Goal: Task Accomplishment & Management: Use online tool/utility

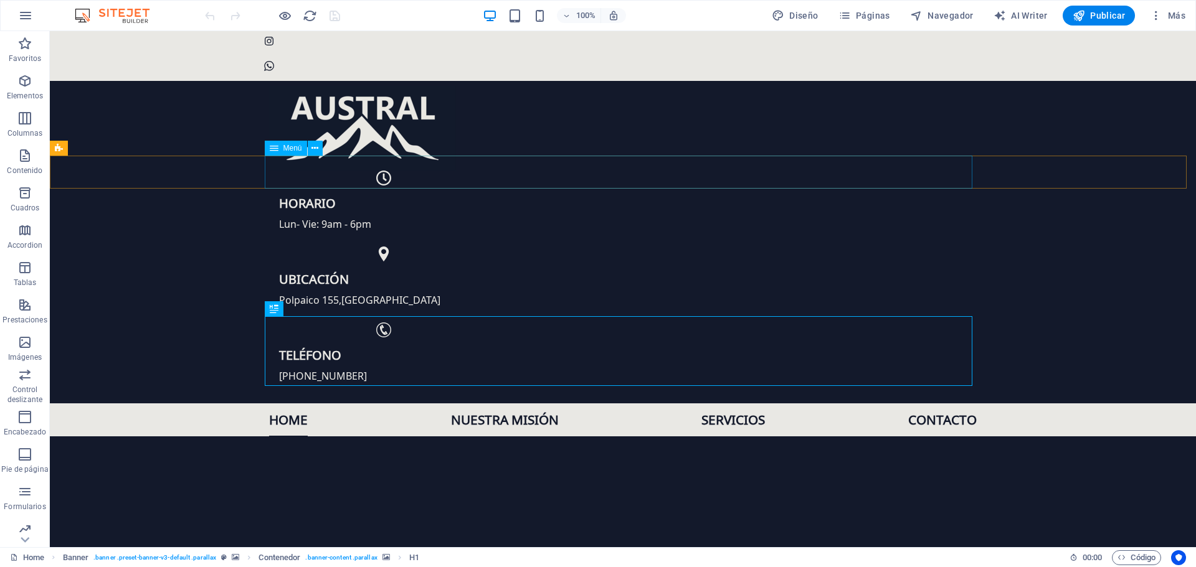
click at [296, 148] on span "Menú" at bounding box center [292, 147] width 19 height 7
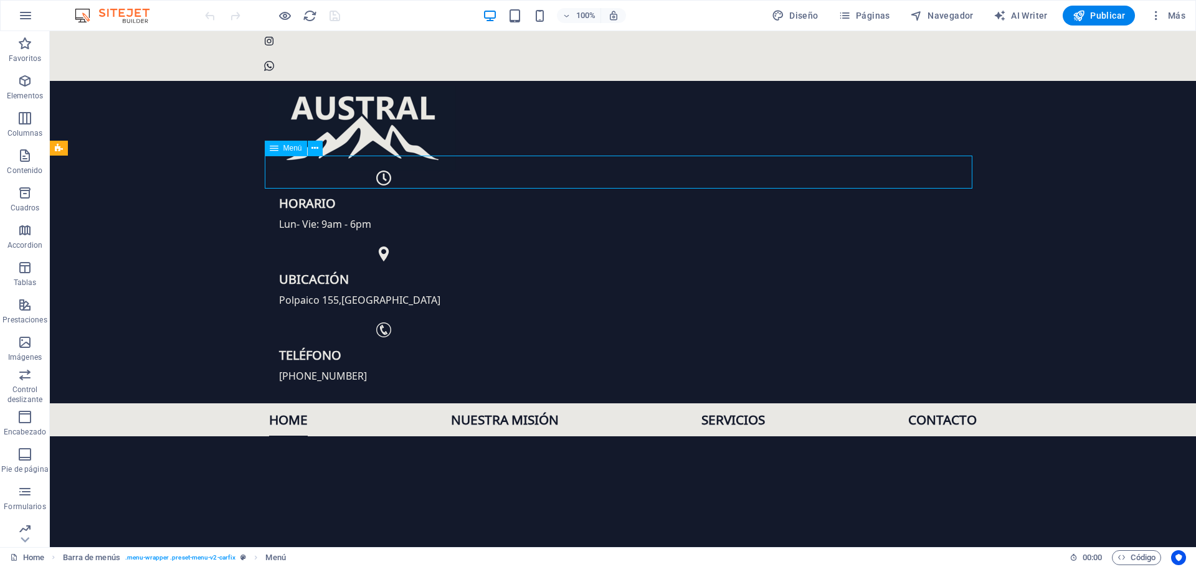
click at [270, 148] on icon at bounding box center [274, 148] width 9 height 15
click at [317, 149] on icon at bounding box center [314, 148] width 7 height 13
click at [638, 185] on div "+ Añadir sección" at bounding box center [623, 188] width 80 height 21
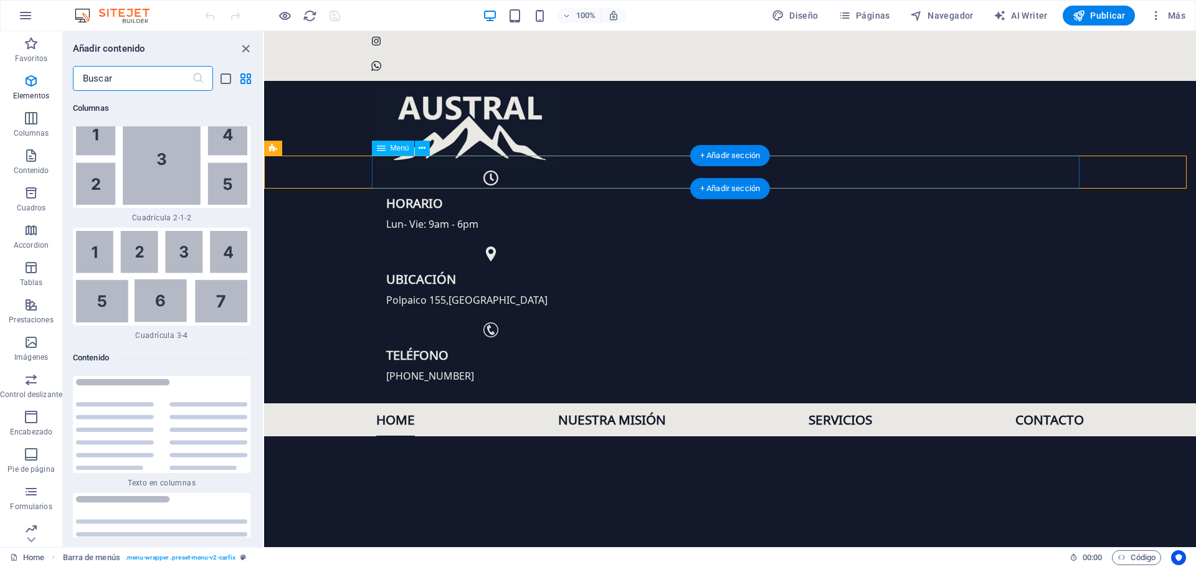
scroll to position [4024, 0]
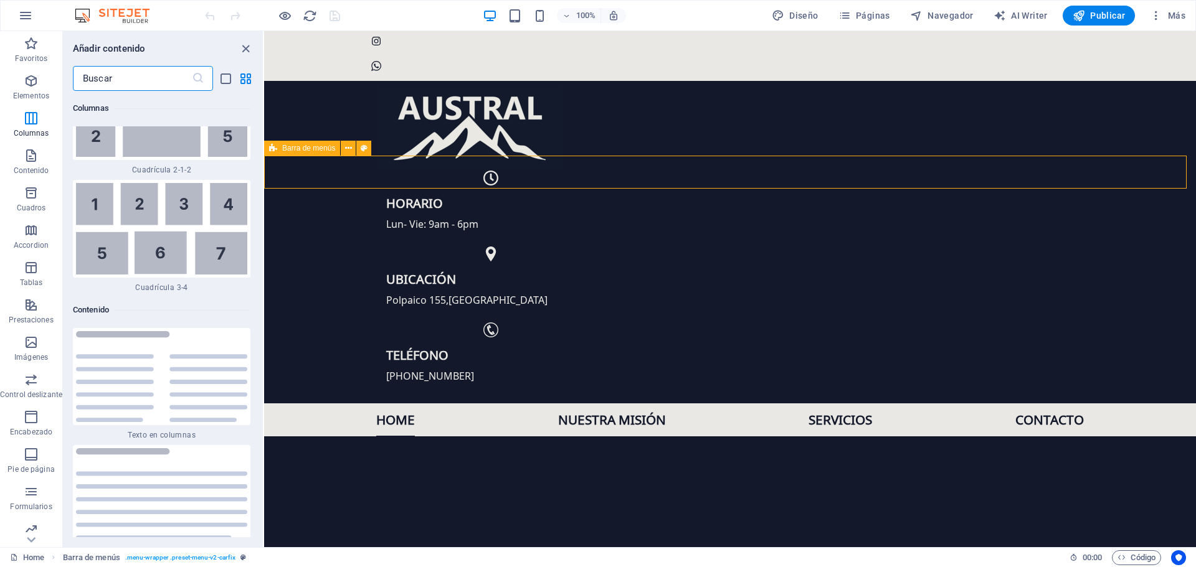
click at [318, 149] on span "Barra de menús" at bounding box center [308, 147] width 53 height 7
click at [314, 404] on div "Home Nuestra misión Servicios Contacto" at bounding box center [730, 420] width 932 height 33
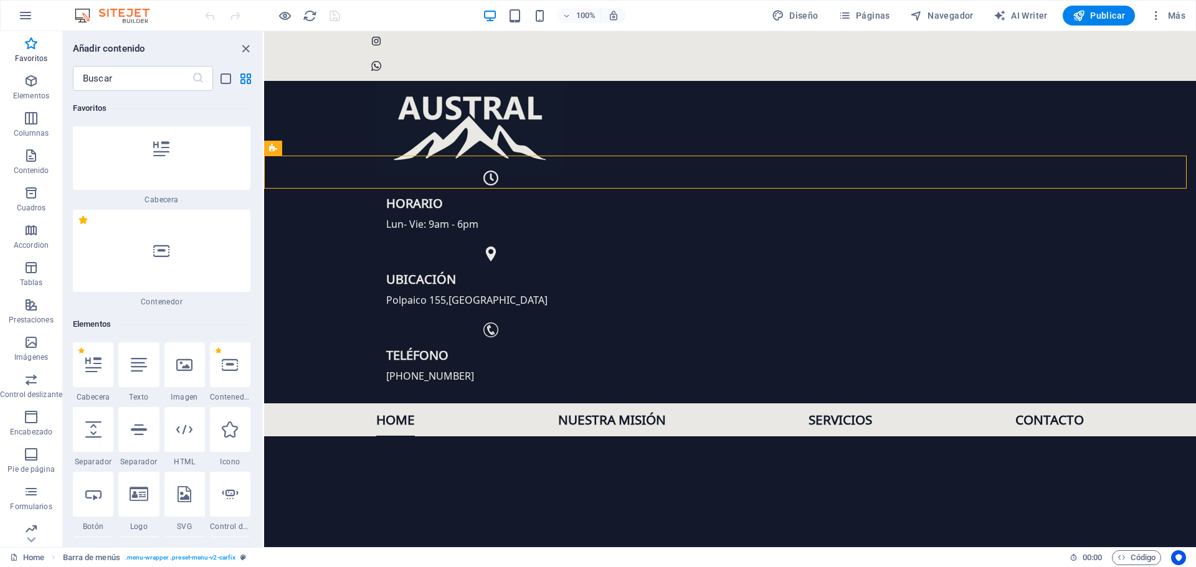
scroll to position [0, 0]
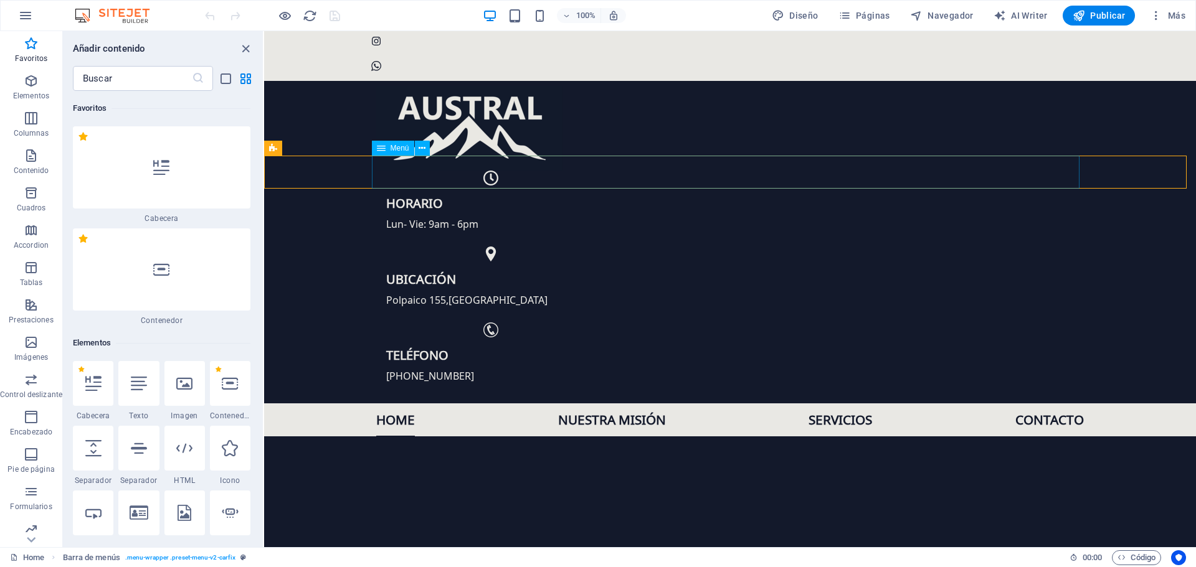
click at [390, 145] on span "Menú" at bounding box center [399, 147] width 19 height 7
click at [424, 149] on icon at bounding box center [421, 148] width 7 height 13
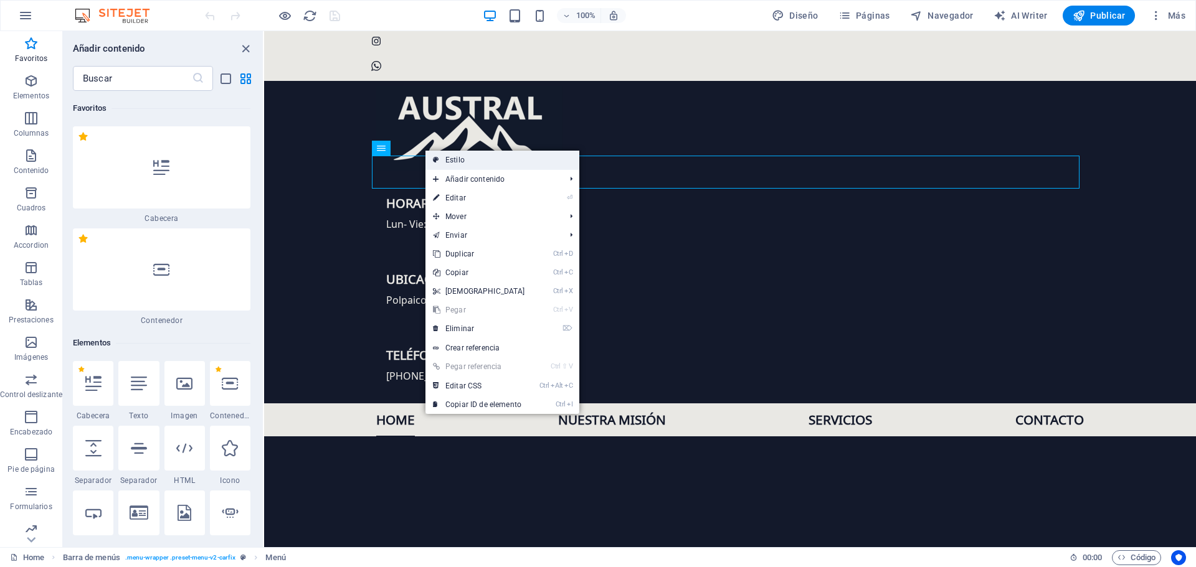
click at [484, 163] on link "Estilo" at bounding box center [502, 160] width 154 height 19
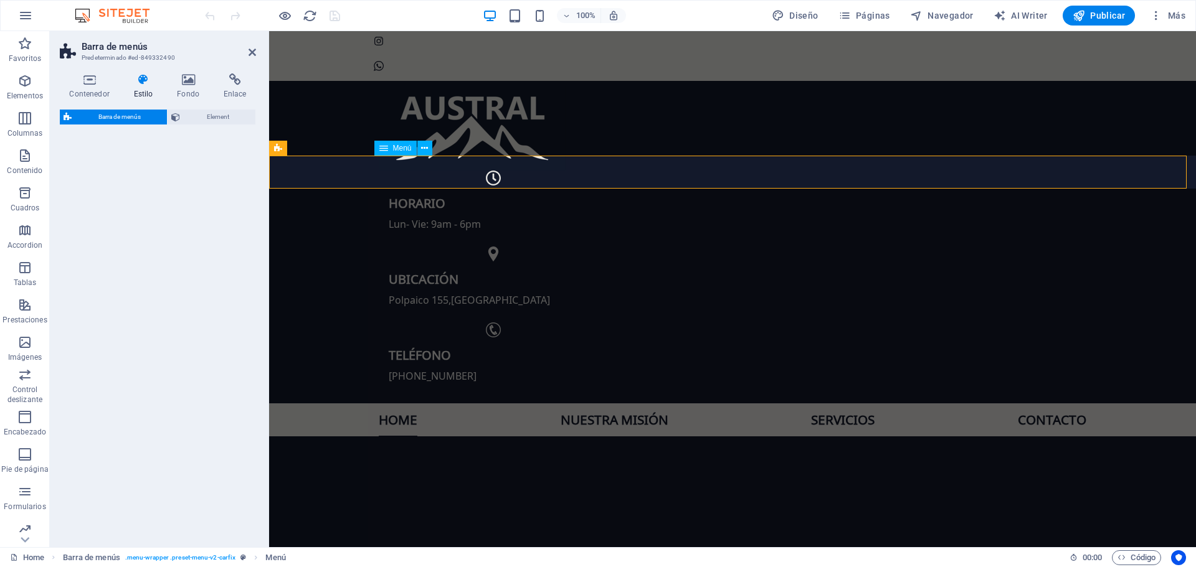
select select "rem"
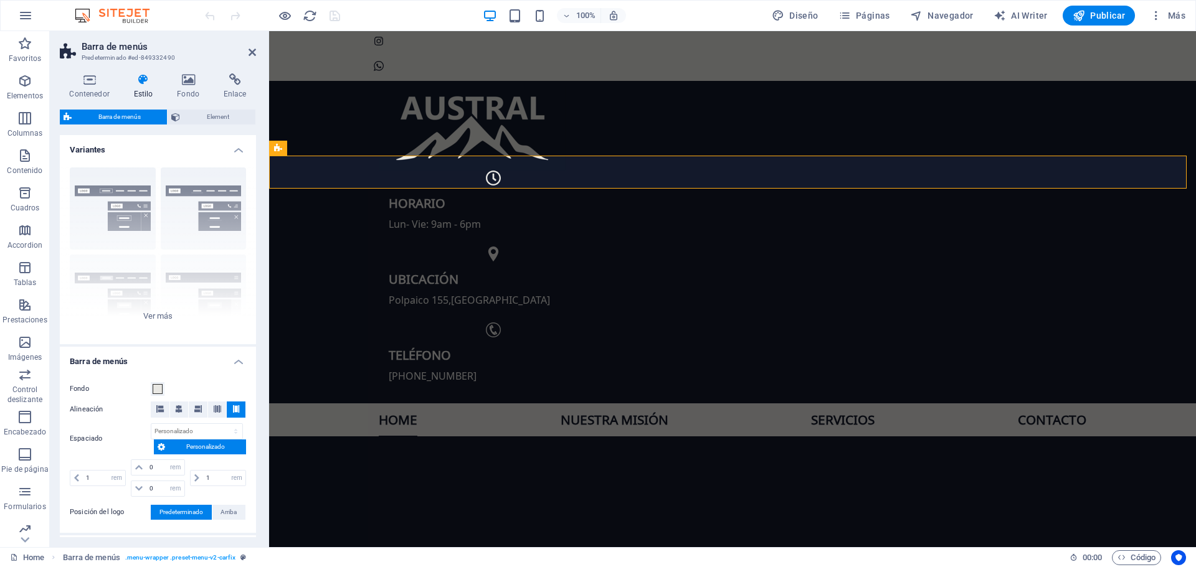
click at [211, 153] on h4 "Variantes" at bounding box center [158, 146] width 196 height 22
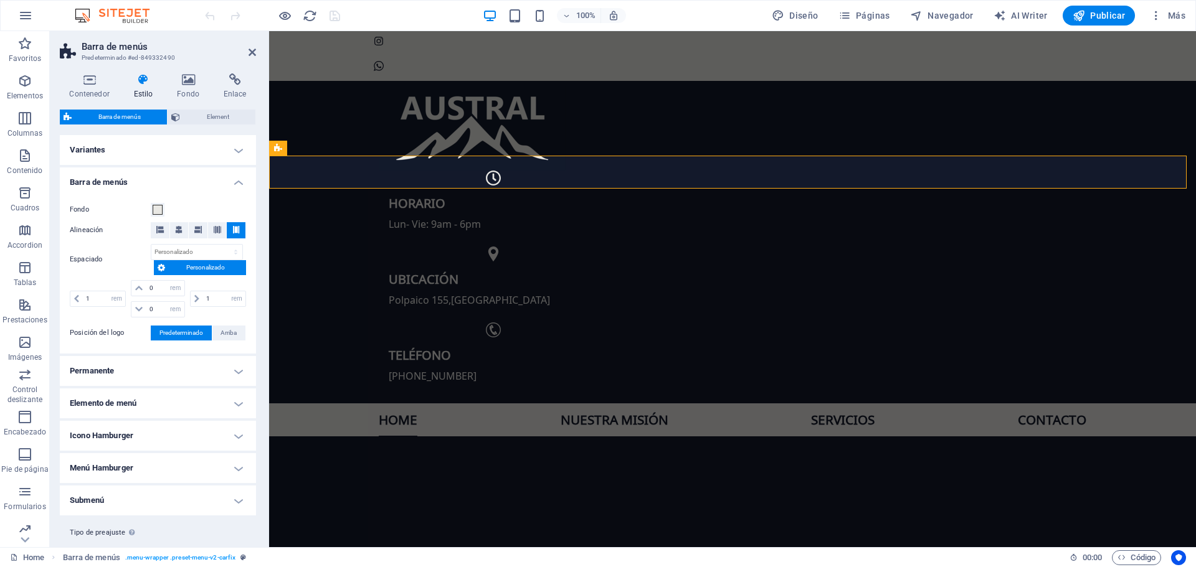
click at [212, 179] on h4 "Barra de menús" at bounding box center [158, 179] width 196 height 22
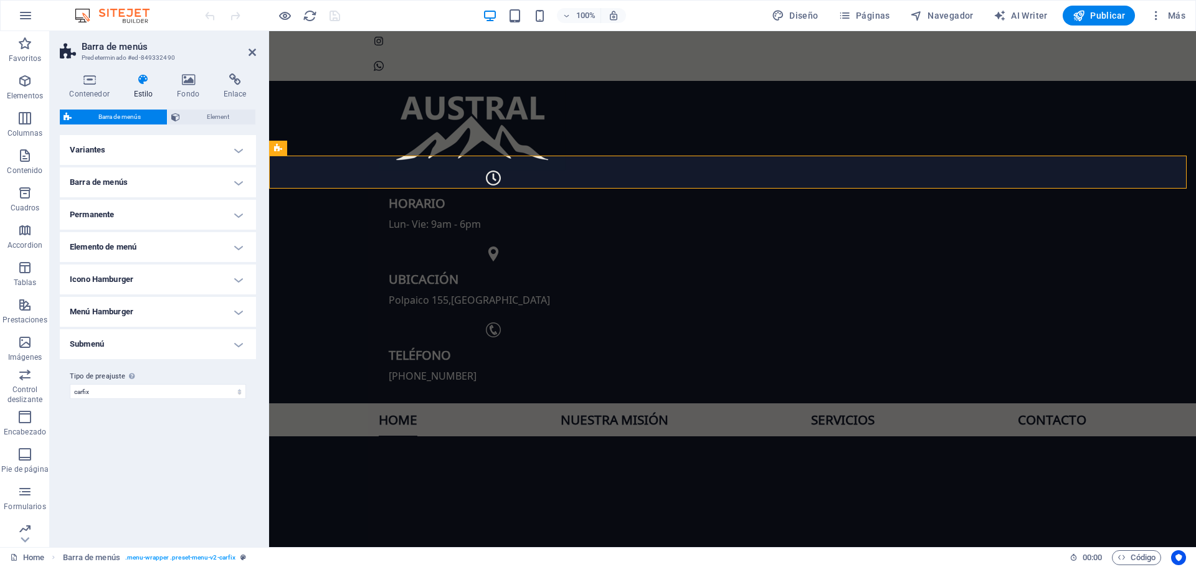
click at [173, 247] on h4 "Elemento de menú" at bounding box center [158, 247] width 196 height 30
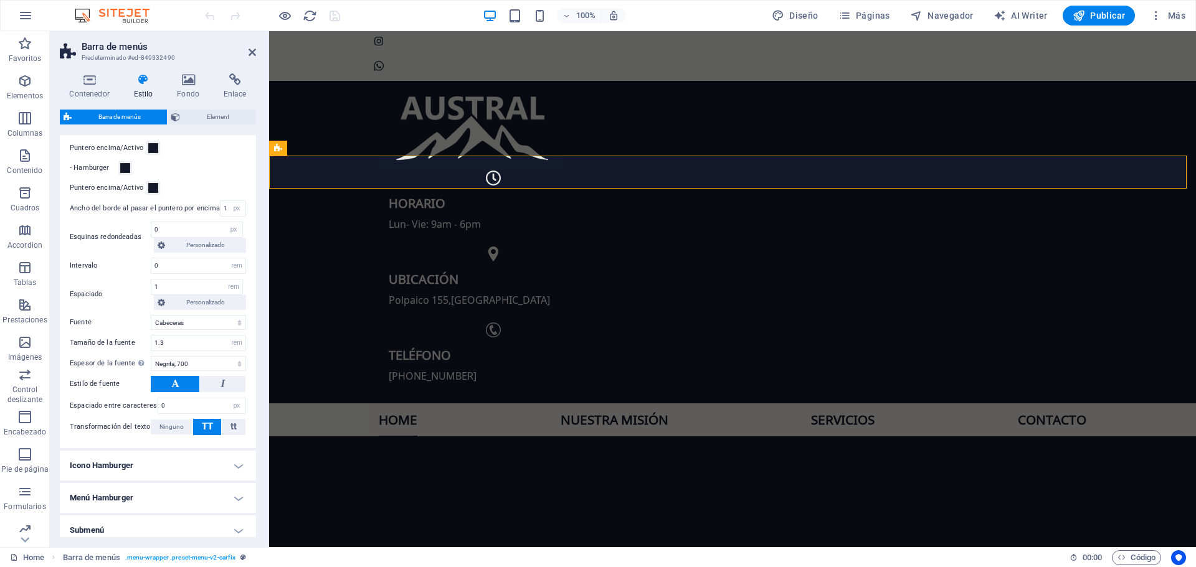
scroll to position [245, 0]
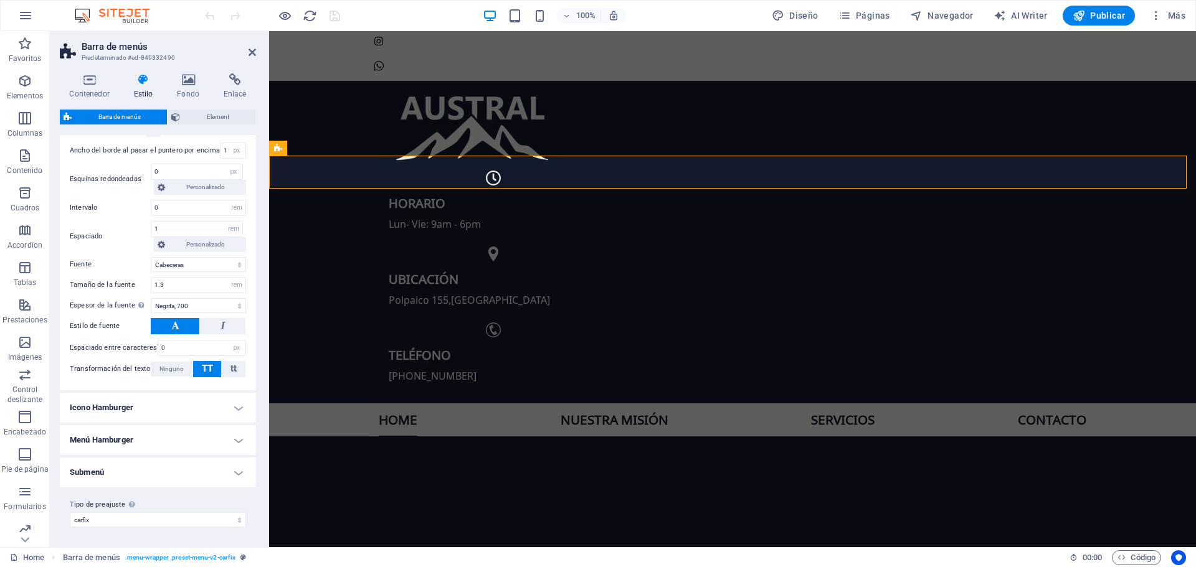
click at [160, 412] on h4 "Icono Hamburger" at bounding box center [158, 408] width 196 height 30
click at [160, 412] on h4 "Icono Hamburger" at bounding box center [158, 404] width 196 height 22
click at [161, 437] on h4 "Menú Hamburger" at bounding box center [158, 440] width 196 height 30
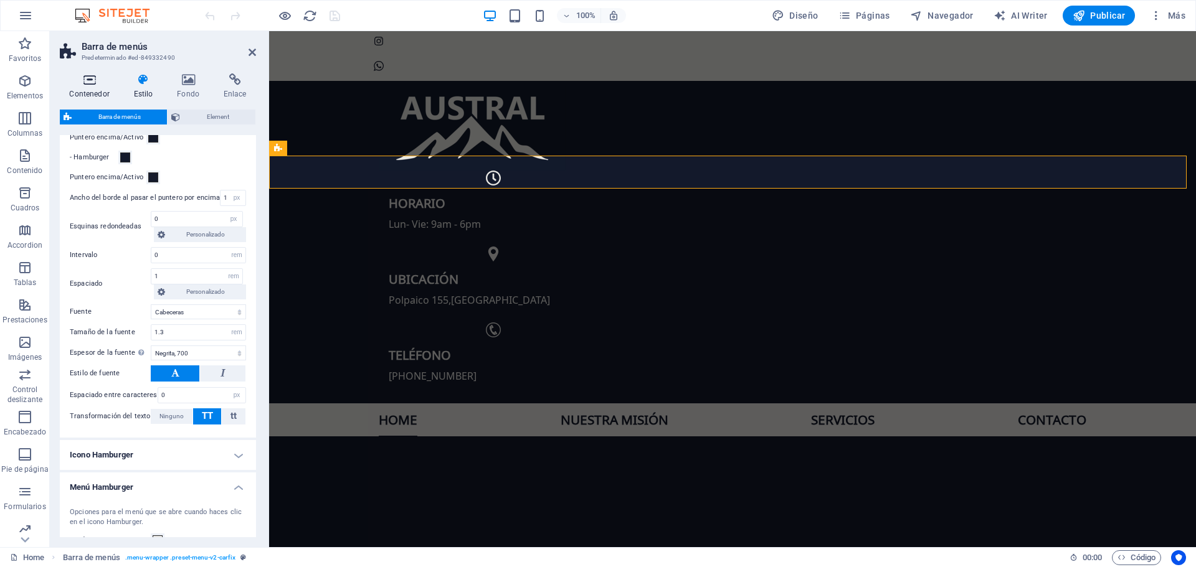
click at [95, 92] on h4 "Contenedor" at bounding box center [92, 86] width 64 height 26
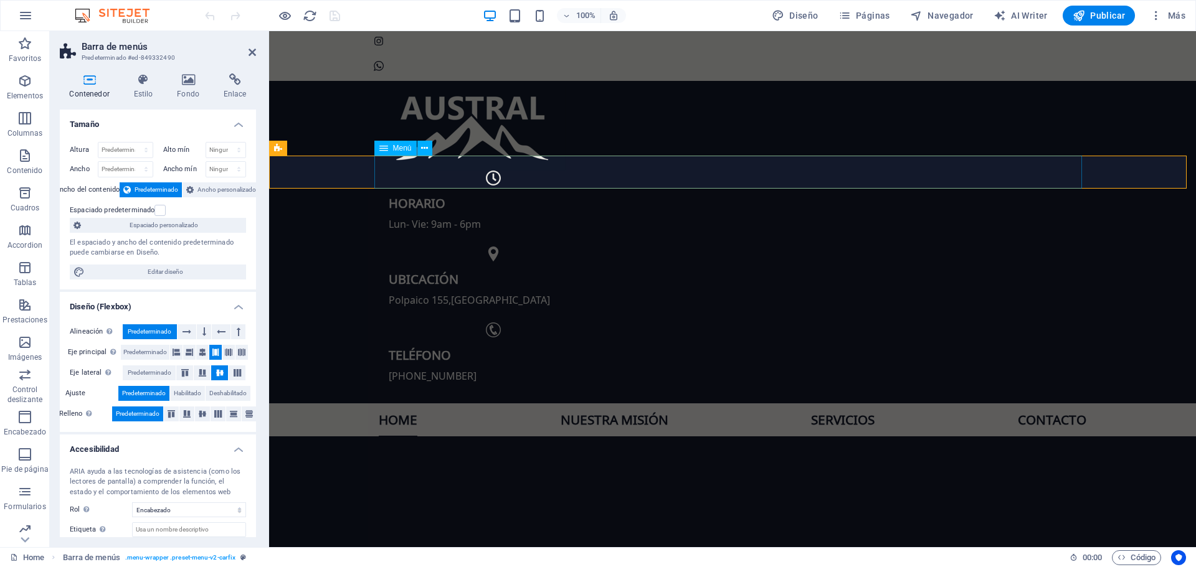
click at [638, 404] on nav "Home Nuestra misión Servicios Contacto" at bounding box center [732, 420] width 707 height 33
click at [1047, 404] on nav "Home Nuestra misión Servicios Contacto" at bounding box center [732, 420] width 707 height 33
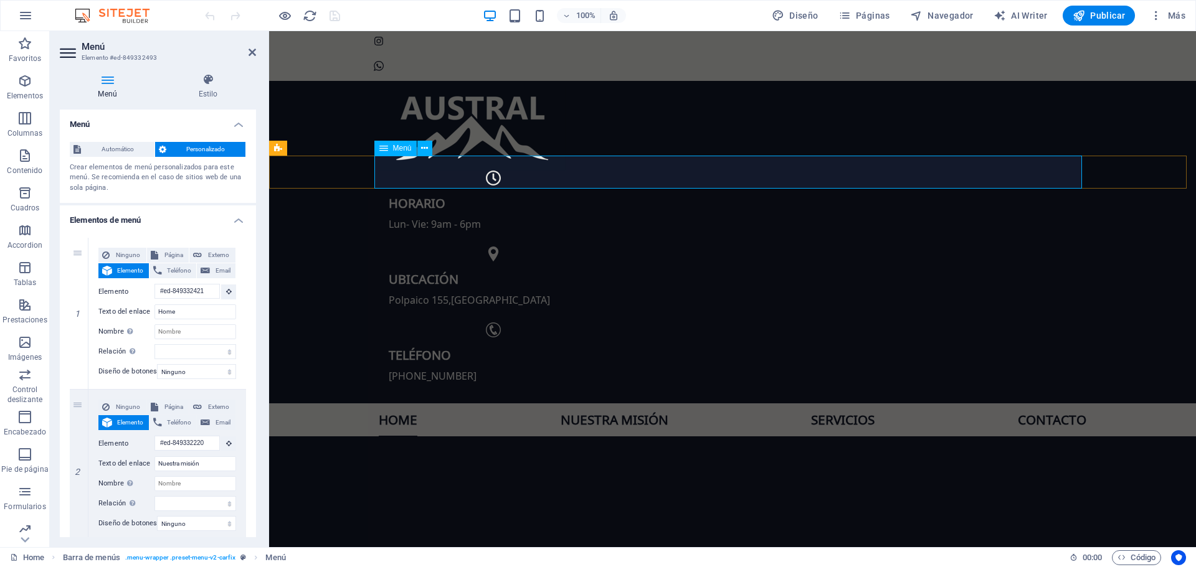
click at [1047, 404] on nav "Home Nuestra misión Servicios Contacto" at bounding box center [732, 420] width 707 height 33
click at [1048, 404] on nav "Home Nuestra misión Servicios Contacto" at bounding box center [732, 420] width 707 height 33
click at [194, 89] on h4 "Estilo" at bounding box center [208, 86] width 96 height 26
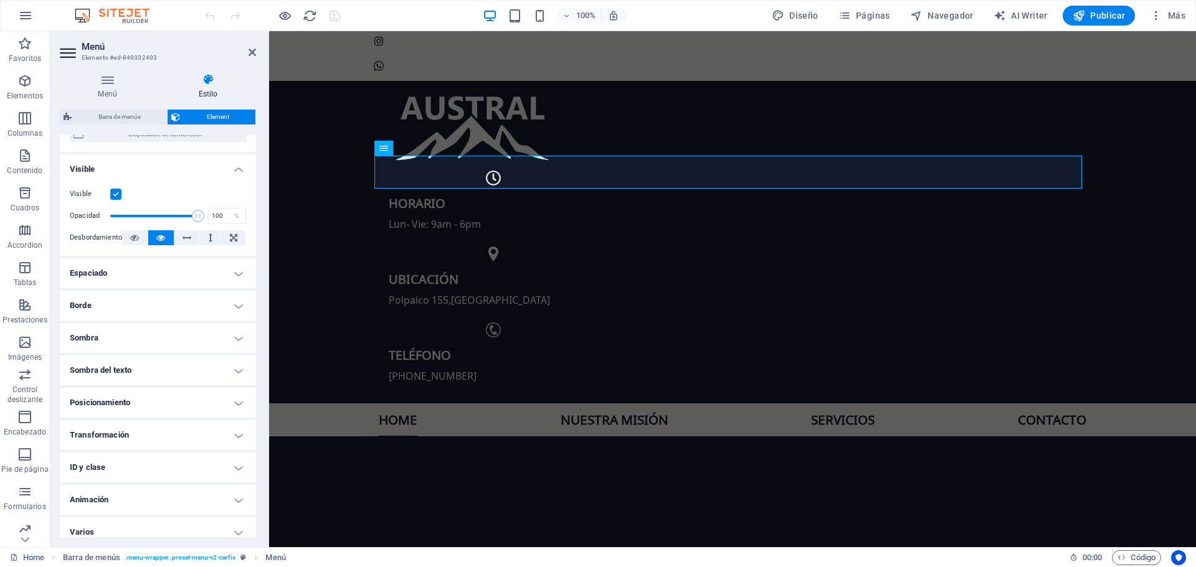
scroll to position [135, 0]
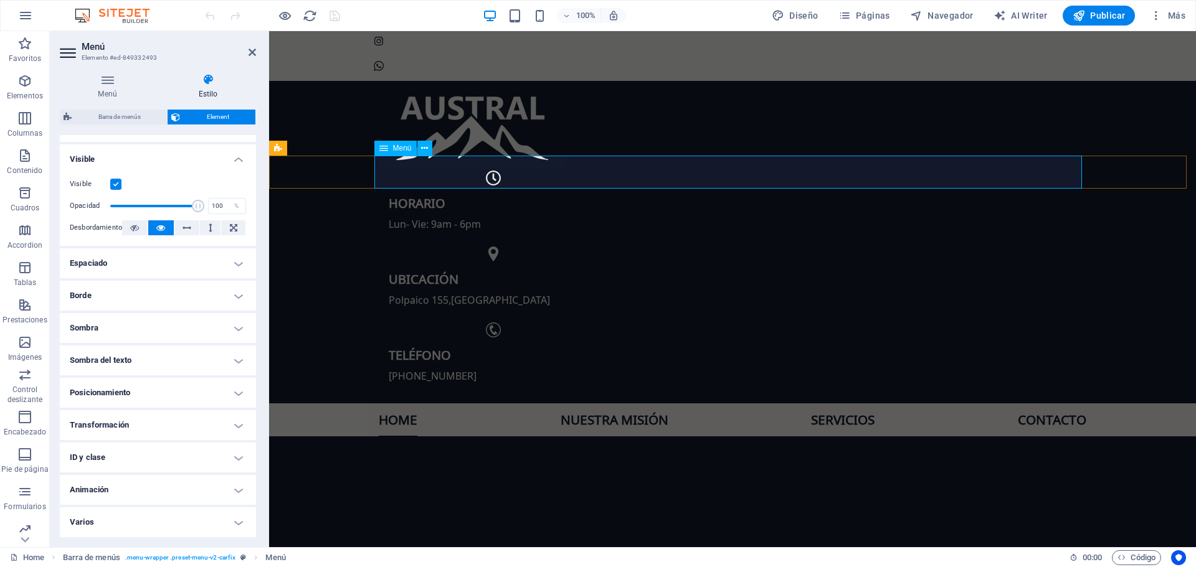
click at [1029, 404] on nav "Home Nuestra misión Servicios Contacto" at bounding box center [732, 420] width 707 height 33
click at [250, 52] on icon at bounding box center [251, 52] width 7 height 10
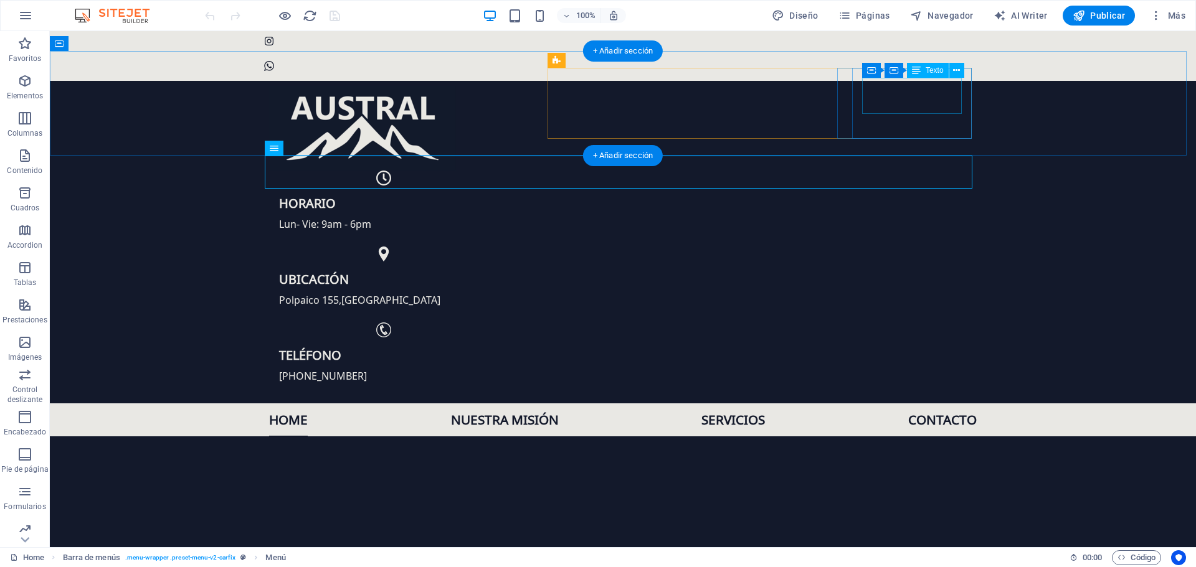
click at [488, 347] on div "teléfono [PHONE_NUMBER]" at bounding box center [383, 365] width 209 height 36
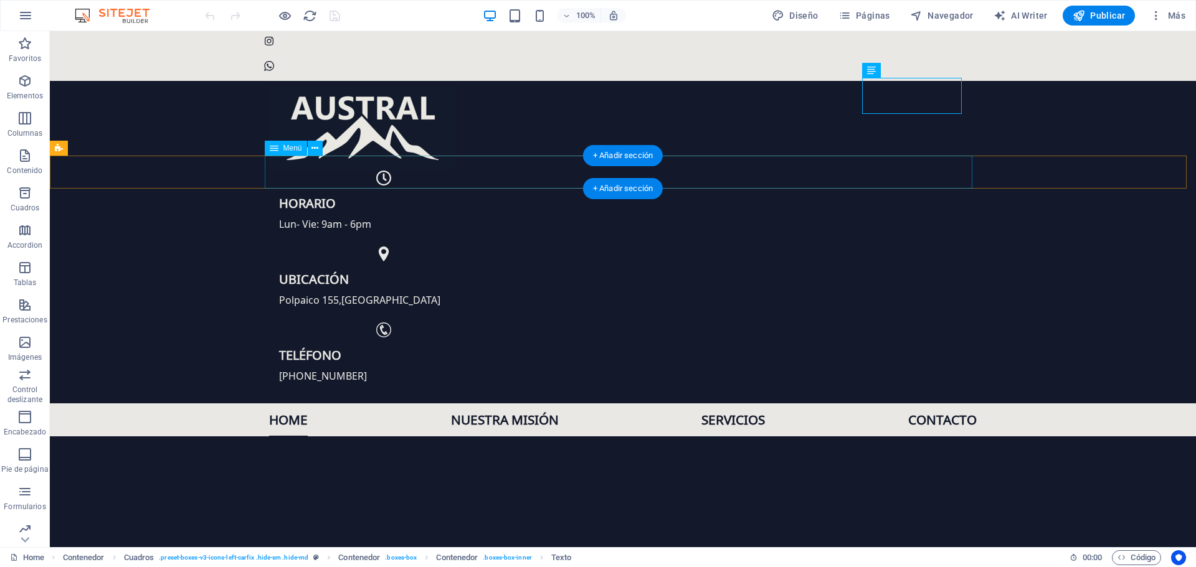
click at [940, 404] on nav "Home Nuestra misión Servicios Contacto" at bounding box center [622, 420] width 707 height 33
click at [909, 404] on nav "Home Nuestra misión Servicios Contacto" at bounding box center [622, 420] width 707 height 33
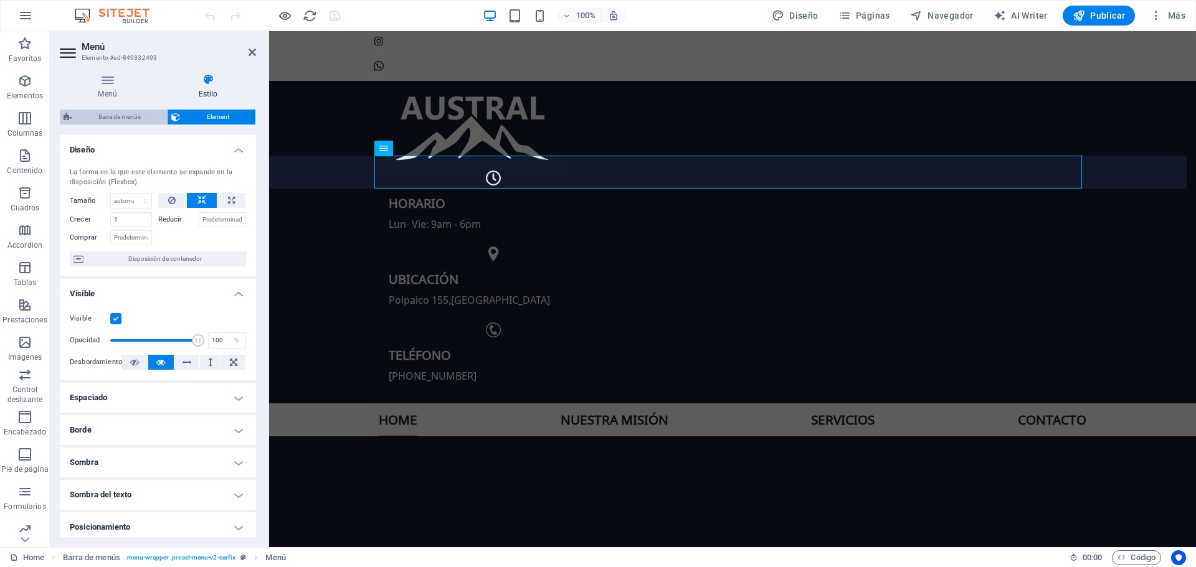
click at [105, 121] on span "Barra de menús" at bounding box center [119, 117] width 88 height 15
select select "rem"
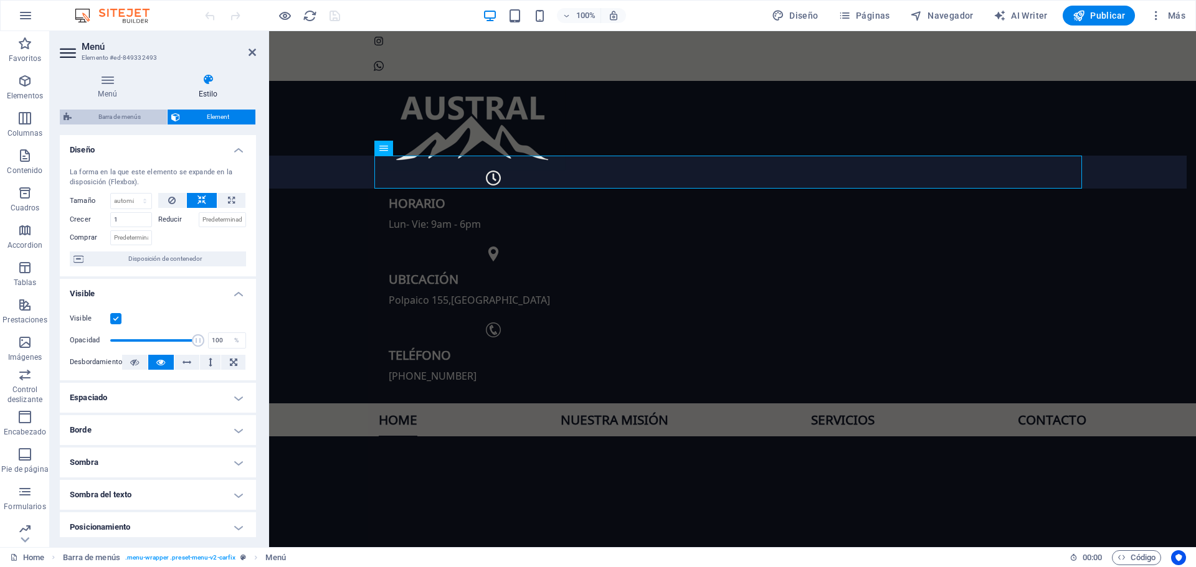
select select "hover_border_bottom"
select select "px"
select select "rem"
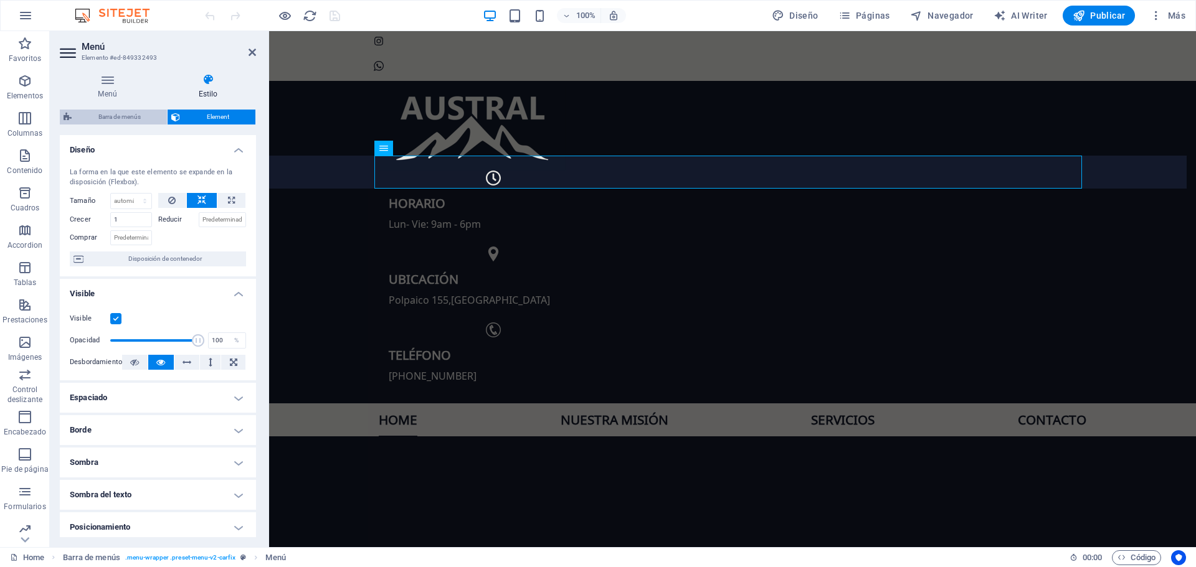
select select "link-special-font"
select select "rem"
select select "700"
select select "px"
select select "%"
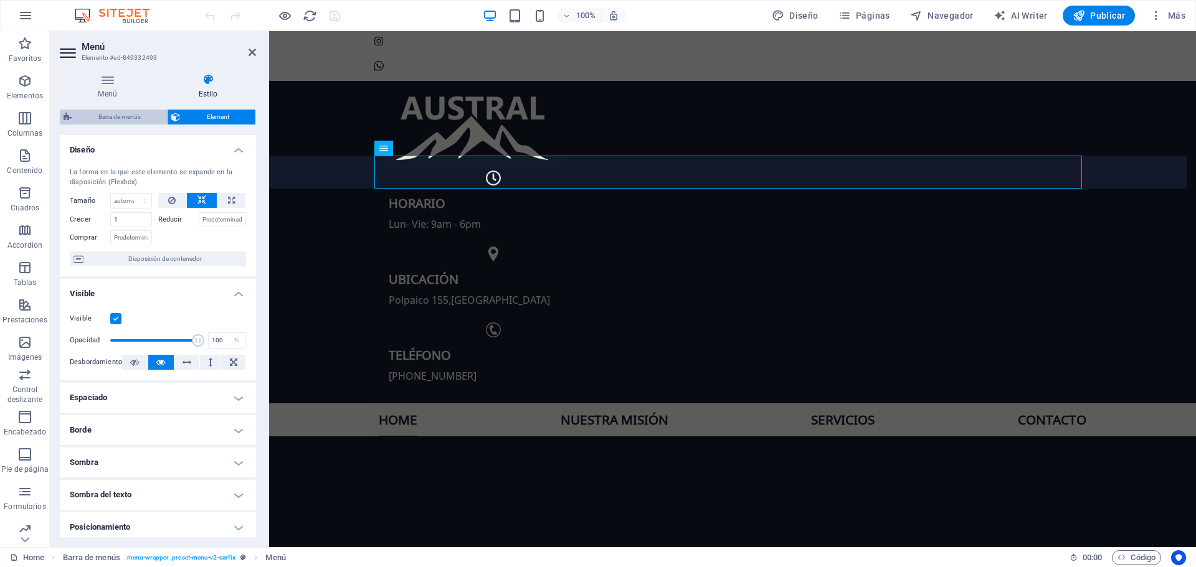
select select "rem"
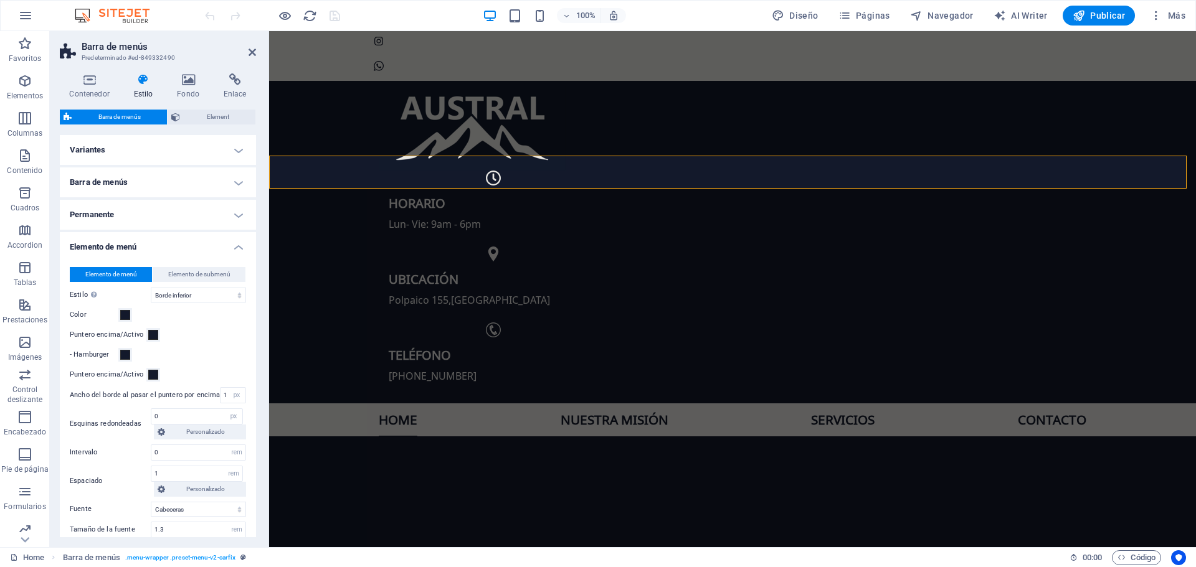
click at [131, 149] on h4 "Variantes" at bounding box center [158, 150] width 196 height 30
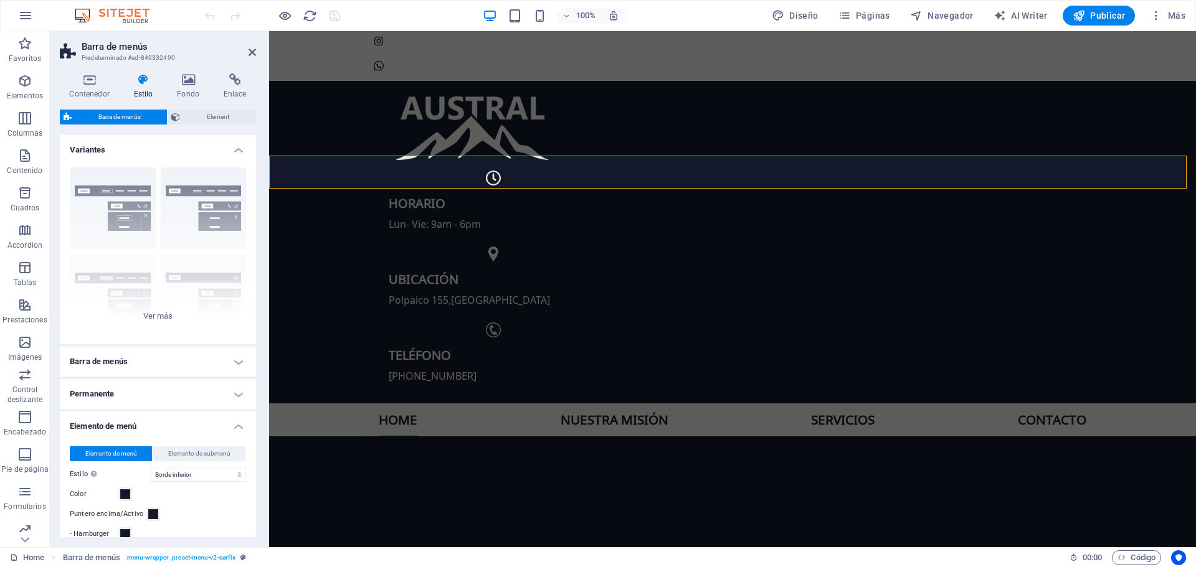
click at [131, 149] on h4 "Variantes" at bounding box center [158, 146] width 196 height 22
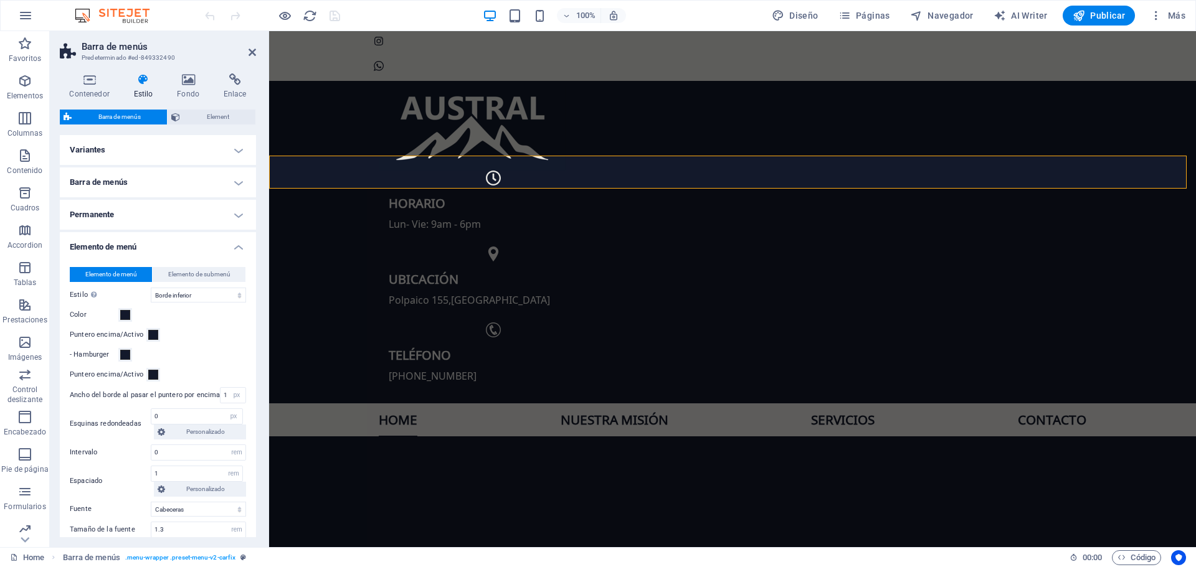
click at [126, 185] on h4 "Barra de menús" at bounding box center [158, 183] width 196 height 30
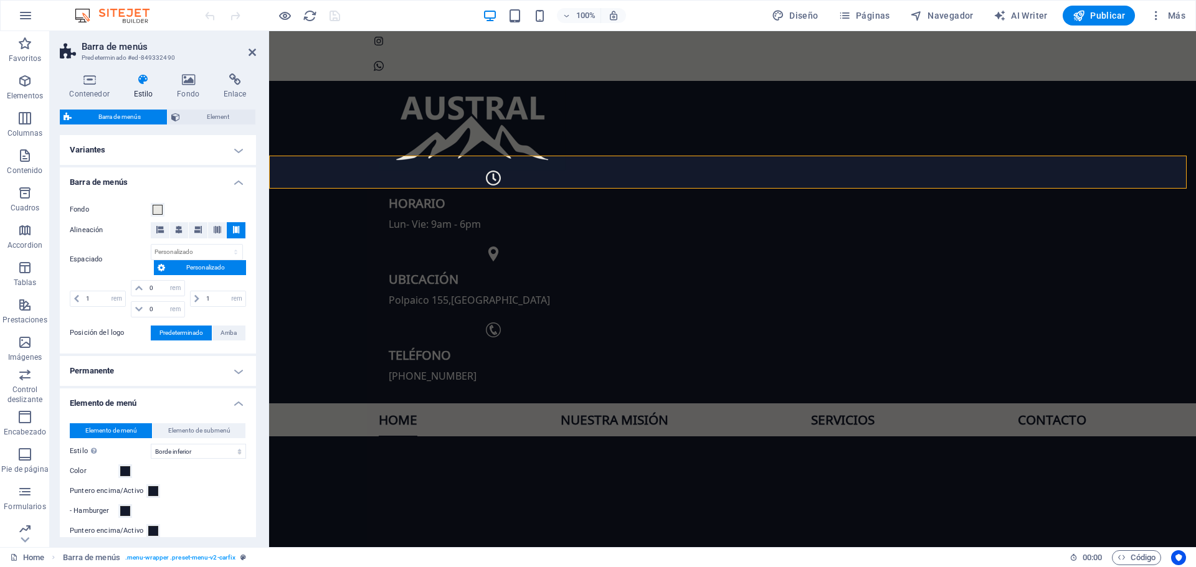
click at [126, 185] on h4 "Barra de menús" at bounding box center [158, 179] width 196 height 22
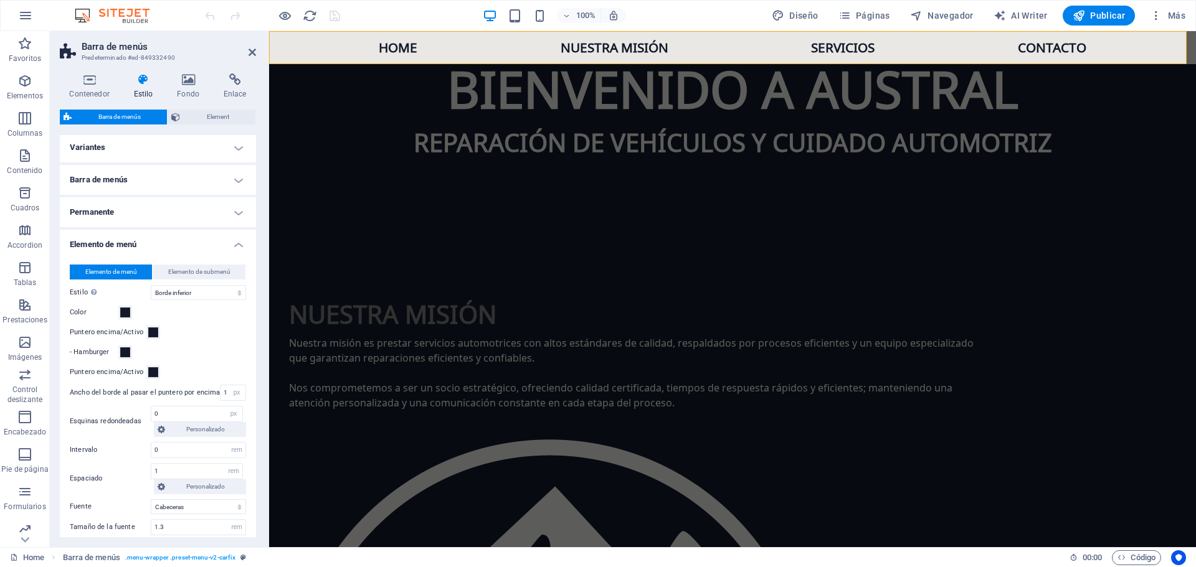
scroll to position [0, 0]
click at [207, 120] on span "Element" at bounding box center [218, 117] width 68 height 15
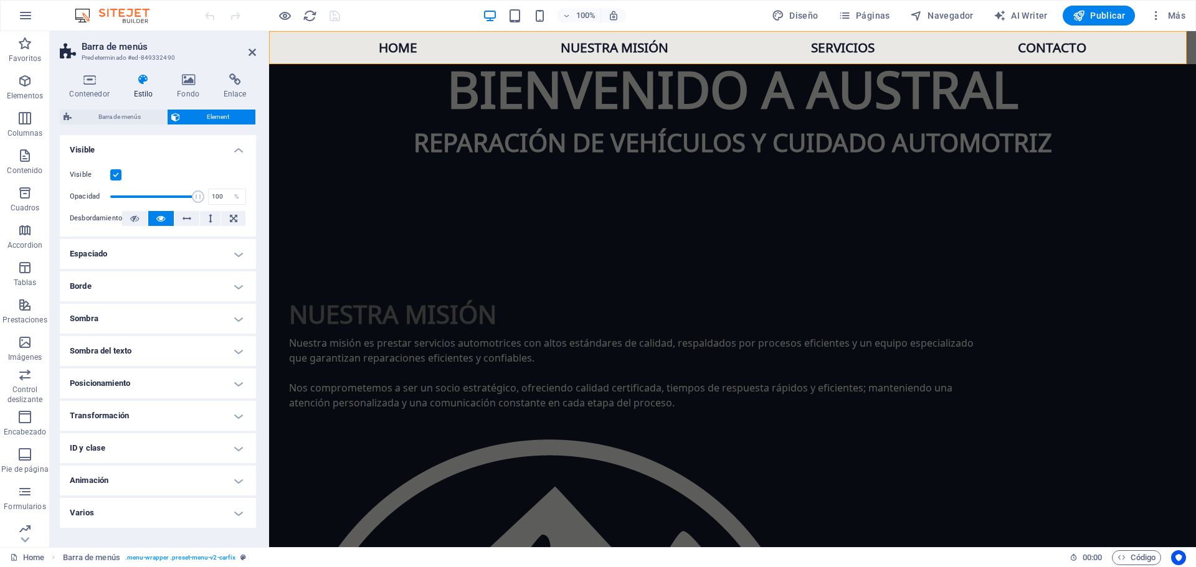
click at [238, 146] on h4 "Visible" at bounding box center [158, 146] width 196 height 22
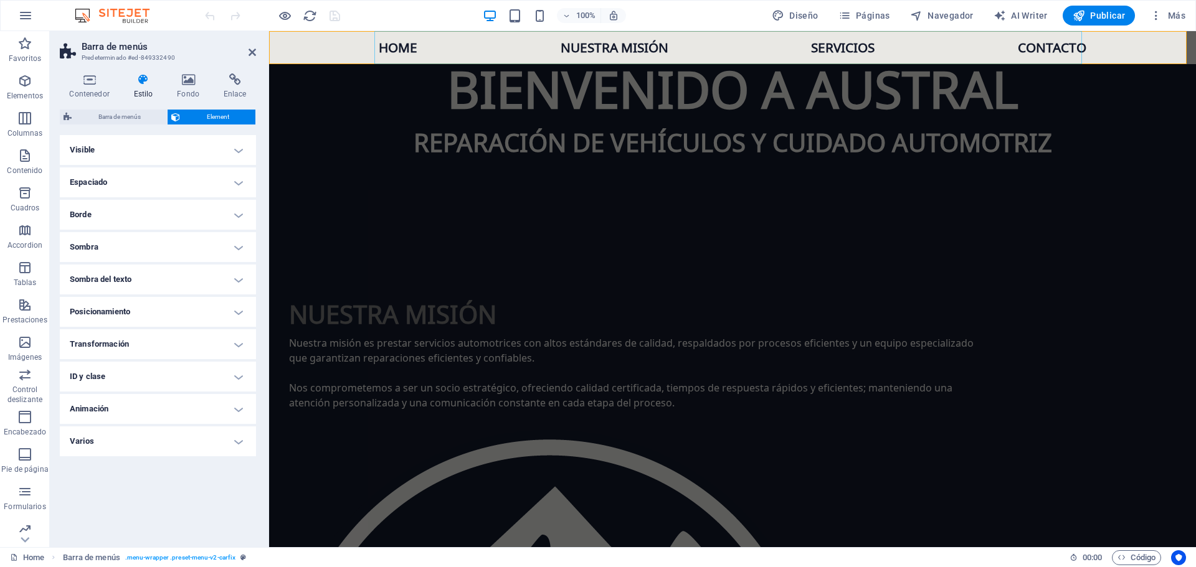
click at [391, 50] on nav "Home Nuestra misión Servicios Contacto" at bounding box center [732, 47] width 707 height 33
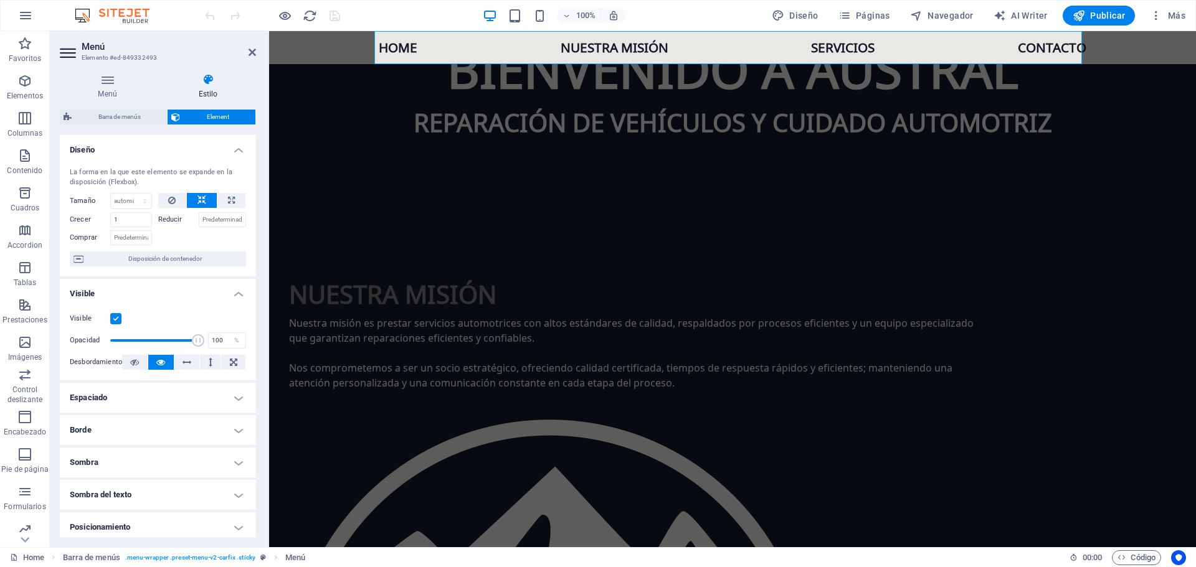
click at [391, 50] on nav "Home Nuestra misión Servicios Contacto" at bounding box center [732, 47] width 707 height 33
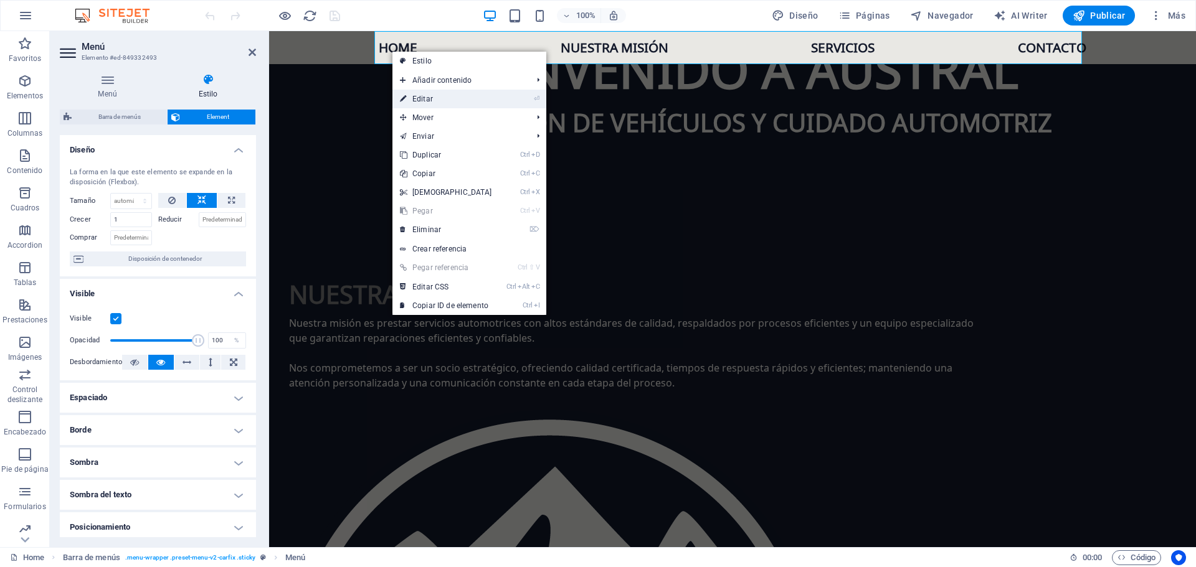
click at [447, 97] on link "⏎ Editar" at bounding box center [445, 99] width 107 height 19
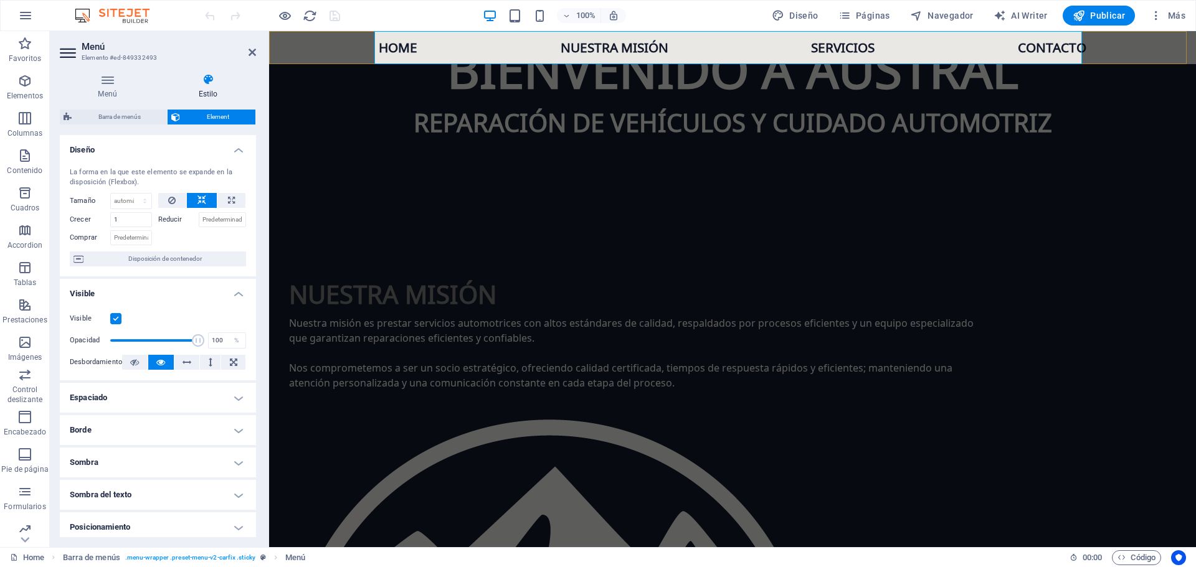
click at [392, 50] on nav "Home Nuestra misión Servicios Contacto" at bounding box center [732, 47] width 707 height 33
click at [628, 47] on nav "Home Nuestra misión Servicios Contacto" at bounding box center [732, 47] width 707 height 33
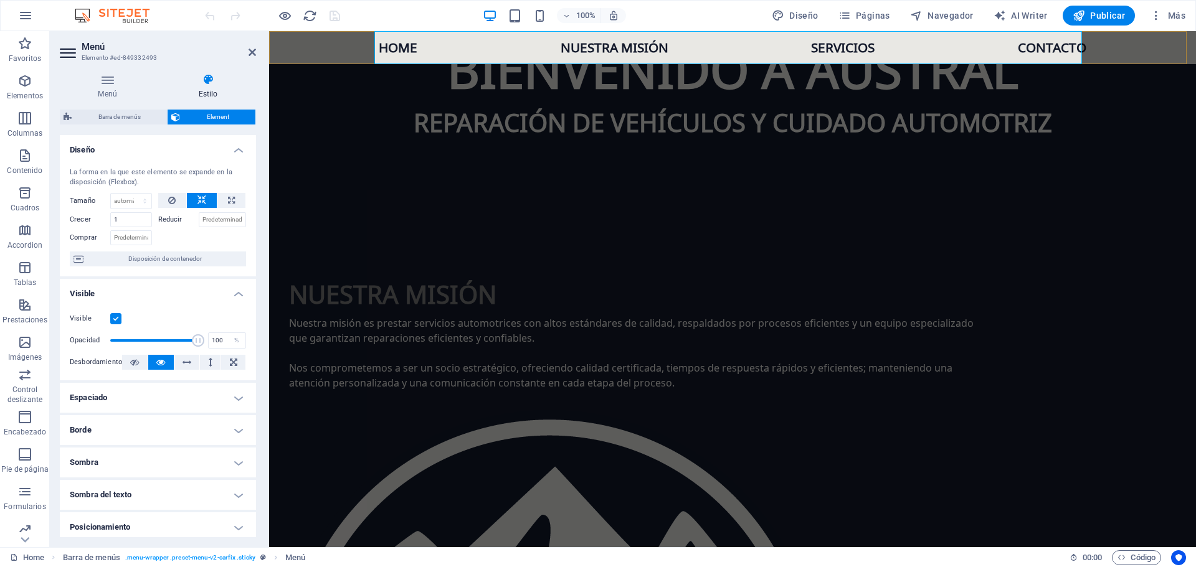
click at [628, 47] on nav "Home Nuestra misión Servicios Contacto" at bounding box center [732, 47] width 707 height 33
click at [113, 75] on icon at bounding box center [107, 79] width 95 height 12
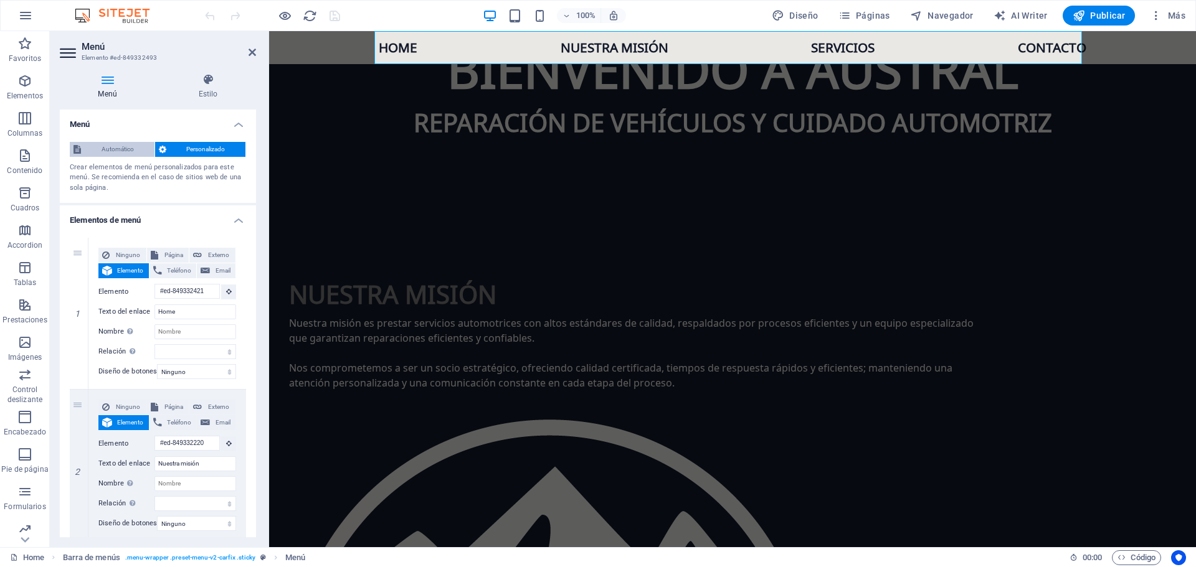
click at [125, 148] on span "Automático" at bounding box center [118, 149] width 66 height 15
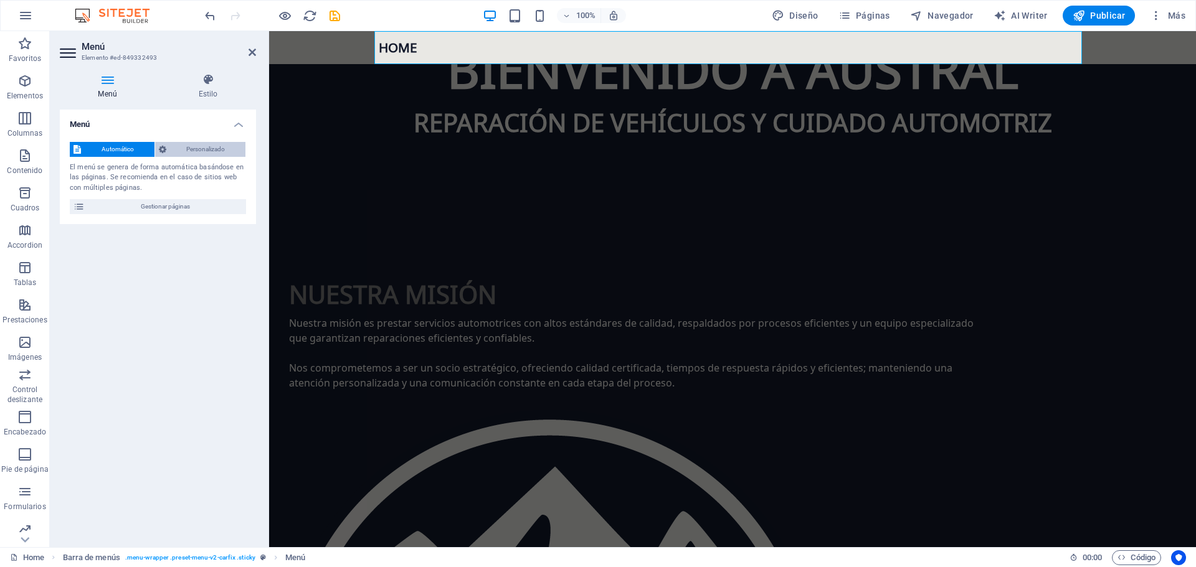
click at [203, 149] on span "Personalizado" at bounding box center [206, 149] width 72 height 15
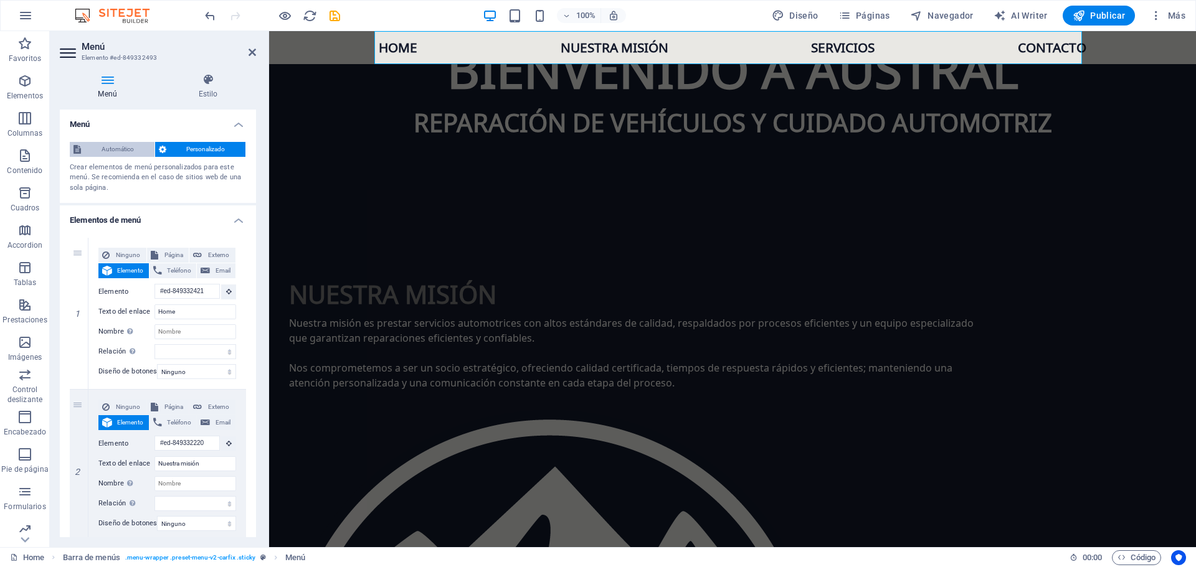
click at [116, 151] on span "Automático" at bounding box center [118, 149] width 66 height 15
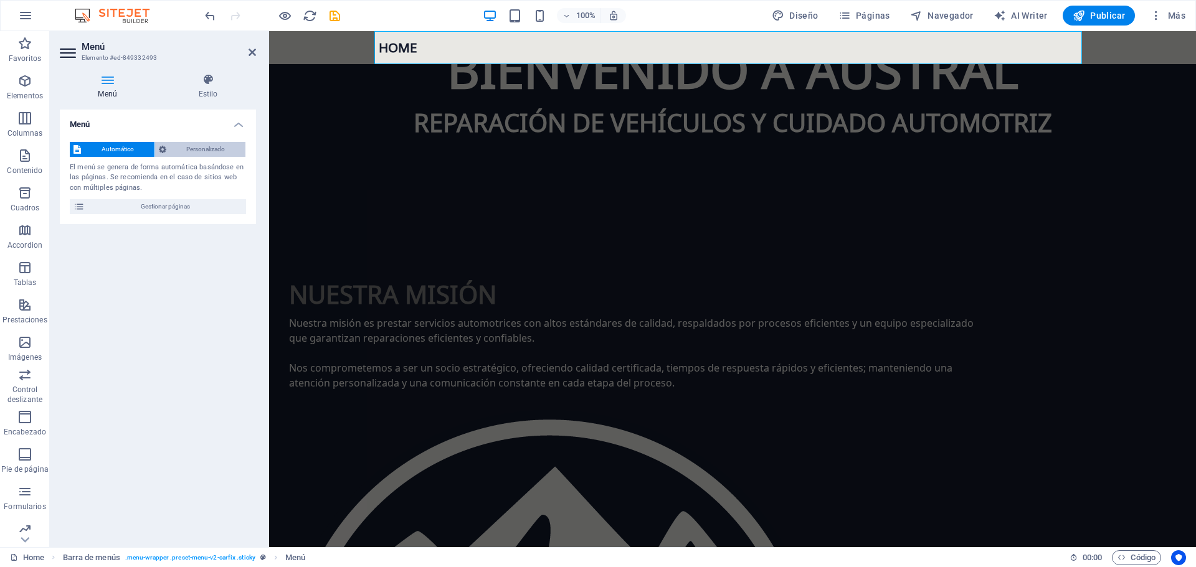
click at [202, 153] on span "Personalizado" at bounding box center [206, 149] width 72 height 15
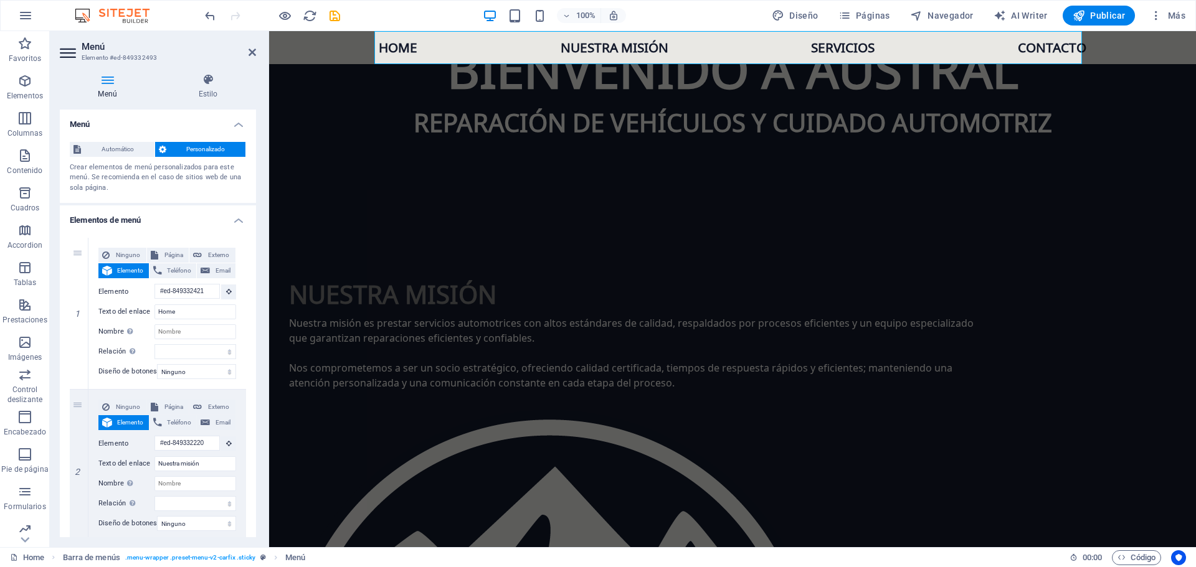
click at [232, 224] on h4 "Elementos de menú" at bounding box center [158, 217] width 196 height 22
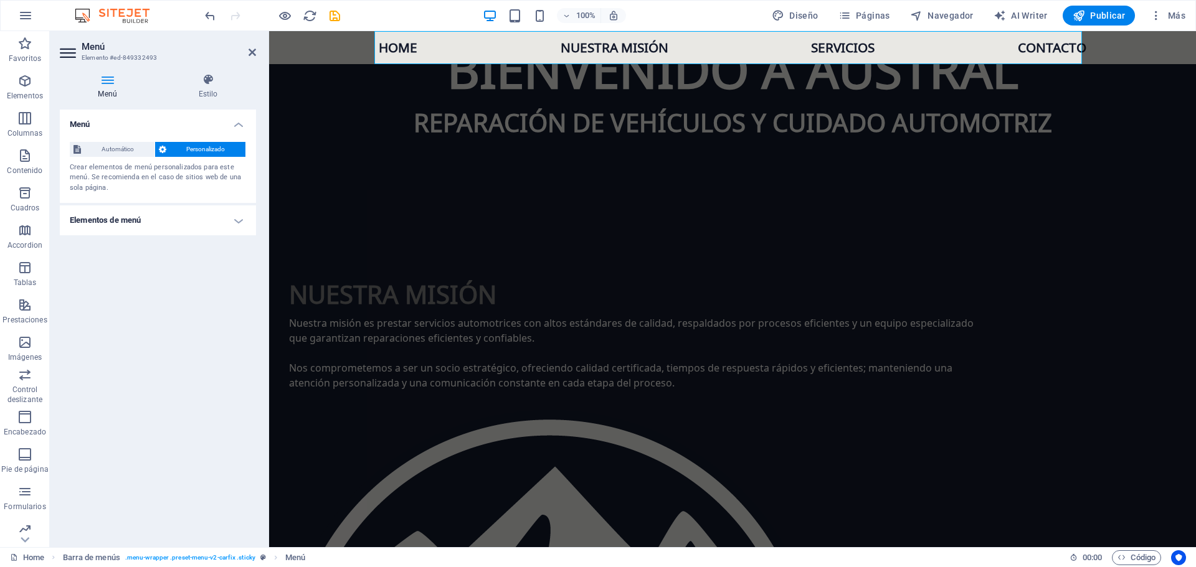
click at [237, 219] on h4 "Elementos de menú" at bounding box center [158, 221] width 196 height 30
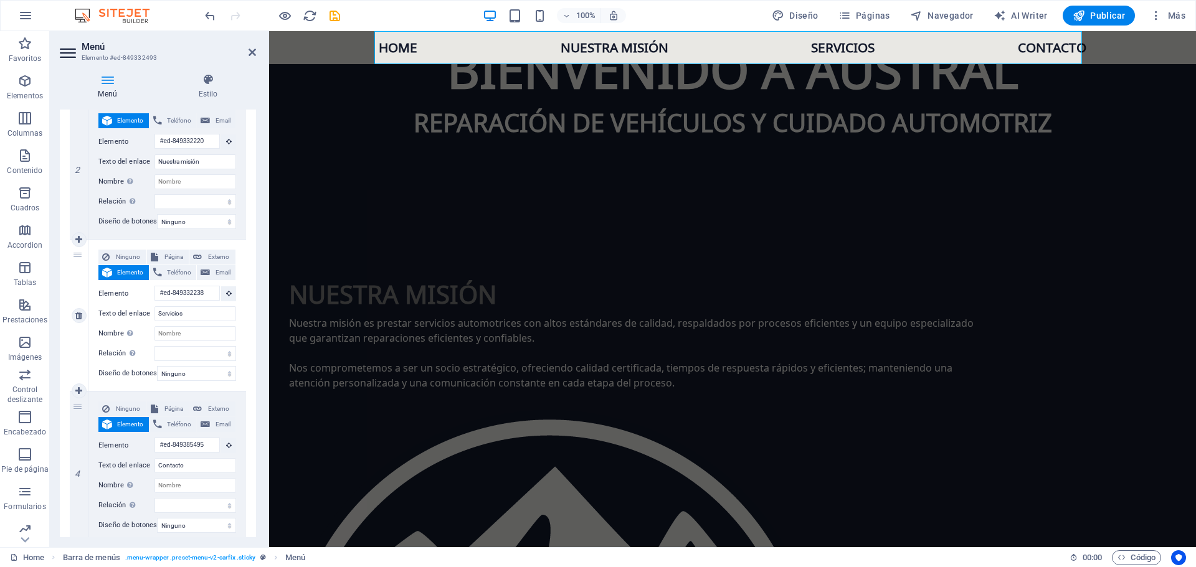
scroll to position [351, 0]
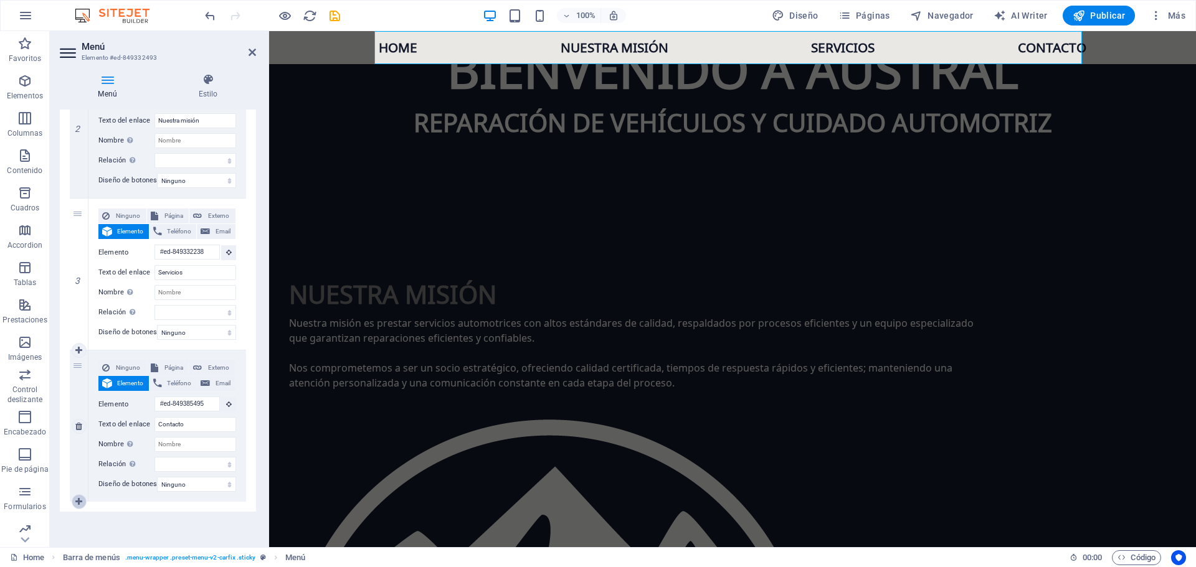
click at [80, 498] on icon at bounding box center [78, 502] width 7 height 9
select select
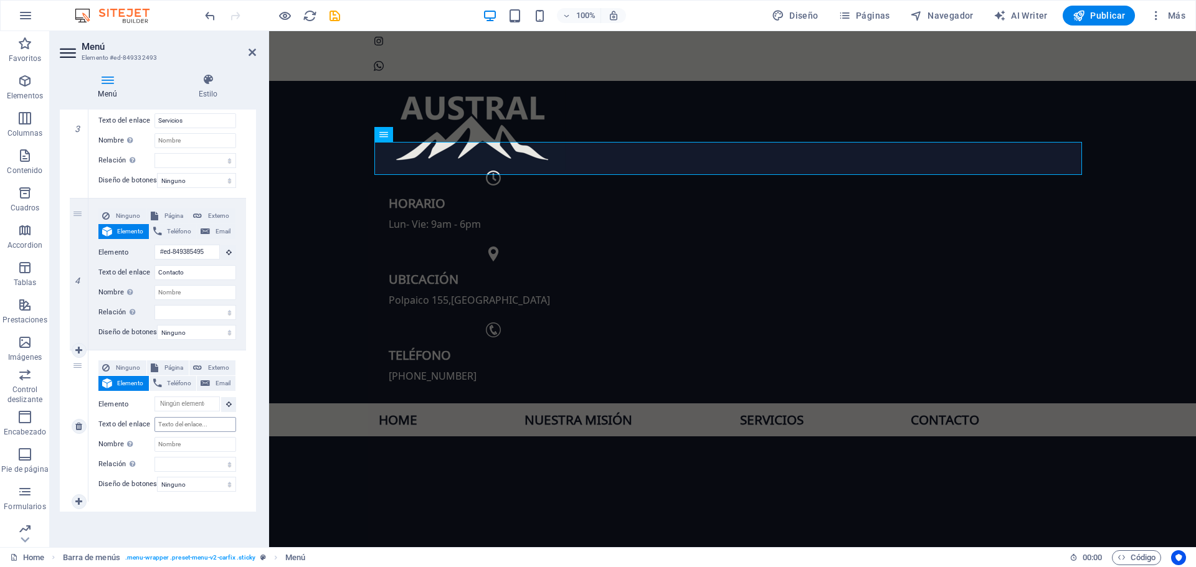
scroll to position [24, 0]
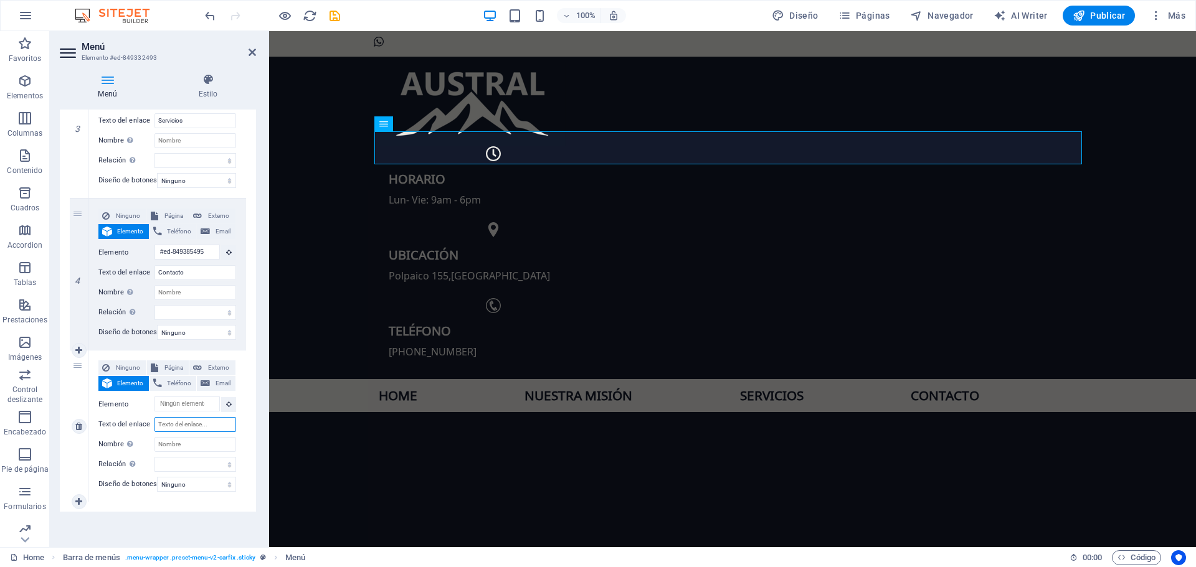
click at [184, 417] on input "Texto del enlace" at bounding box center [195, 424] width 82 height 15
type input "Trabaja con"
select select
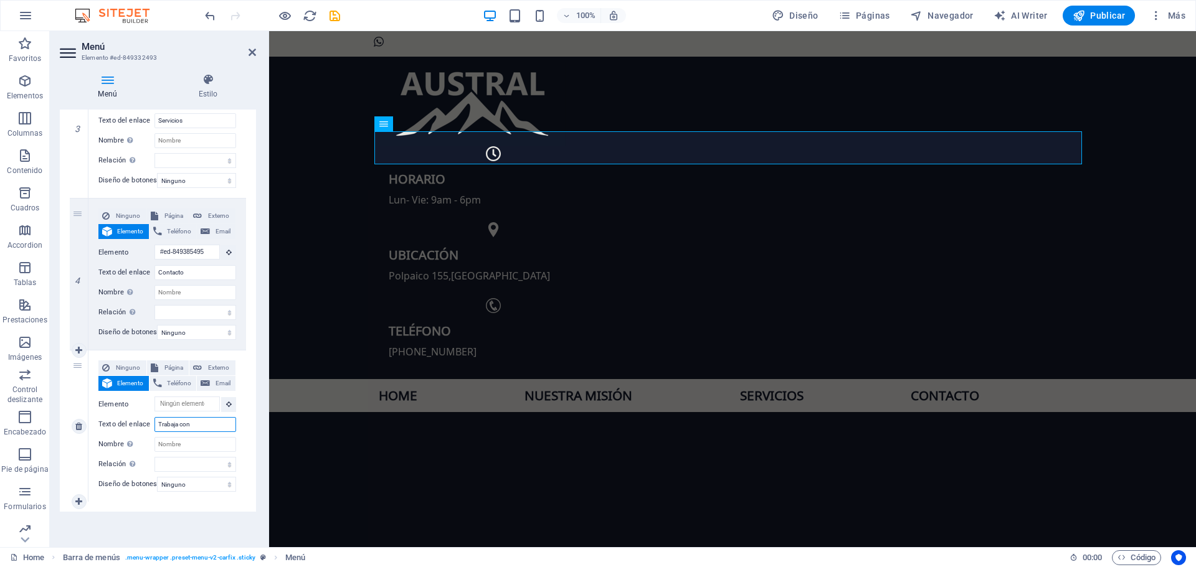
select select
type input "Trabaja con nosotros"
select select
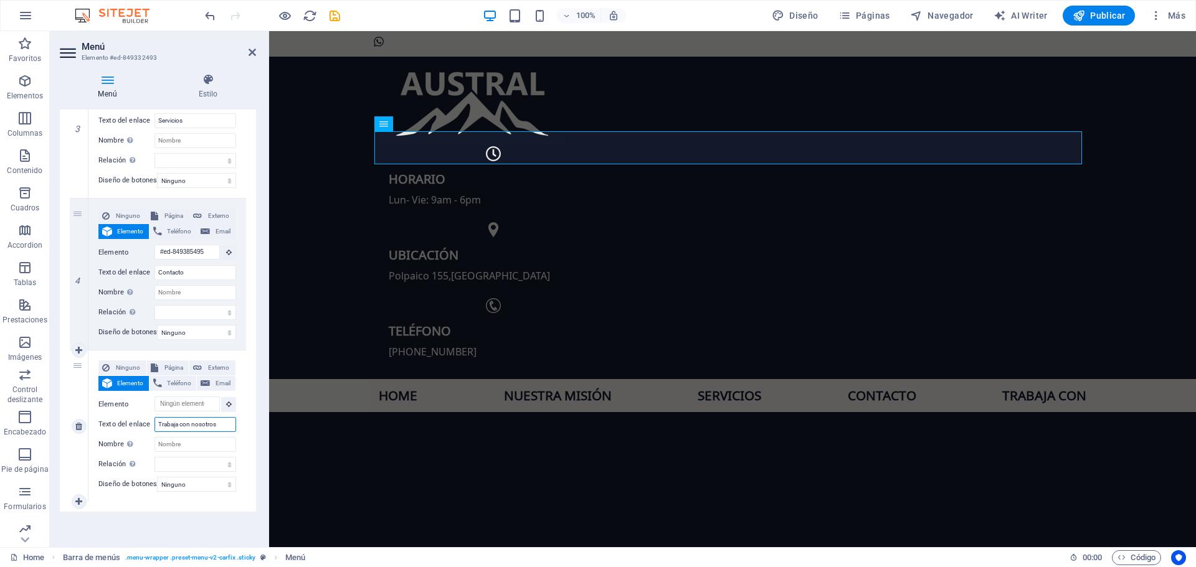
select select
type input "Trabaja con nosotros"
click at [206, 479] on select "Ninguno Predeterminado Principal Secundario" at bounding box center [196, 484] width 79 height 15
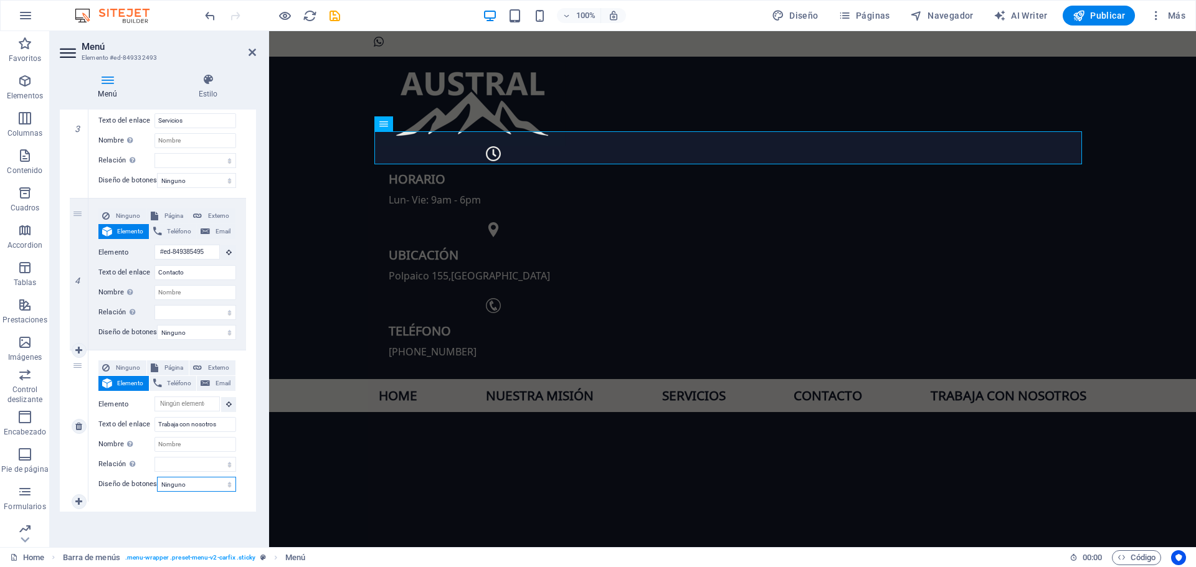
select select "primary"
click at [157, 477] on select "Ninguno Predeterminado Principal Secundario" at bounding box center [196, 484] width 79 height 15
select select
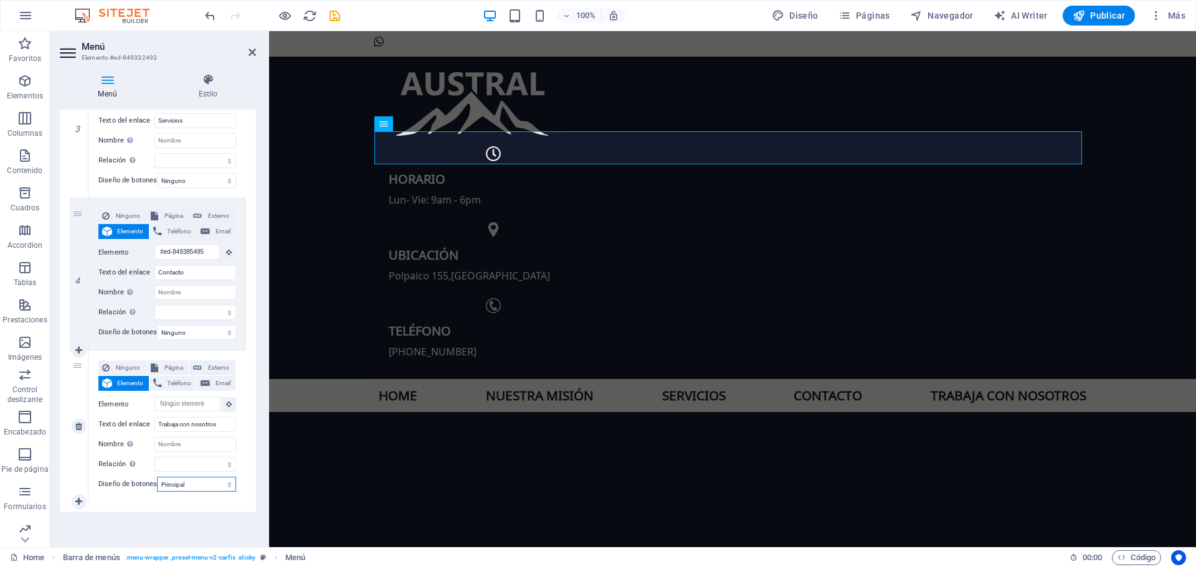
select select
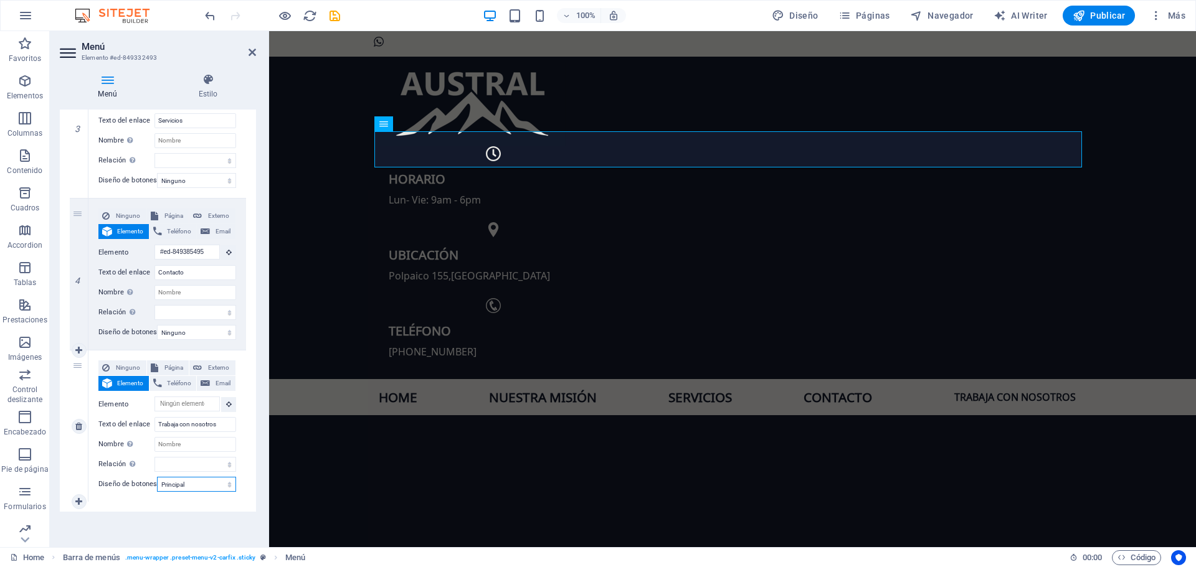
click at [204, 478] on select "Ninguno Predeterminado Principal Secundario" at bounding box center [196, 484] width 79 height 15
select select "secondary"
click at [157, 477] on select "Ninguno Predeterminado Principal Secundario" at bounding box center [196, 484] width 79 height 15
select select
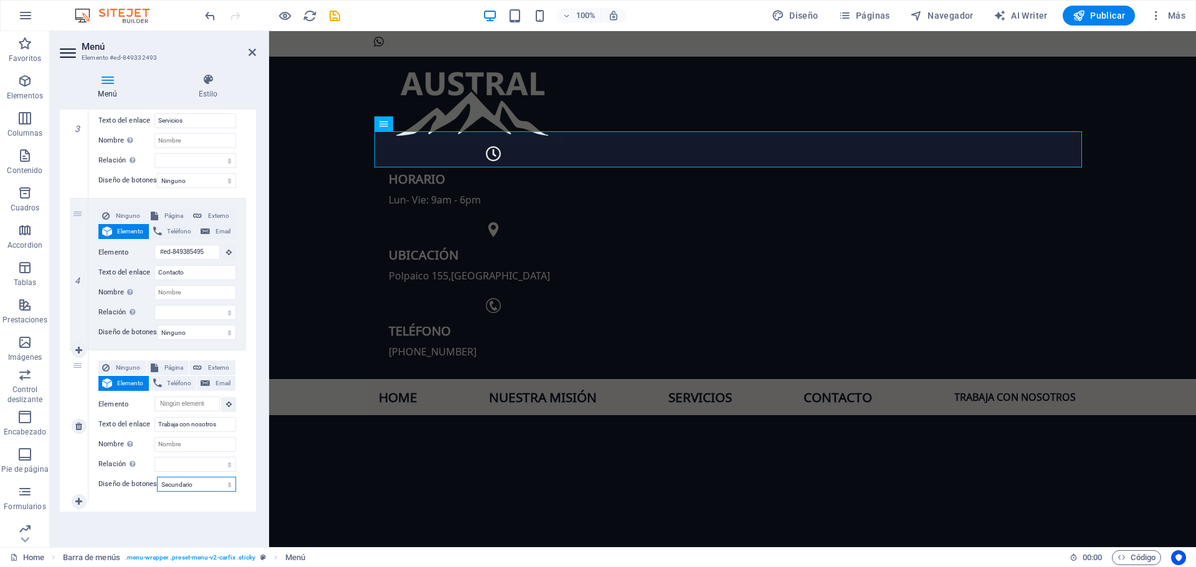
select select
click at [192, 477] on select "Ninguno Predeterminado Principal Secundario" at bounding box center [196, 484] width 79 height 15
select select
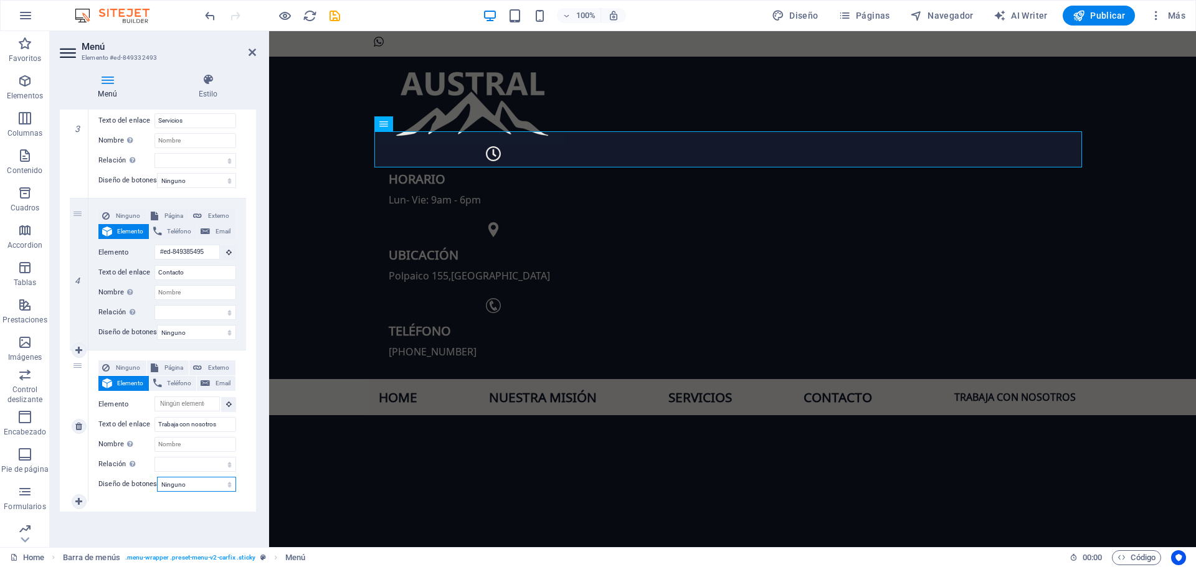
click at [157, 477] on select "Ninguno Predeterminado Principal Secundario" at bounding box center [196, 484] width 79 height 15
select select
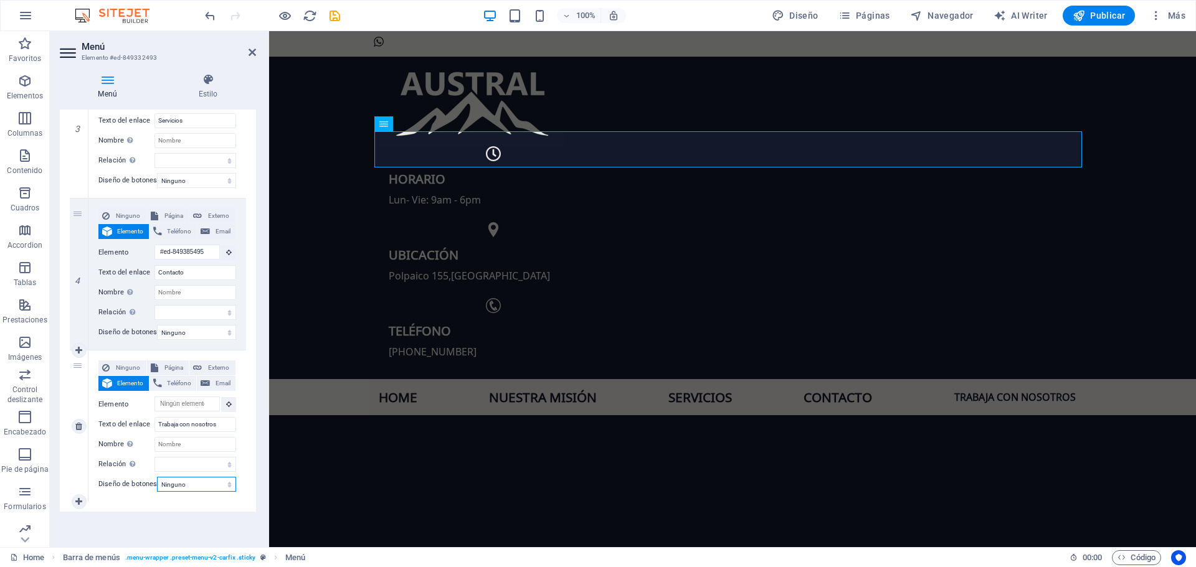
select select
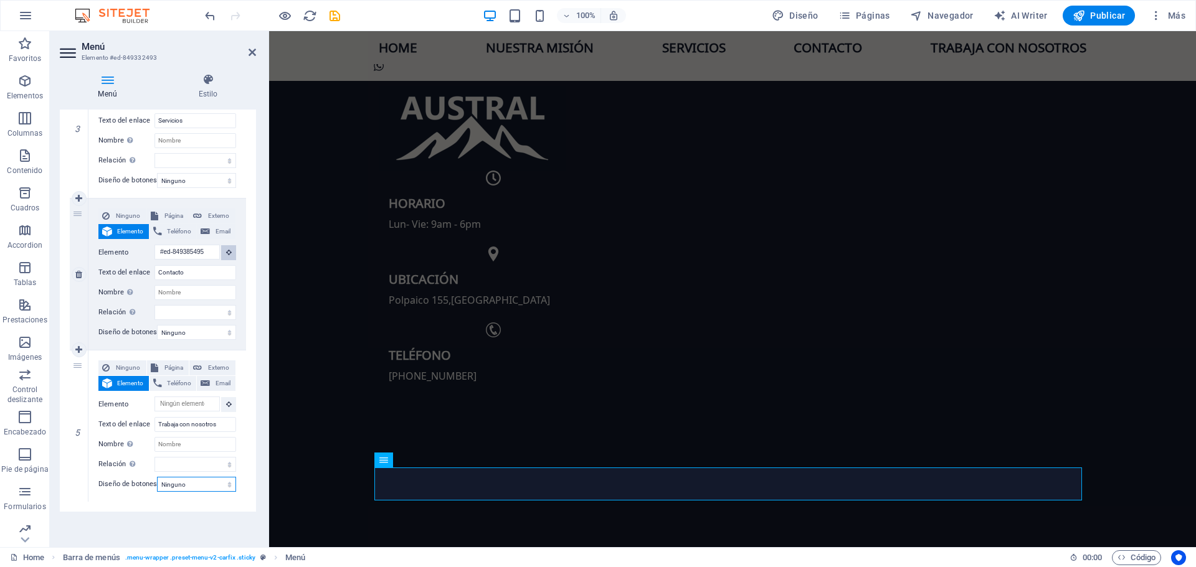
scroll to position [0, 0]
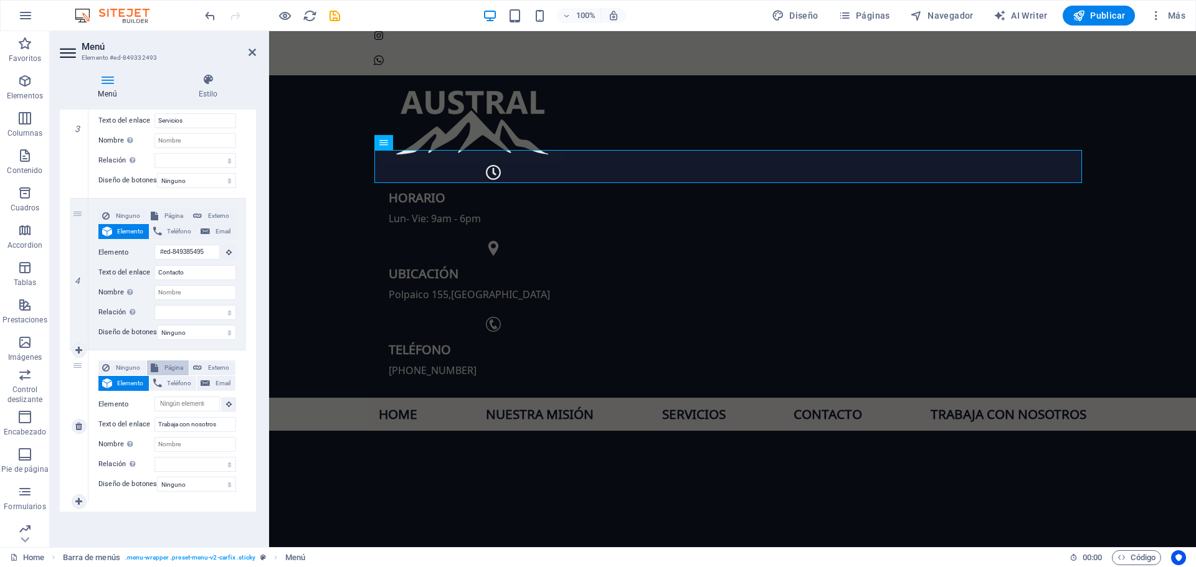
click at [168, 361] on span "Página" at bounding box center [174, 368] width 24 height 15
select select
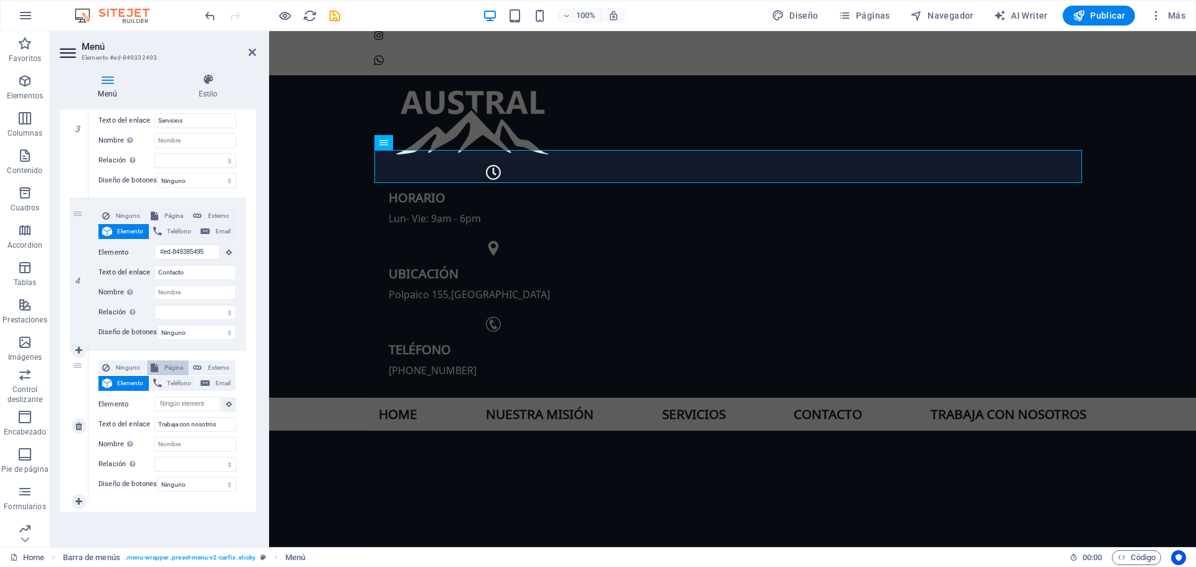
select select
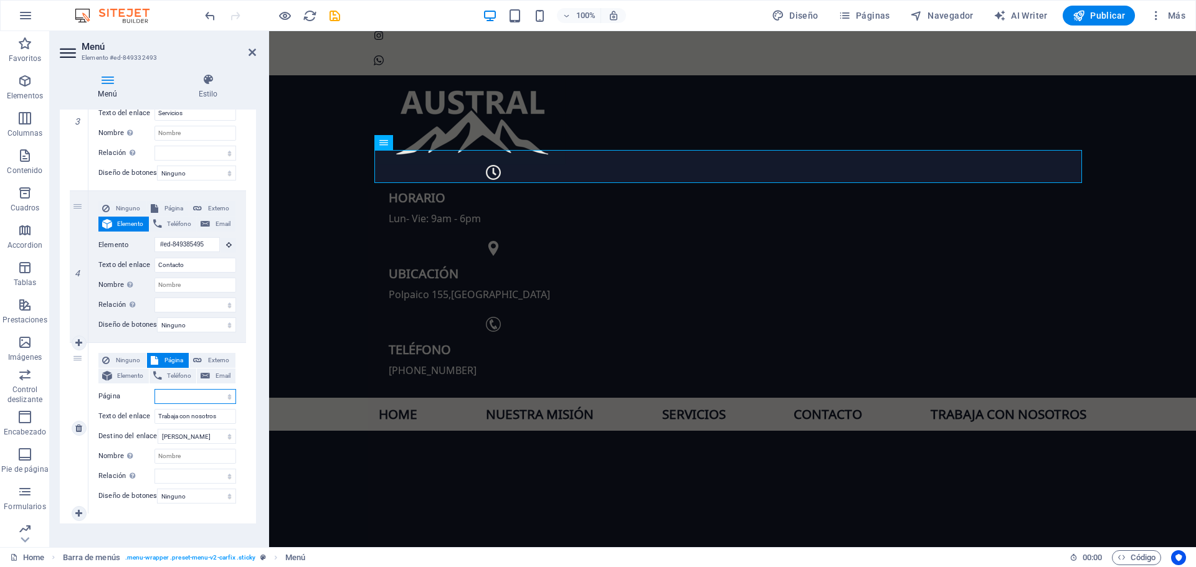
click at [173, 397] on select "Home" at bounding box center [195, 396] width 82 height 15
click at [125, 376] on span "Elemento" at bounding box center [130, 376] width 29 height 15
select select
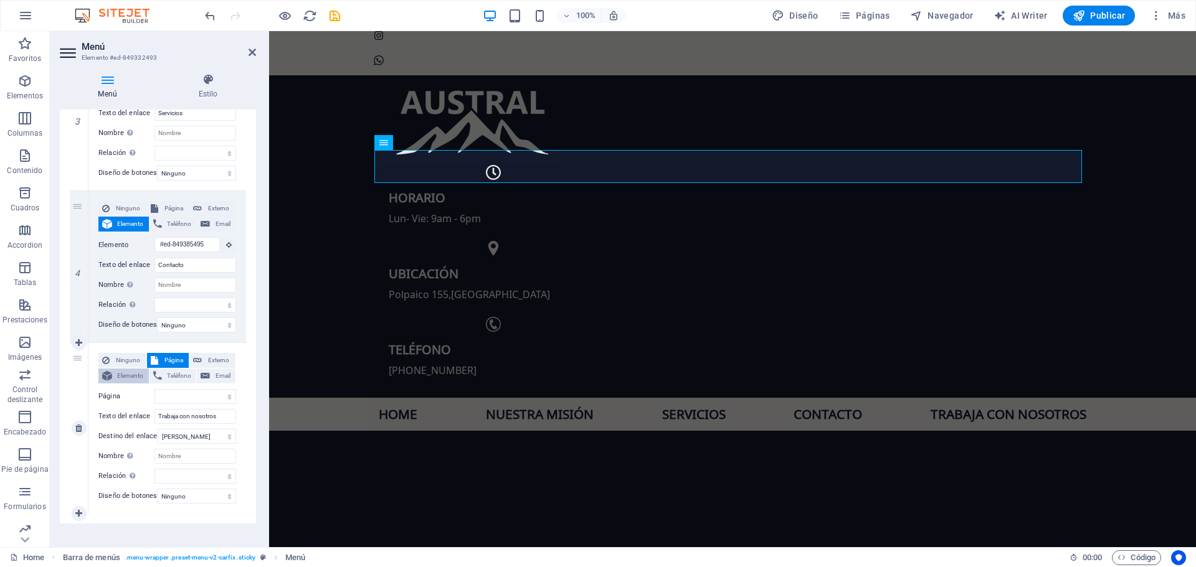
select select
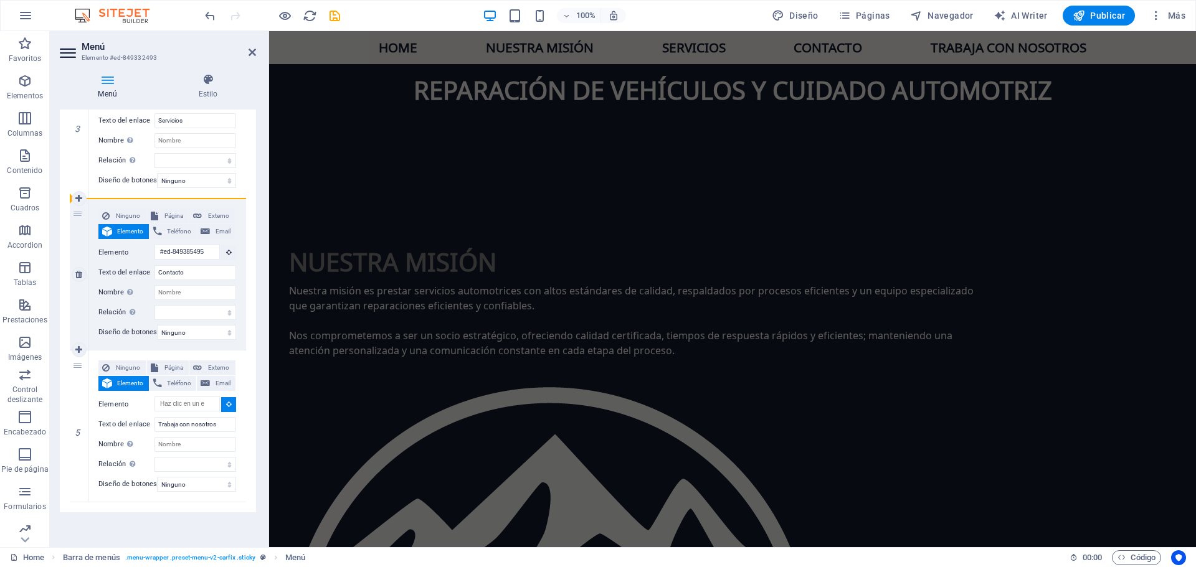
drag, startPoint x: 77, startPoint y: 359, endPoint x: 78, endPoint y: 201, distance: 157.6
click at [78, 201] on div "1 Ninguno Página Externo Elemento Teléfono Email Página Home Elemento #ed-84933…" at bounding box center [158, 123] width 176 height 760
select select
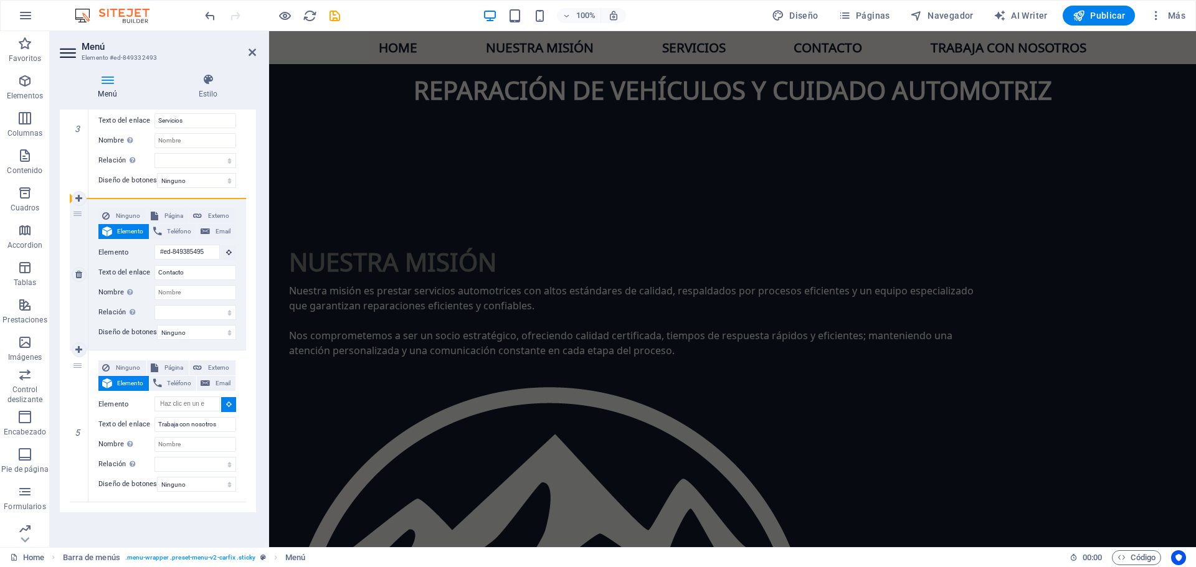
type input "Trabaja con nosotros"
select select
type input "#ed-849385495"
type input "Contacto"
select select
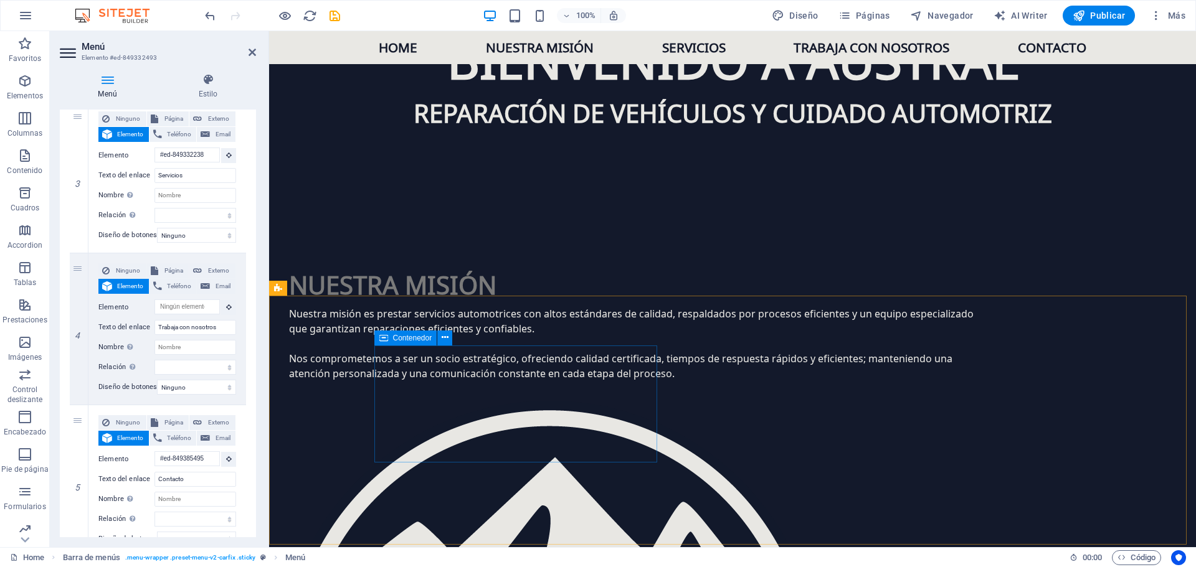
scroll to position [1320, 0]
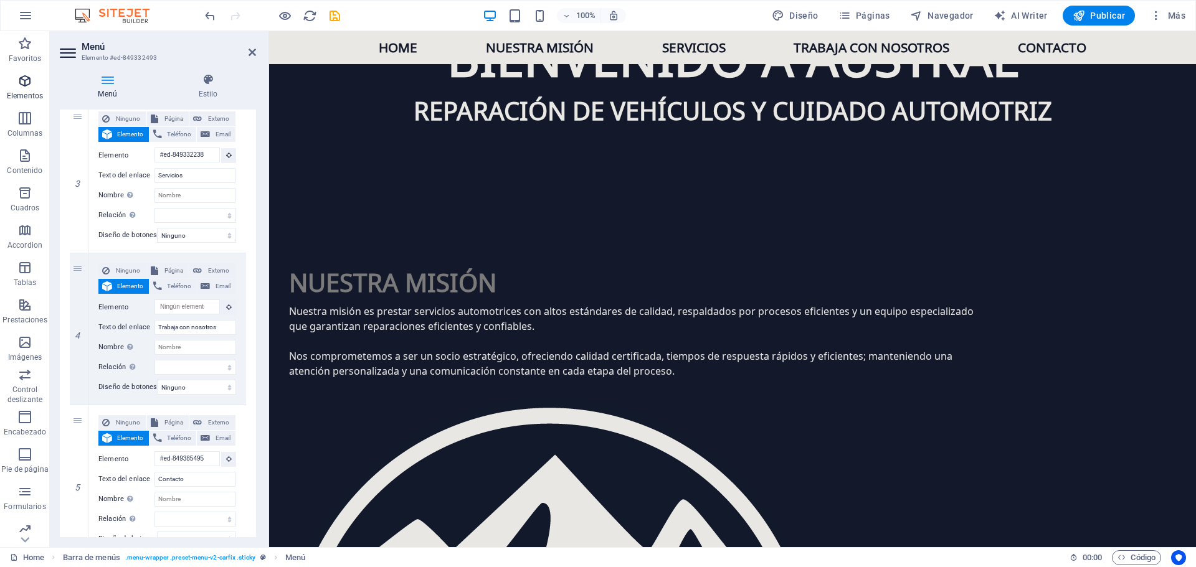
click at [25, 79] on icon "button" at bounding box center [24, 80] width 15 height 15
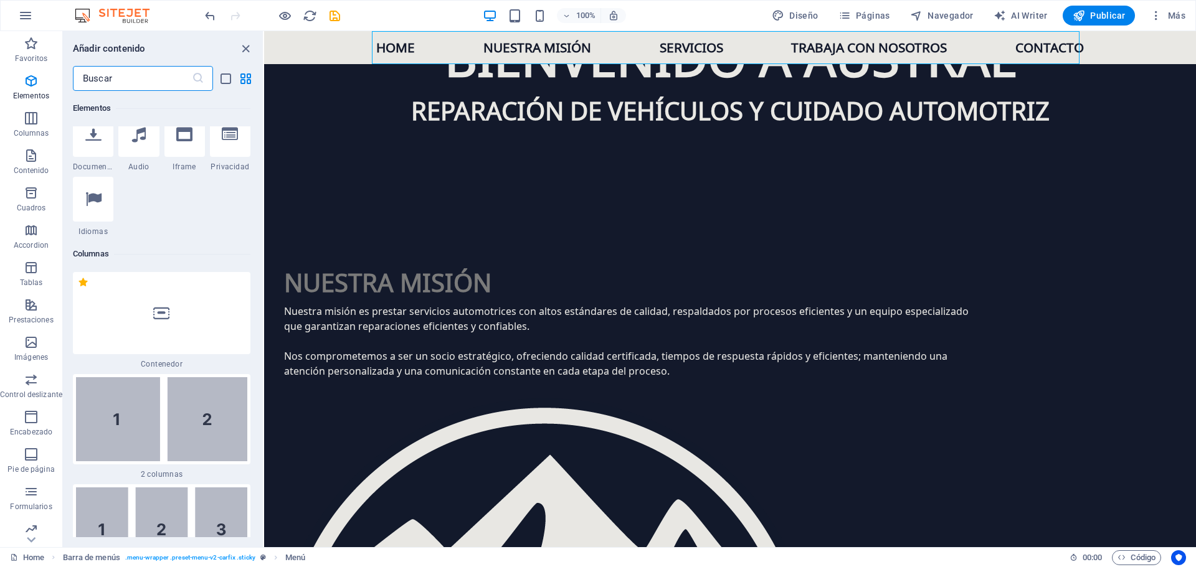
scroll to position [671, 0]
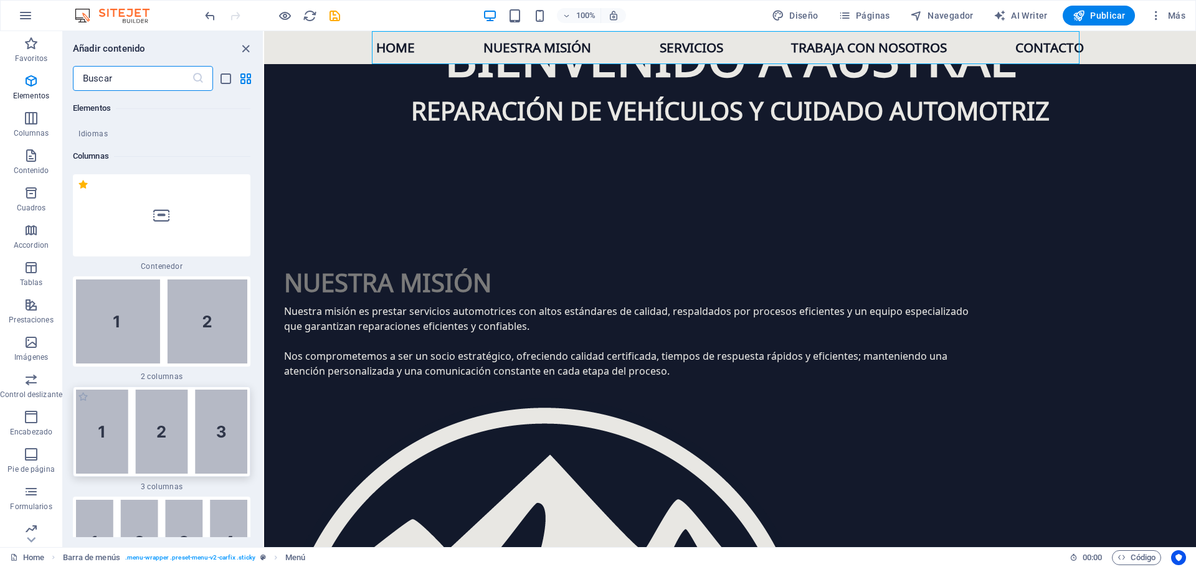
click at [219, 430] on img at bounding box center [161, 432] width 171 height 84
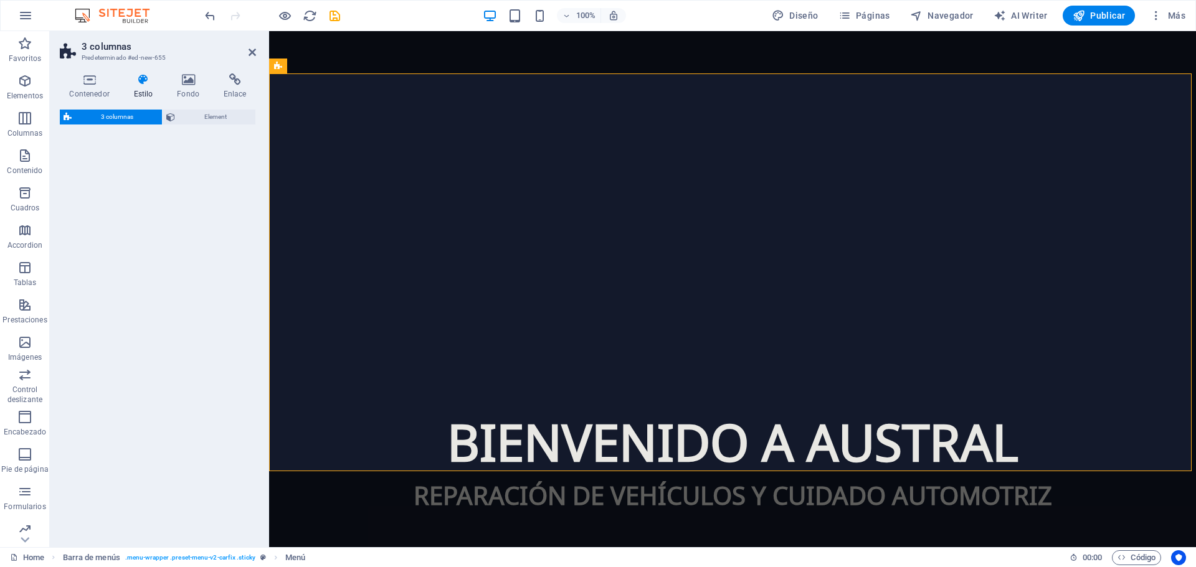
select select "rem"
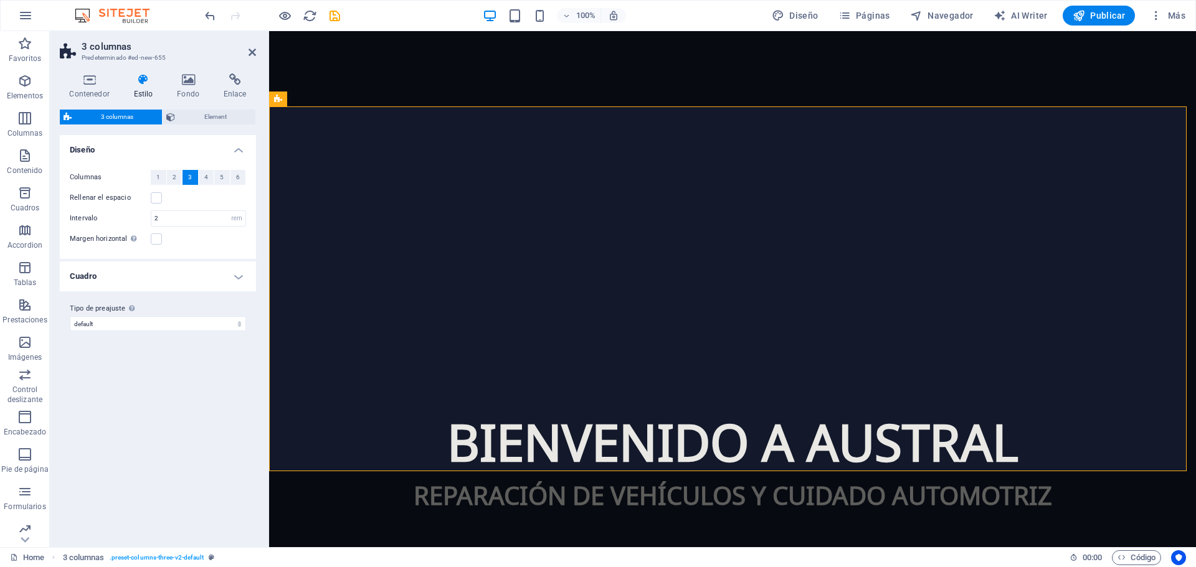
scroll to position [82, 0]
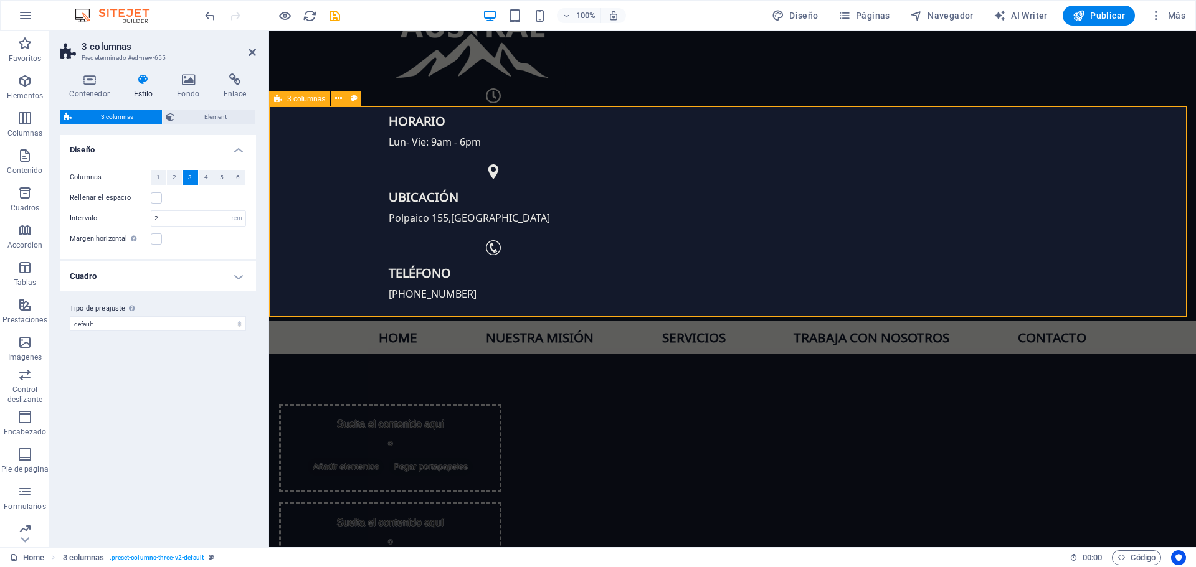
click at [409, 354] on div "Suelta el contenido aquí o Añadir elementos Pegar portapapeles Suelta el conten…" at bounding box center [732, 546] width 927 height 385
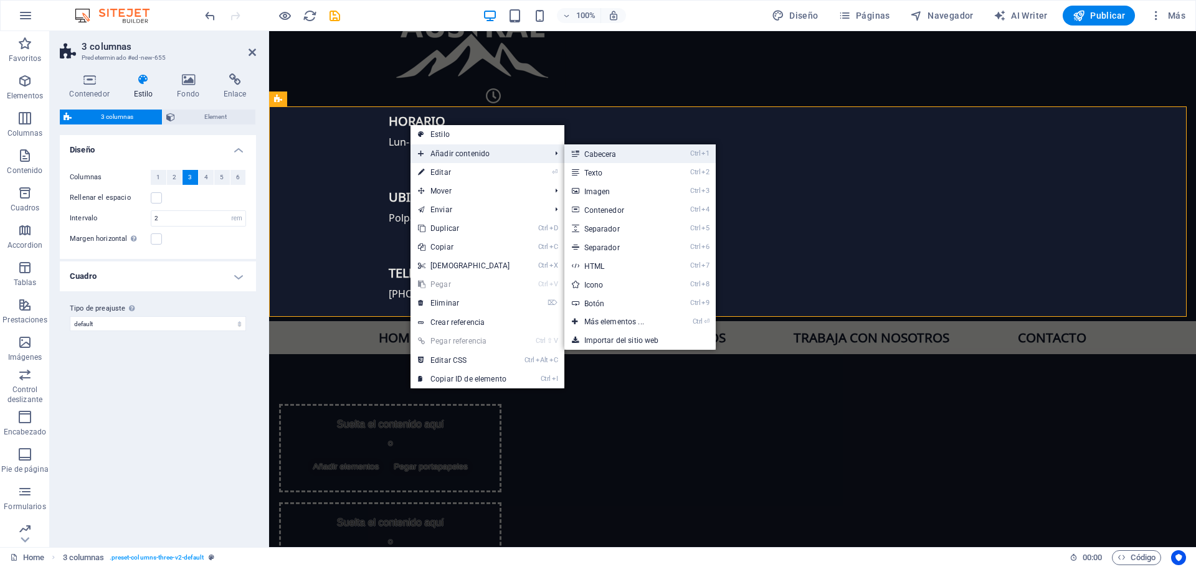
click at [620, 158] on link "Ctrl 1 Cabecera" at bounding box center [616, 153] width 105 height 19
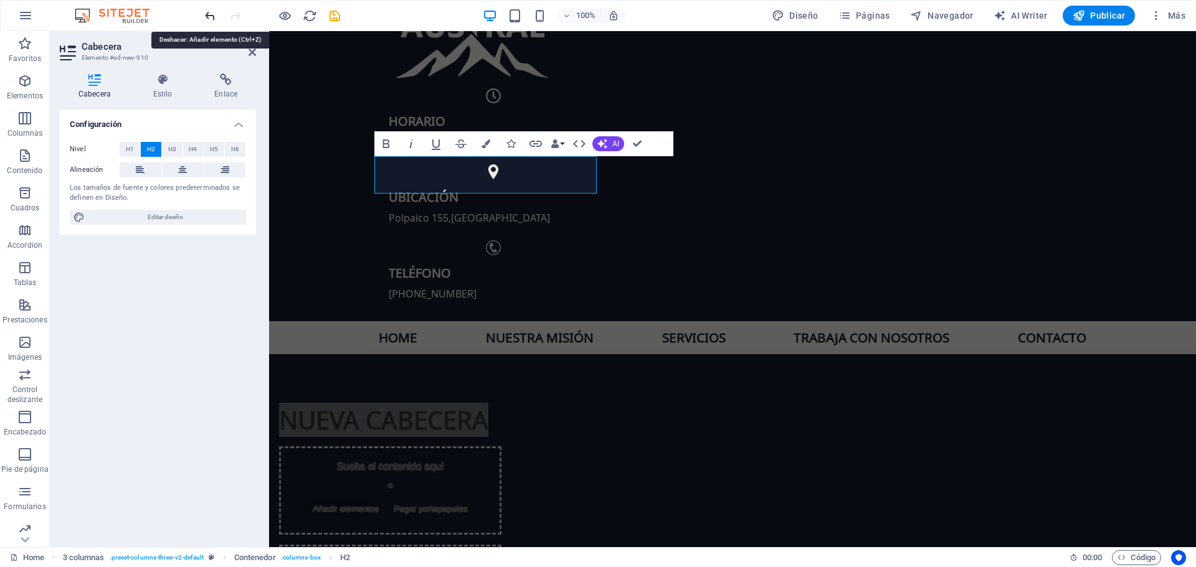
click at [208, 17] on icon "undo" at bounding box center [210, 16] width 14 height 14
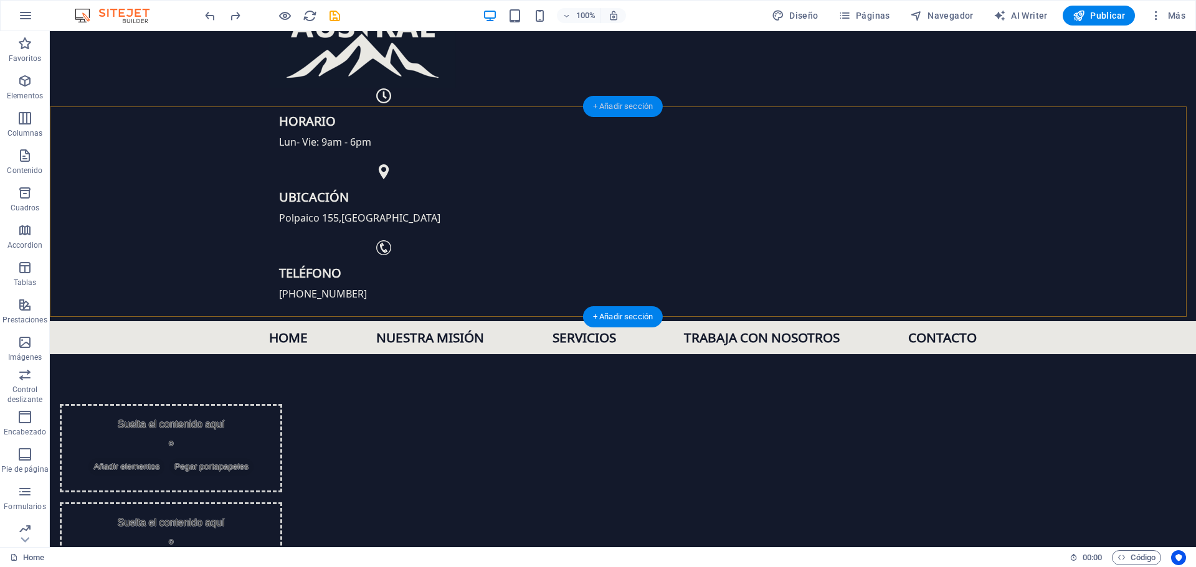
click at [630, 110] on div "+ Añadir sección" at bounding box center [623, 106] width 80 height 21
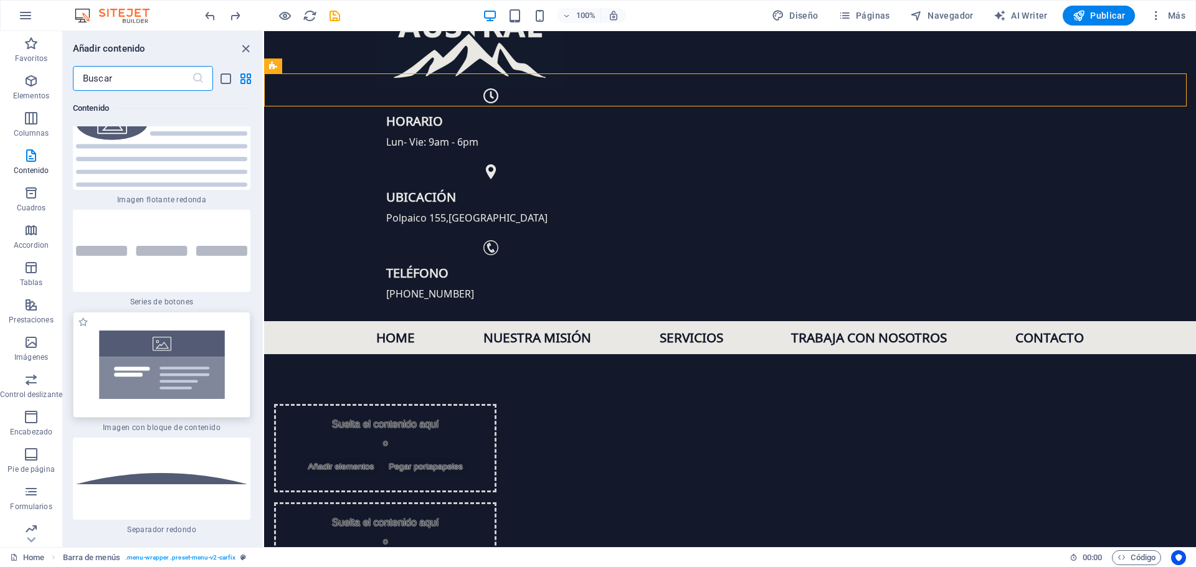
scroll to position [5545, 0]
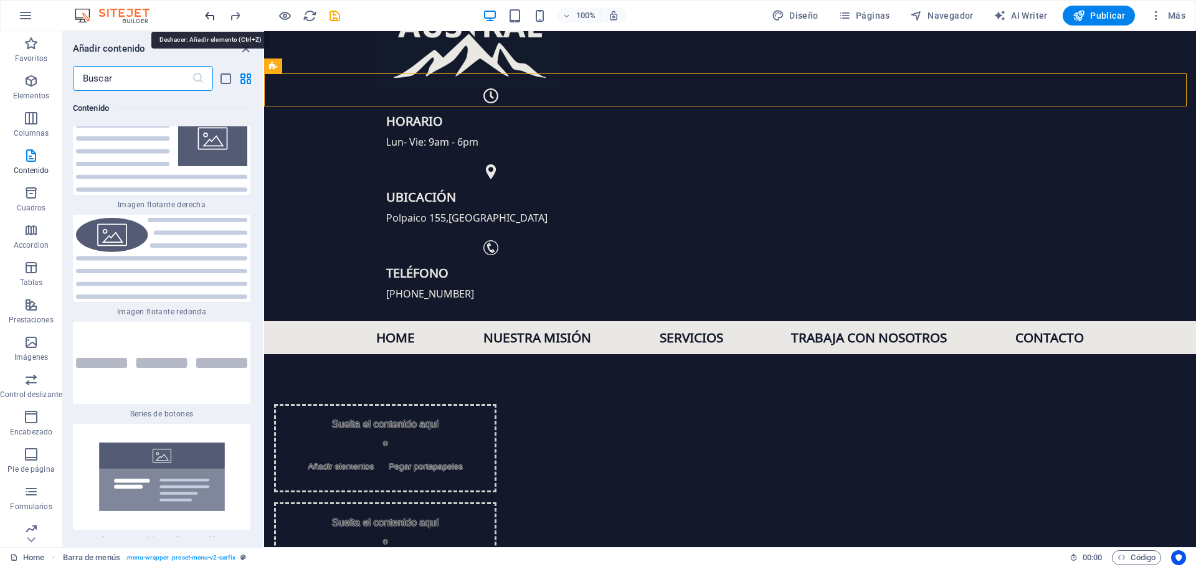
click at [210, 20] on icon "undo" at bounding box center [210, 16] width 14 height 14
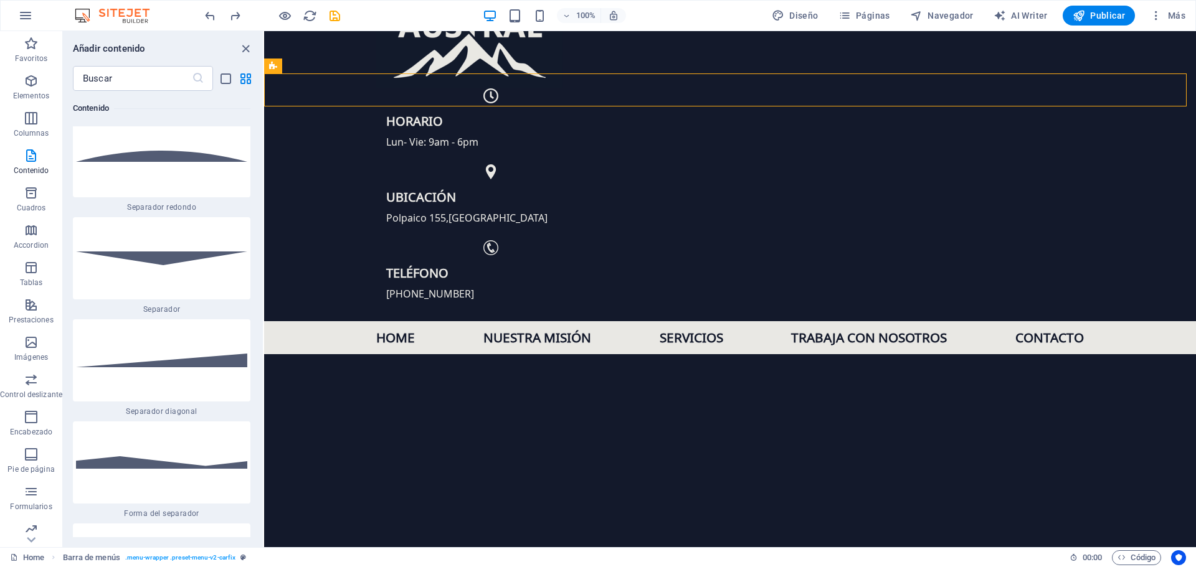
scroll to position [6043, 0]
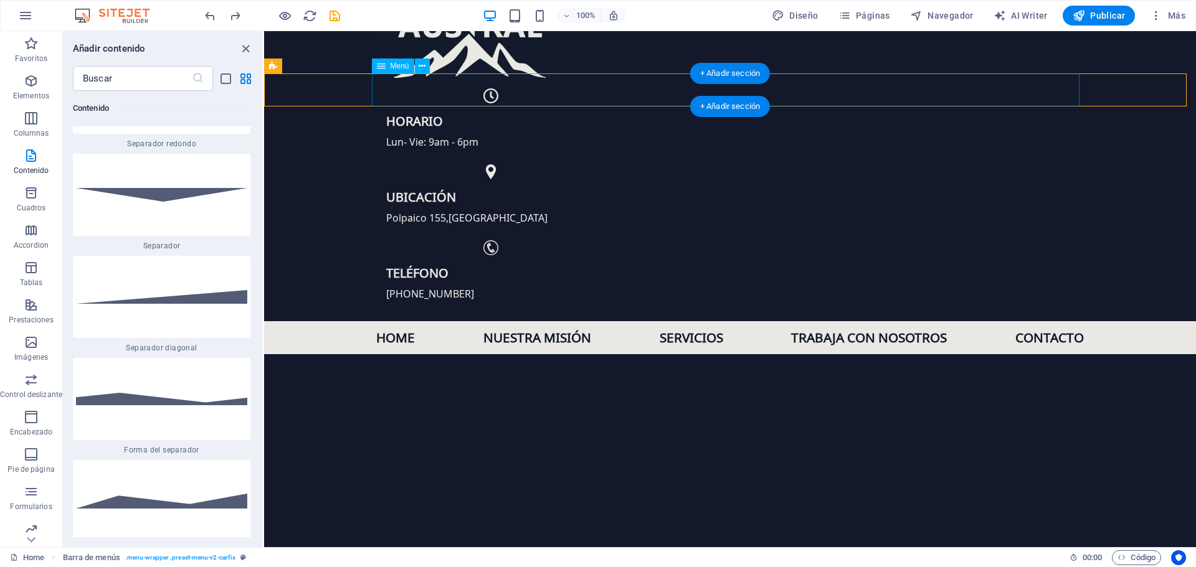
click at [409, 321] on nav "Home Nuestra misión Servicios Trabaja con nosotros Contacto" at bounding box center [729, 337] width 707 height 33
click at [385, 66] on icon at bounding box center [381, 66] width 9 height 15
click at [421, 66] on icon at bounding box center [421, 66] width 7 height 13
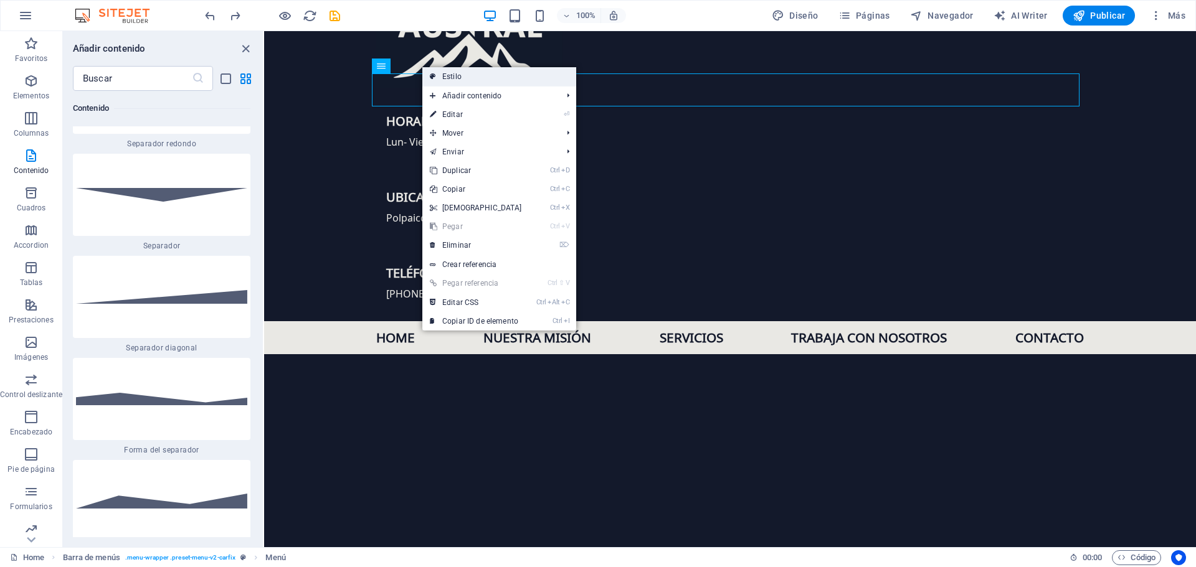
click at [461, 77] on link "Estilo" at bounding box center [499, 76] width 154 height 19
select select "hover_border_bottom"
select select "px"
select select "rem"
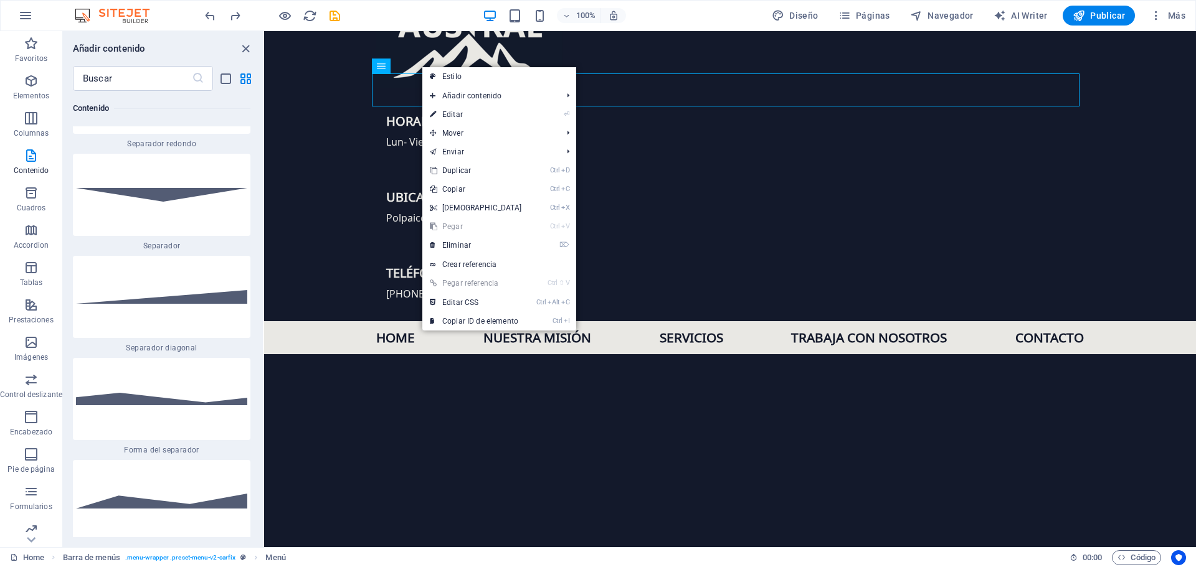
select select "rem"
select select "link-special-font"
select select "rem"
select select "700"
select select "px"
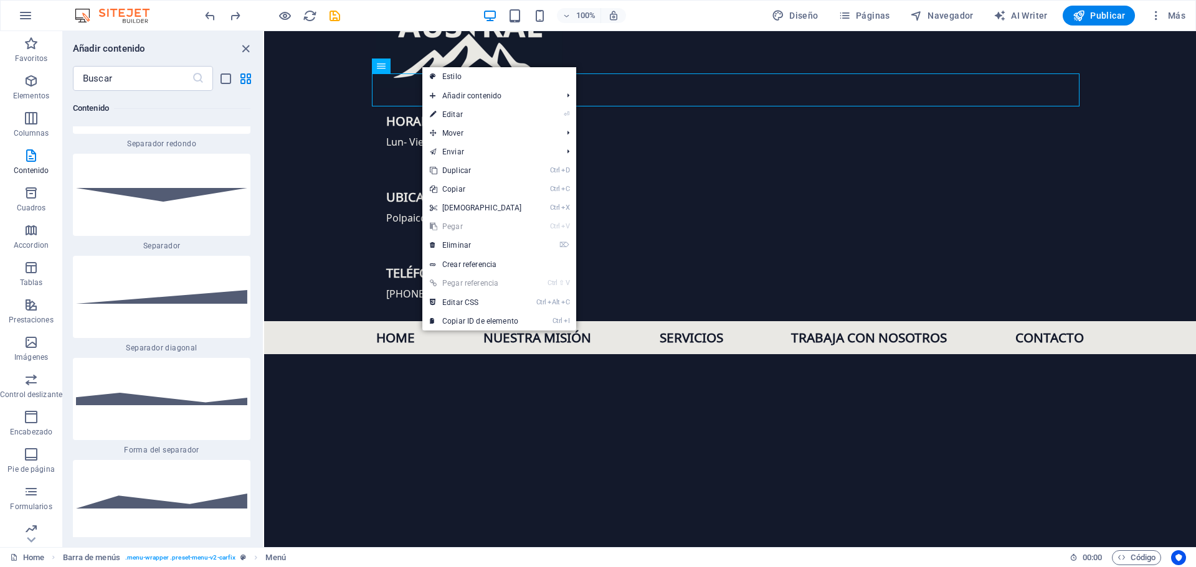
select select "%"
select select "rem"
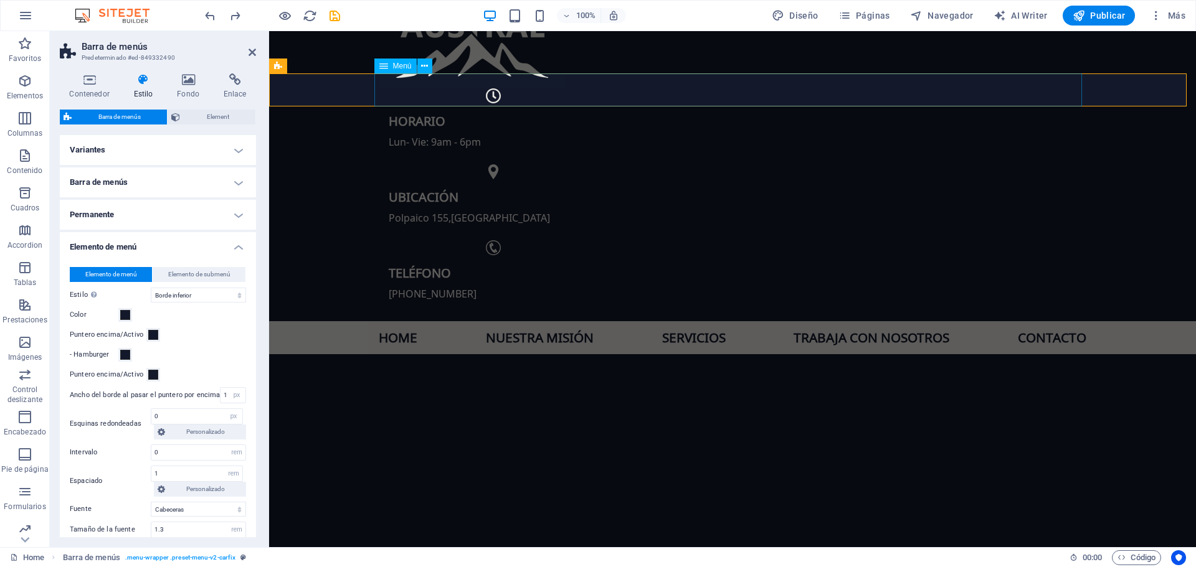
click at [392, 321] on nav "Home Nuestra misión Servicios Trabaja con nosotros Contacto" at bounding box center [732, 337] width 707 height 33
click at [206, 113] on span "Element" at bounding box center [218, 117] width 68 height 15
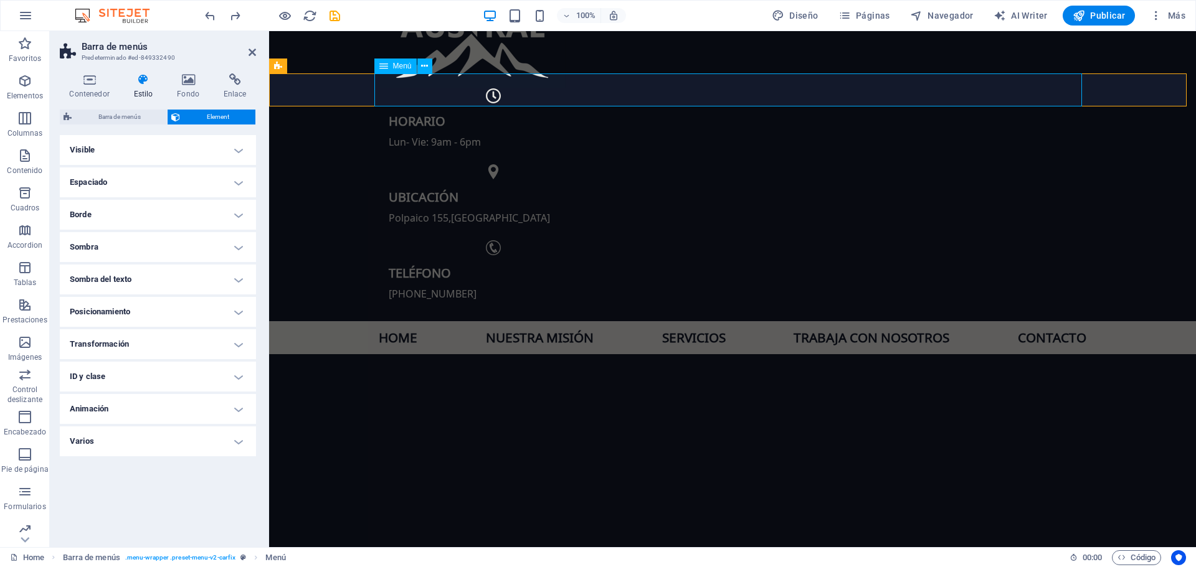
click at [874, 321] on nav "Home Nuestra misión Servicios Trabaja con nosotros Contacto" at bounding box center [732, 337] width 707 height 33
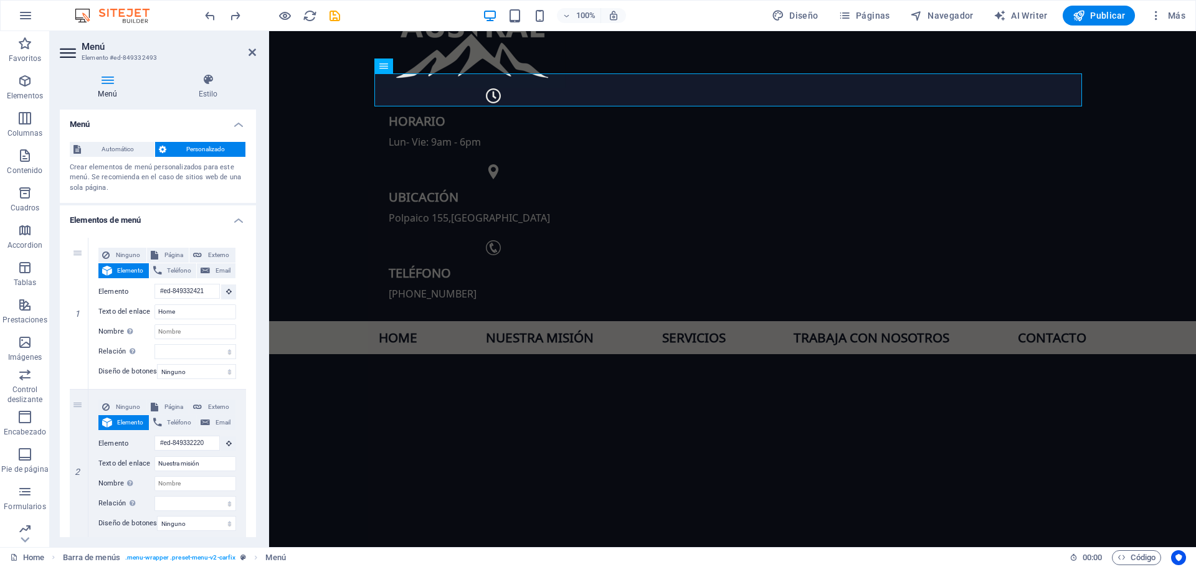
click at [239, 217] on h4 "Elementos de menú" at bounding box center [158, 217] width 196 height 22
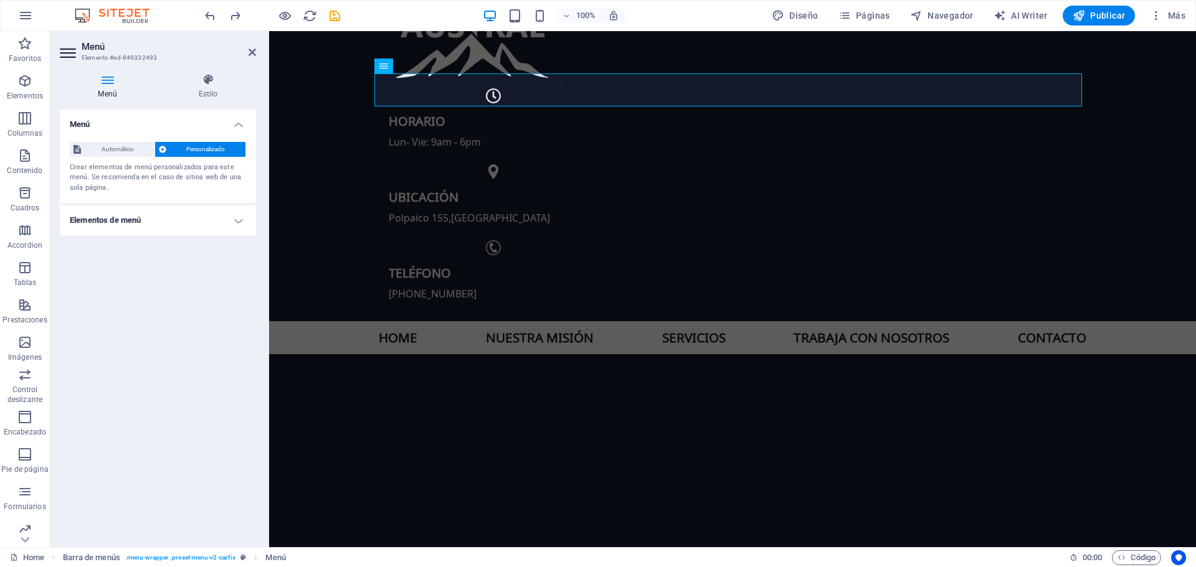
click at [238, 220] on h4 "Elementos de menú" at bounding box center [158, 221] width 196 height 30
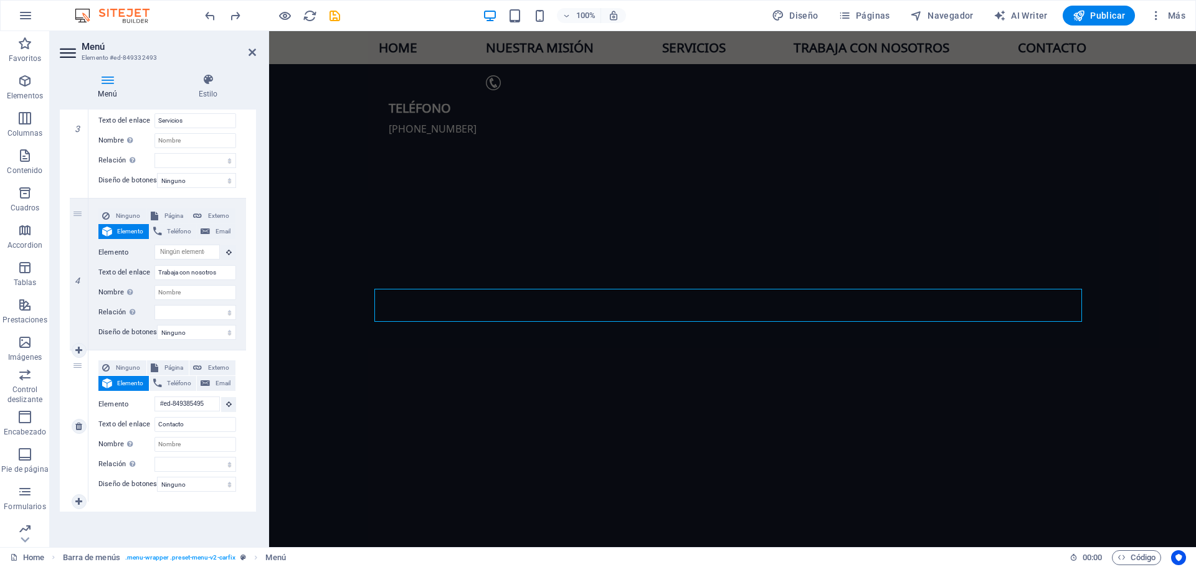
scroll to position [236, 0]
click at [106, 199] on div "Ninguno Página Externo Elemento Teléfono Email Página Home Elemento URL Teléfon…" at bounding box center [167, 274] width 158 height 151
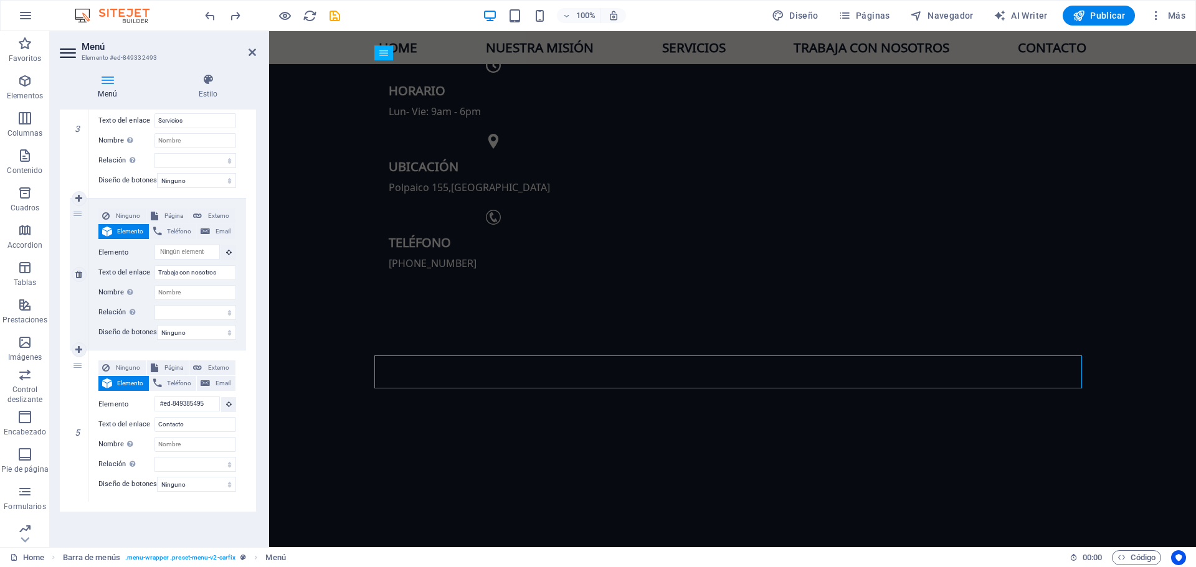
scroll to position [170, 0]
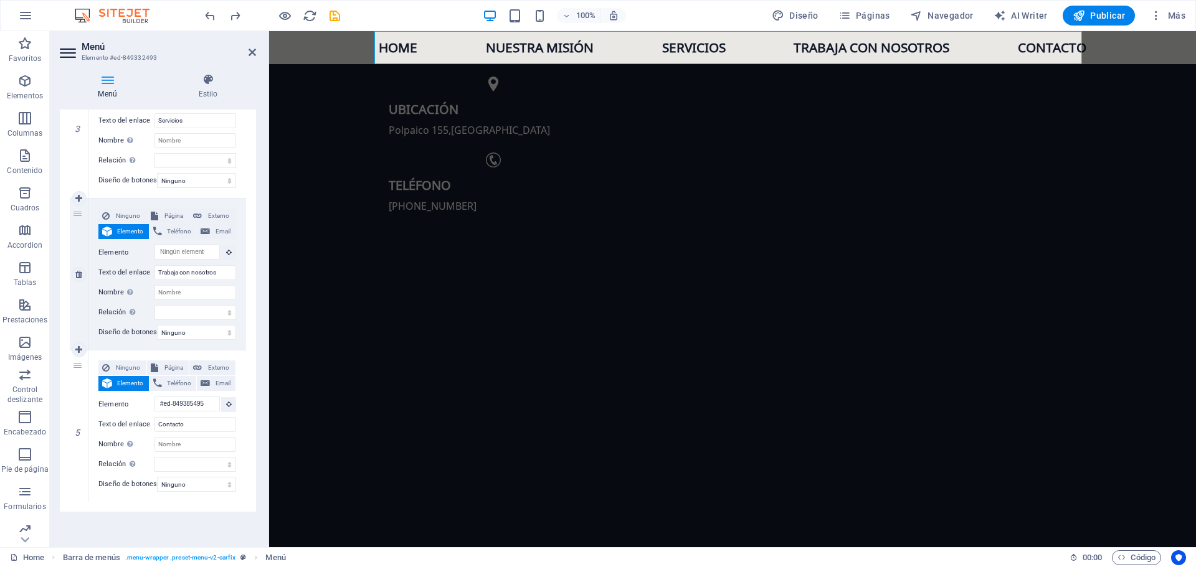
click at [121, 228] on span "Elemento" at bounding box center [130, 231] width 29 height 15
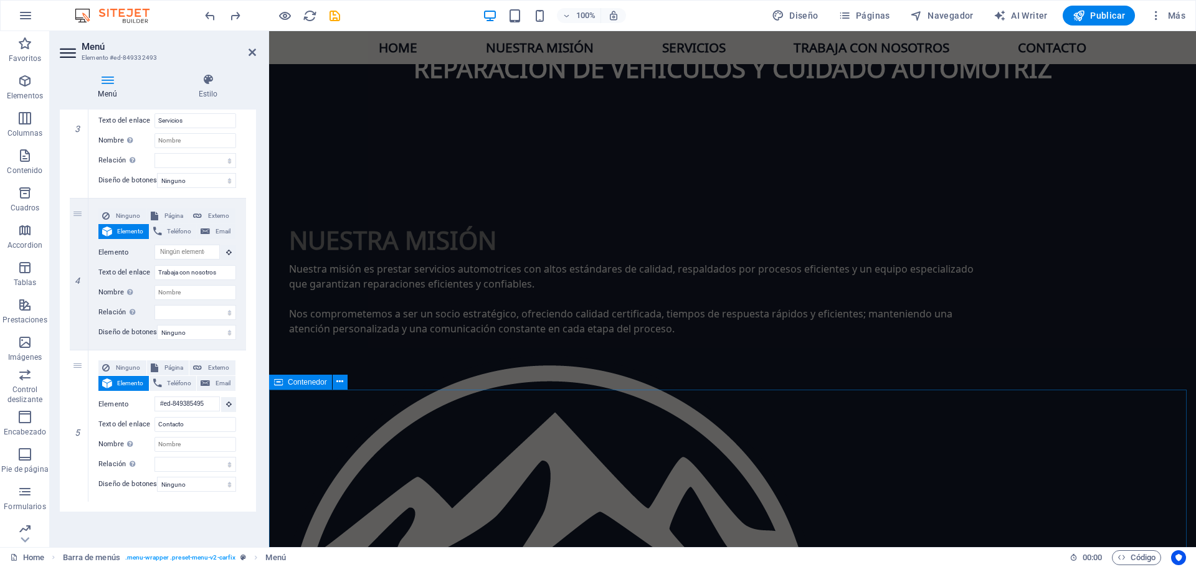
scroll to position [1393, 0]
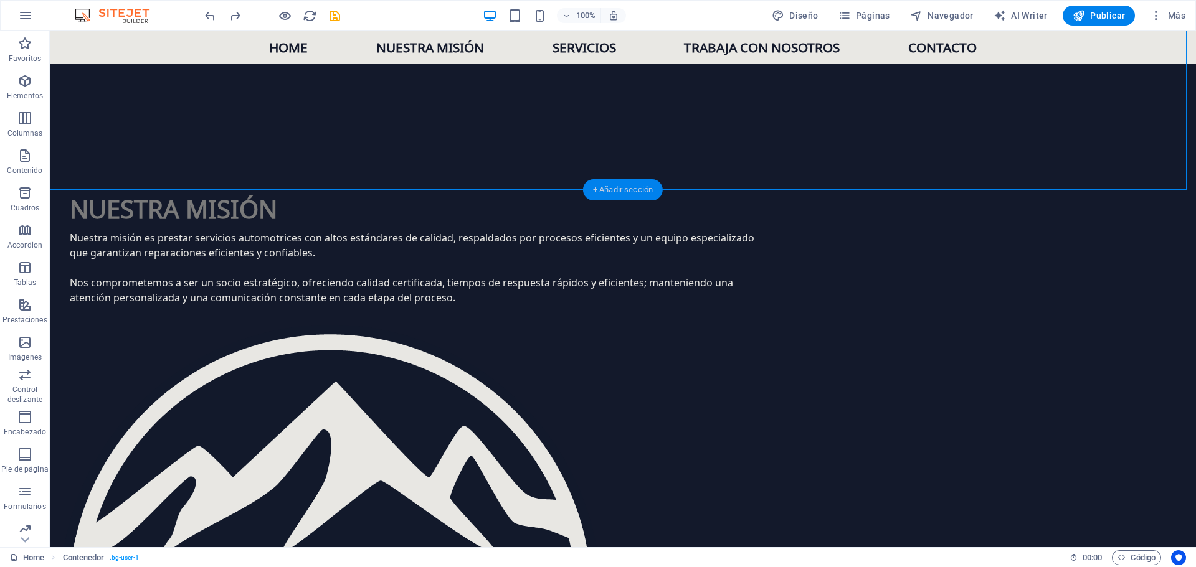
click at [600, 191] on div "+ Añadir sección" at bounding box center [623, 189] width 80 height 21
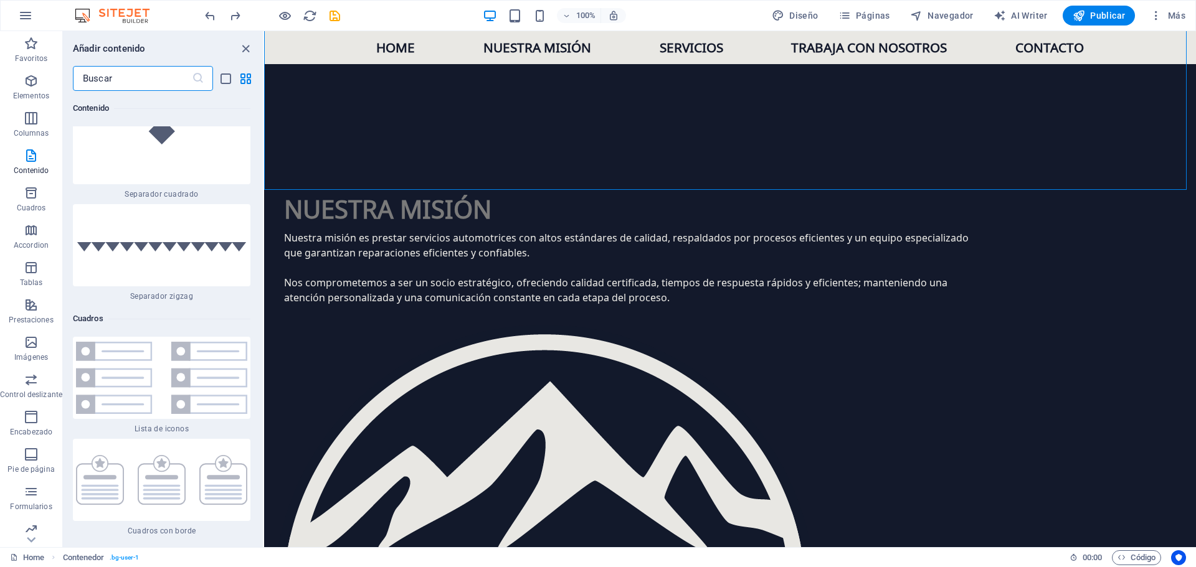
scroll to position [6549, 0]
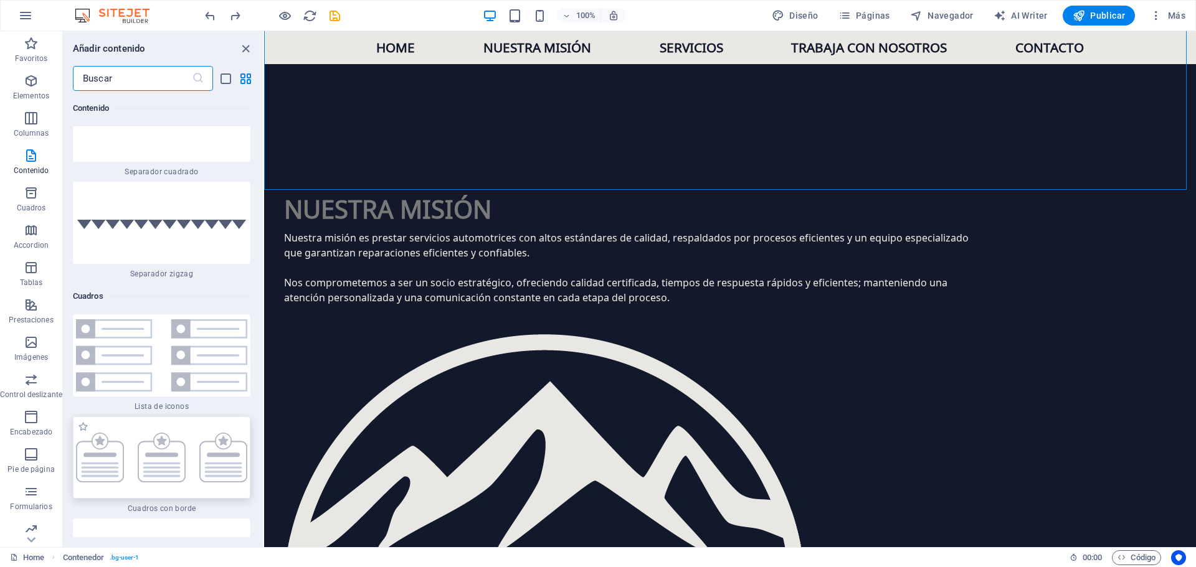
click at [184, 433] on img at bounding box center [161, 458] width 171 height 50
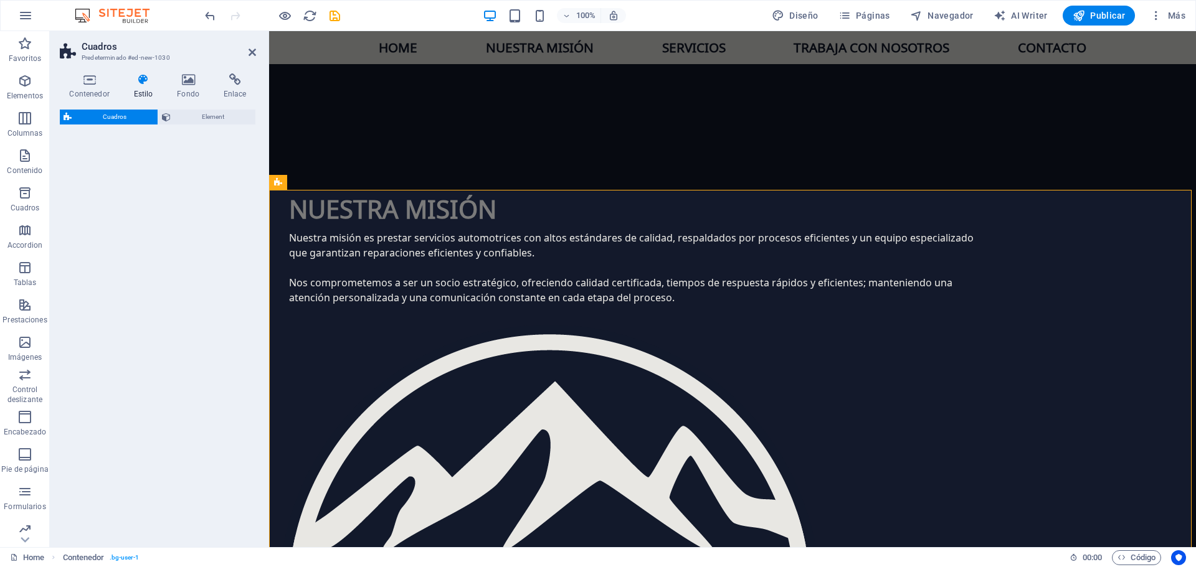
select select "rem"
select select "preset-boxes-v3-border"
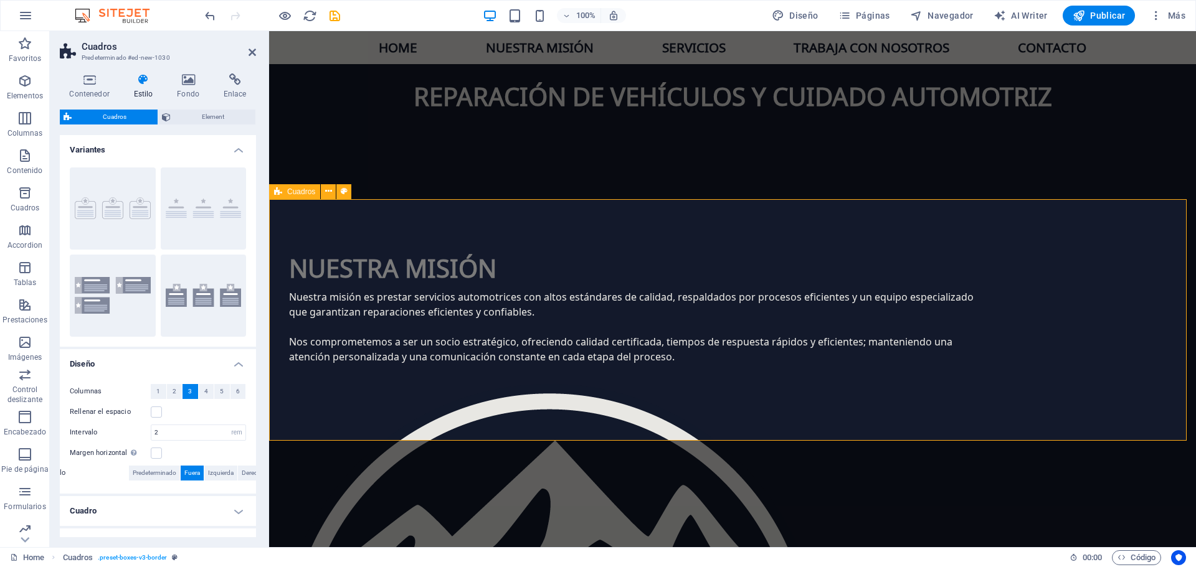
scroll to position [1386, 0]
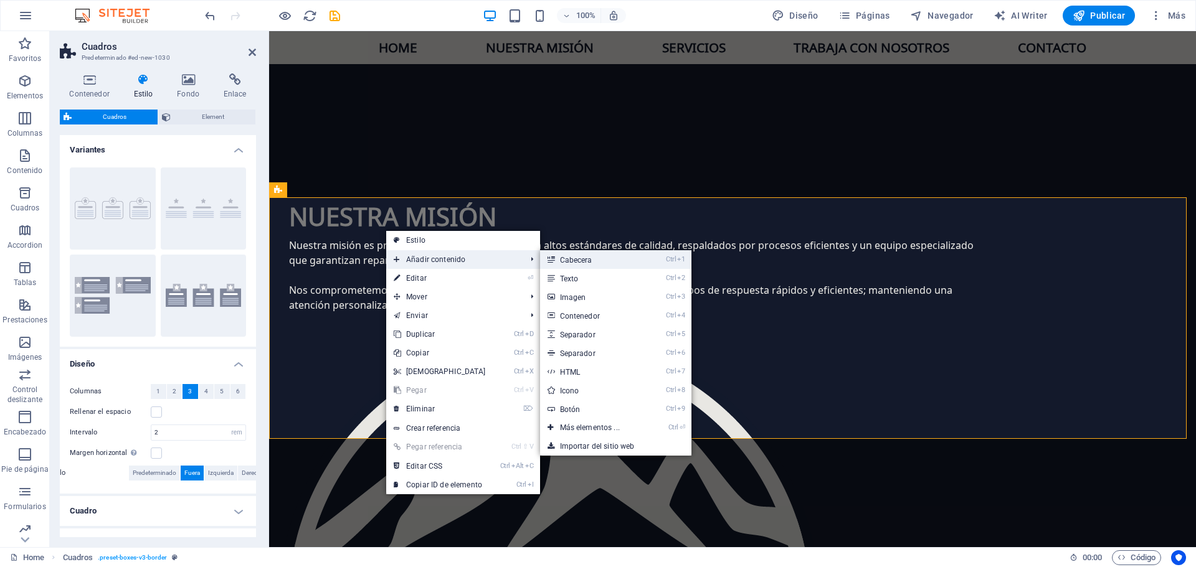
click at [580, 262] on link "Ctrl 1 Cabecera" at bounding box center [592, 259] width 105 height 19
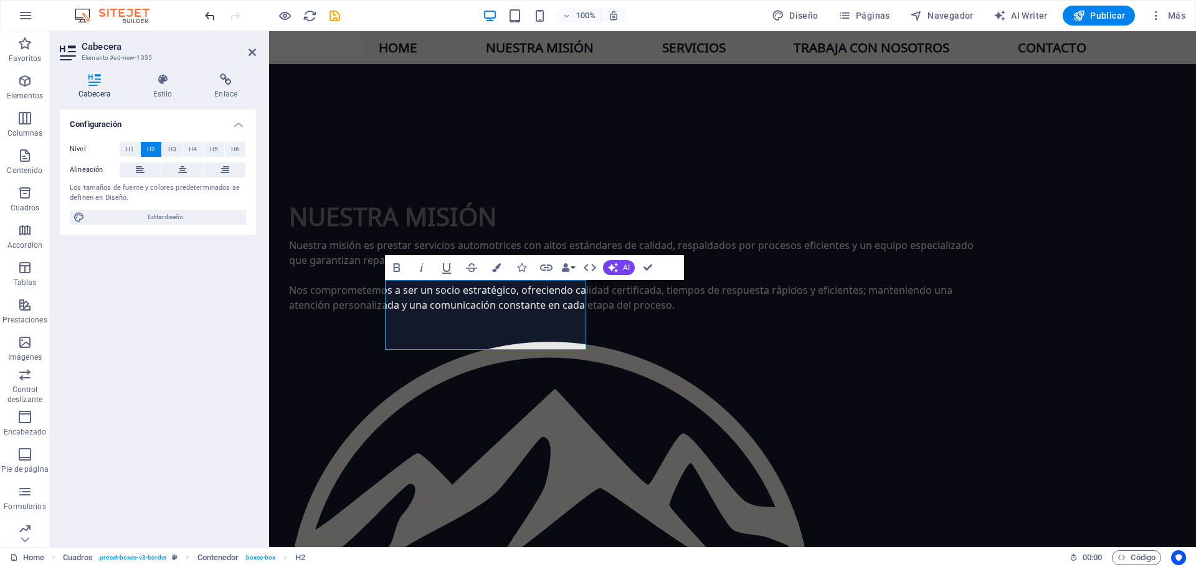
click at [211, 16] on icon "undo" at bounding box center [210, 16] width 14 height 14
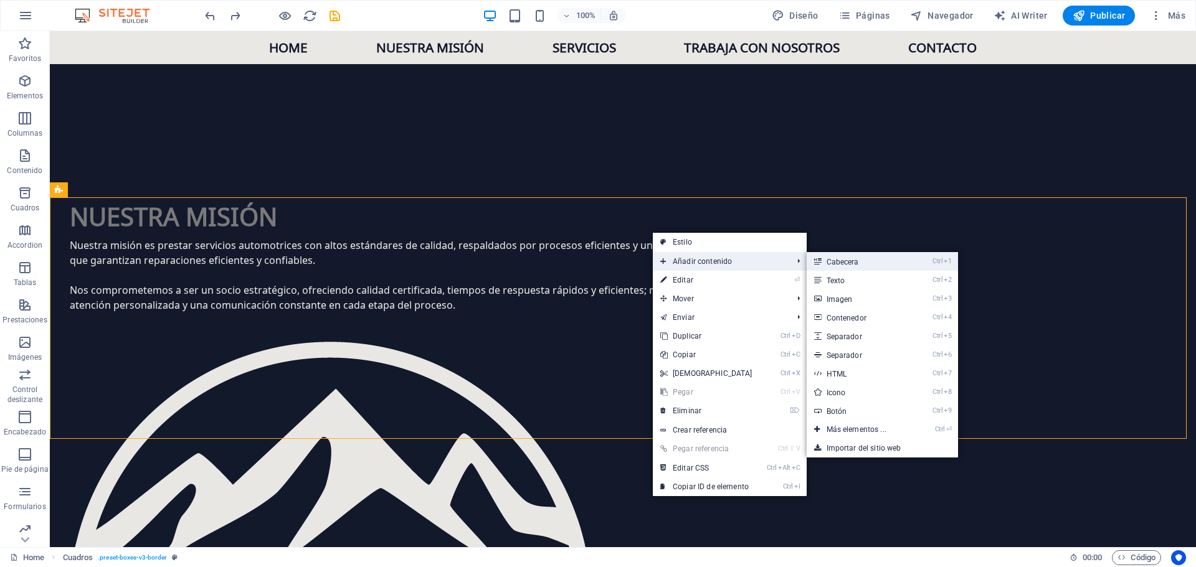
click at [851, 263] on link "Ctrl 1 Cabecera" at bounding box center [858, 261] width 105 height 19
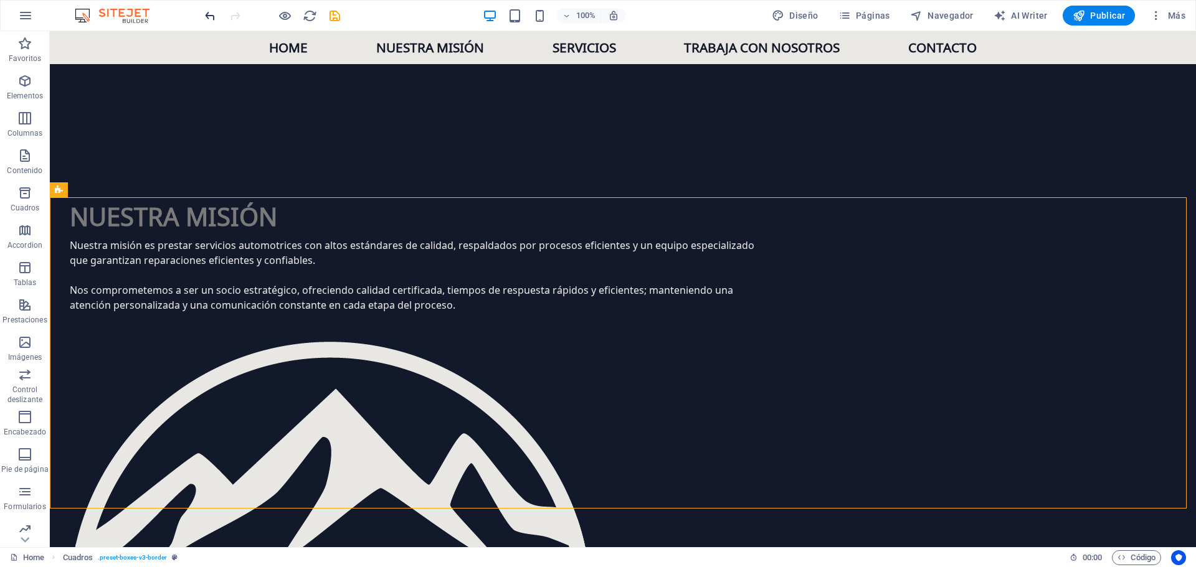
click at [207, 16] on icon "undo" at bounding box center [210, 16] width 14 height 14
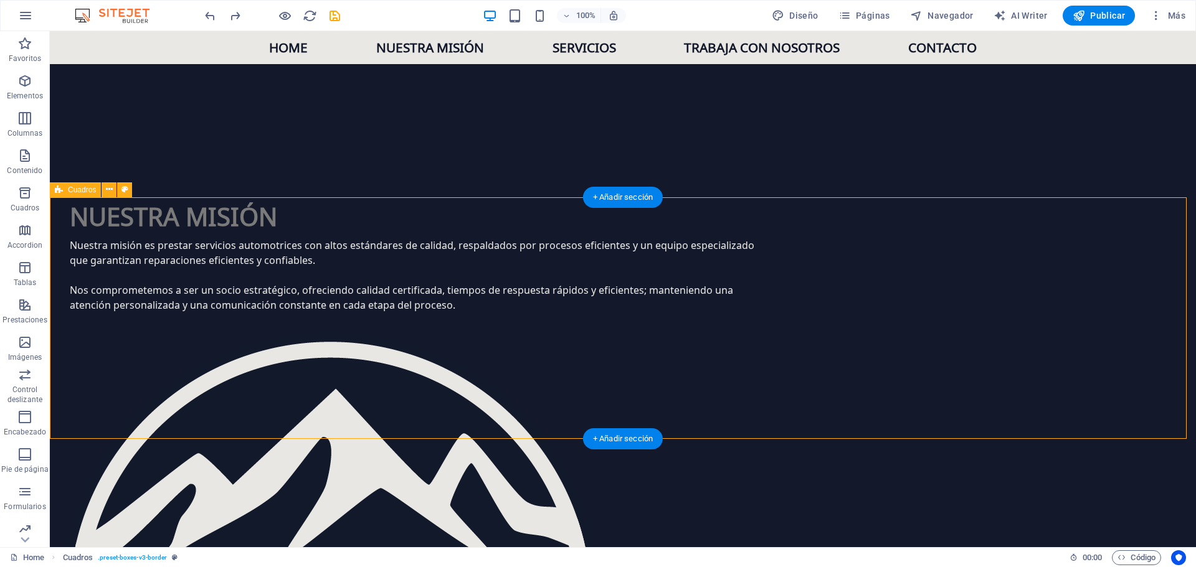
select select "rem"
select select "preset-boxes-v3-border"
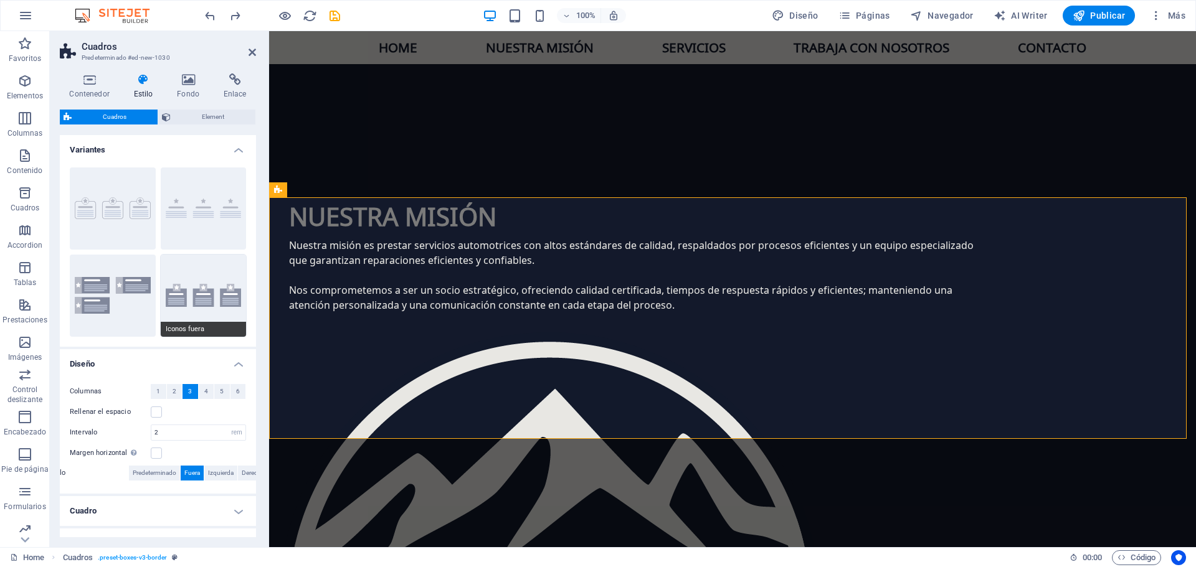
click at [212, 278] on button "Iconos fuera" at bounding box center [204, 296] width 86 height 82
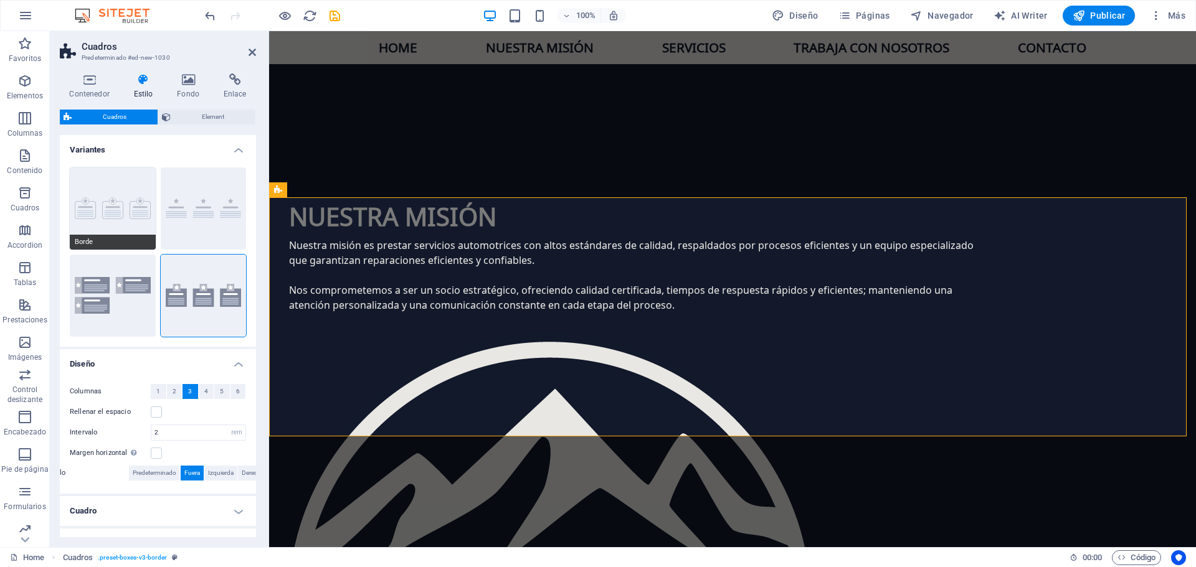
click at [103, 182] on button "Borde" at bounding box center [113, 209] width 86 height 82
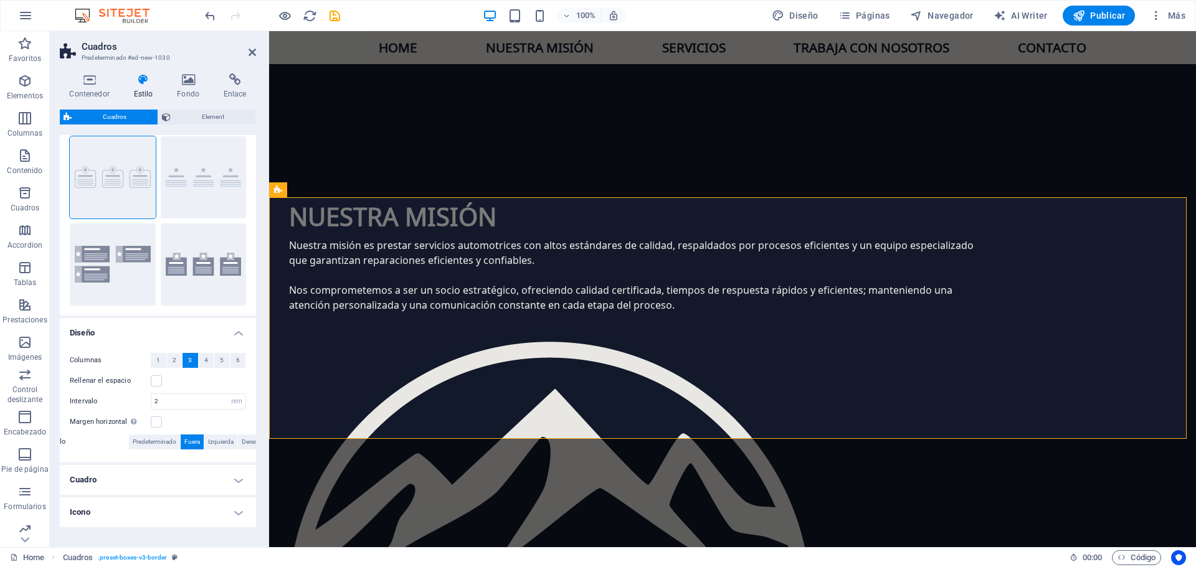
scroll to position [0, 0]
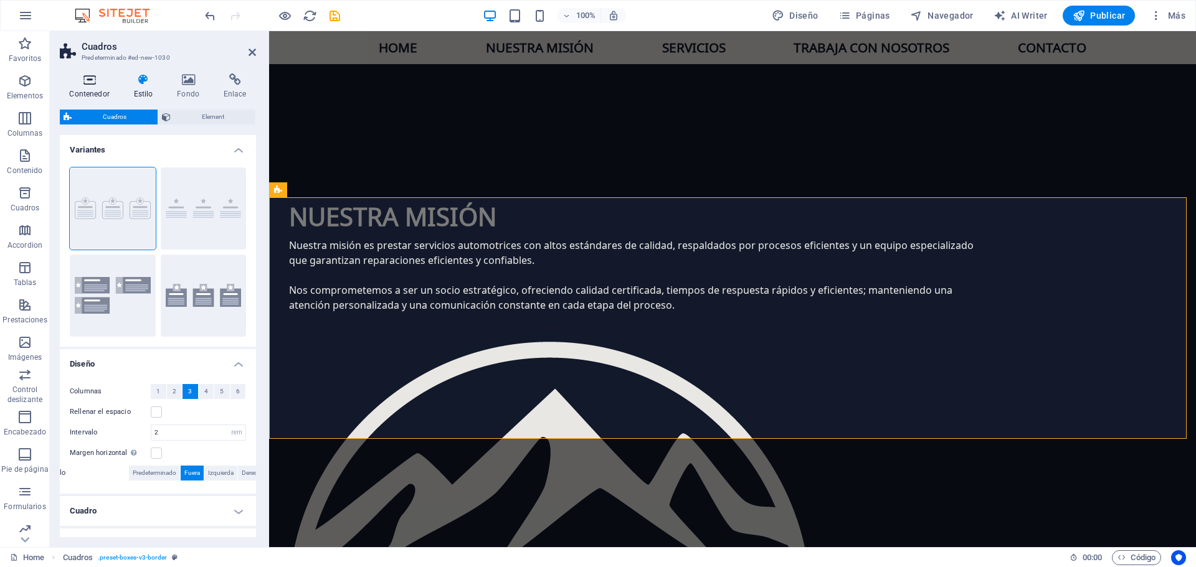
click at [97, 81] on icon at bounding box center [89, 79] width 59 height 12
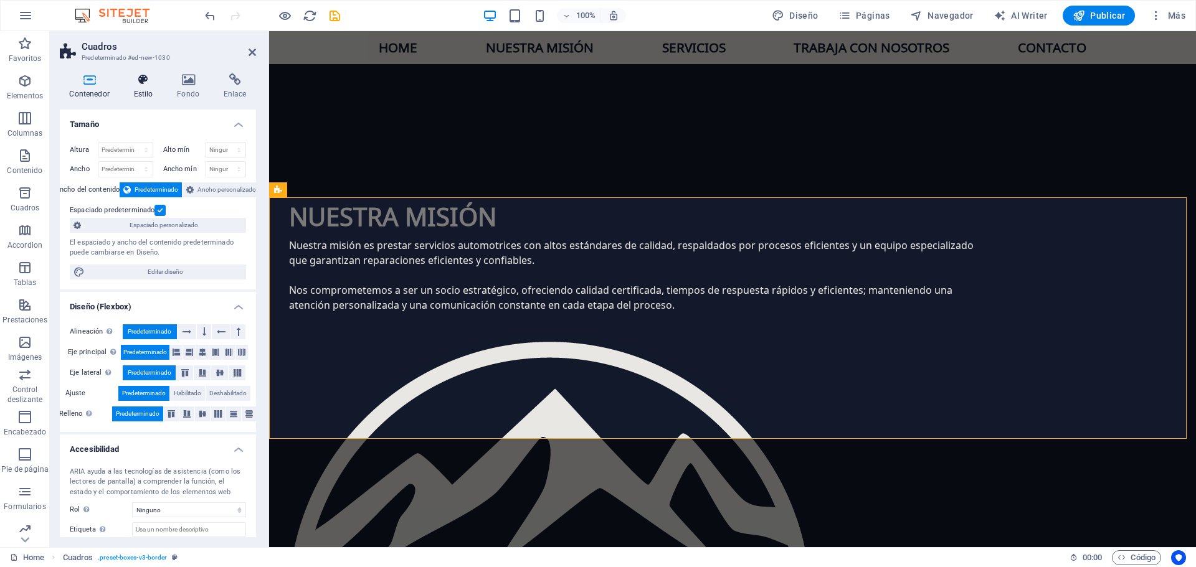
click at [148, 90] on h4 "Estilo" at bounding box center [146, 86] width 44 height 26
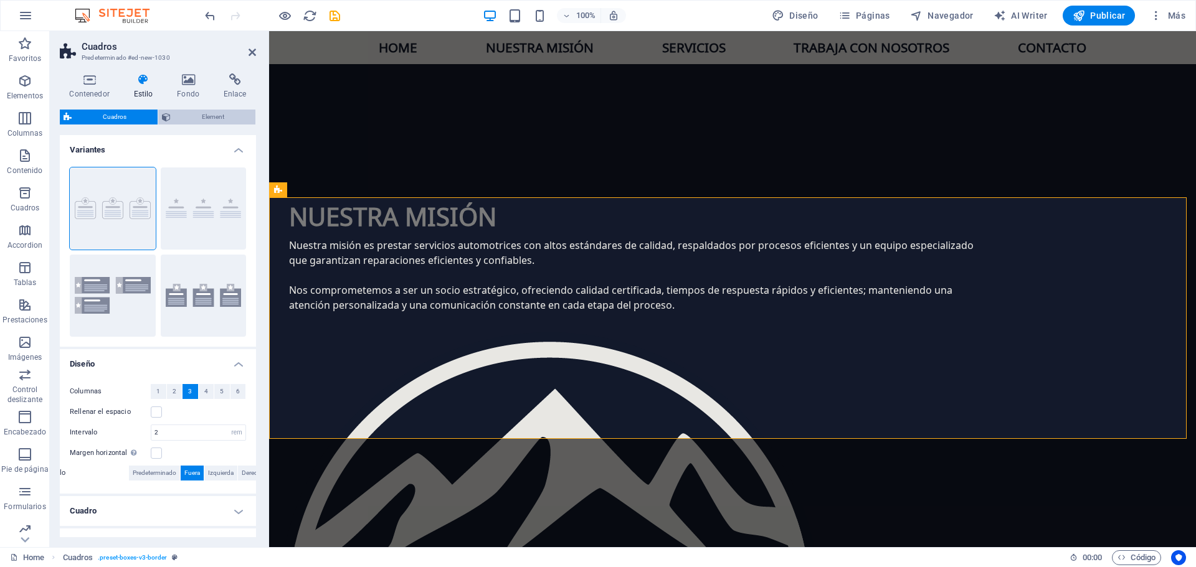
click at [182, 118] on span "Element" at bounding box center [212, 117] width 77 height 15
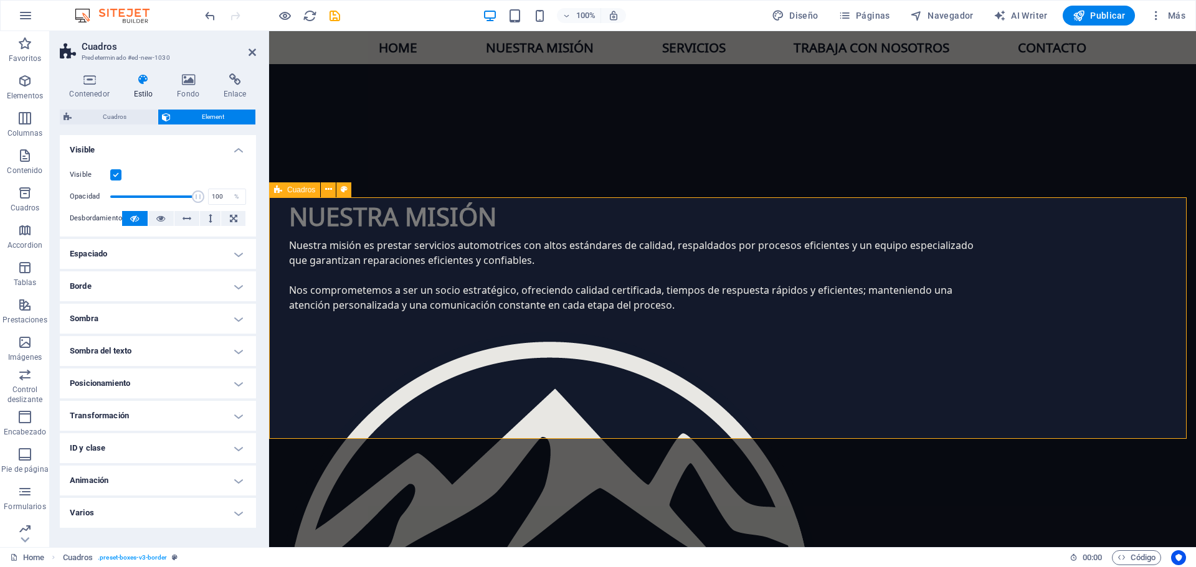
click at [328, 188] on icon at bounding box center [328, 189] width 7 height 13
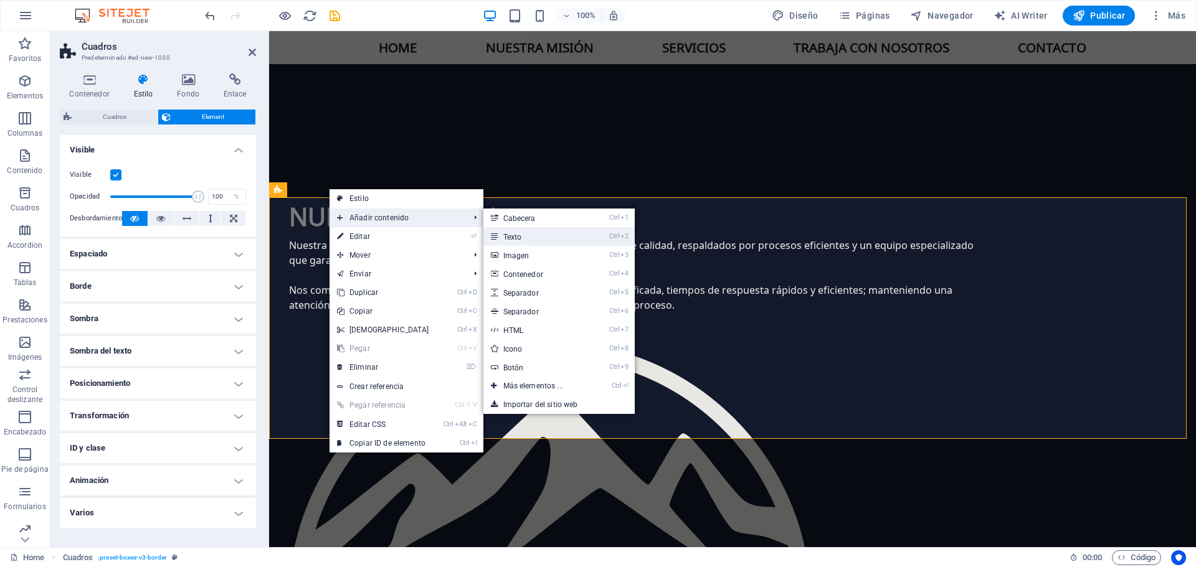
click at [564, 233] on link "Ctrl 2 Texto" at bounding box center [535, 236] width 105 height 19
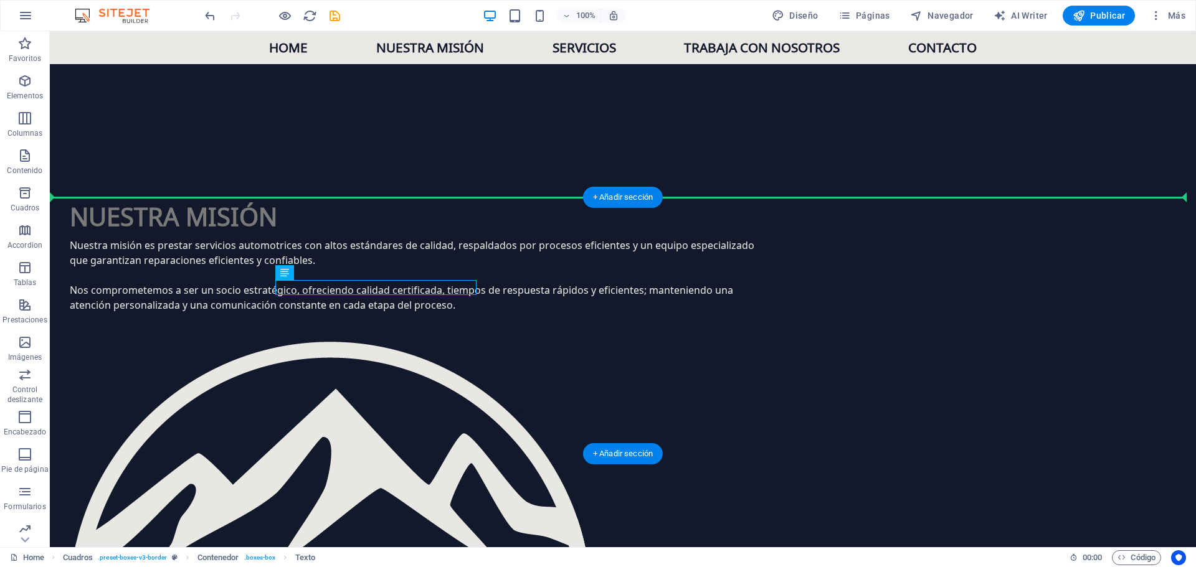
drag, startPoint x: 318, startPoint y: 291, endPoint x: 322, endPoint y: 249, distance: 42.5
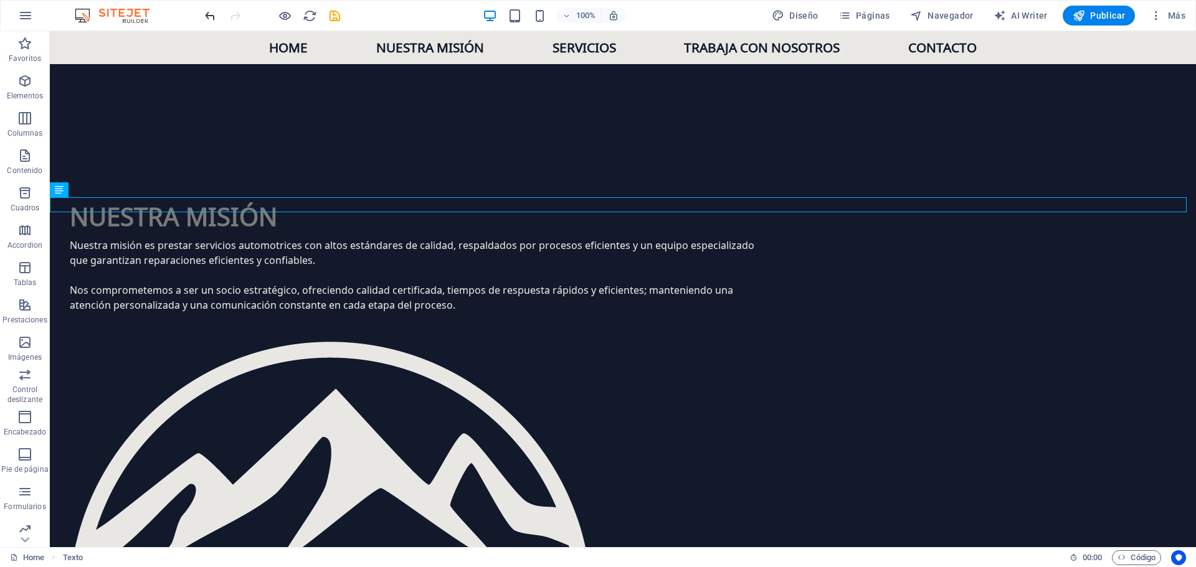
click at [205, 16] on icon "undo" at bounding box center [210, 16] width 14 height 14
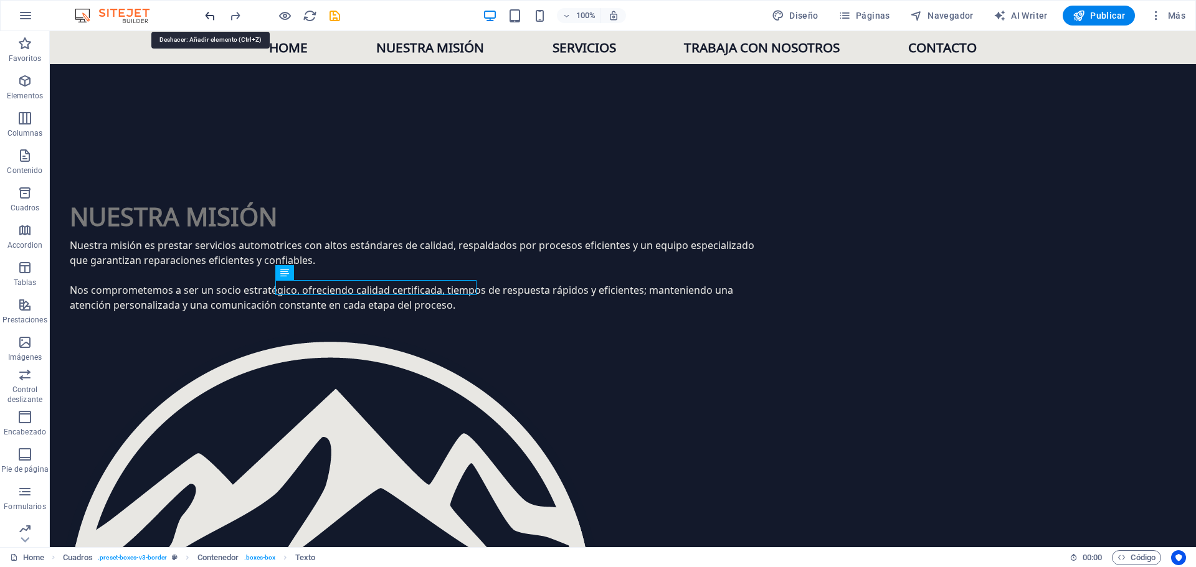
click at [206, 12] on icon "undo" at bounding box center [210, 16] width 14 height 14
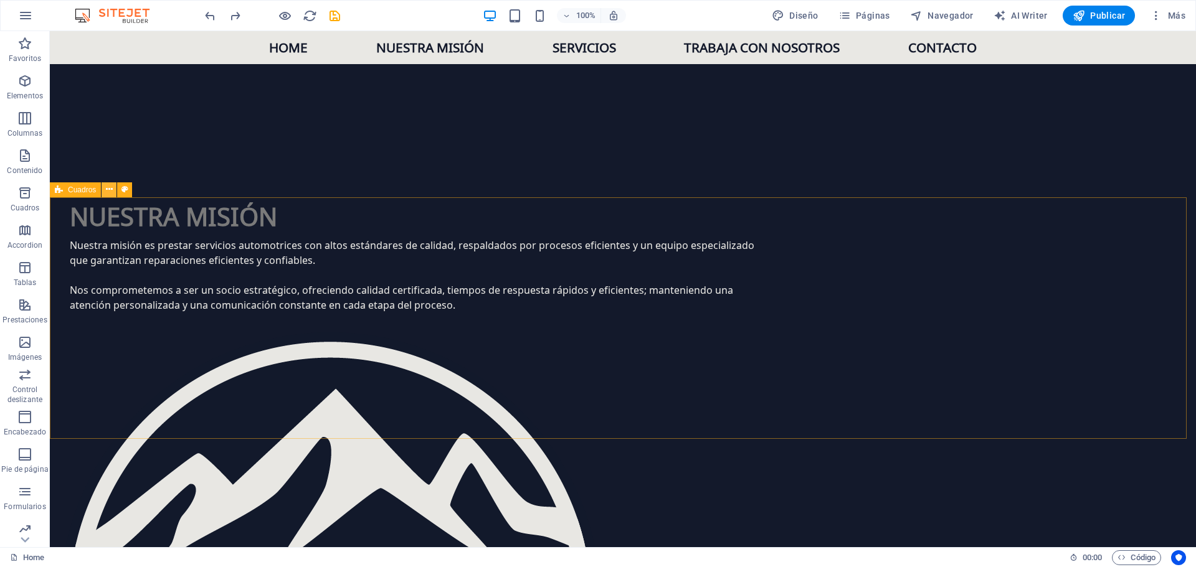
click at [110, 191] on icon at bounding box center [109, 189] width 7 height 13
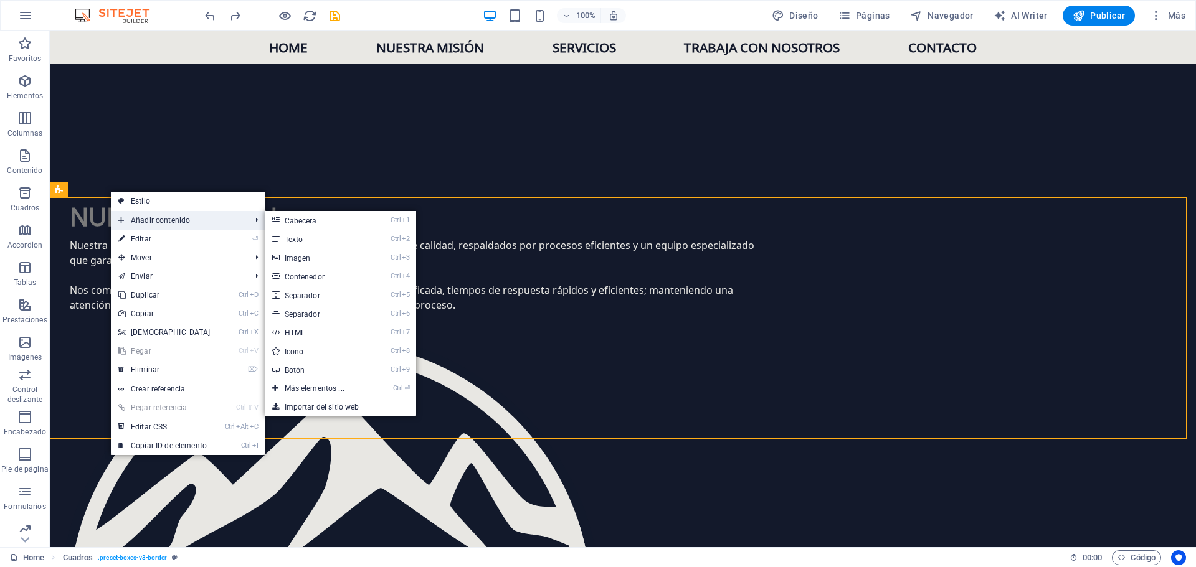
click at [168, 216] on span "Añadir contenido" at bounding box center [178, 220] width 135 height 19
click at [338, 223] on link "Ctrl 1 Cabecera" at bounding box center [317, 220] width 105 height 19
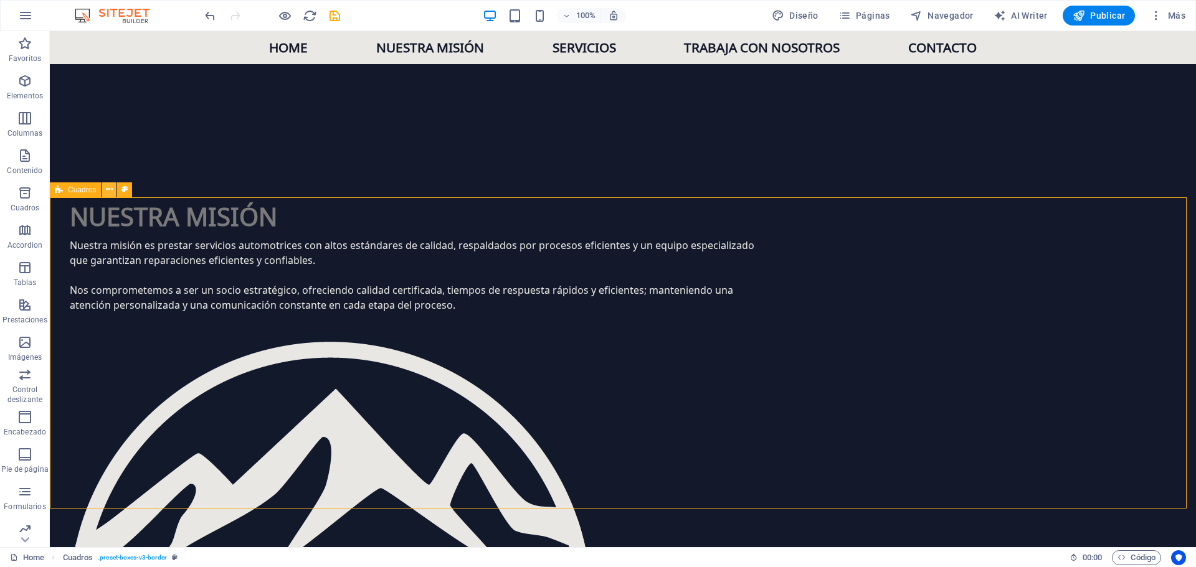
click at [109, 187] on icon at bounding box center [109, 189] width 7 height 13
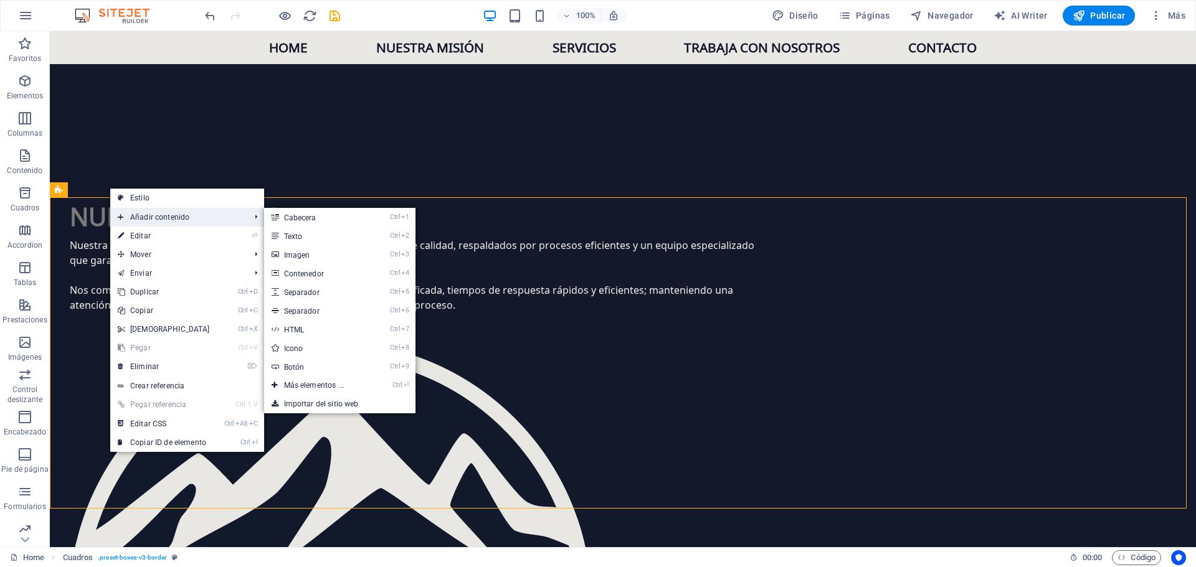
click at [169, 213] on span "Añadir contenido" at bounding box center [177, 217] width 135 height 19
drag, startPoint x: 349, startPoint y: 288, endPoint x: 214, endPoint y: 311, distance: 137.8
click at [349, 288] on link "Ctrl 5 Separador" at bounding box center [316, 292] width 105 height 19
select select "px"
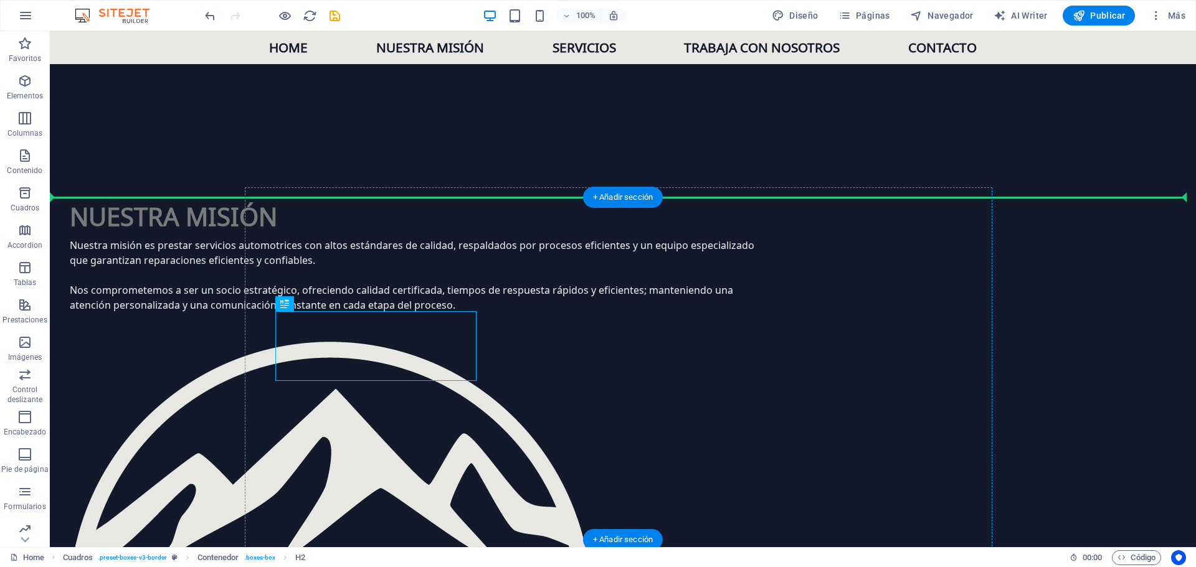
drag, startPoint x: 371, startPoint y: 333, endPoint x: 369, endPoint y: 270, distance: 62.9
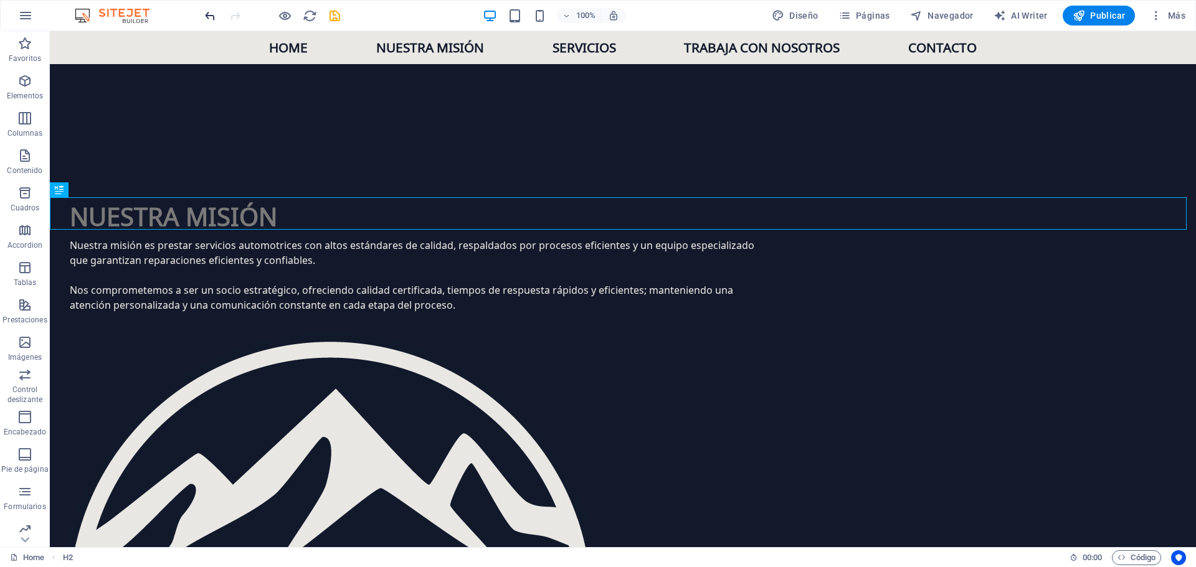
click at [206, 18] on icon "undo" at bounding box center [210, 16] width 14 height 14
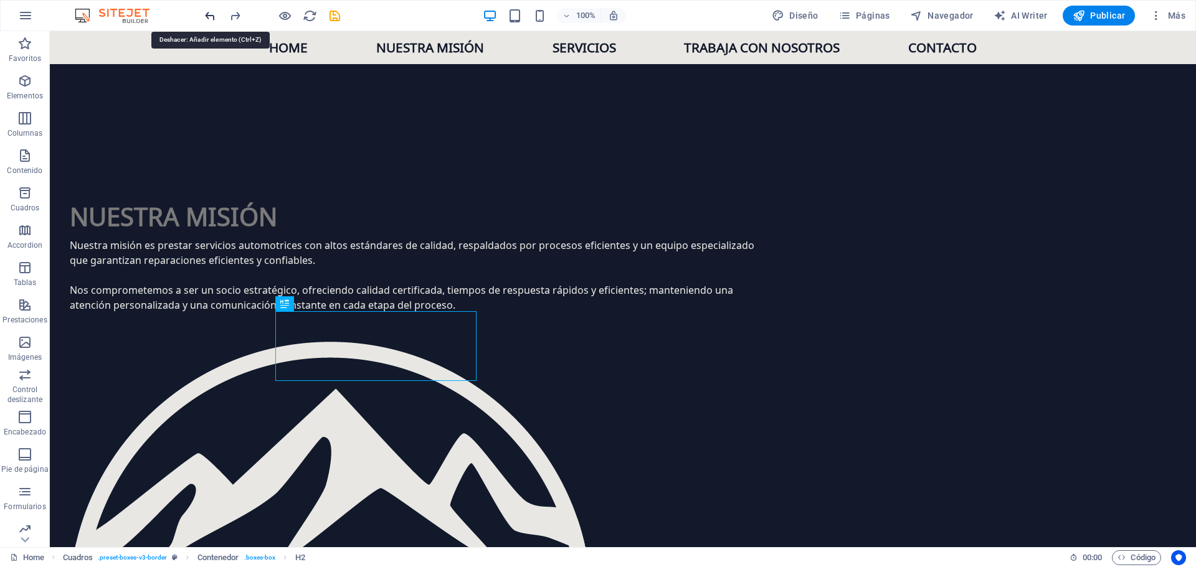
click at [206, 18] on icon "undo" at bounding box center [210, 16] width 14 height 14
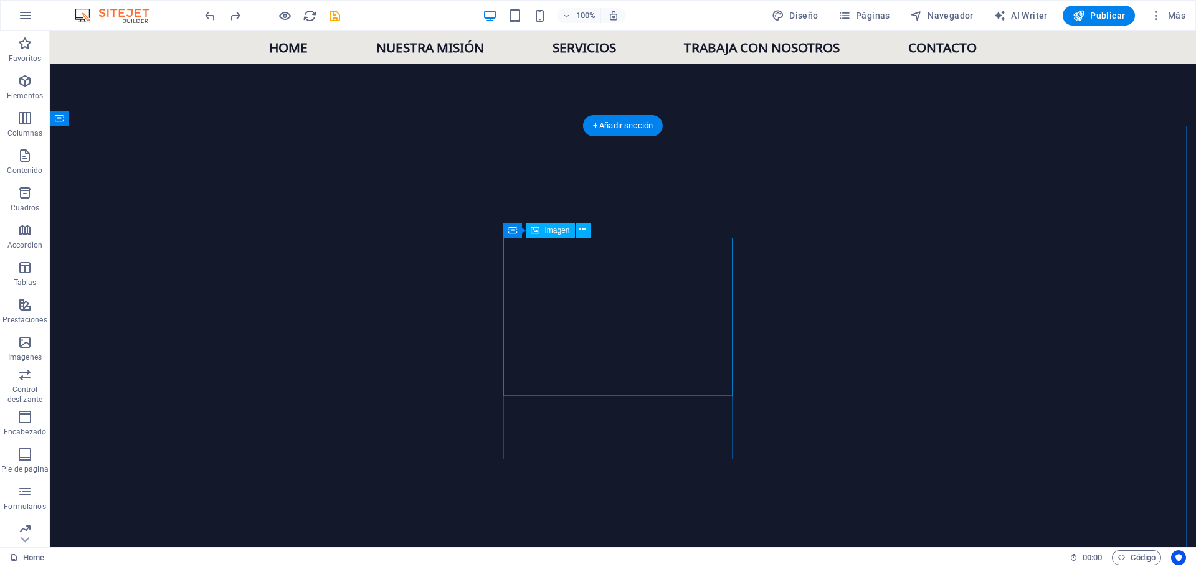
scroll to position [747, 0]
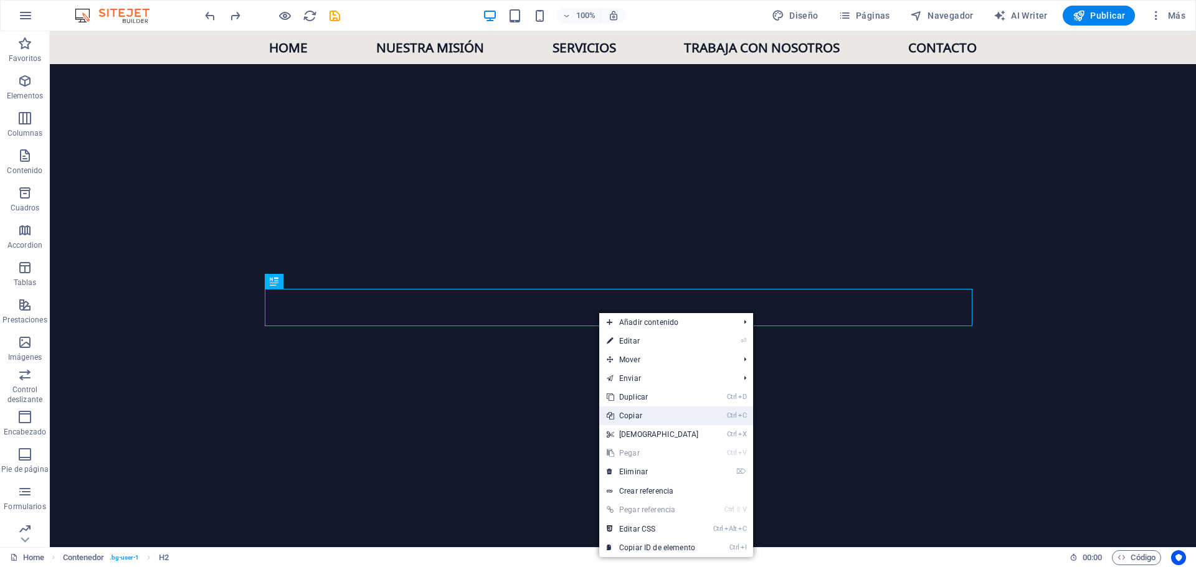
click at [645, 415] on link "Ctrl C Copiar" at bounding box center [652, 416] width 107 height 19
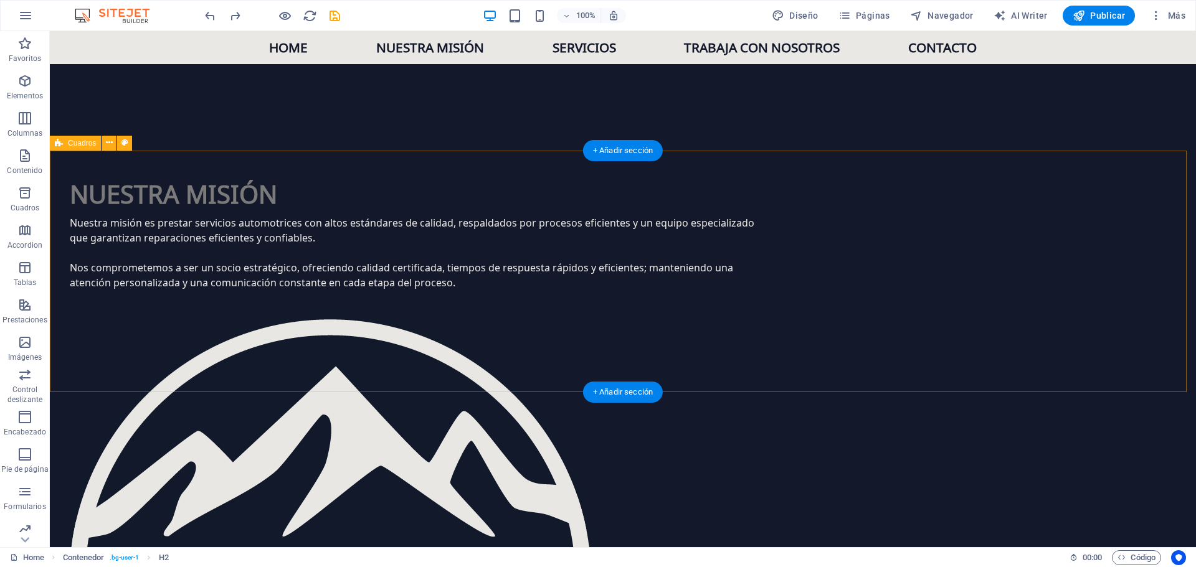
scroll to position [1432, 0]
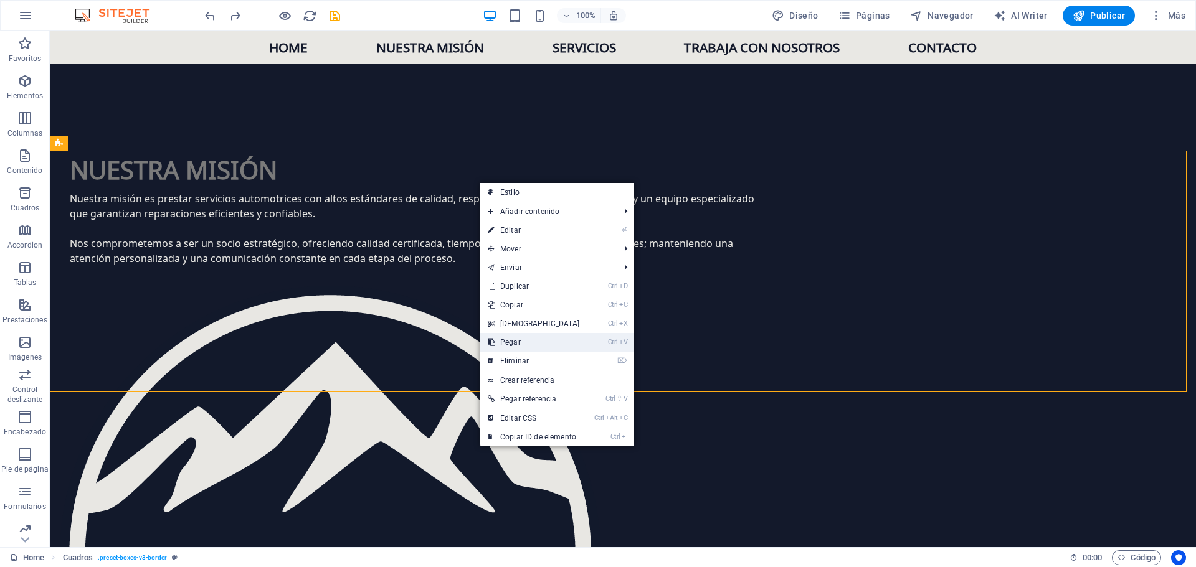
click at [522, 340] on link "Ctrl V Pegar" at bounding box center [533, 342] width 107 height 19
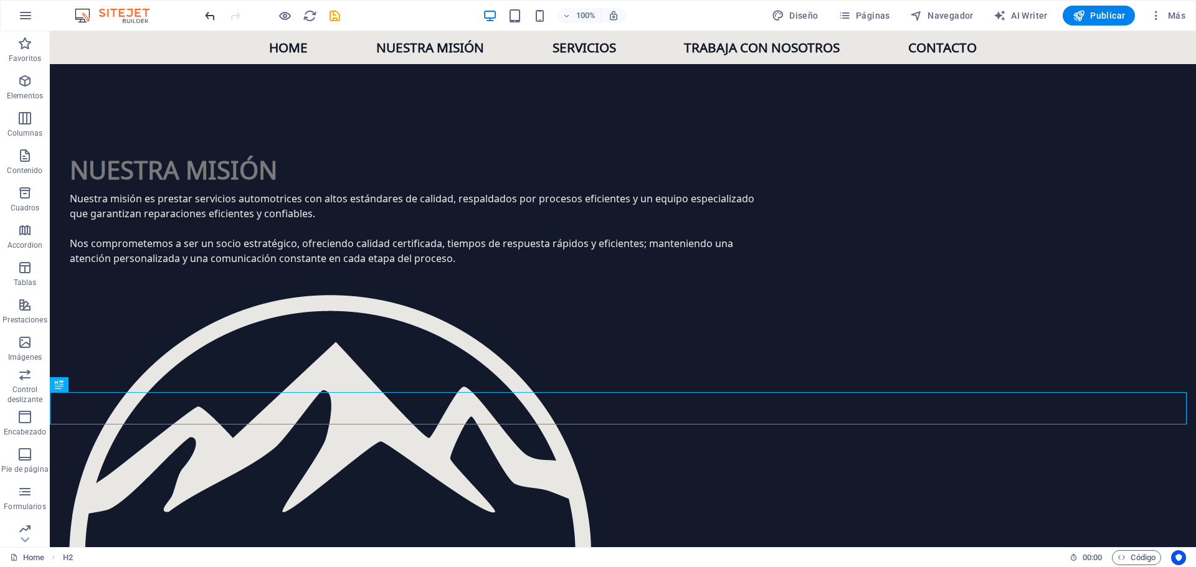
click at [212, 18] on icon "undo" at bounding box center [210, 16] width 14 height 14
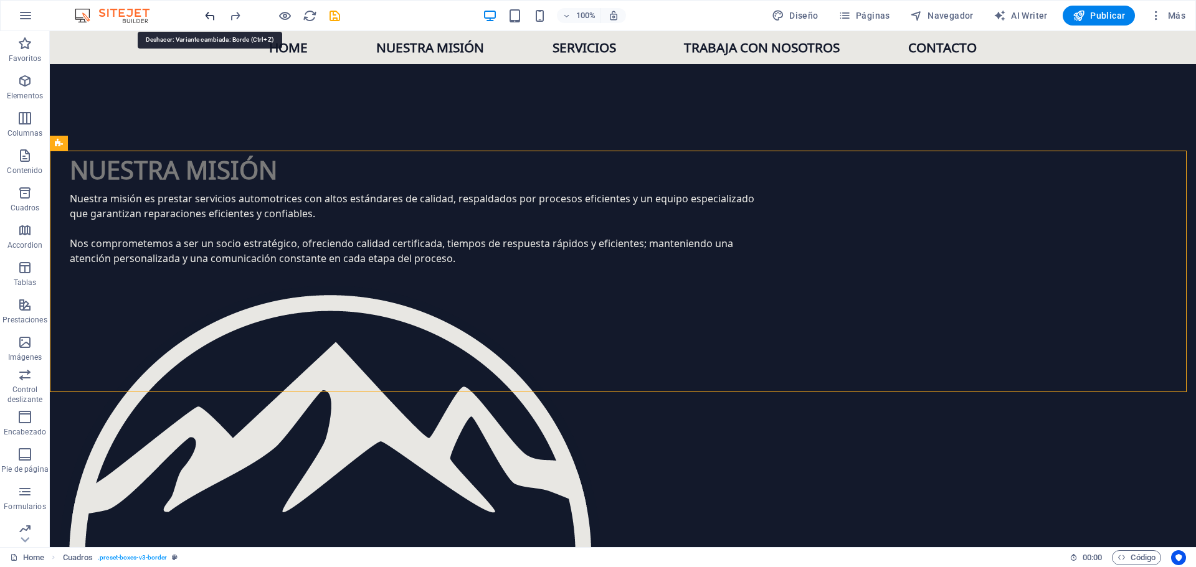
click at [208, 15] on icon "undo" at bounding box center [210, 16] width 14 height 14
click at [207, 16] on icon "undo" at bounding box center [210, 16] width 14 height 14
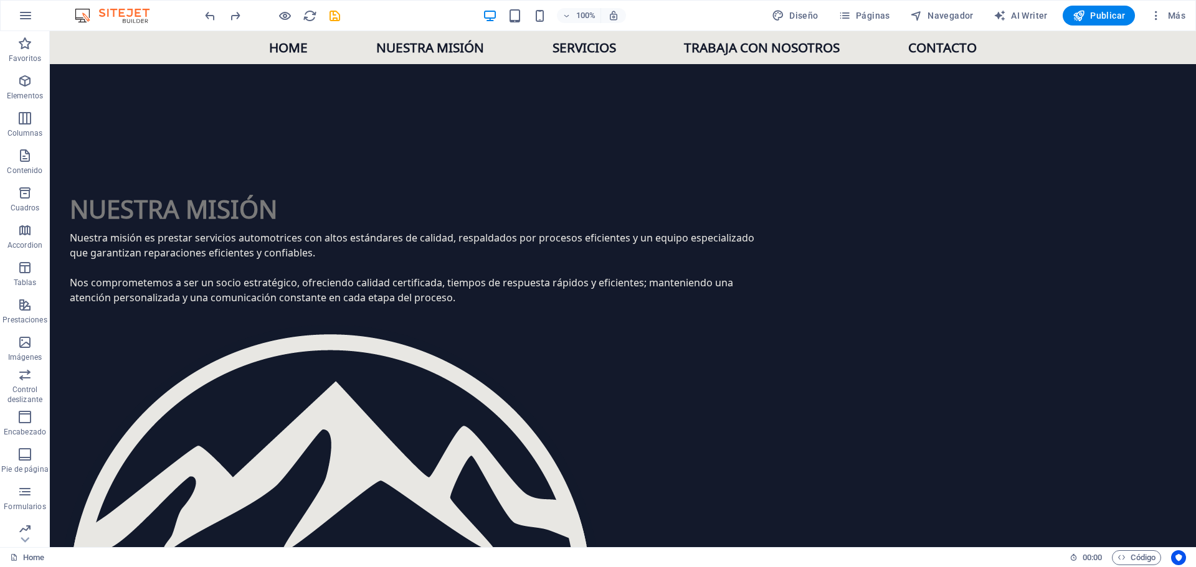
click at [226, 16] on div at bounding box center [271, 16] width 139 height 20
click at [235, 17] on icon "redo" at bounding box center [235, 16] width 14 height 14
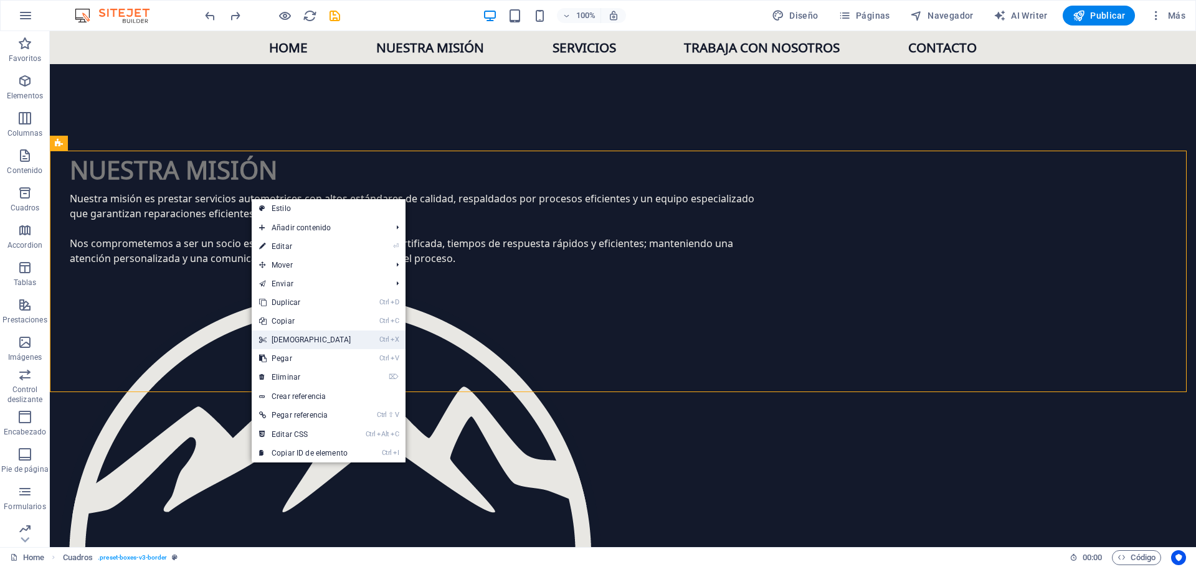
click at [281, 342] on link "Ctrl X Cortar" at bounding box center [305, 340] width 107 height 19
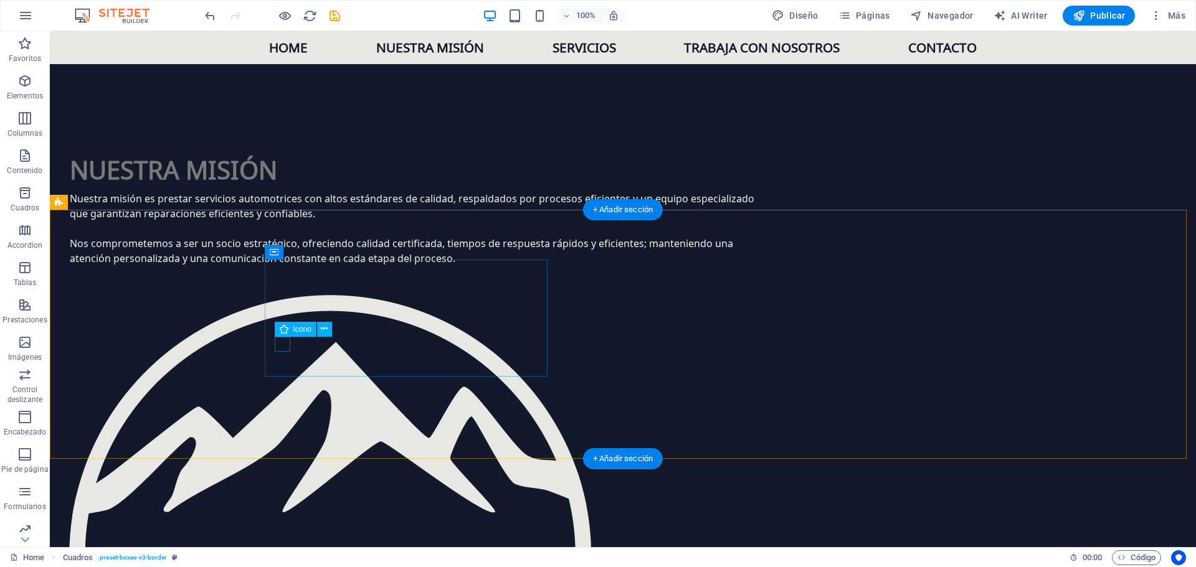
scroll to position [1393, 0]
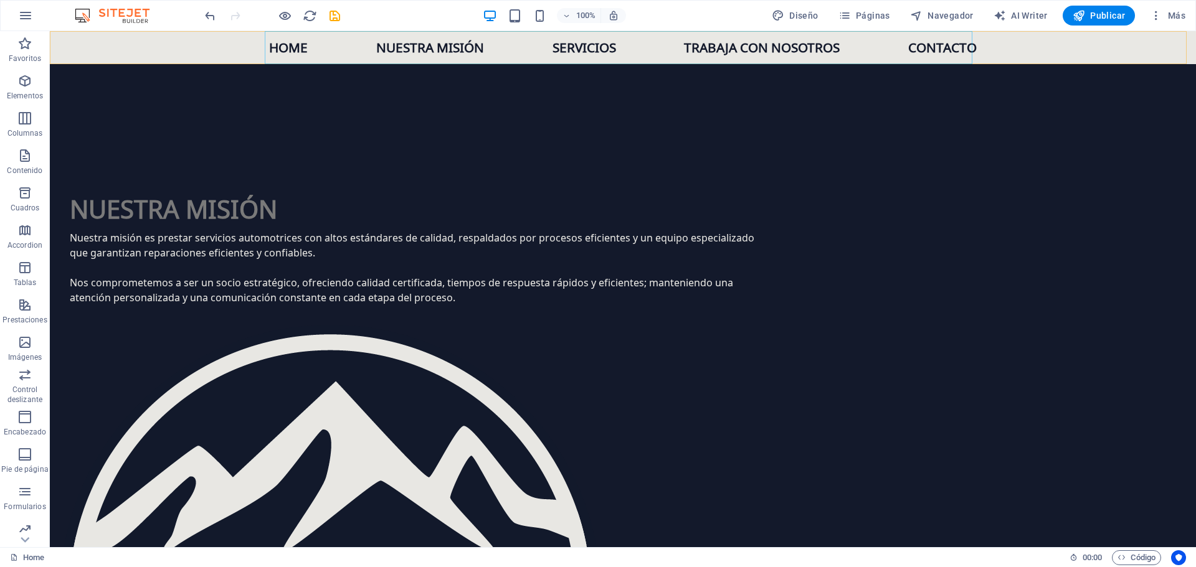
click at [778, 47] on nav "Home Nuestra misión Servicios Trabaja con nosotros Contacto" at bounding box center [622, 47] width 707 height 33
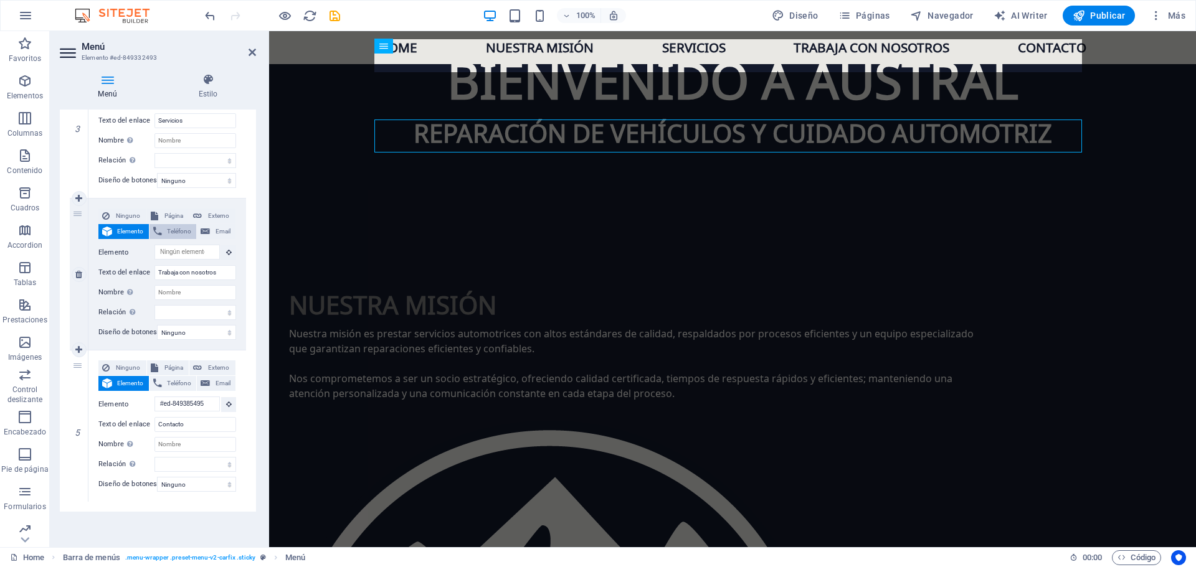
scroll to position [1294, 0]
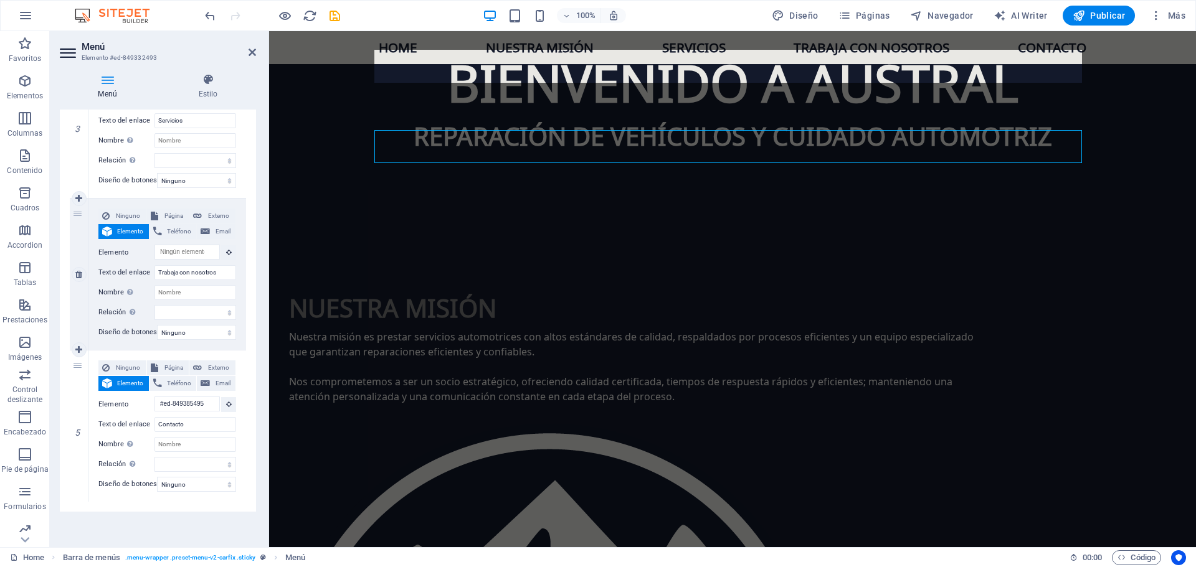
click at [120, 224] on span "Elemento" at bounding box center [130, 231] width 29 height 15
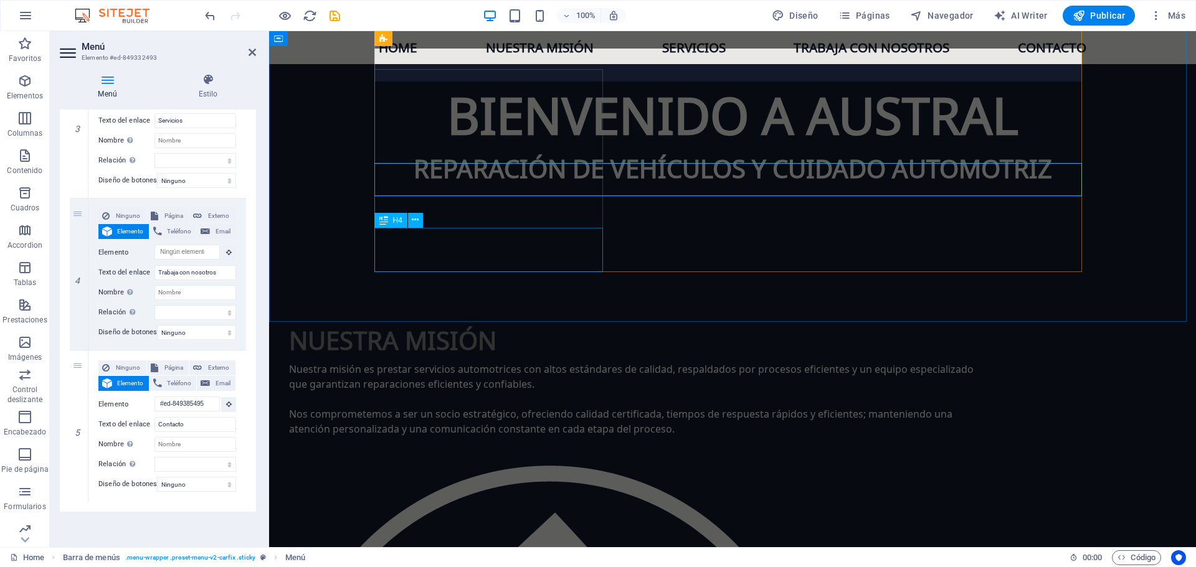
scroll to position [1261, 0]
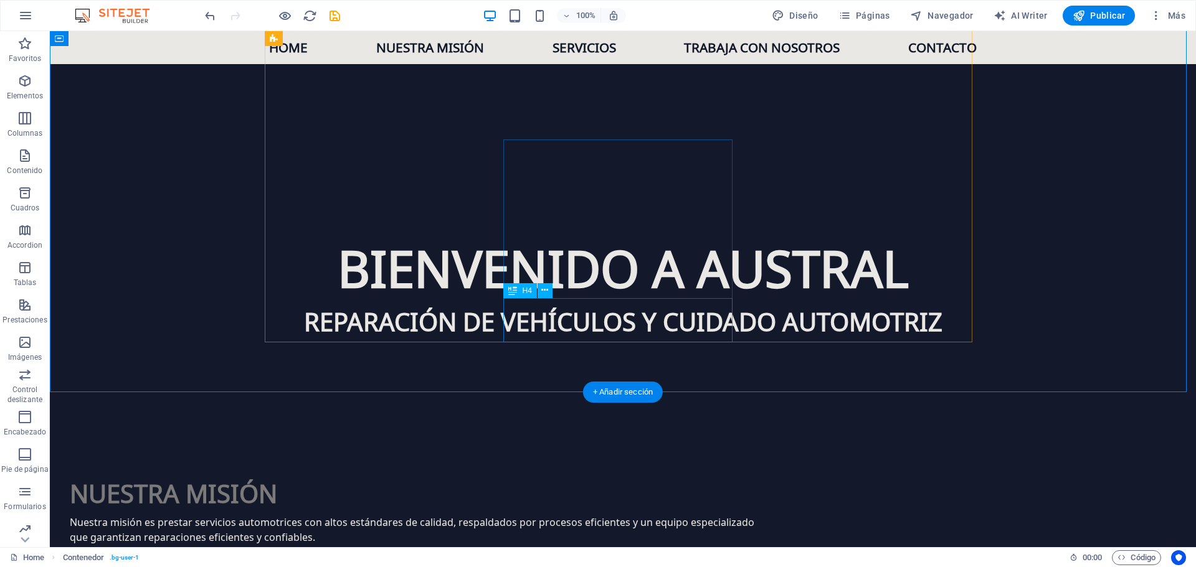
scroll to position [1074, 0]
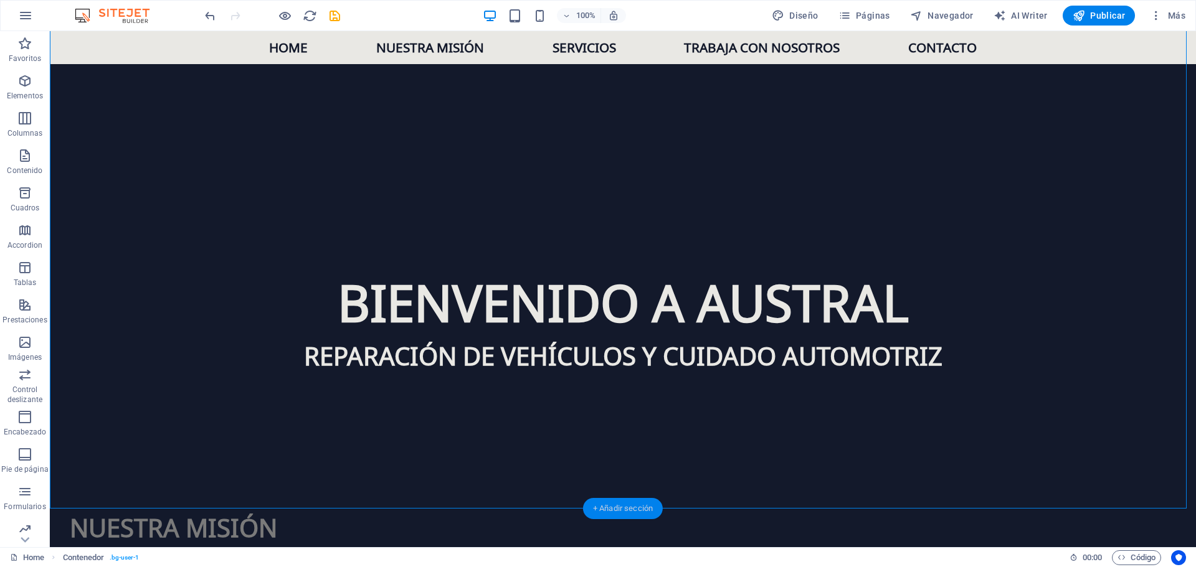
click at [624, 508] on div "+ Añadir sección" at bounding box center [623, 508] width 80 height 21
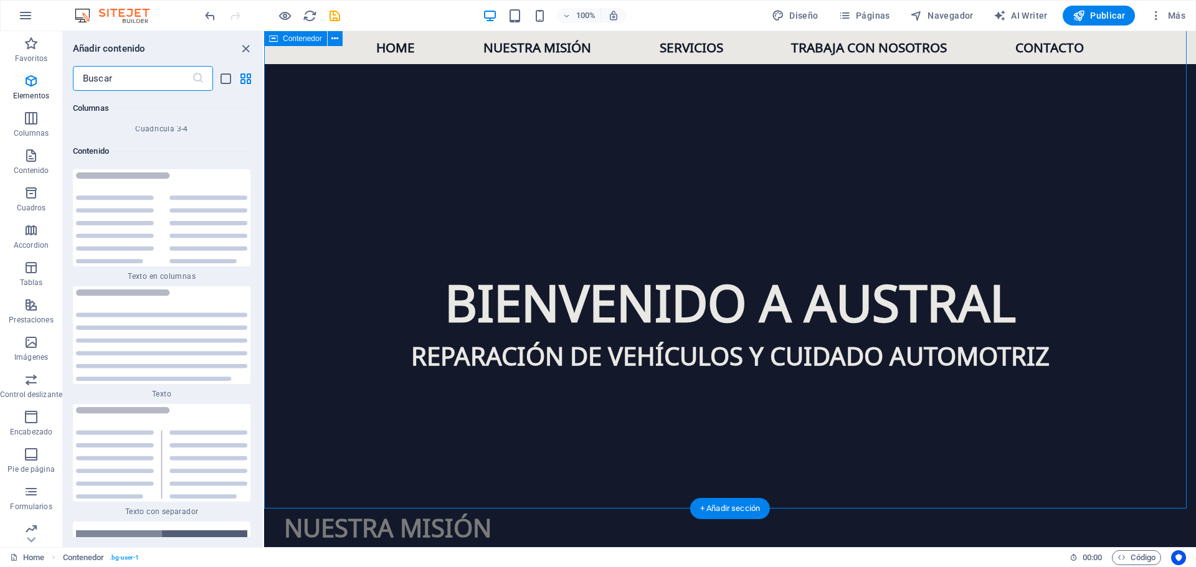
scroll to position [4183, 0]
click at [34, 168] on p "Contenido" at bounding box center [31, 171] width 35 height 10
click at [29, 88] on span "Elementos" at bounding box center [31, 88] width 62 height 30
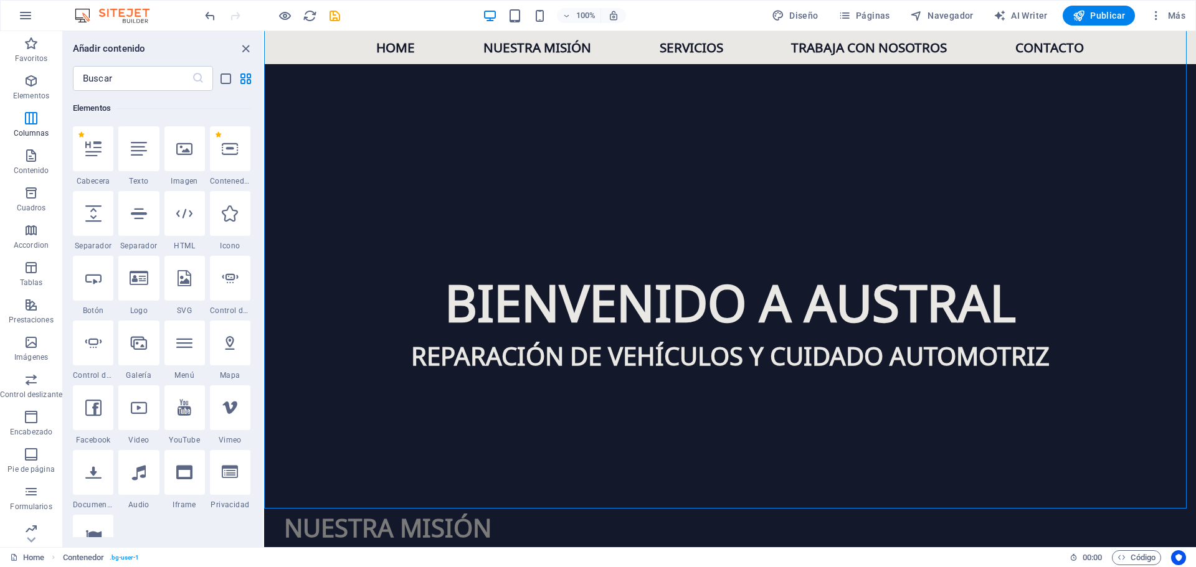
scroll to position [235, 0]
click at [234, 163] on div at bounding box center [230, 148] width 40 height 45
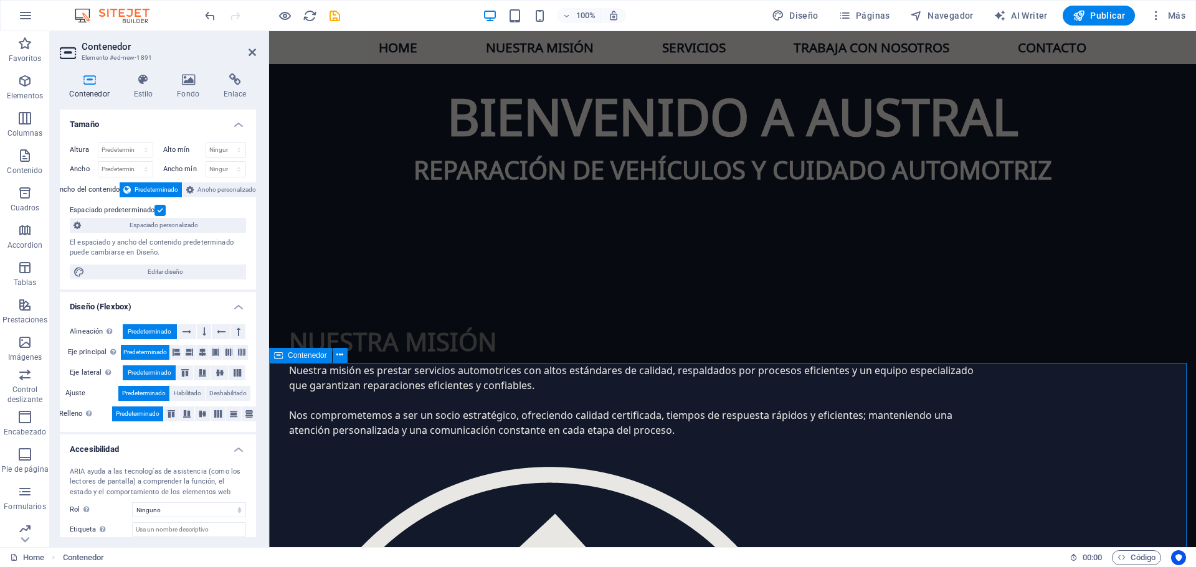
scroll to position [1261, 0]
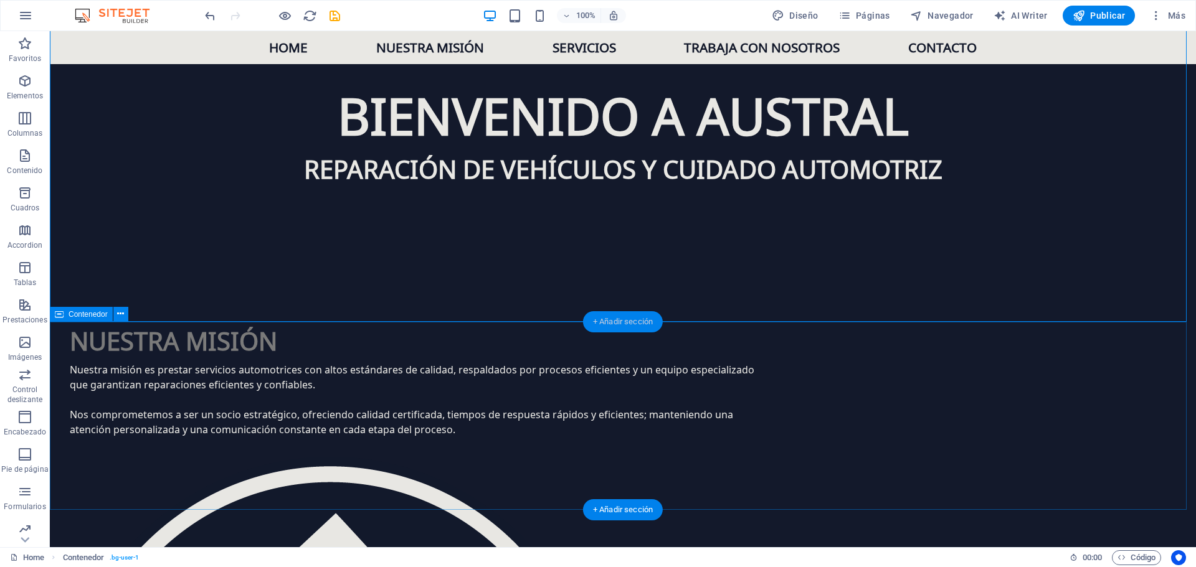
click at [615, 326] on div "+ Añadir sección" at bounding box center [623, 321] width 80 height 21
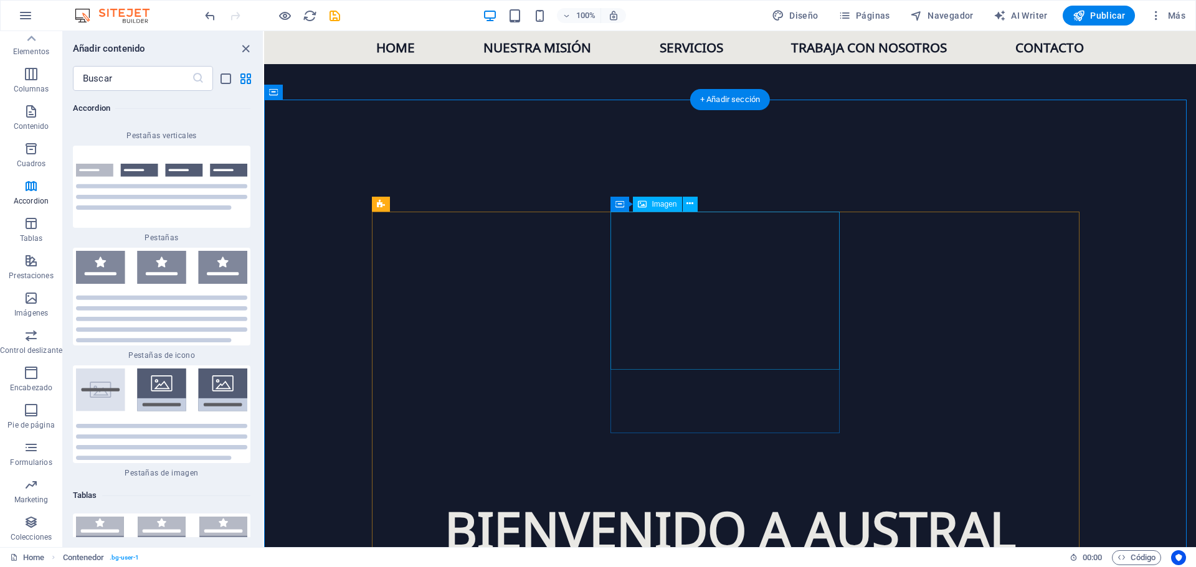
scroll to position [825, 0]
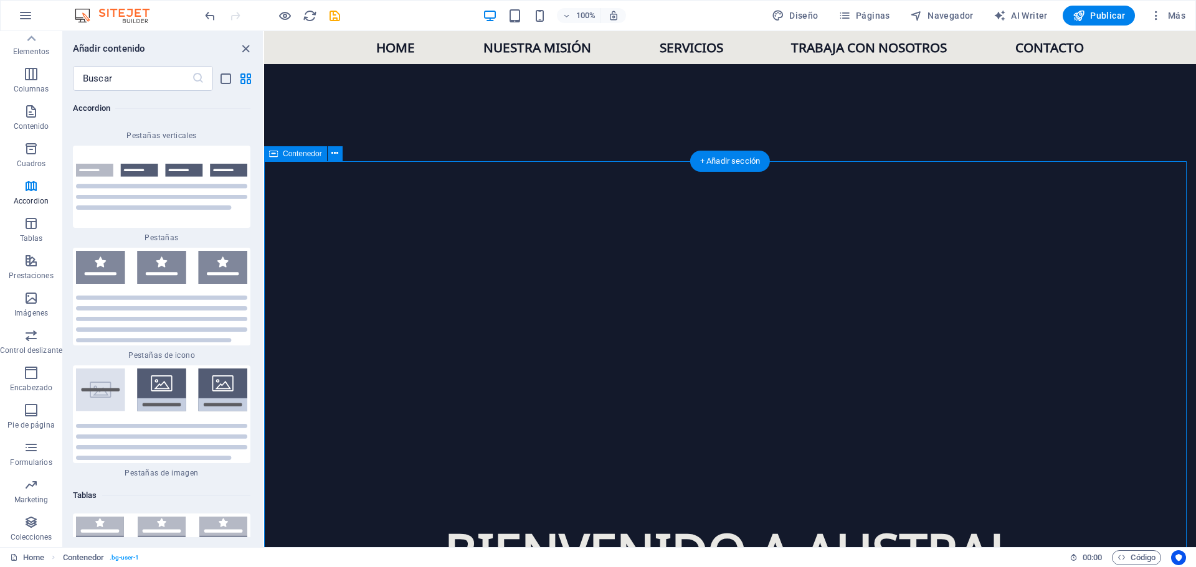
click at [334, 153] on icon at bounding box center [334, 153] width 7 height 13
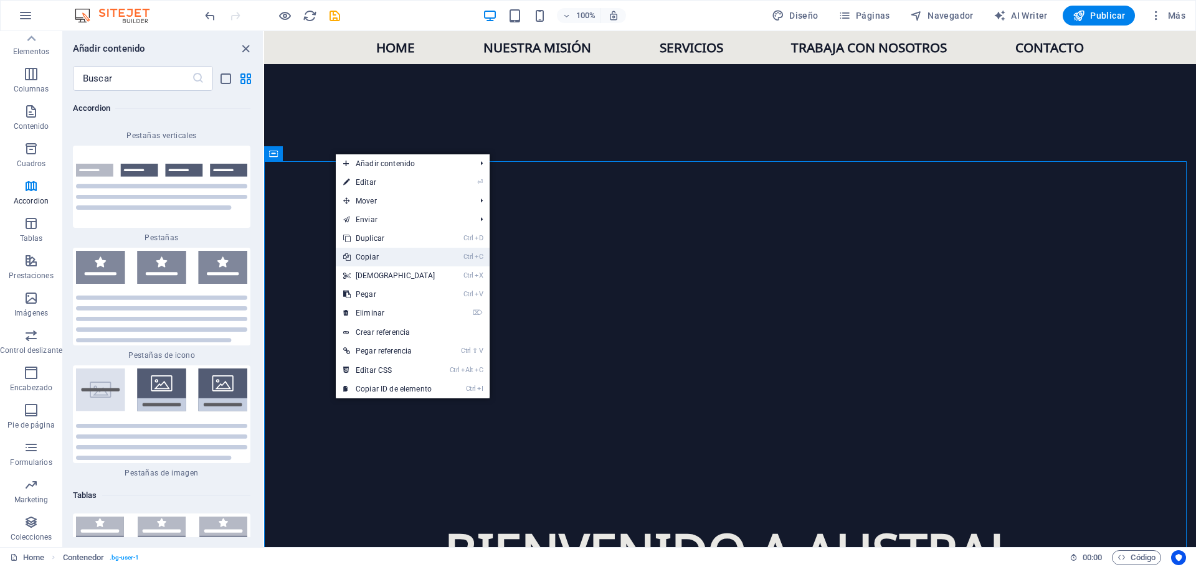
click at [374, 252] on link "Ctrl C Copiar" at bounding box center [389, 257] width 107 height 19
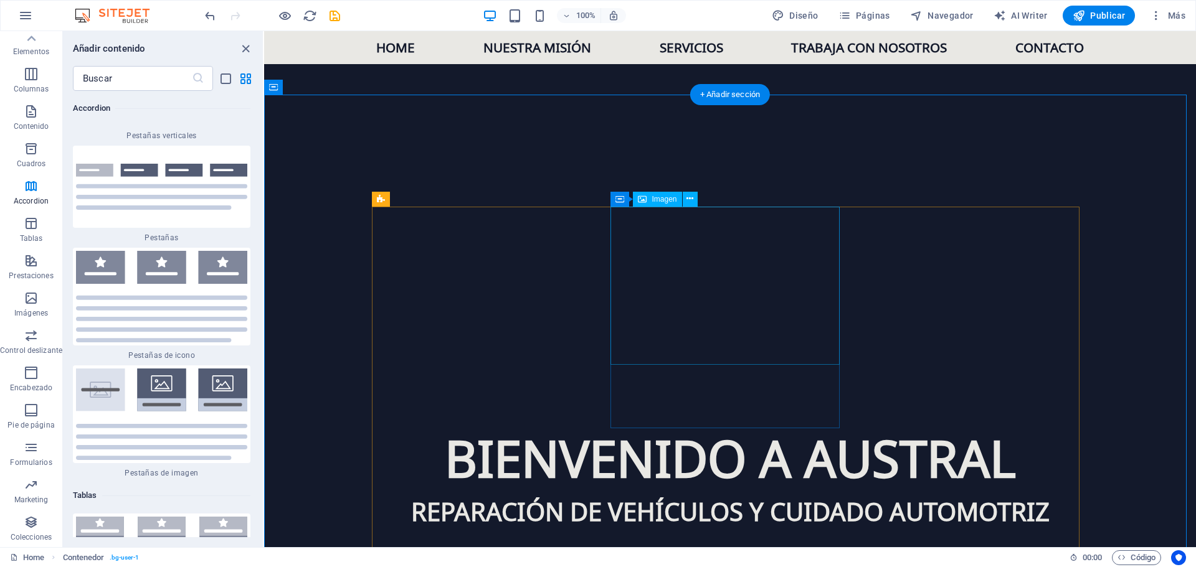
scroll to position [1261, 0]
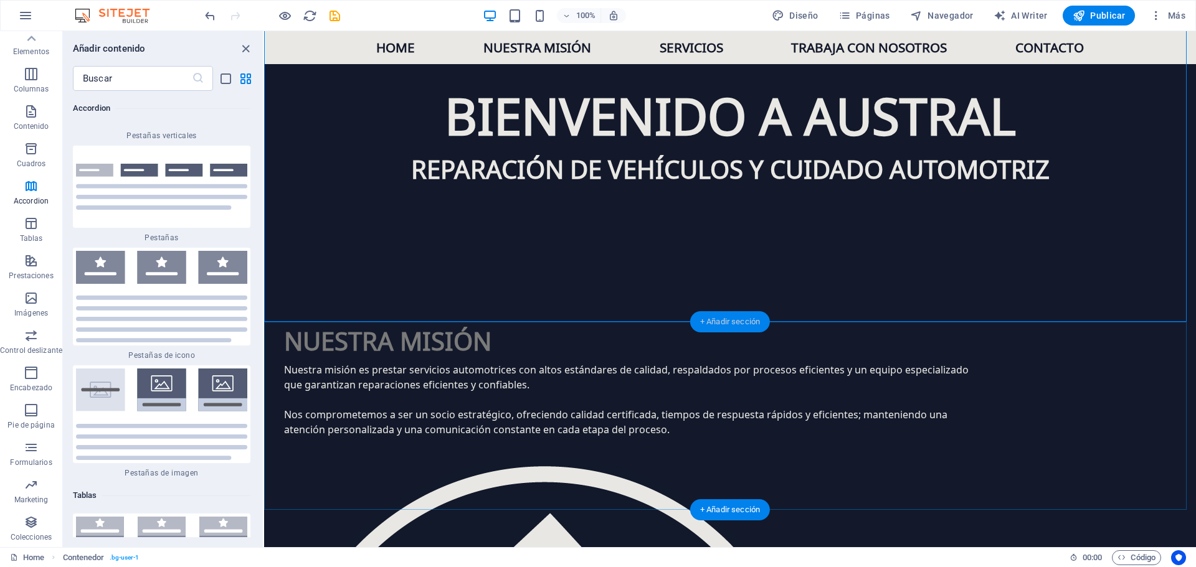
click at [730, 323] on div "+ Añadir sección" at bounding box center [730, 321] width 80 height 21
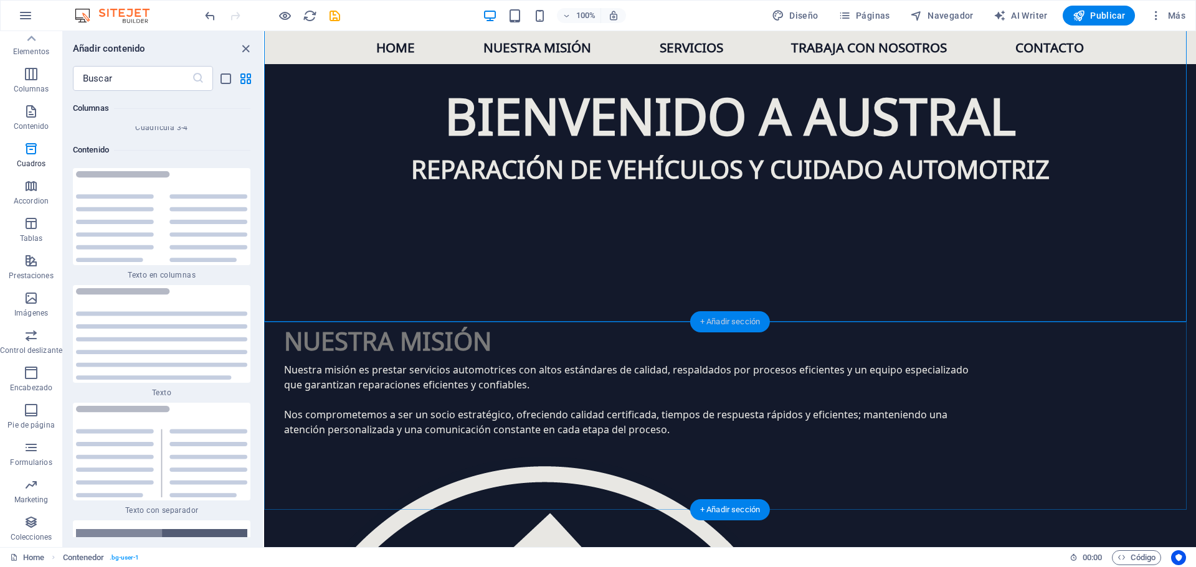
scroll to position [4183, 0]
drag, startPoint x: 1006, startPoint y: 351, endPoint x: 477, endPoint y: 295, distance: 532.3
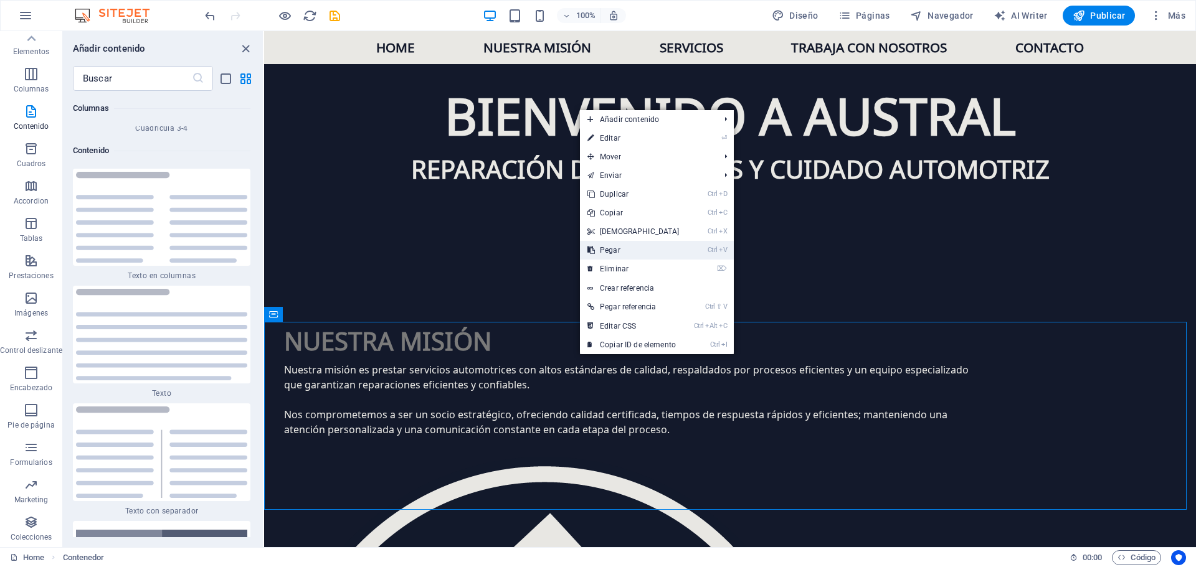
click at [630, 253] on link "Ctrl V Pegar" at bounding box center [633, 250] width 107 height 19
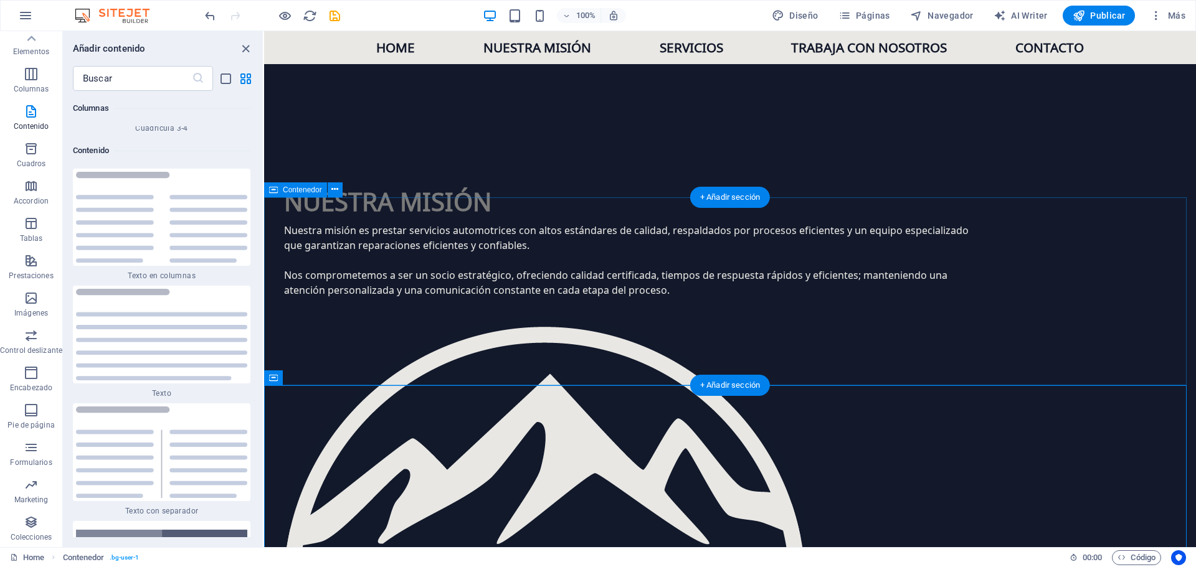
scroll to position [1386, 0]
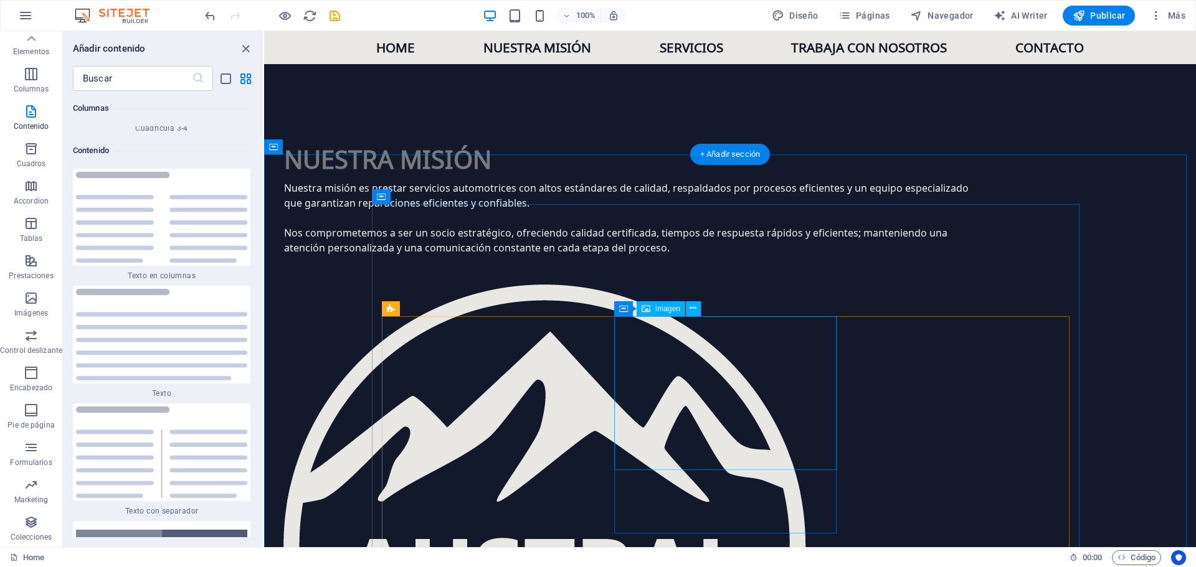
scroll to position [1448, 0]
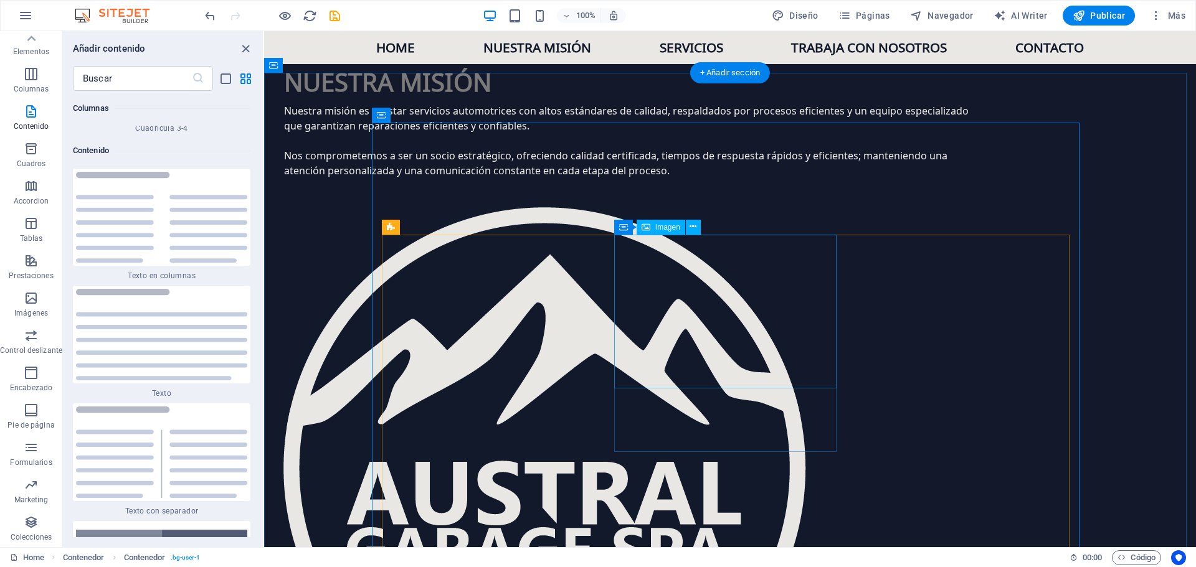
scroll to position [1510, 0]
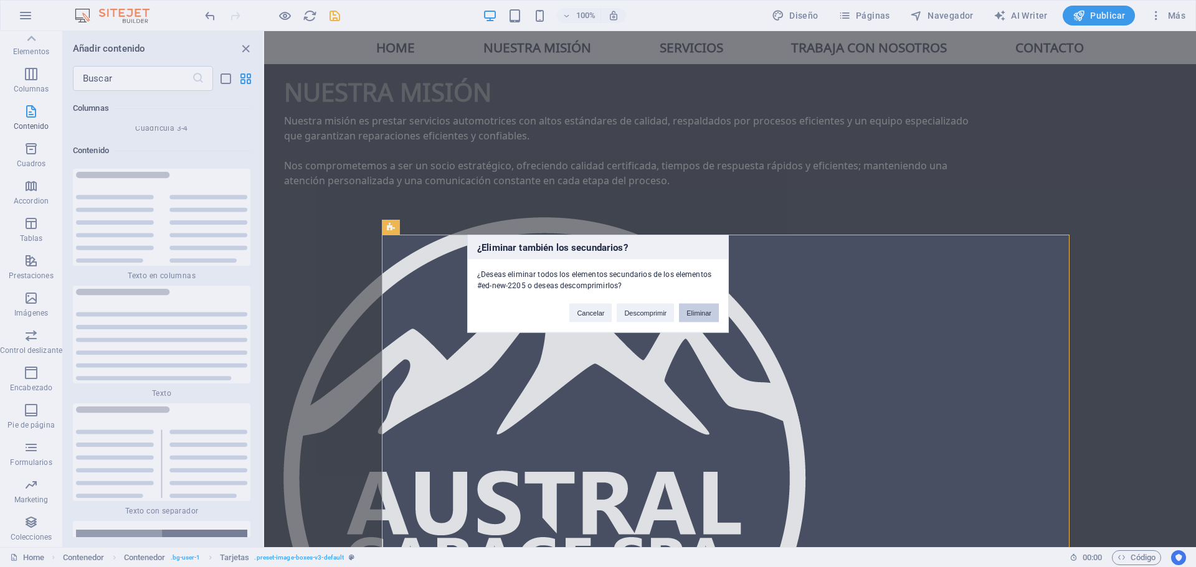
drag, startPoint x: 688, startPoint y: 313, endPoint x: 451, endPoint y: 277, distance: 239.5
click at [688, 313] on button "Eliminar" at bounding box center [699, 312] width 40 height 19
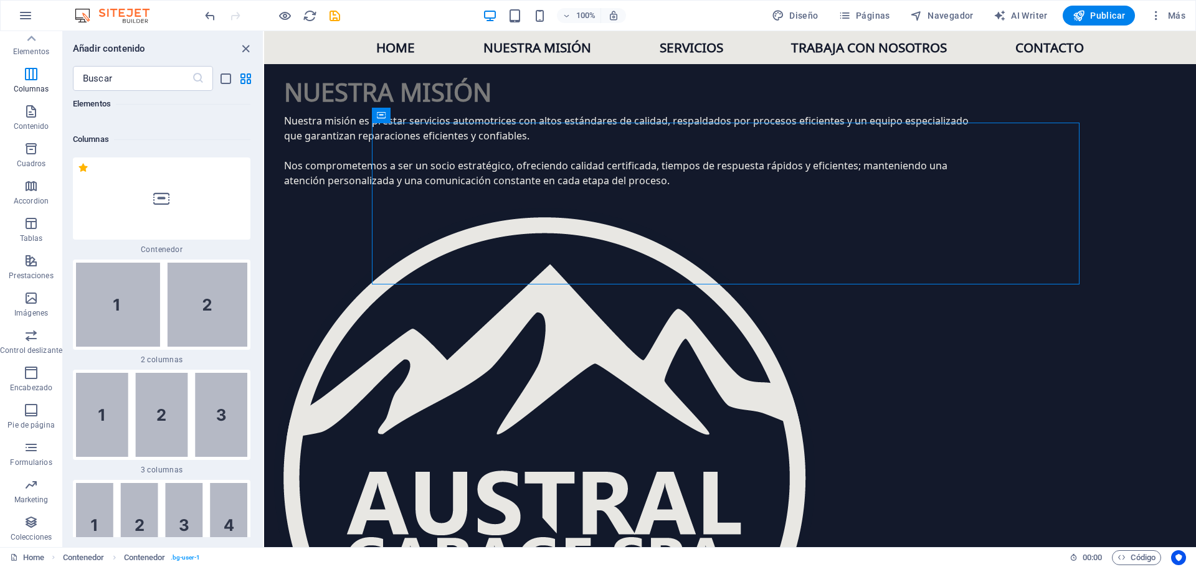
scroll to position [810, 0]
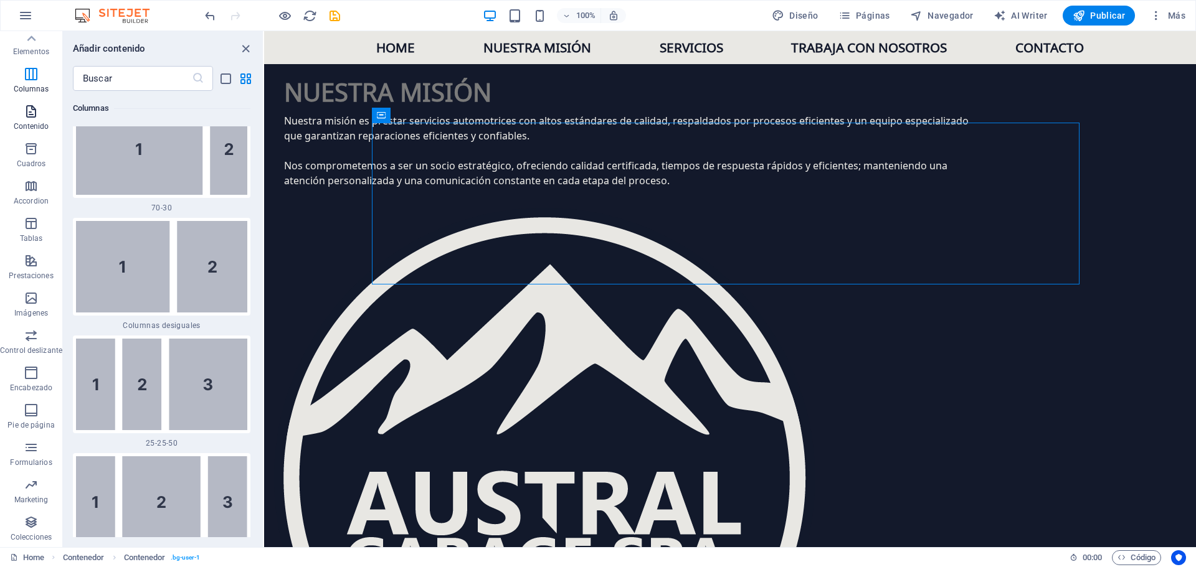
click at [31, 106] on icon "button" at bounding box center [31, 111] width 15 height 15
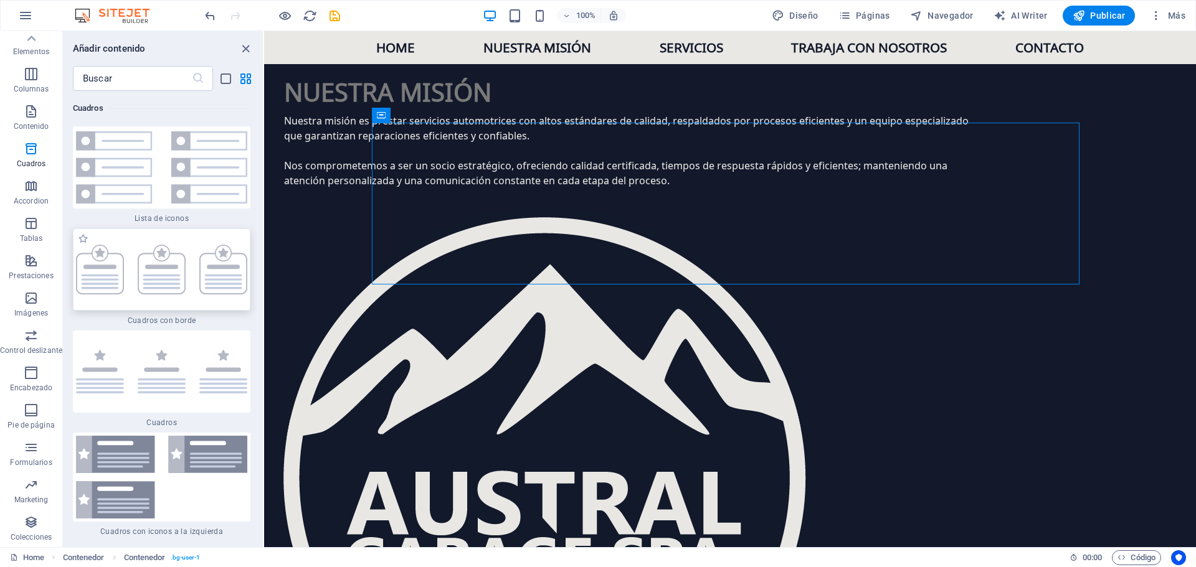
scroll to position [6736, 0]
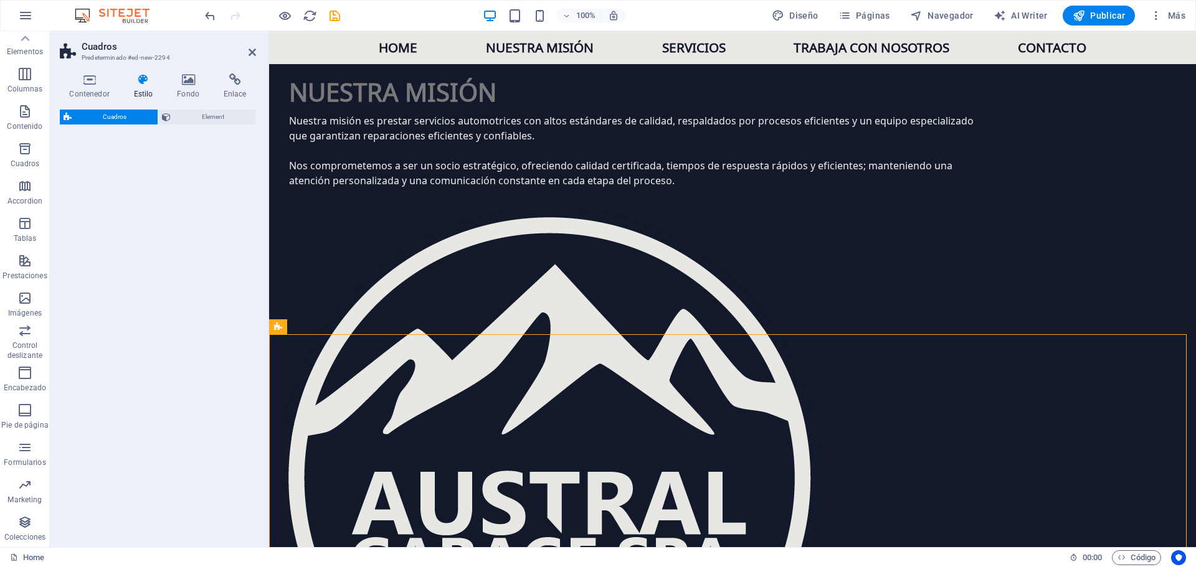
select select "rem"
select select "preset-boxes-v3-border"
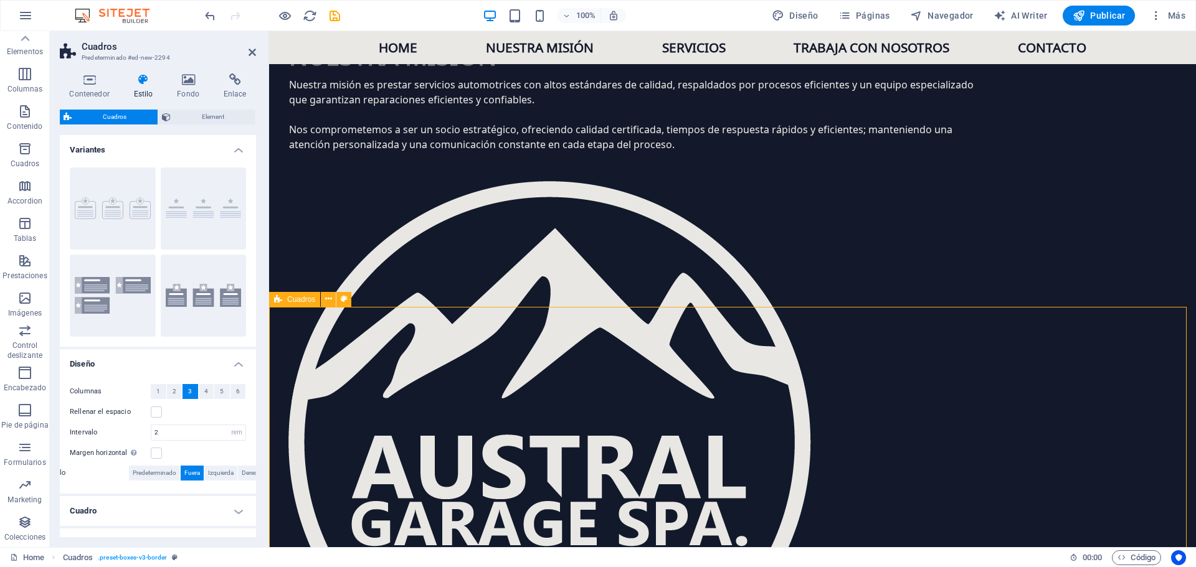
scroll to position [1510, 0]
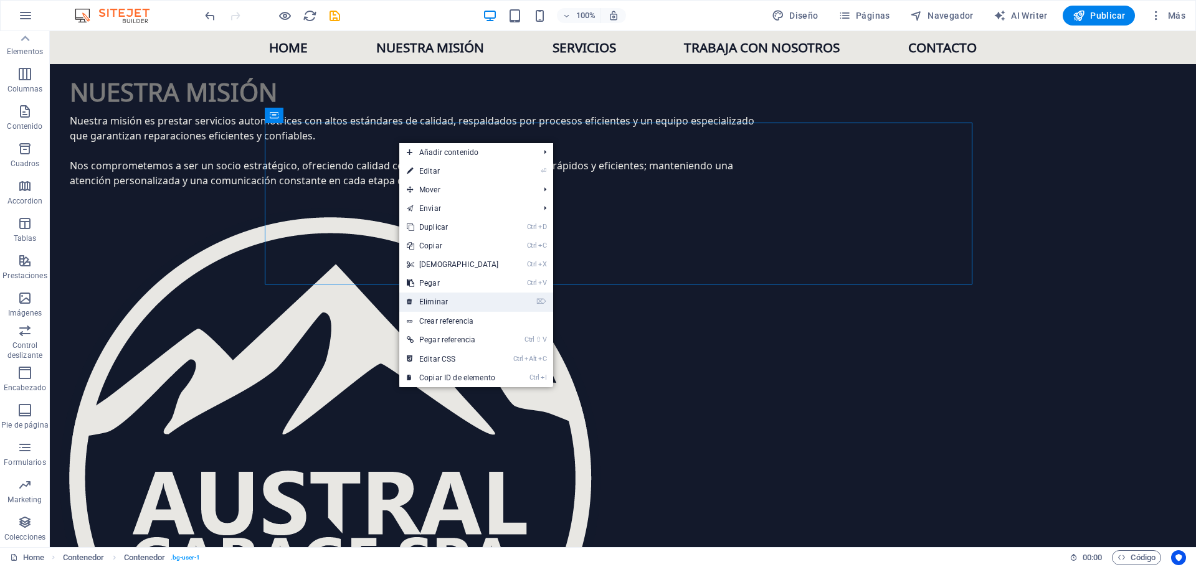
click at [462, 301] on link "⌦ Eliminar" at bounding box center [452, 302] width 107 height 19
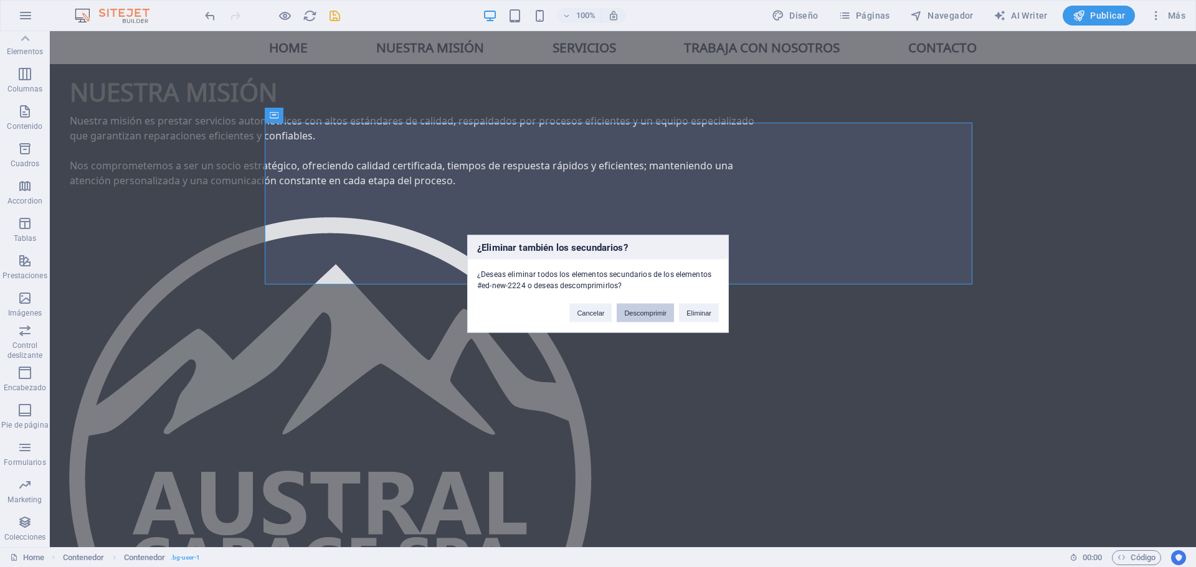
click at [645, 314] on button "Descomprimir" at bounding box center [645, 312] width 57 height 19
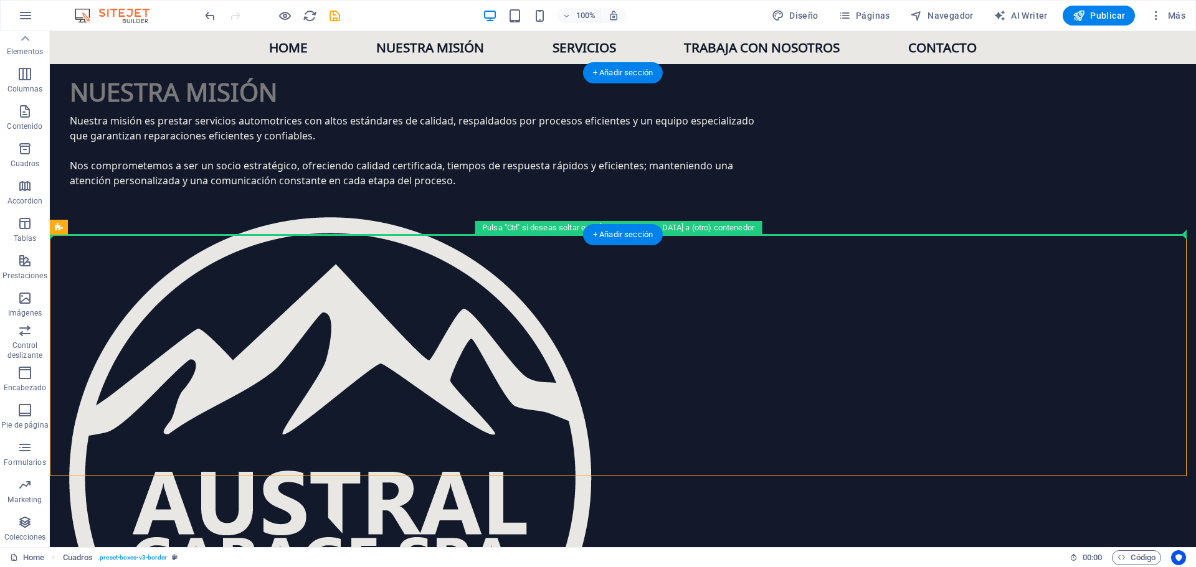
drag, startPoint x: 549, startPoint y: 274, endPoint x: 575, endPoint y: 194, distance: 83.7
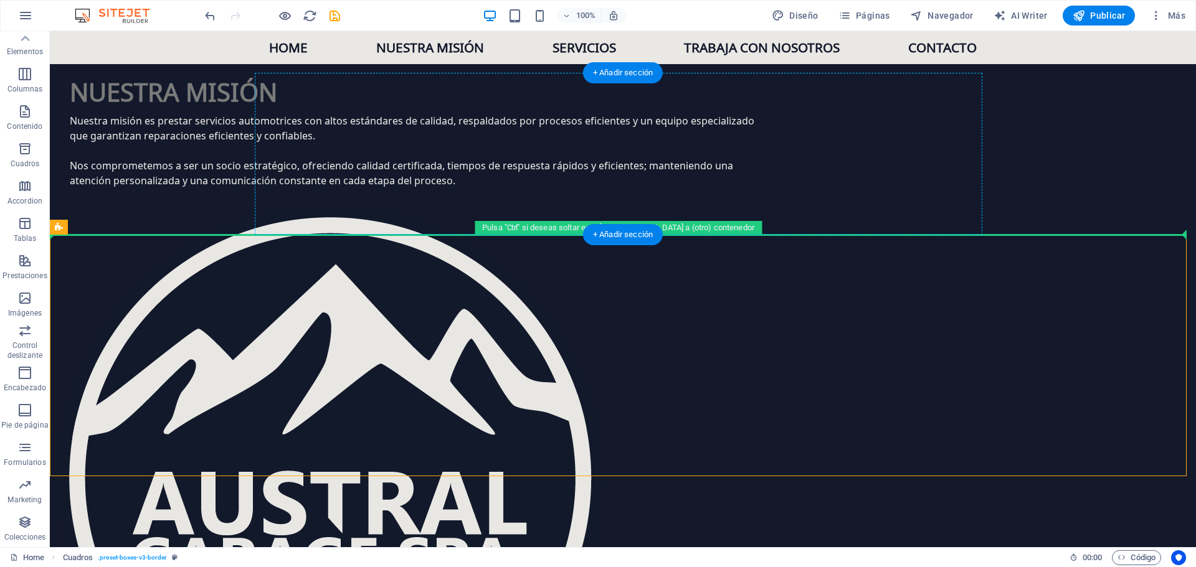
drag, startPoint x: 561, startPoint y: 269, endPoint x: 607, endPoint y: 179, distance: 101.4
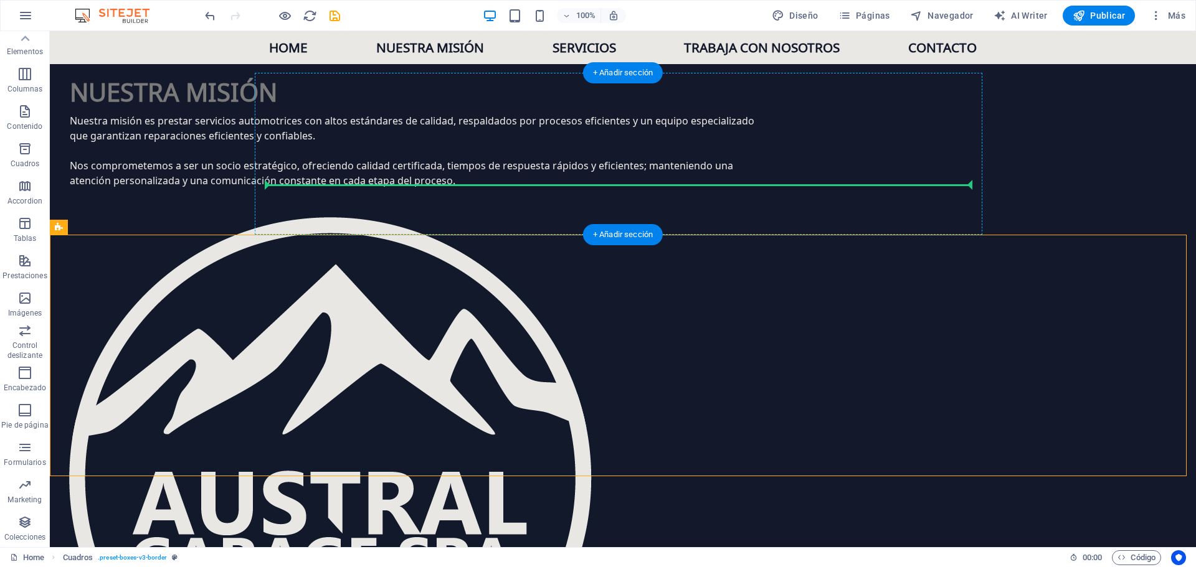
drag, startPoint x: 559, startPoint y: 263, endPoint x: 587, endPoint y: 177, distance: 90.6
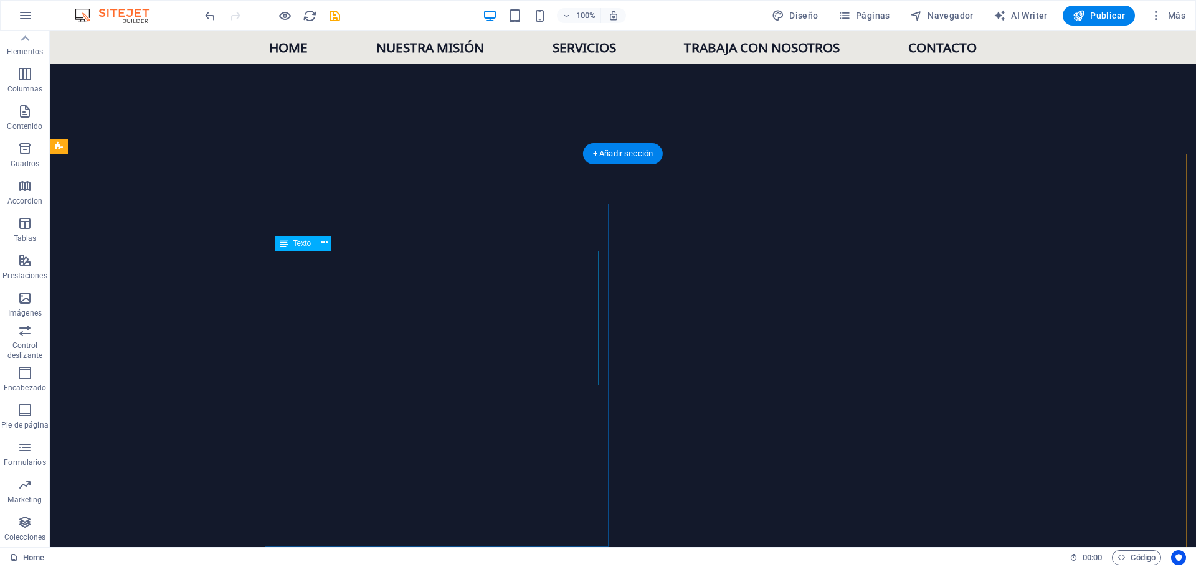
scroll to position [389, 0]
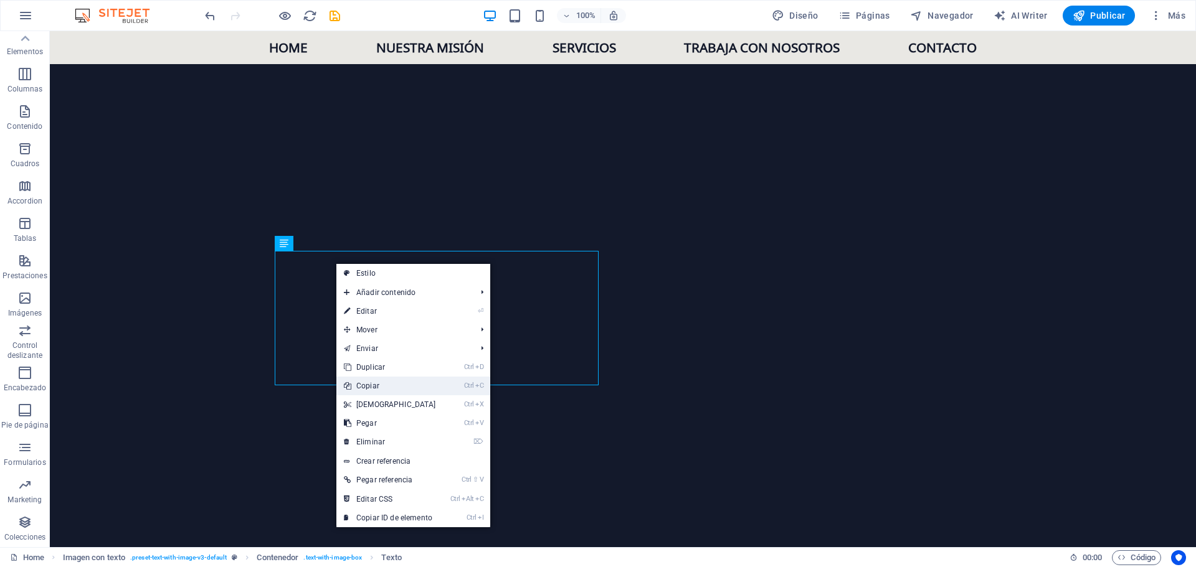
click at [395, 389] on link "Ctrl C Copiar" at bounding box center [389, 386] width 107 height 19
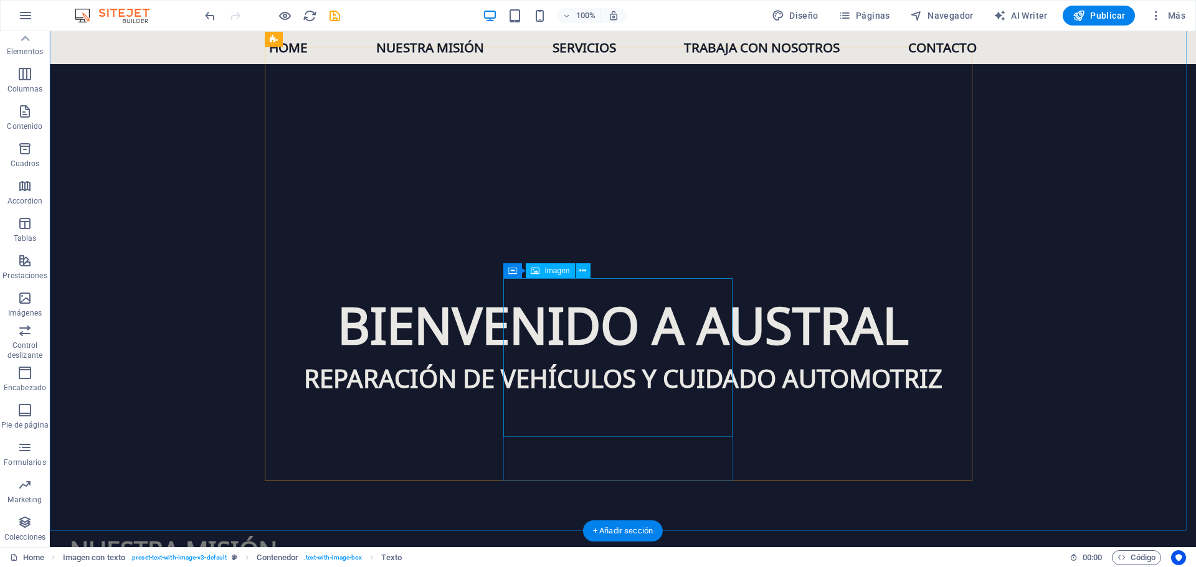
scroll to position [1323, 0]
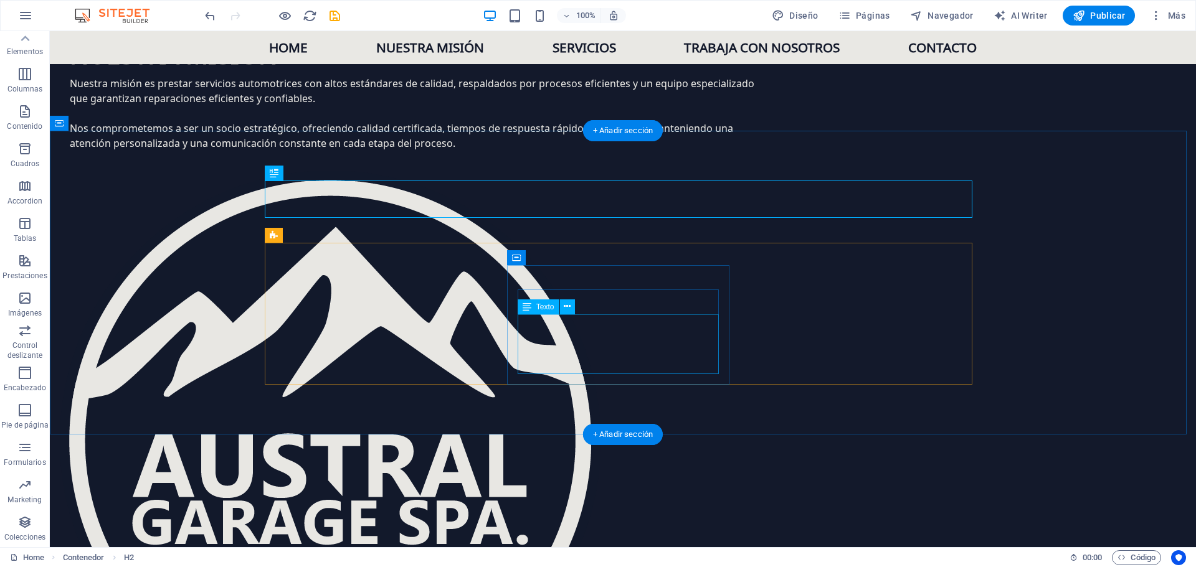
scroll to position [1572, 0]
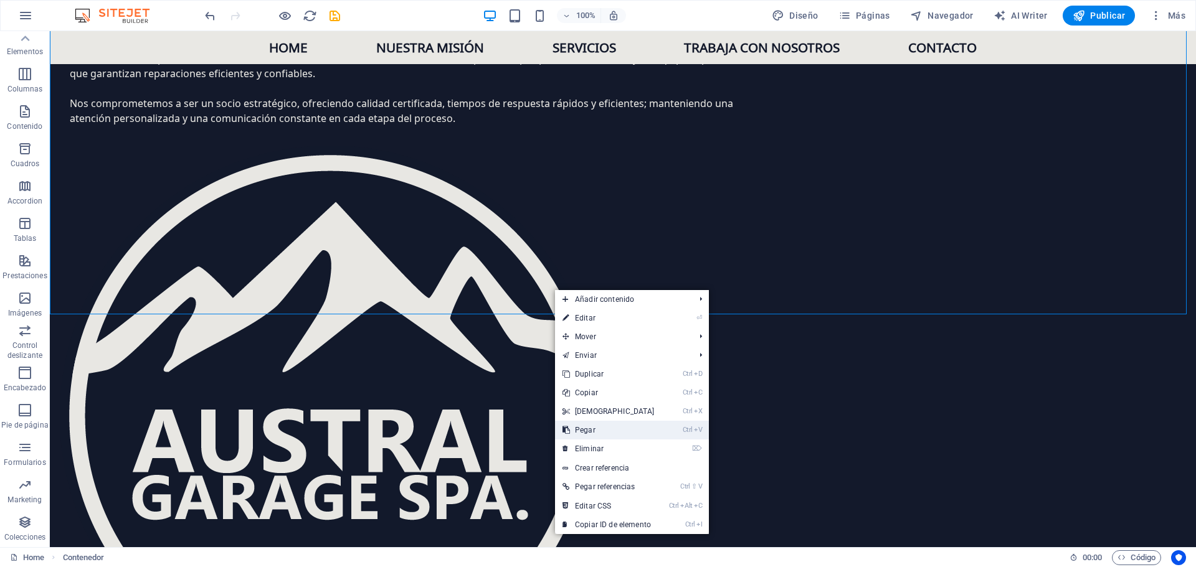
click at [598, 430] on link "Ctrl V Pegar" at bounding box center [608, 430] width 107 height 19
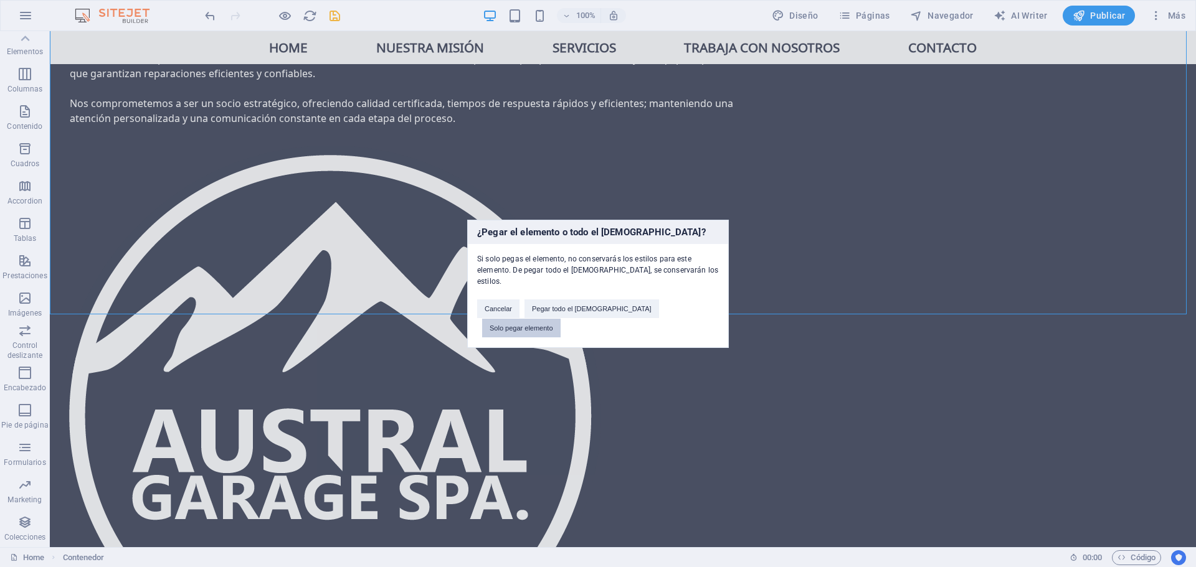
drag, startPoint x: 686, startPoint y: 315, endPoint x: 598, endPoint y: 261, distance: 103.2
click at [560, 319] on button "Solo pegar elemento" at bounding box center [521, 328] width 78 height 19
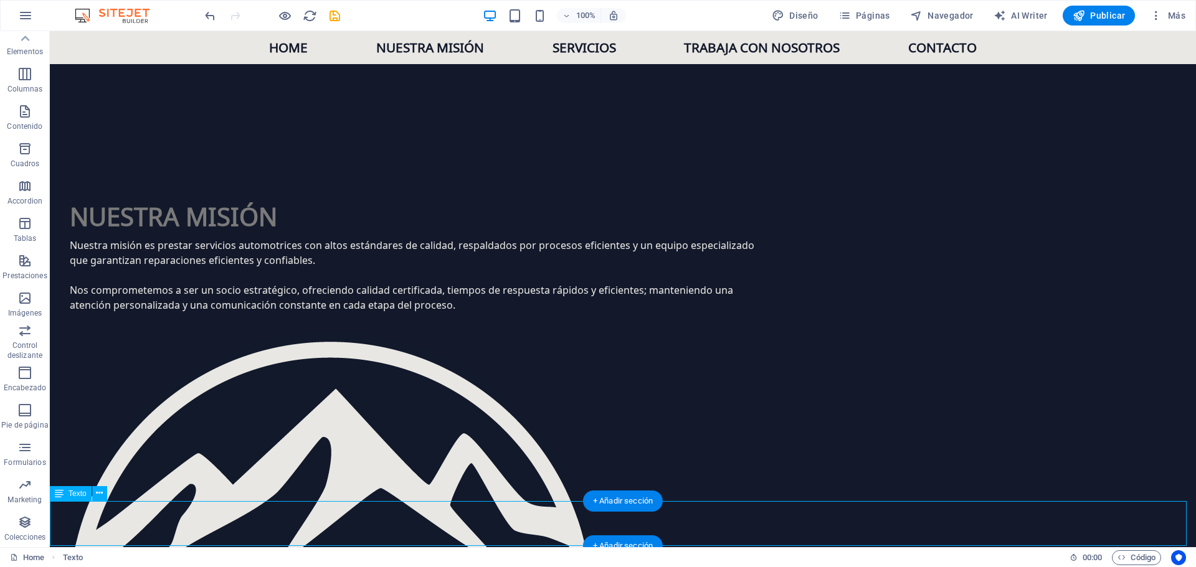
scroll to position [1400, 0]
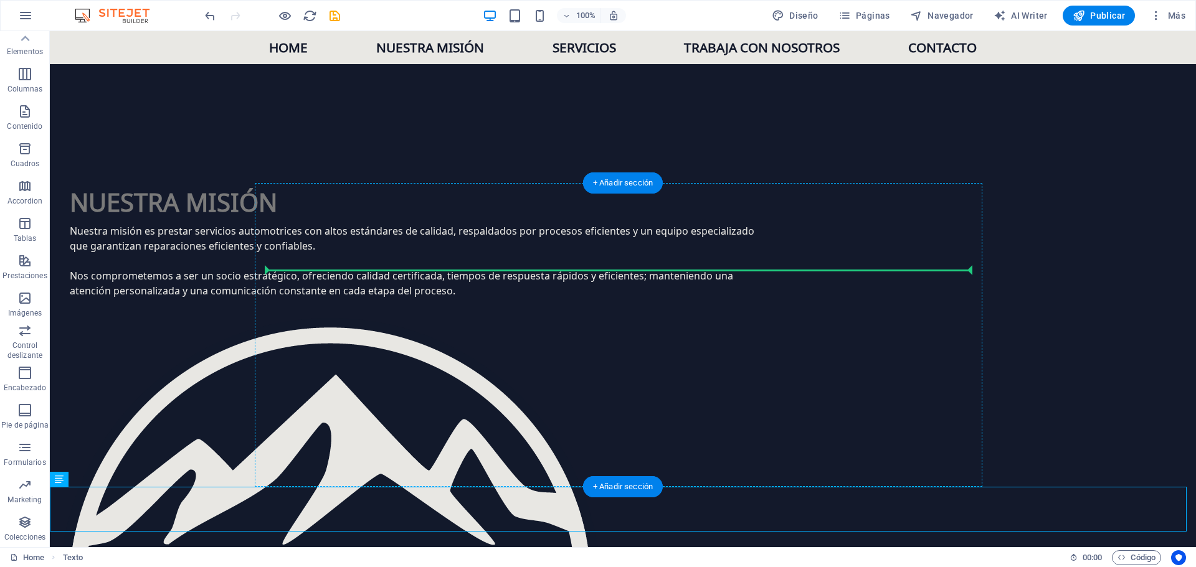
drag, startPoint x: 426, startPoint y: 508, endPoint x: 562, endPoint y: 278, distance: 267.4
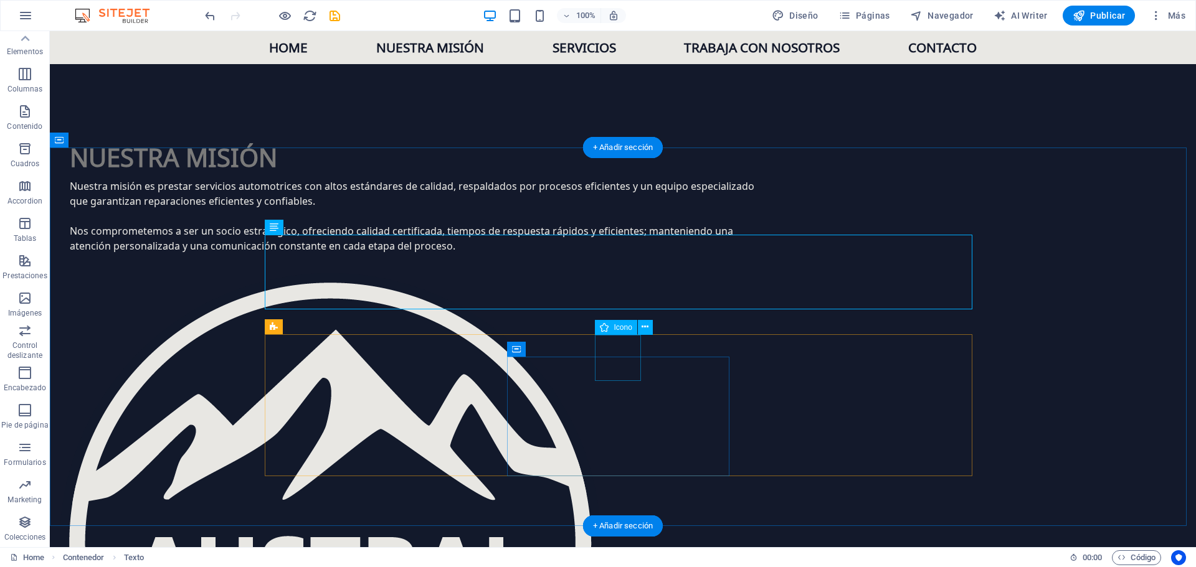
scroll to position [1524, 0]
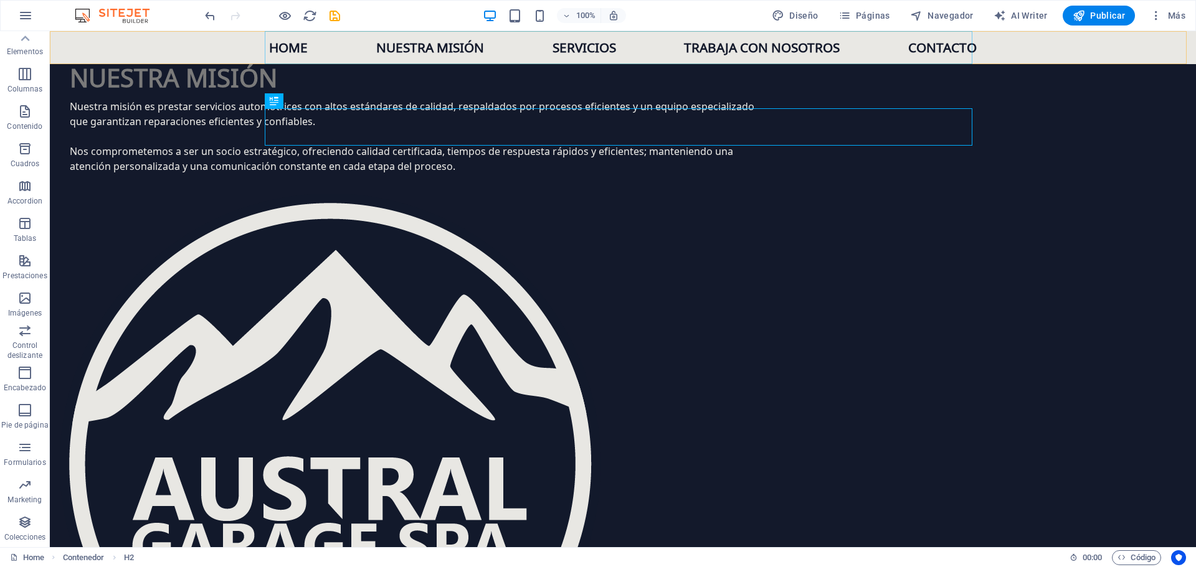
click at [763, 44] on nav "Home Nuestra misión Servicios Trabaja con nosotros Contacto" at bounding box center [622, 47] width 707 height 33
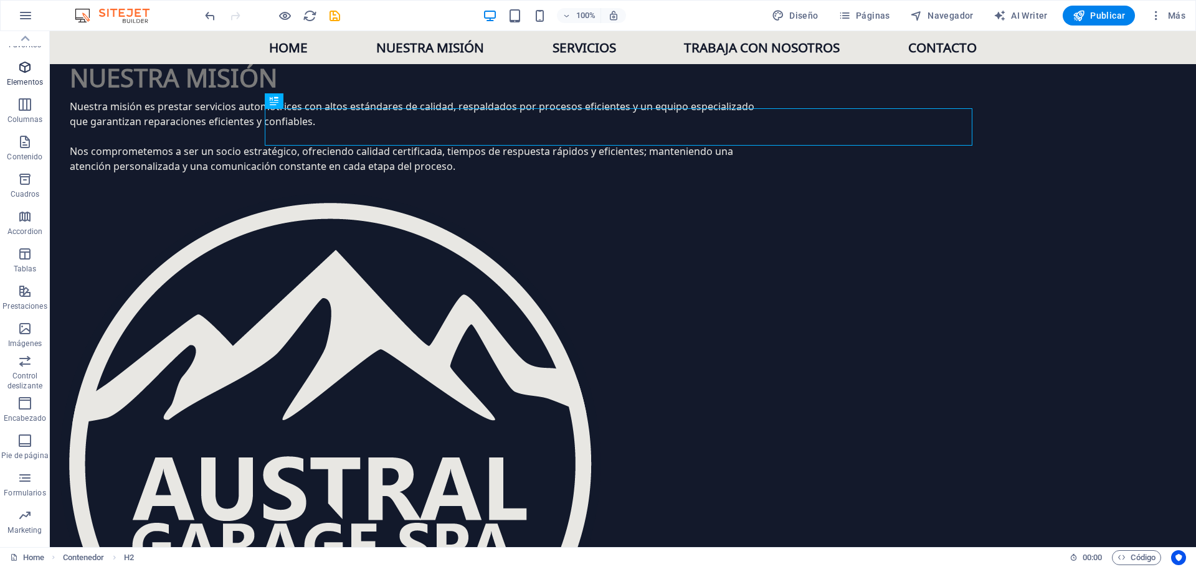
scroll to position [0, 0]
click at [21, 92] on p "Elementos" at bounding box center [25, 96] width 36 height 10
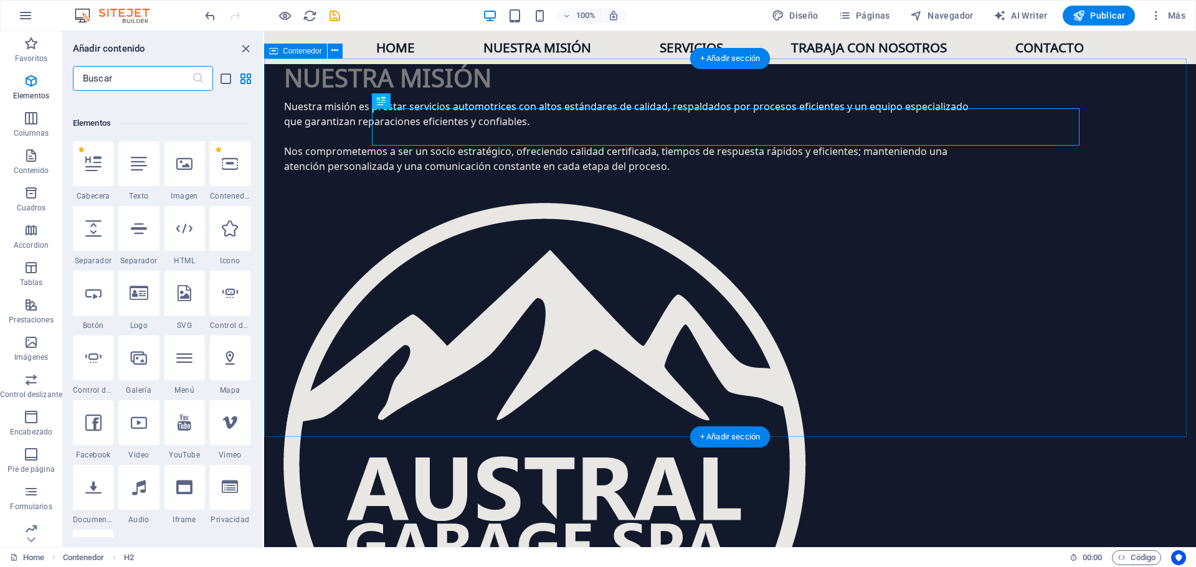
scroll to position [235, 0]
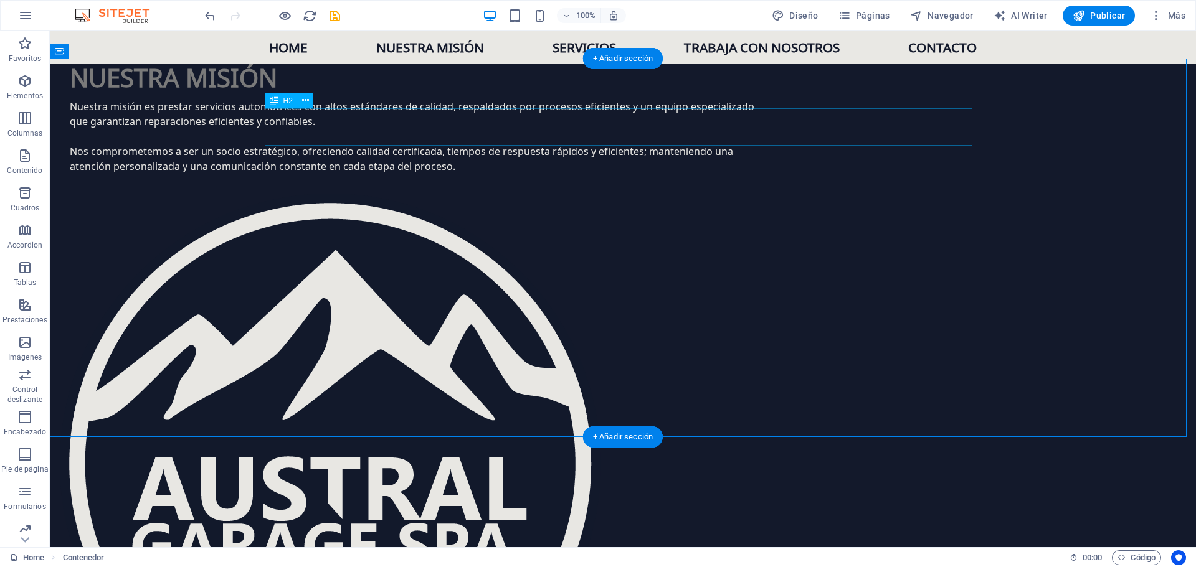
click at [303, 100] on icon at bounding box center [305, 100] width 7 height 13
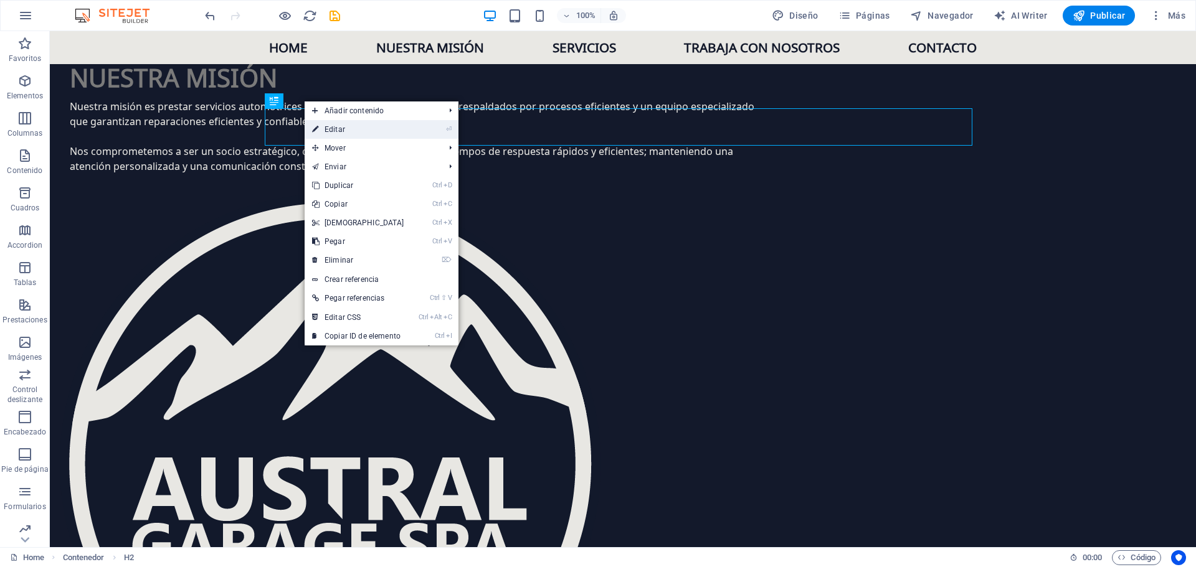
click at [362, 124] on link "⏎ Editar" at bounding box center [358, 129] width 107 height 19
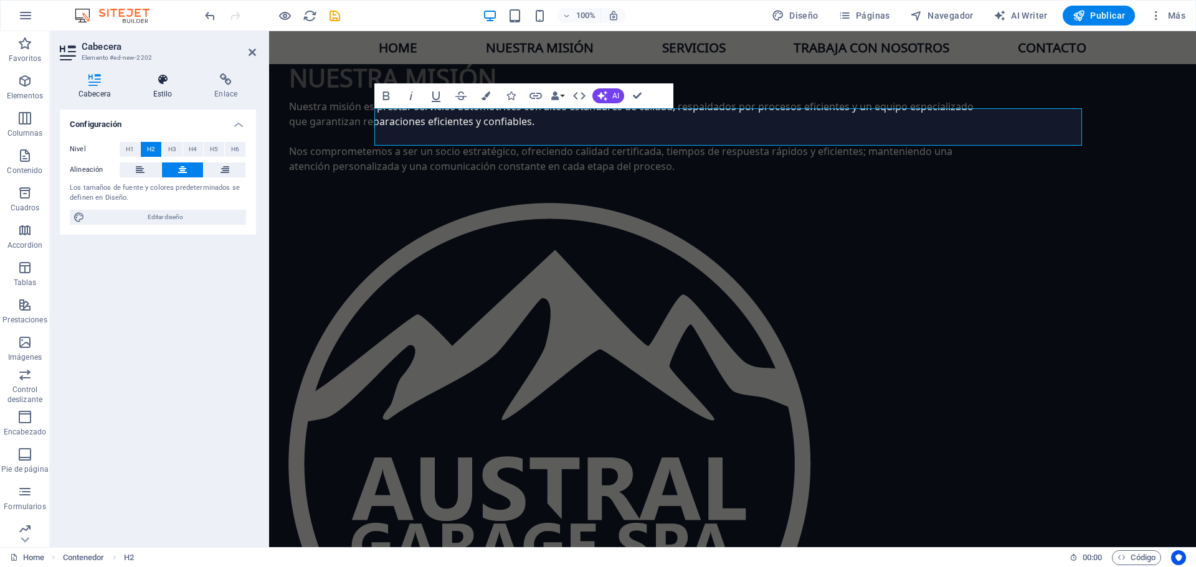
click at [163, 86] on h4 "Estilo" at bounding box center [166, 86] width 62 height 26
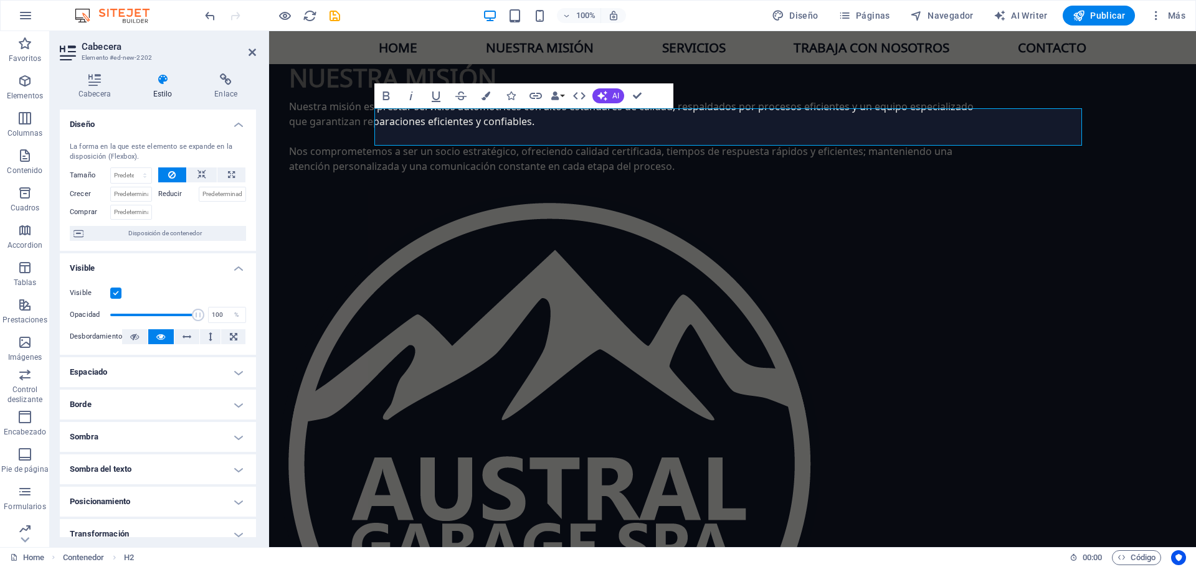
click at [163, 86] on h4 "Estilo" at bounding box center [166, 86] width 62 height 26
click at [232, 83] on icon at bounding box center [226, 79] width 60 height 12
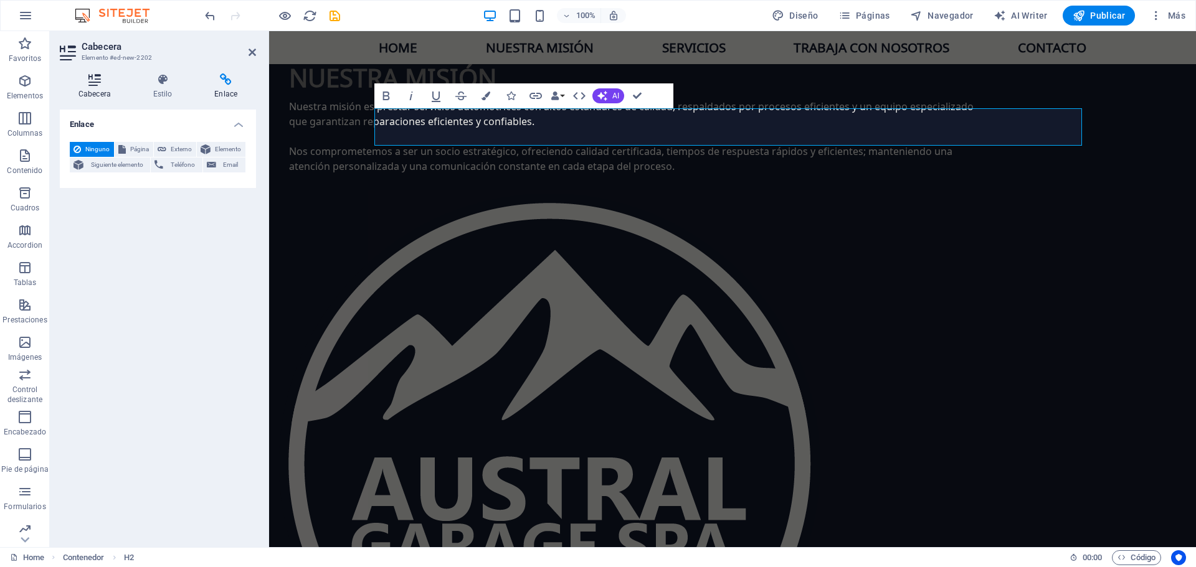
click at [91, 82] on icon at bounding box center [95, 79] width 70 height 12
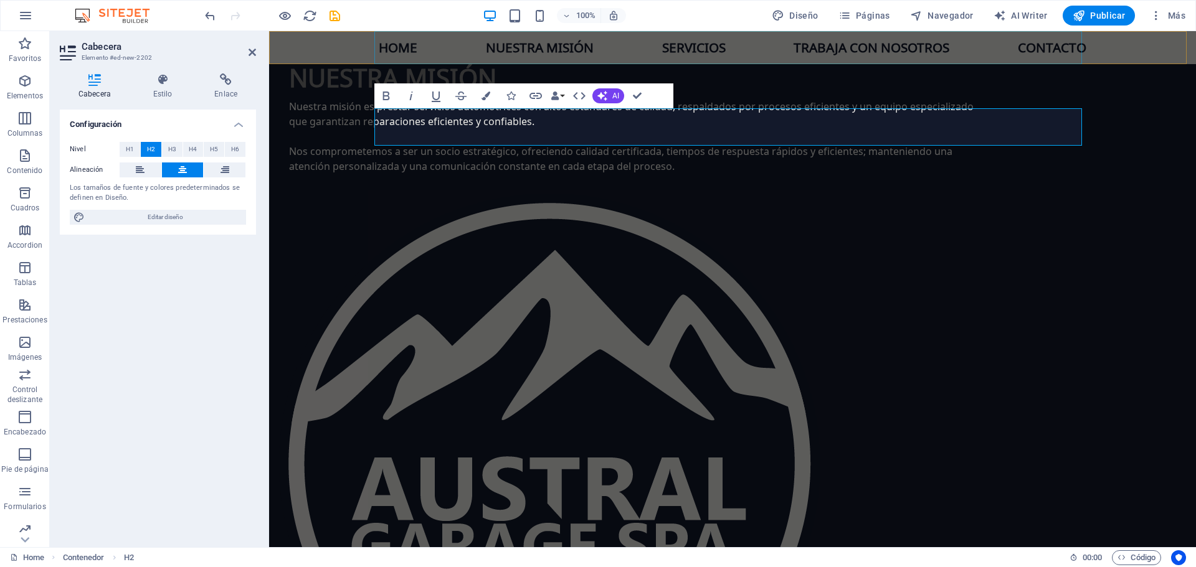
click at [853, 47] on nav "Home Nuestra misión Servicios Trabaja con nosotros Contacto" at bounding box center [732, 47] width 707 height 33
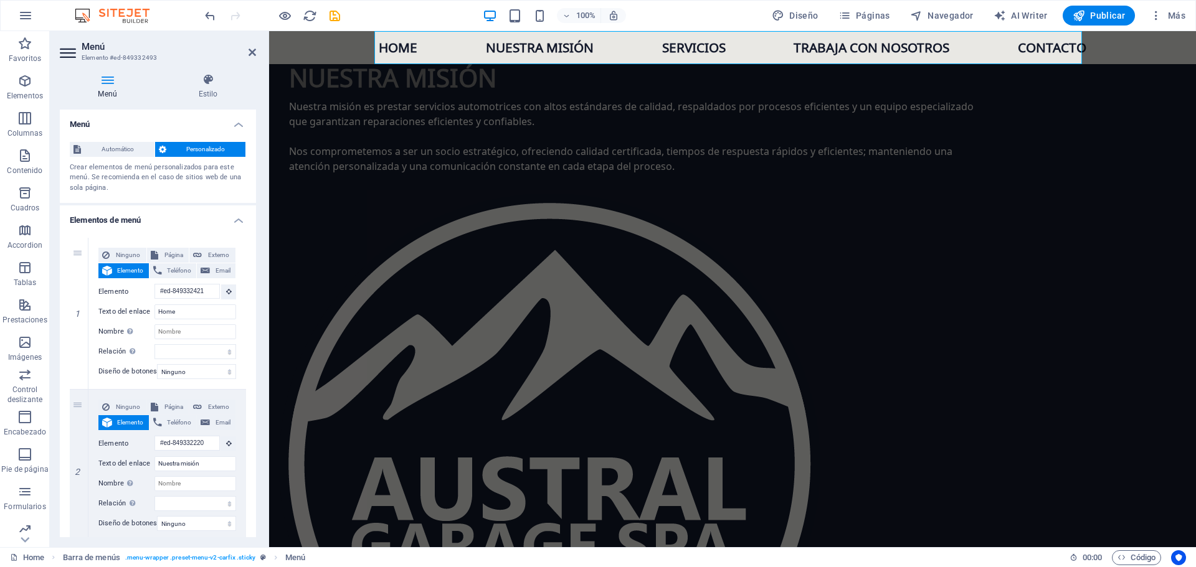
click at [853, 47] on nav "Home Nuestra misión Servicios Trabaja con nosotros Contacto" at bounding box center [732, 47] width 707 height 33
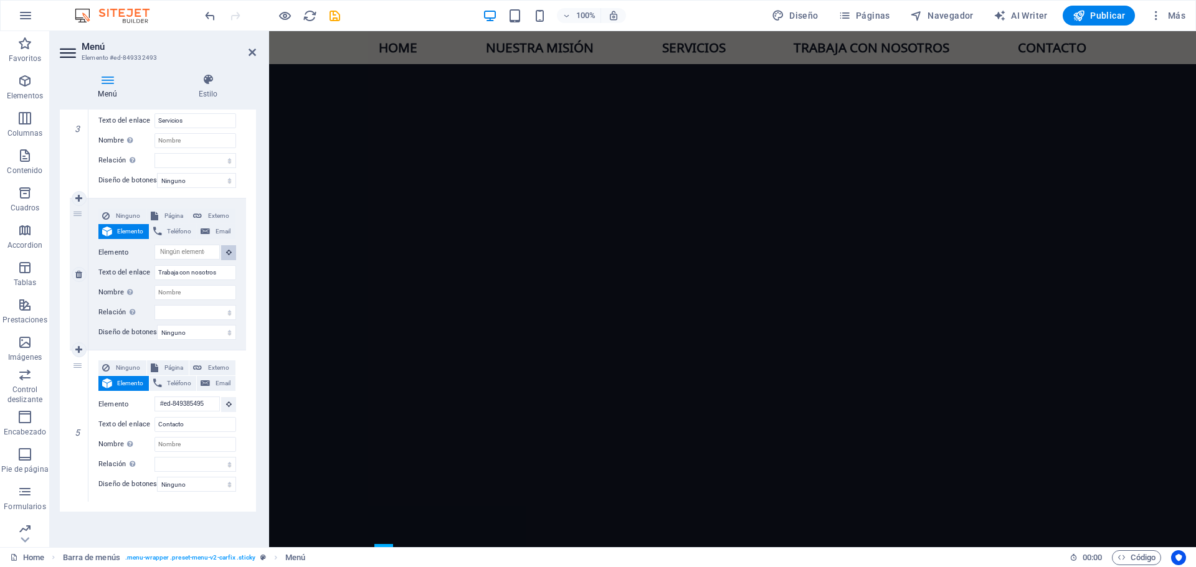
scroll to position [1425, 0]
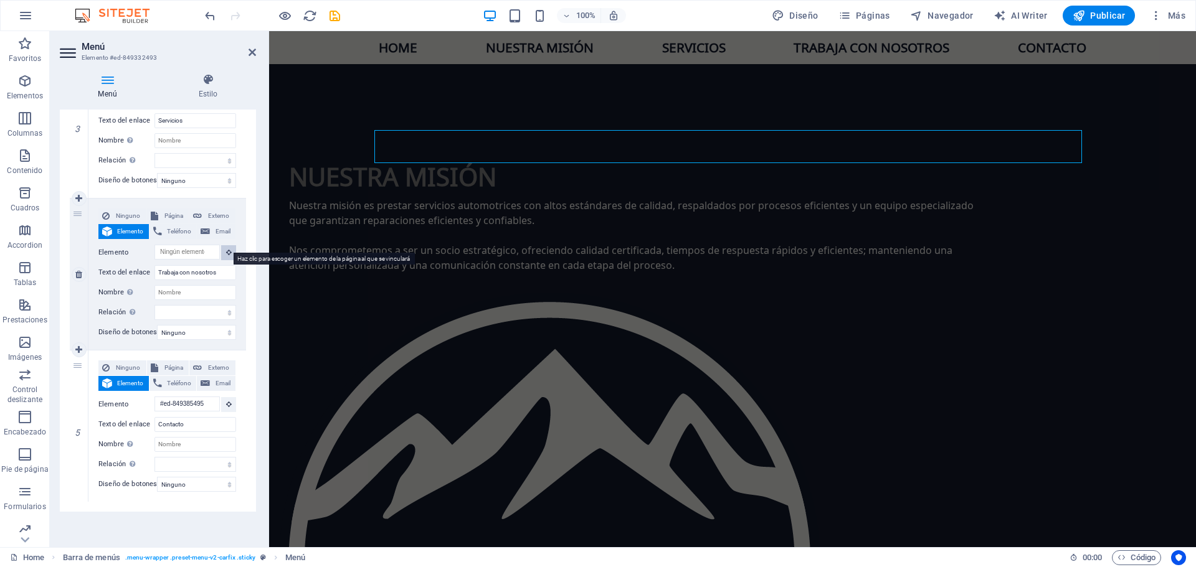
click at [229, 249] on icon at bounding box center [229, 252] width 6 height 6
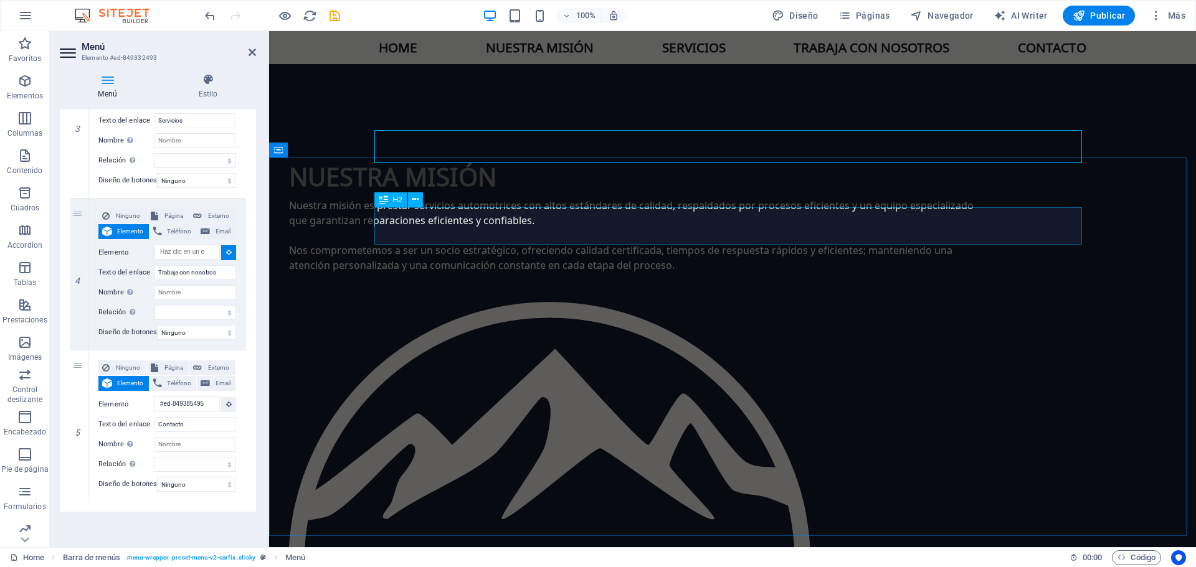
select select
type input "#ed-new-2202"
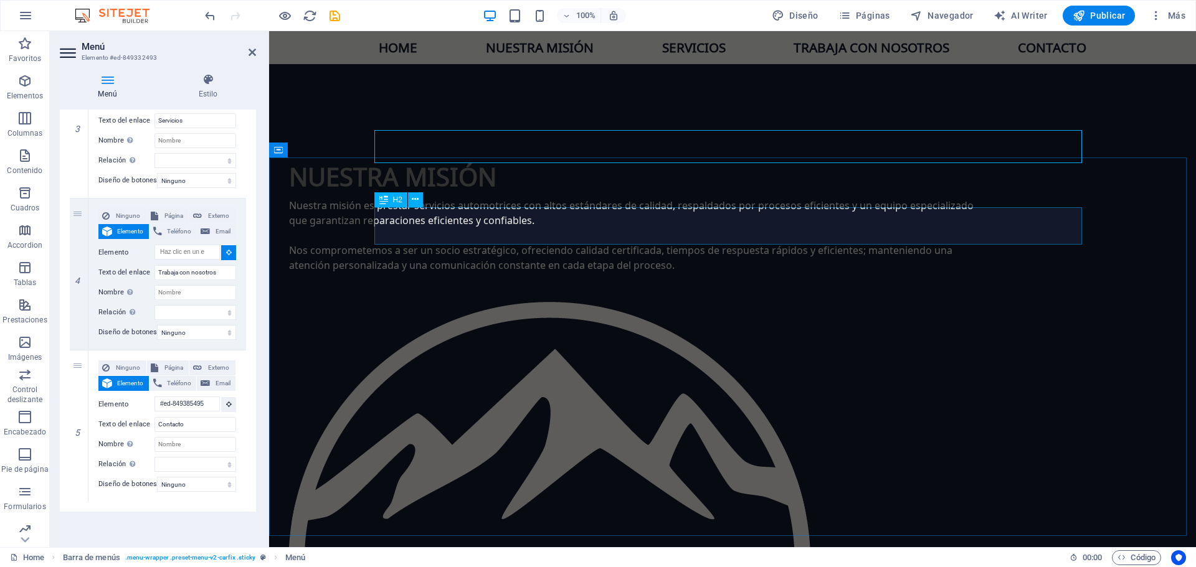
select select
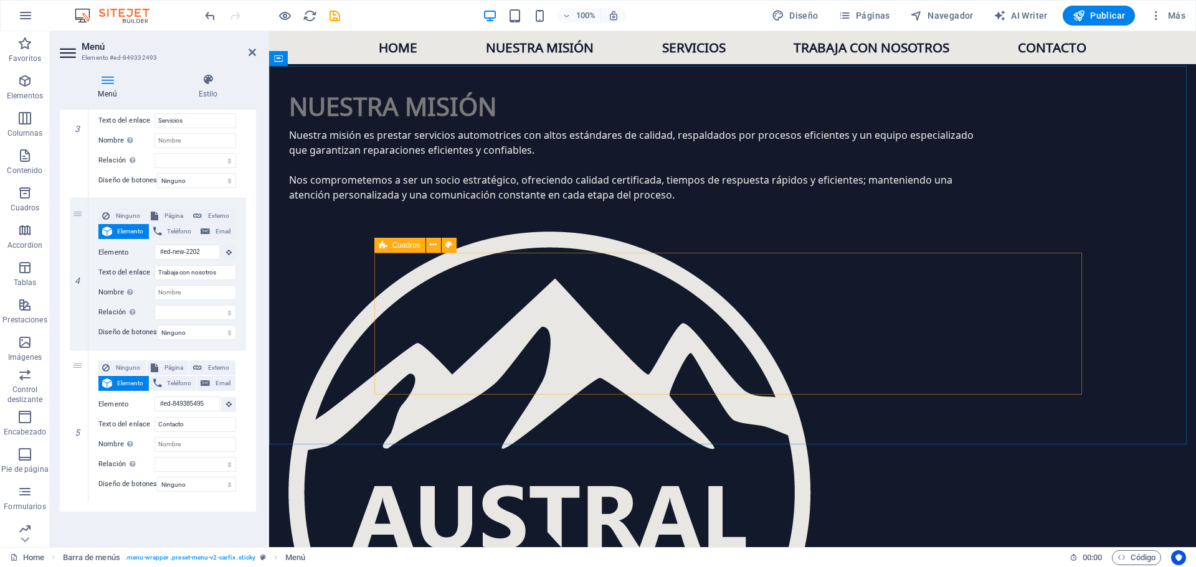
scroll to position [1517, 0]
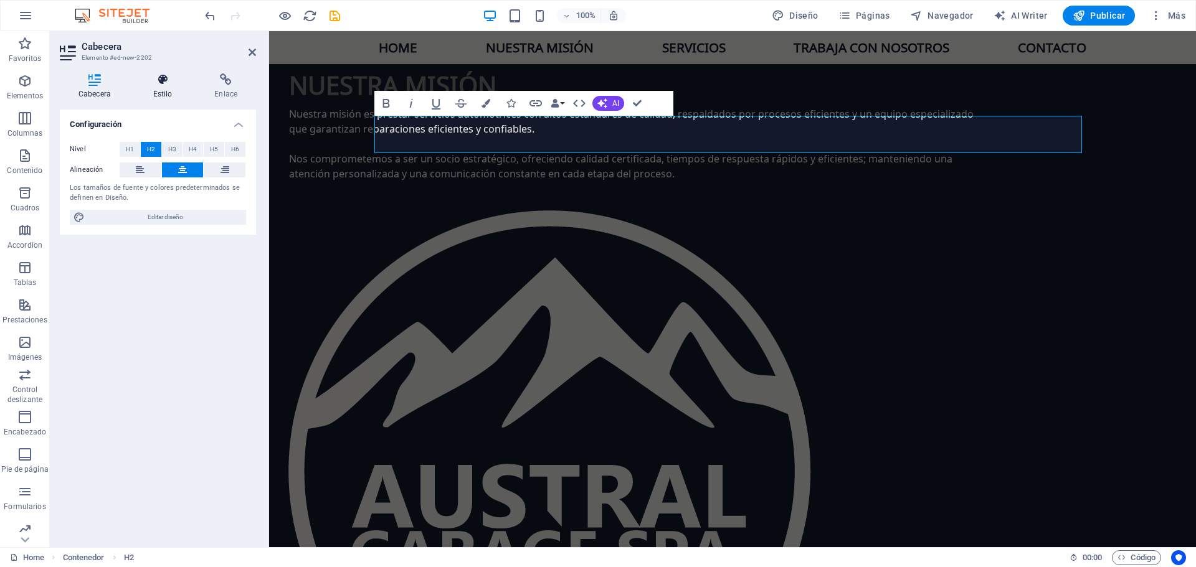
click at [171, 90] on h4 "Estilo" at bounding box center [166, 86] width 62 height 26
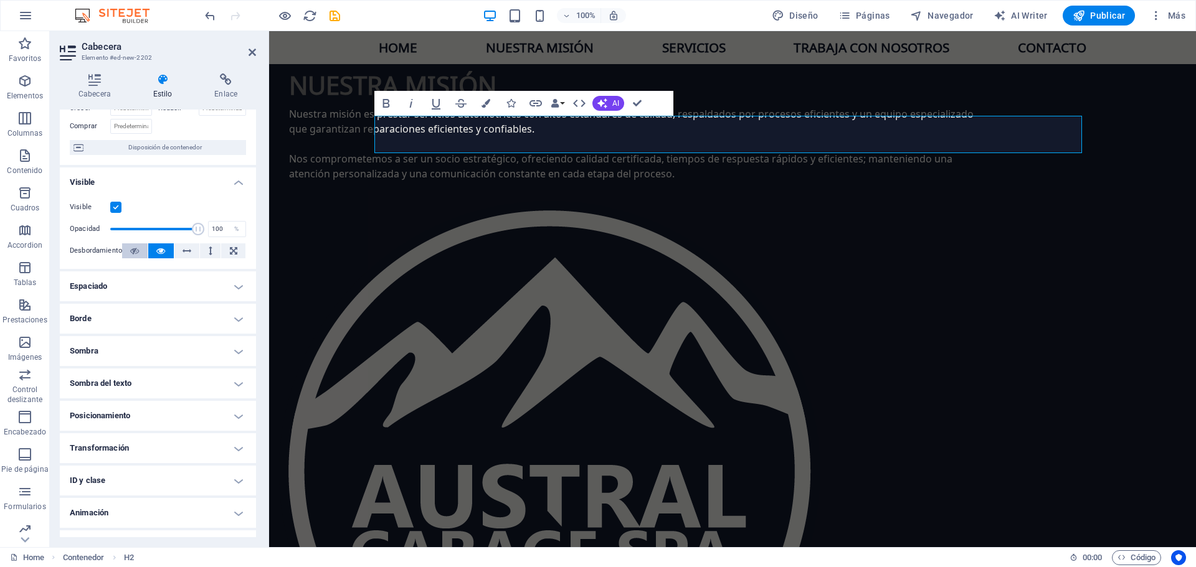
scroll to position [109, 0]
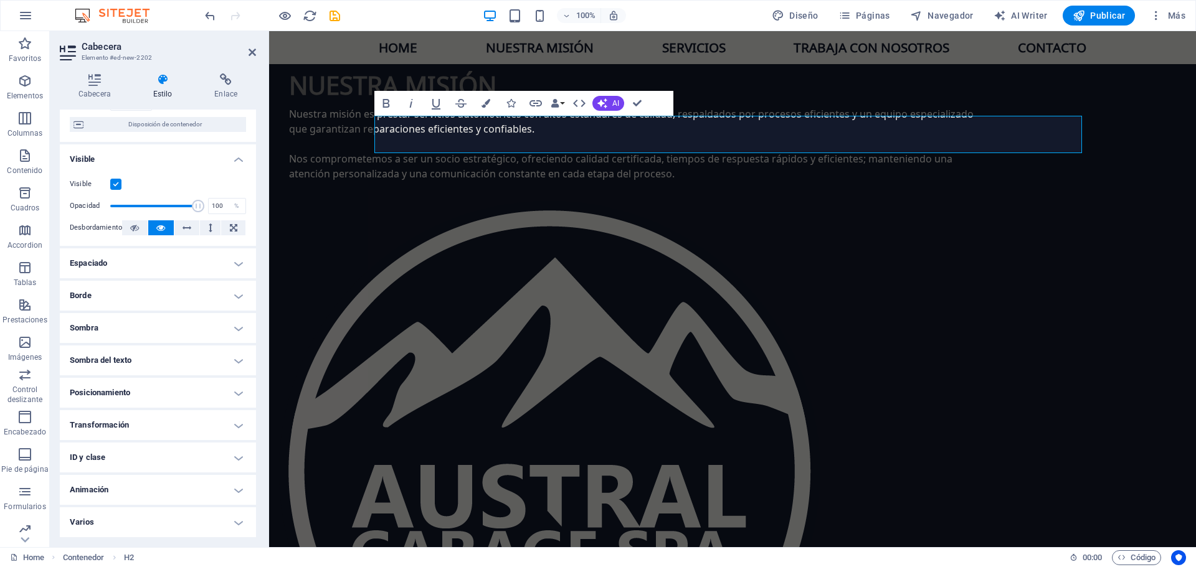
click at [146, 295] on h4 "Borde" at bounding box center [158, 296] width 196 height 30
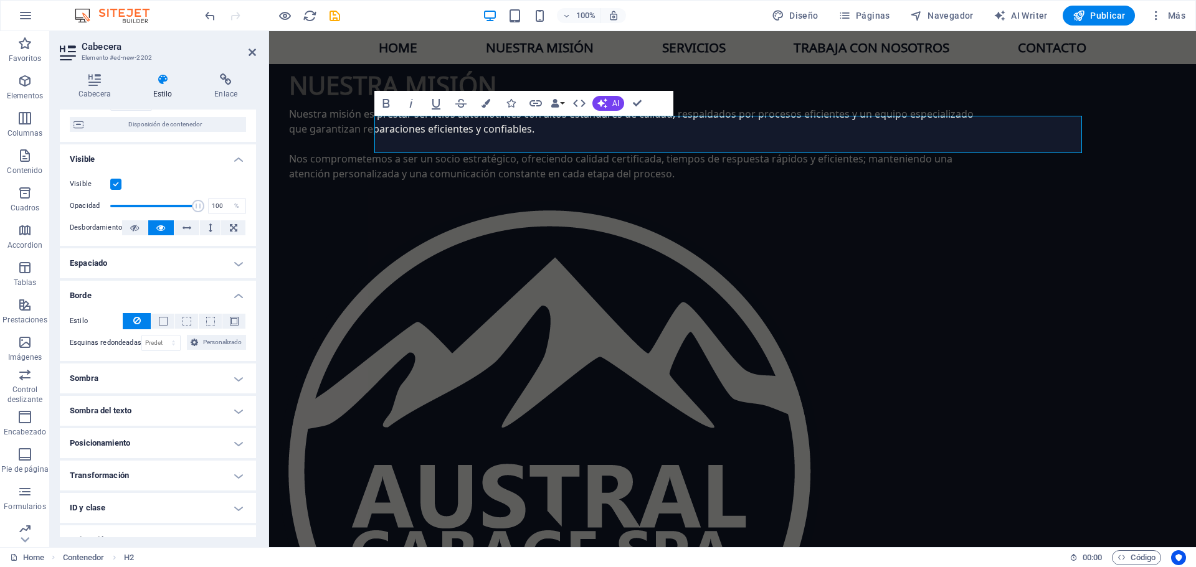
click at [147, 295] on h4 "Borde" at bounding box center [158, 292] width 196 height 22
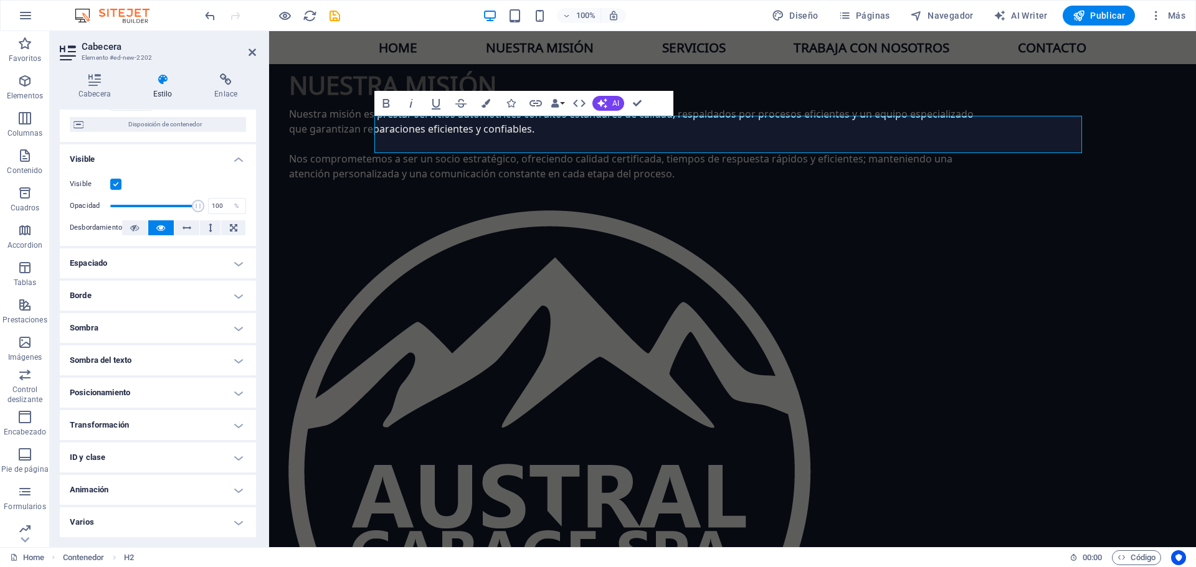
click at [137, 339] on h4 "Sombra" at bounding box center [158, 328] width 196 height 30
click at [228, 352] on span "Dentro" at bounding box center [227, 353] width 19 height 15
type input "rgba(0, 0, 0, 0.2)"
type input "2"
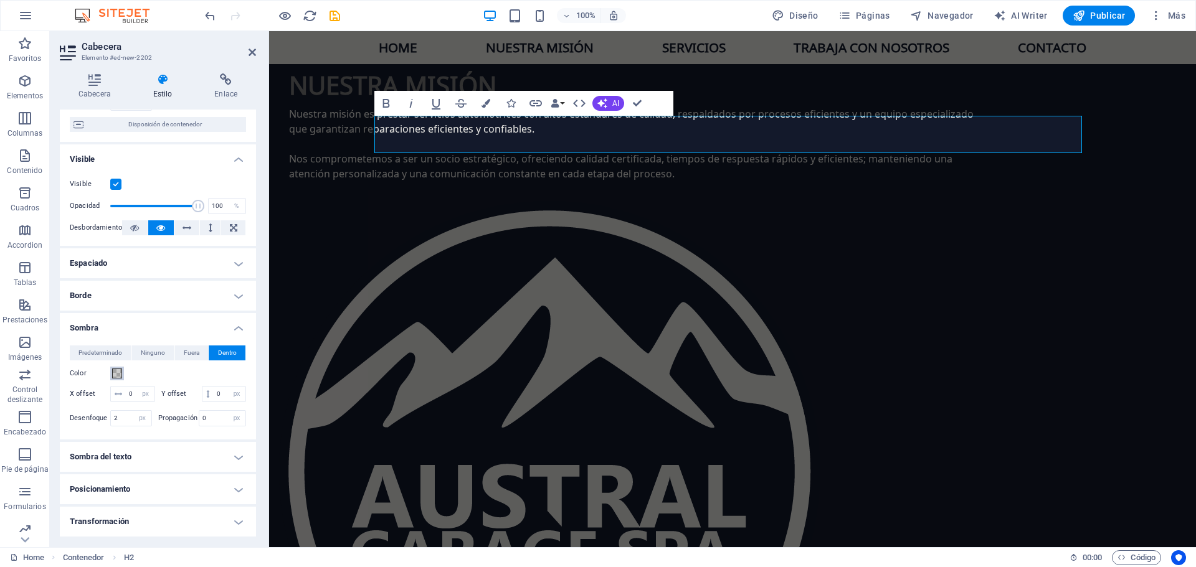
click at [119, 376] on span at bounding box center [117, 374] width 10 height 10
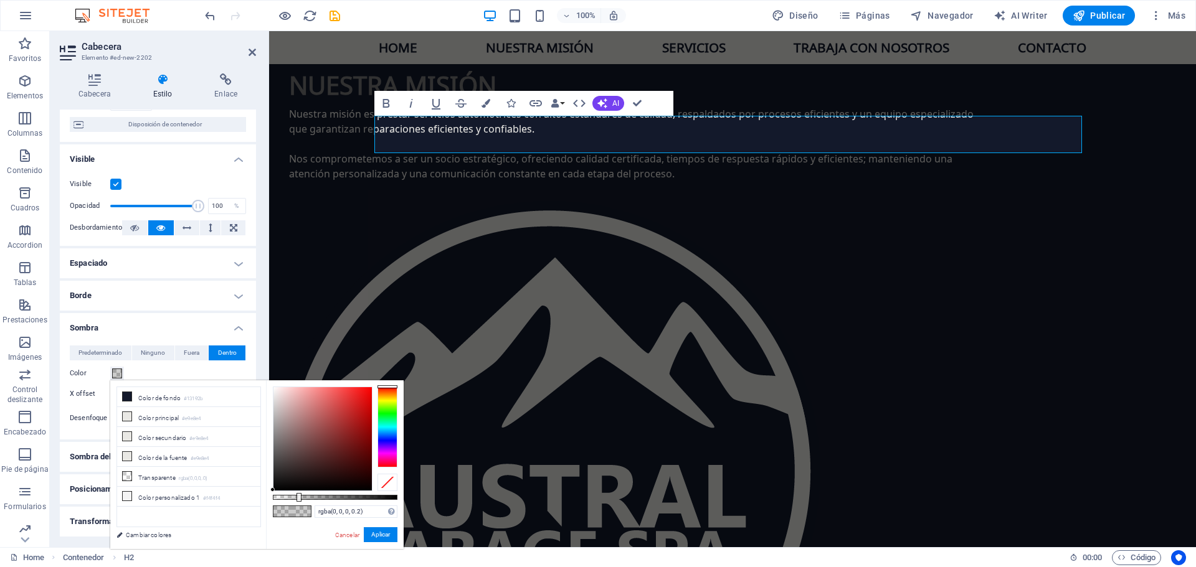
type input "rgba(239, 9, 9, 0.2)"
click at [367, 393] on div at bounding box center [322, 438] width 98 height 103
drag, startPoint x: 384, startPoint y: 538, endPoint x: 120, endPoint y: 503, distance: 266.3
click at [384, 538] on button "Aplicar" at bounding box center [381, 534] width 34 height 15
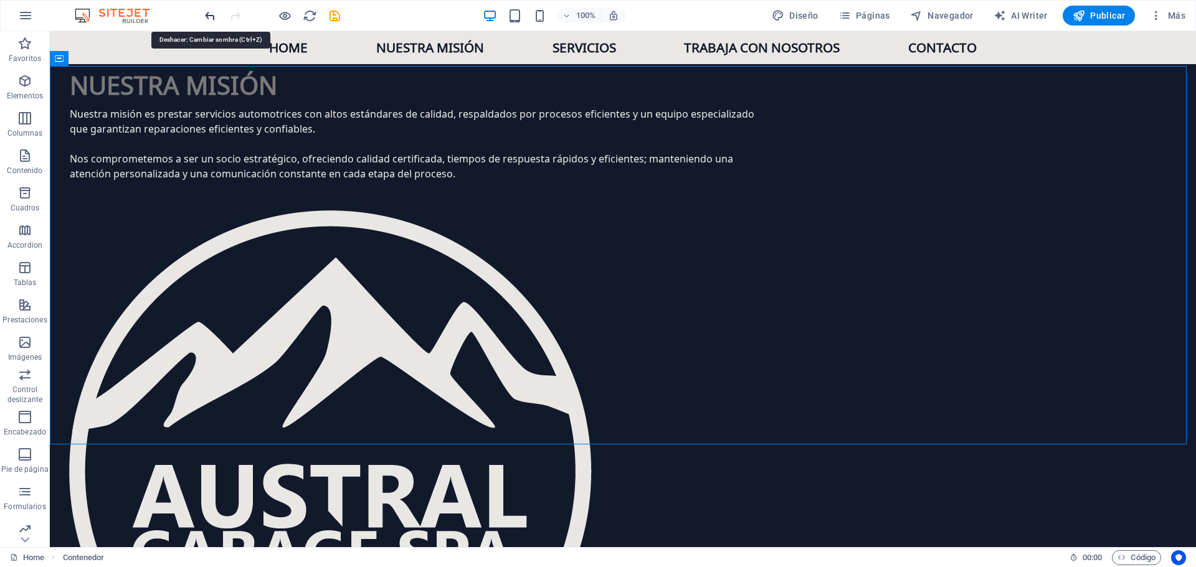
click at [207, 18] on icon "undo" at bounding box center [210, 16] width 14 height 14
click at [208, 13] on icon "undo" at bounding box center [210, 16] width 14 height 14
click at [230, 16] on icon "redo" at bounding box center [235, 16] width 14 height 14
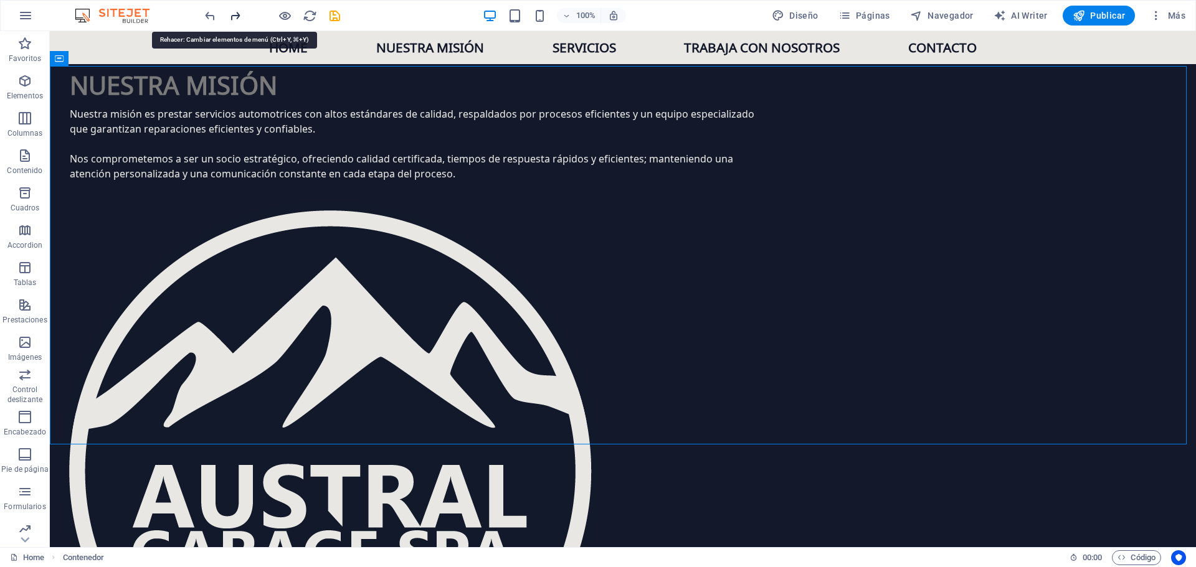
click at [234, 16] on icon "redo" at bounding box center [235, 16] width 14 height 14
click at [934, 13] on span "Navegador" at bounding box center [942, 15] width 64 height 12
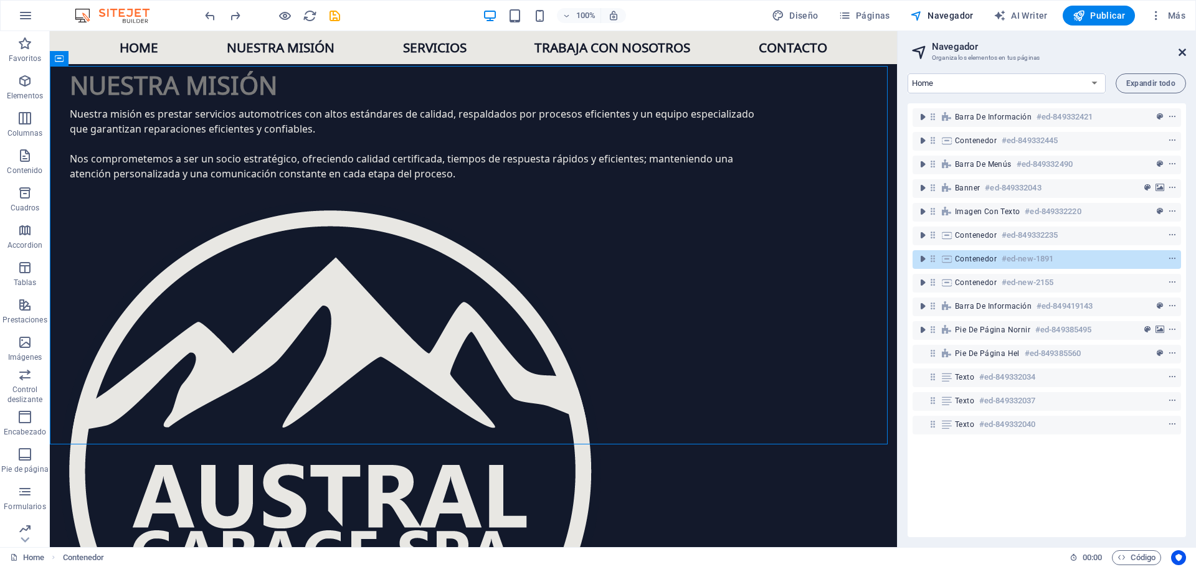
click at [1185, 53] on aside "Navegador Organiza los elementos en tus páginas Home Expandir todo Barra de inf…" at bounding box center [1046, 289] width 299 height 516
drag, startPoint x: 1182, startPoint y: 53, endPoint x: 1128, endPoint y: 6, distance: 71.5
click at [1182, 53] on icon at bounding box center [1181, 52] width 7 height 10
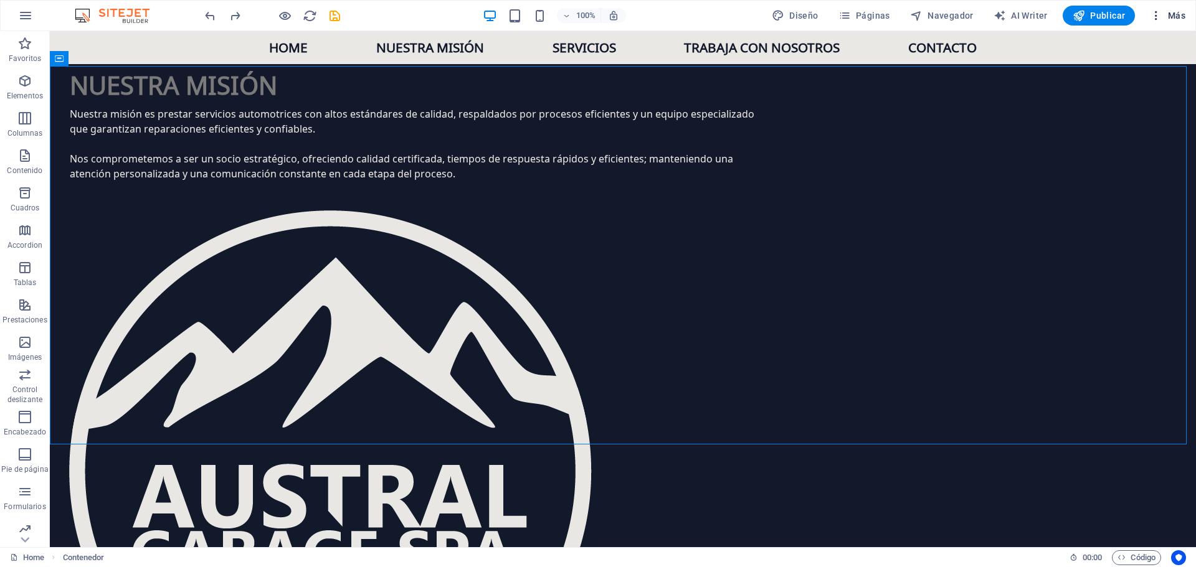
click at [1158, 16] on icon "button" at bounding box center [1156, 15] width 12 height 12
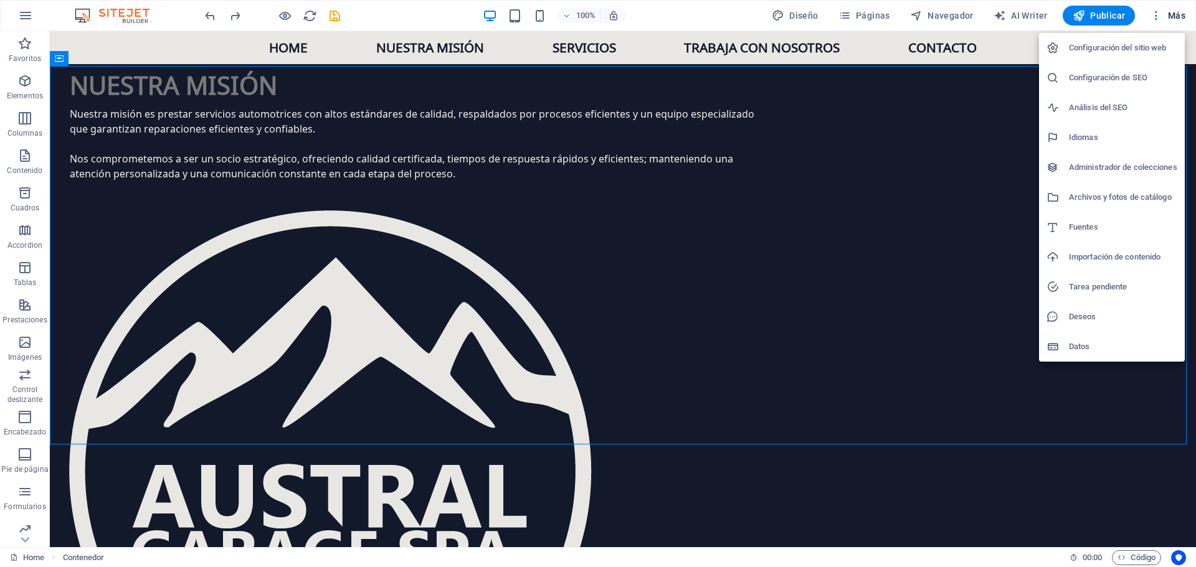
click at [659, 9] on div at bounding box center [598, 283] width 1196 height 567
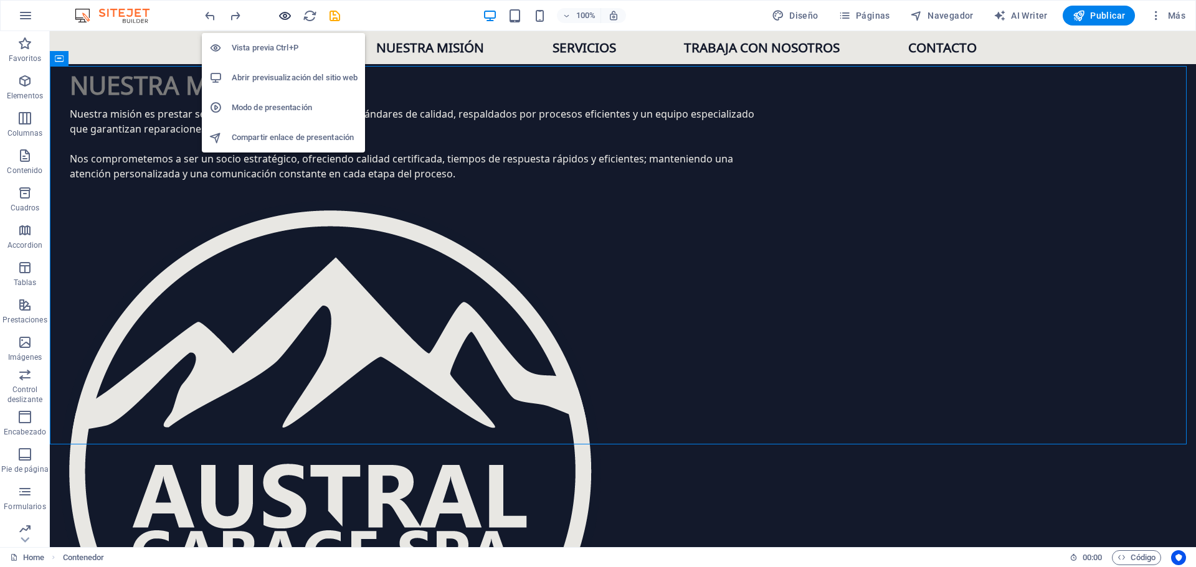
click at [280, 17] on icon "button" at bounding box center [285, 16] width 14 height 14
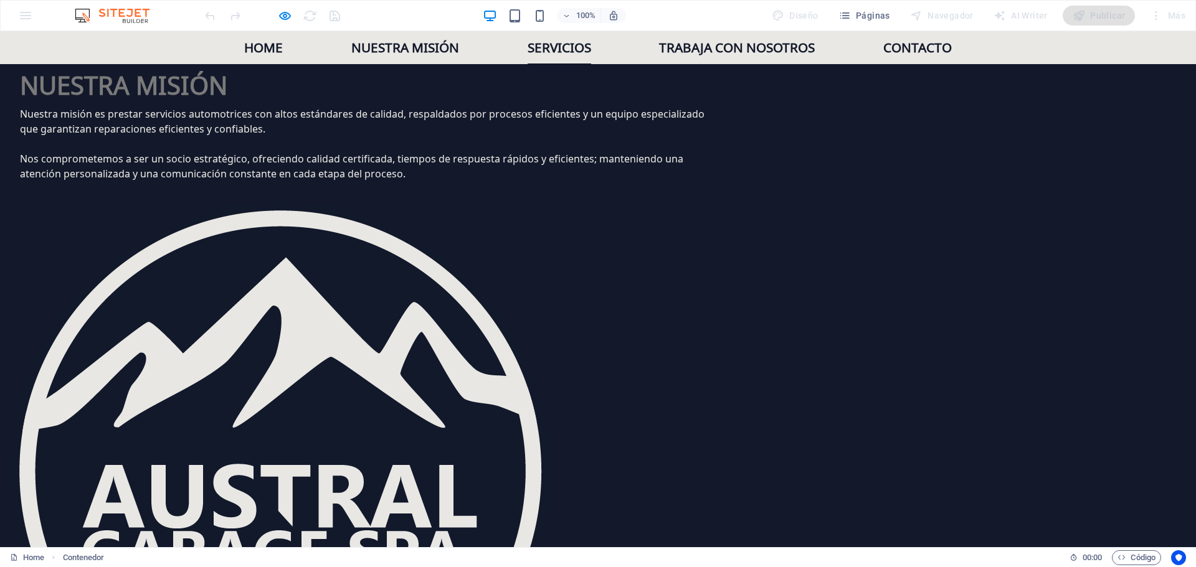
click at [575, 52] on link "Servicios" at bounding box center [559, 47] width 64 height 33
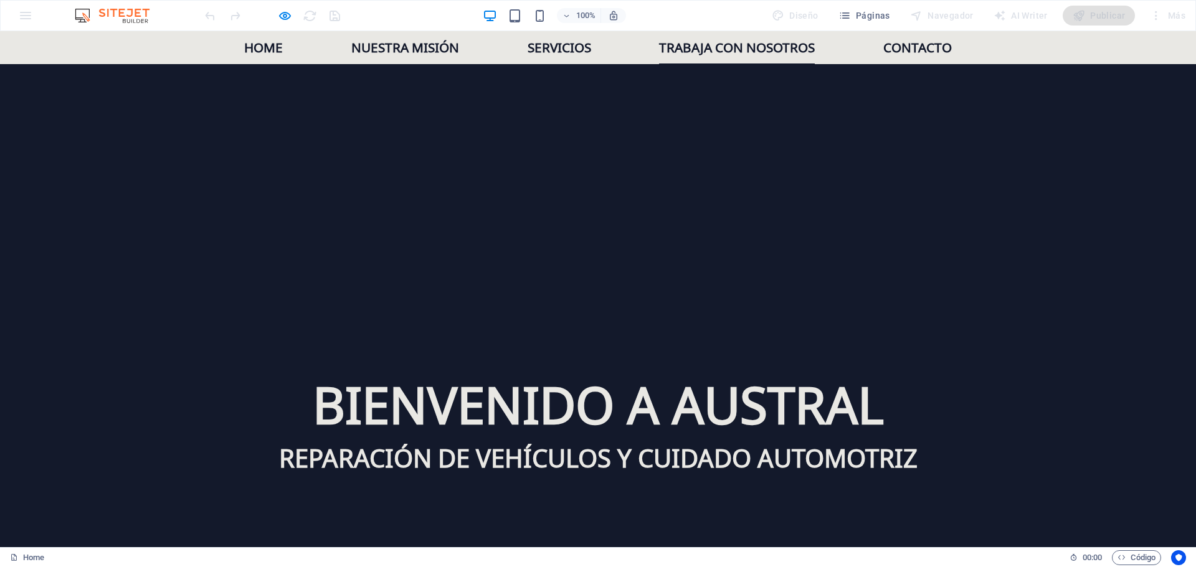
click at [713, 40] on link "Trabaja con nosotros" at bounding box center [737, 47] width 156 height 33
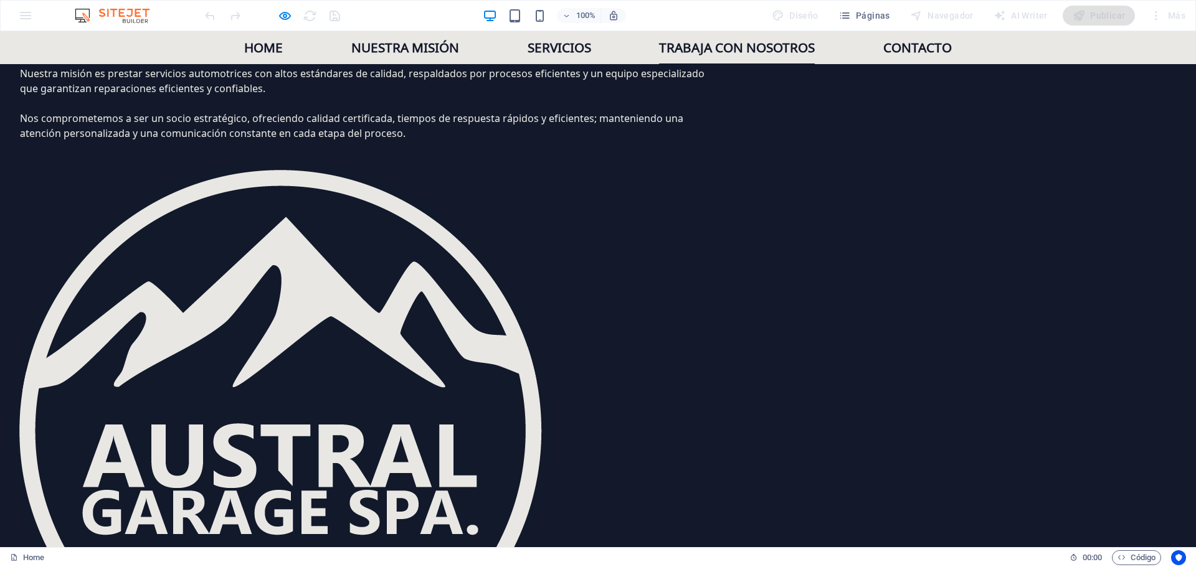
scroll to position [1569, 0]
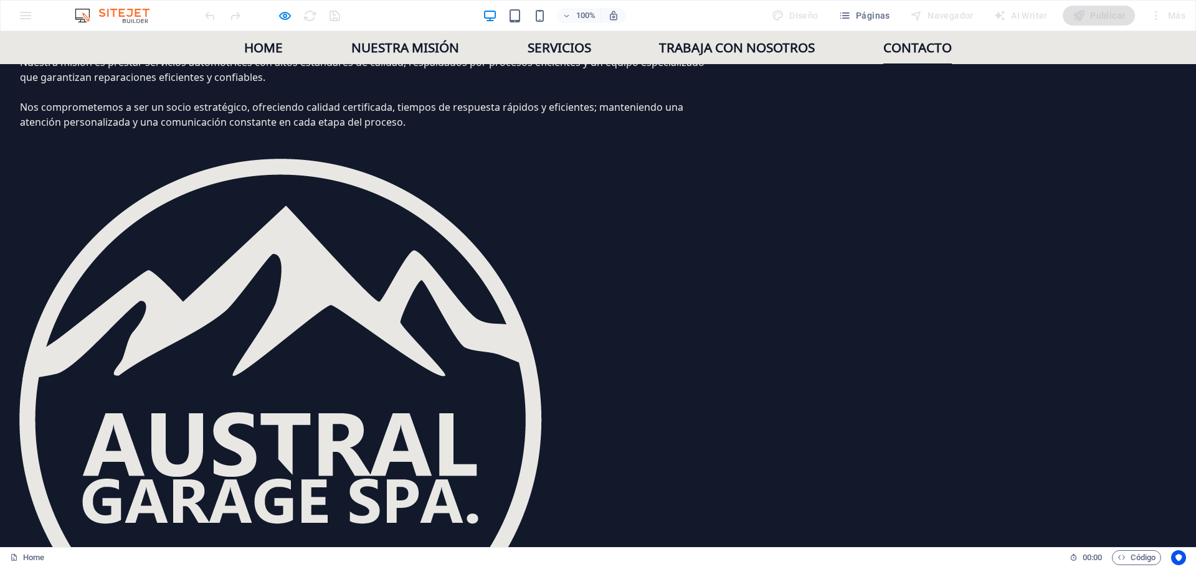
click at [915, 47] on link "Contacto" at bounding box center [917, 47] width 69 height 33
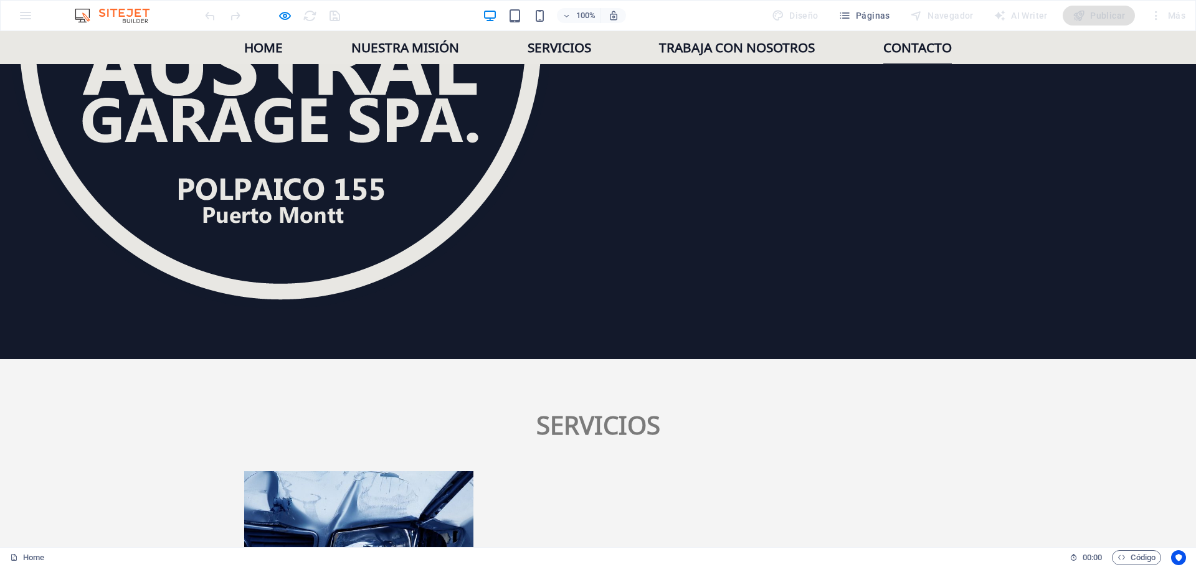
scroll to position [2280, 0]
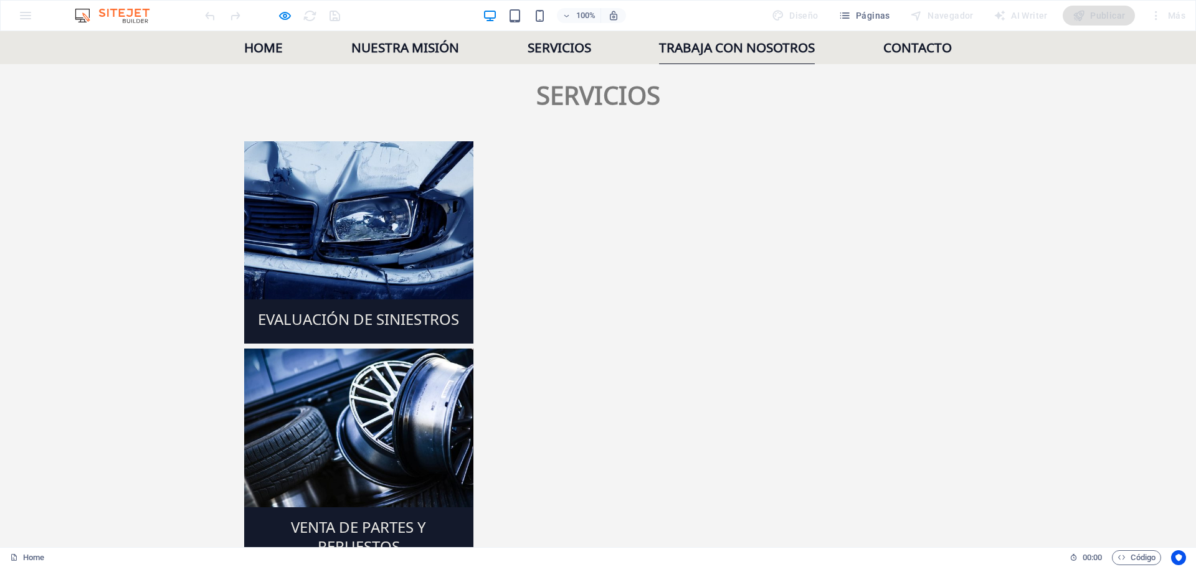
click at [744, 45] on link "Trabaja con nosotros" at bounding box center [737, 47] width 156 height 33
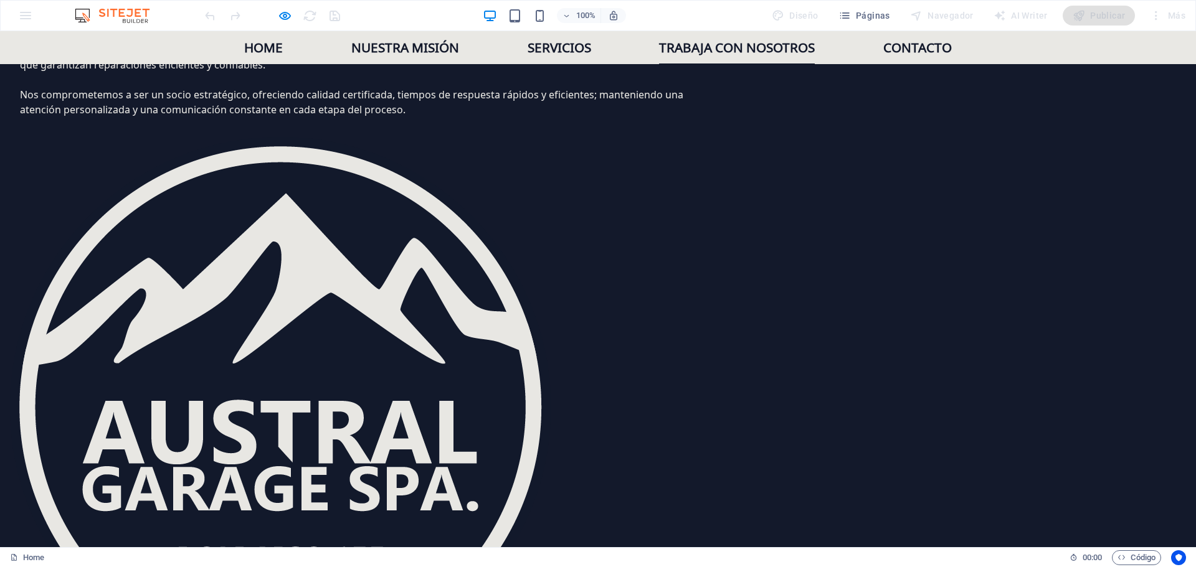
scroll to position [1569, 0]
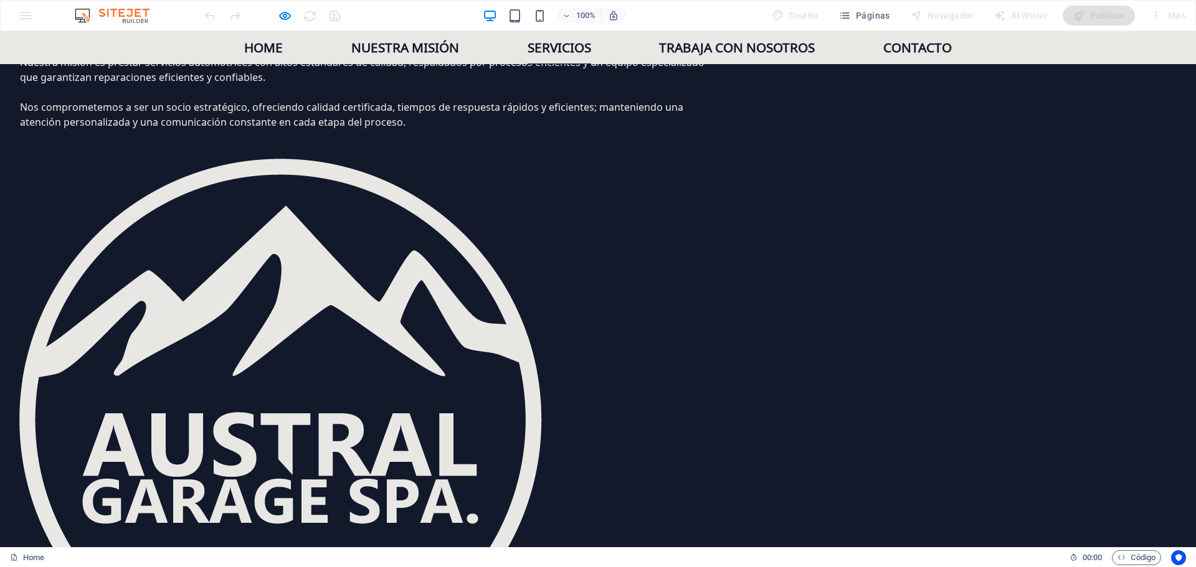
click at [558, 49] on link "Servicios" at bounding box center [559, 47] width 64 height 33
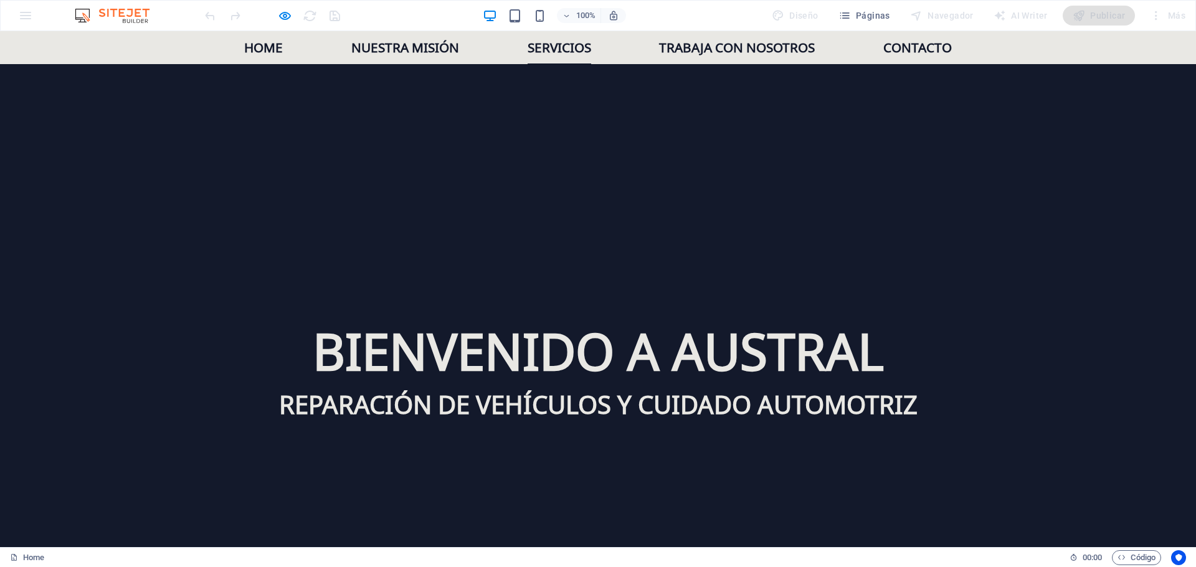
scroll to position [972, 0]
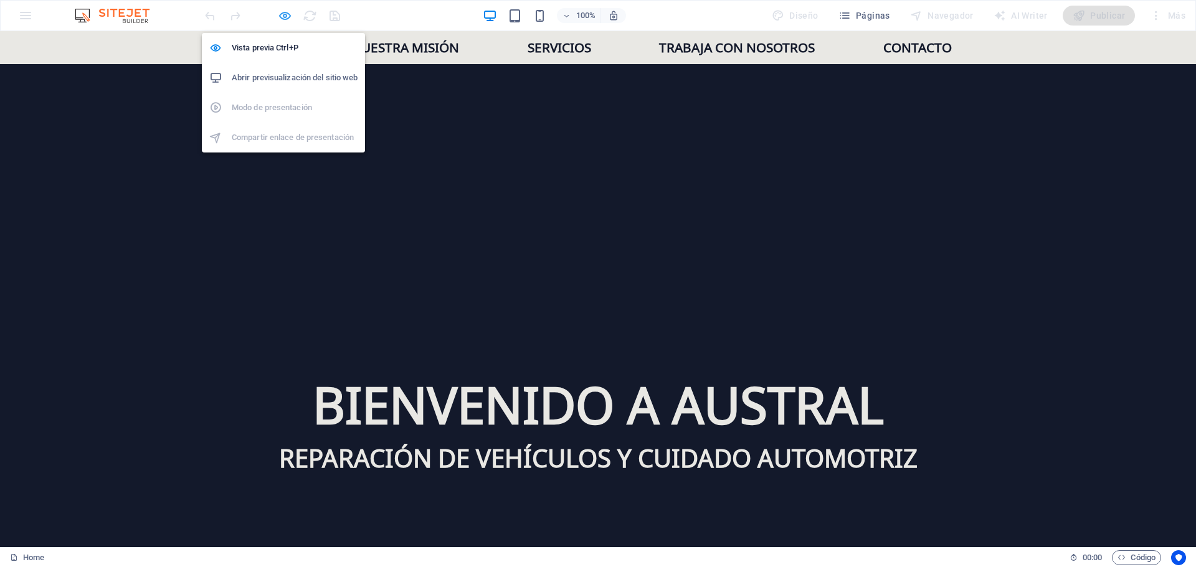
click at [288, 17] on icon "button" at bounding box center [285, 16] width 14 height 14
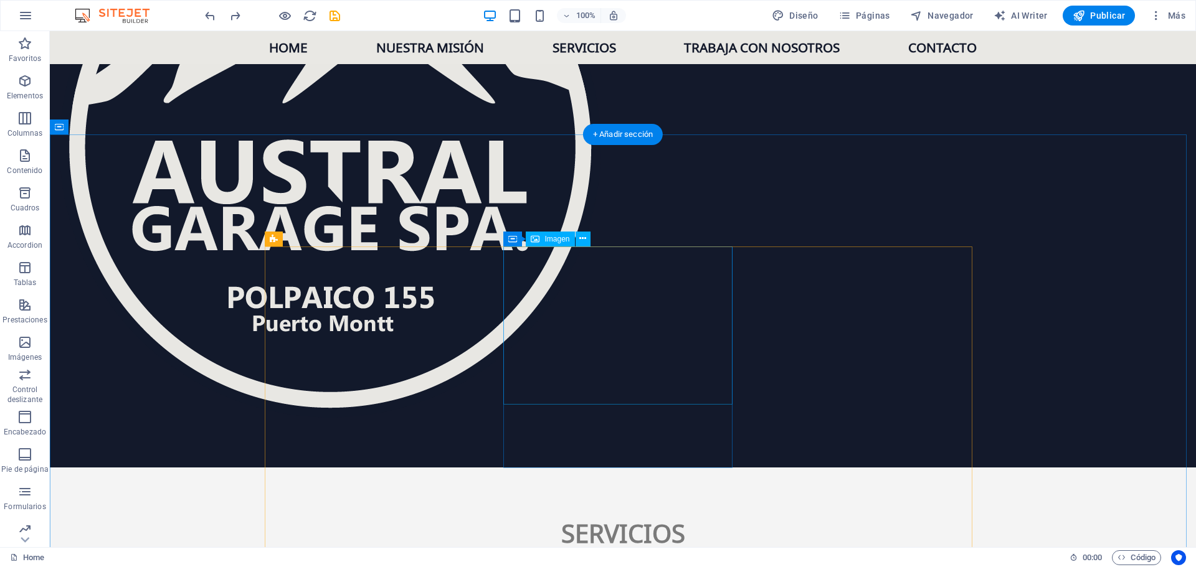
scroll to position [1844, 0]
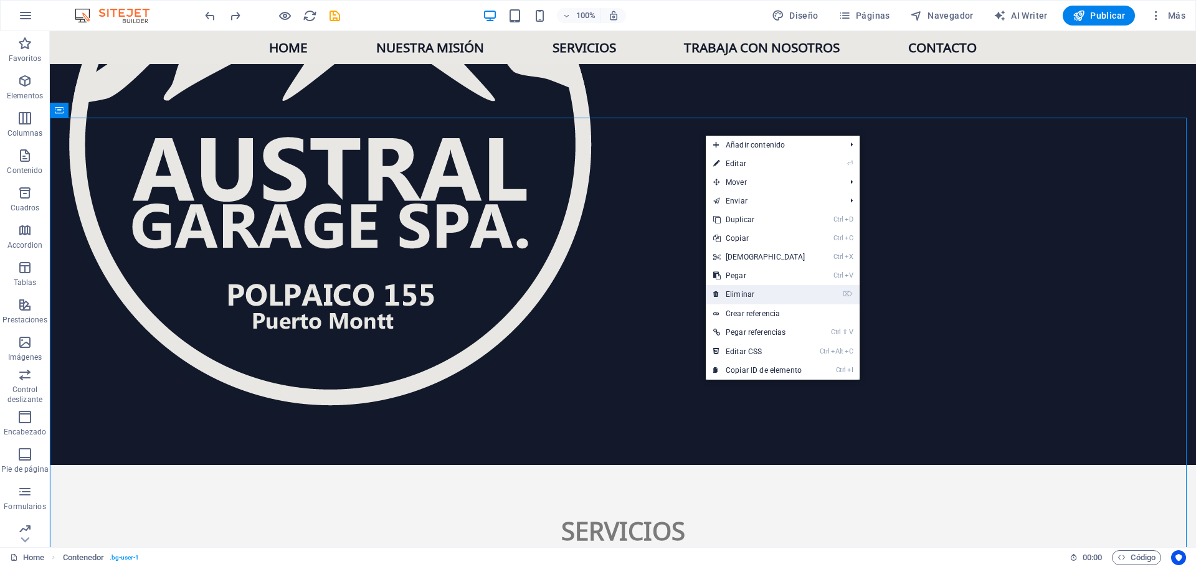
click at [760, 289] on link "⌦ Eliminar" at bounding box center [759, 294] width 107 height 19
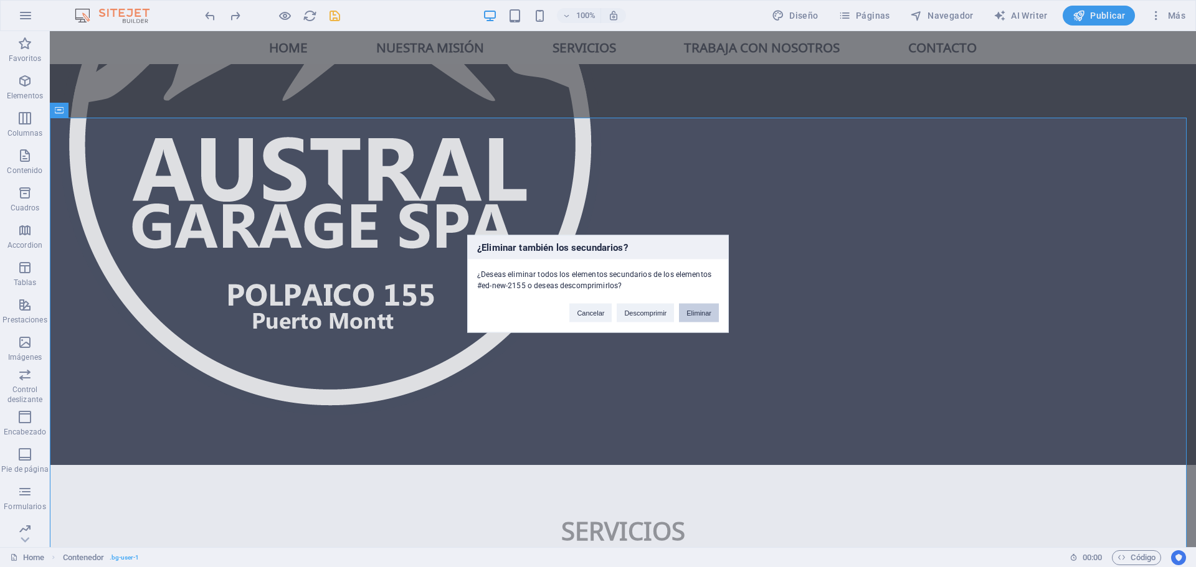
click at [706, 308] on button "Eliminar" at bounding box center [699, 312] width 40 height 19
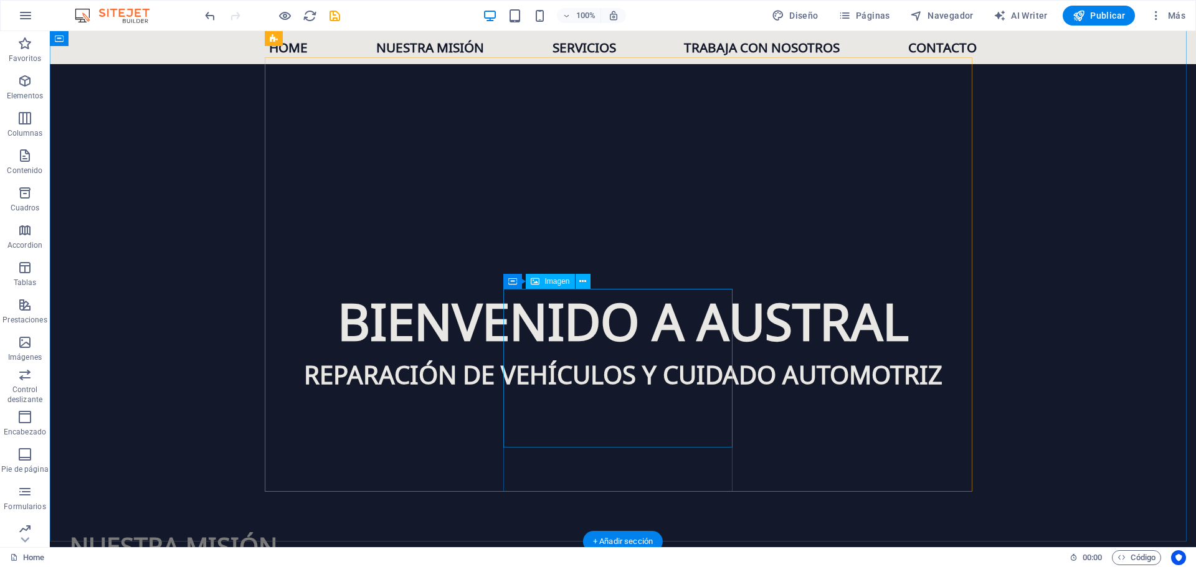
scroll to position [1024, 0]
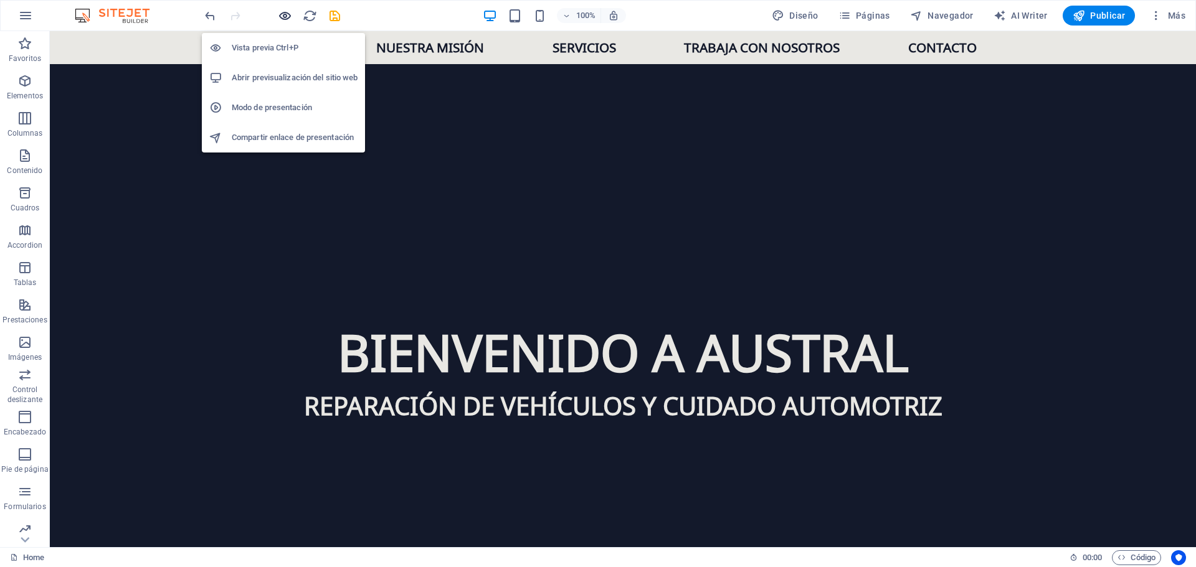
click at [287, 14] on icon "button" at bounding box center [285, 16] width 14 height 14
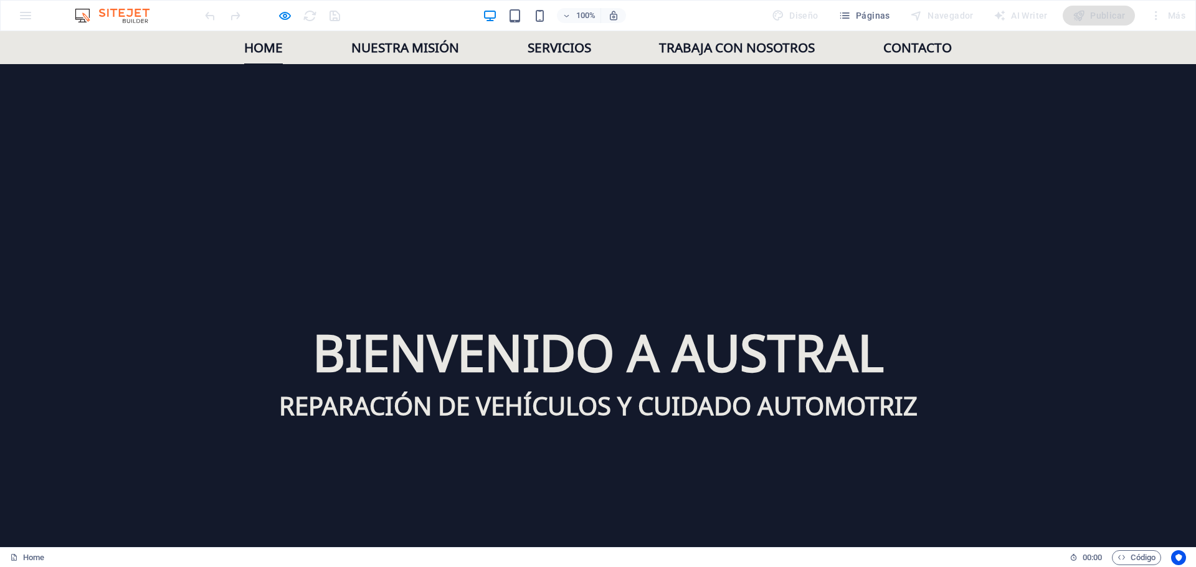
click at [265, 50] on link "Home" at bounding box center [263, 47] width 39 height 33
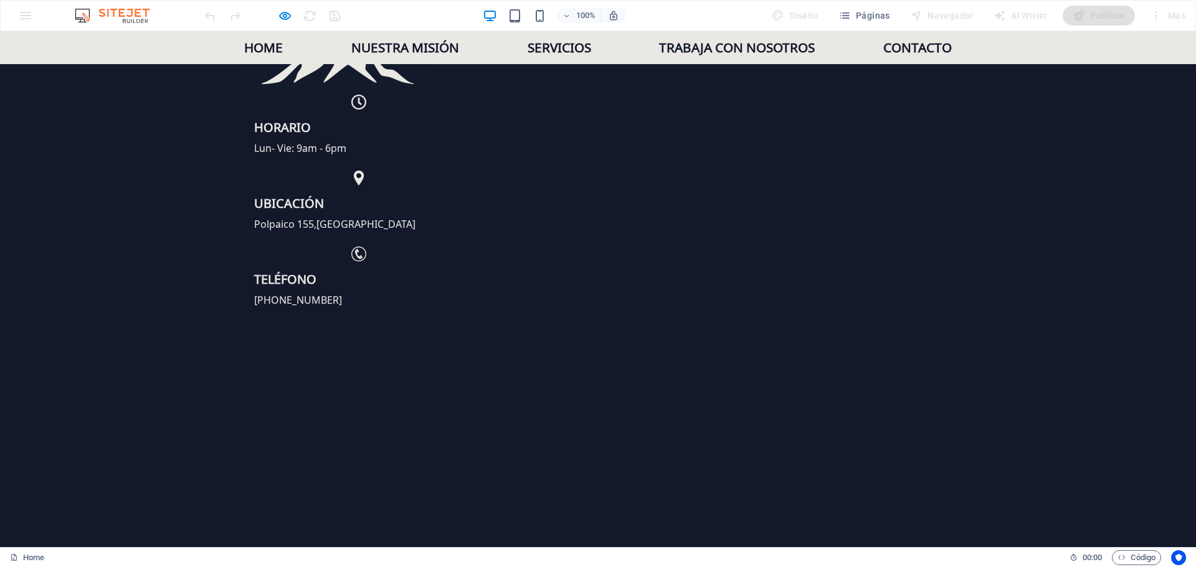
scroll to position [0, 0]
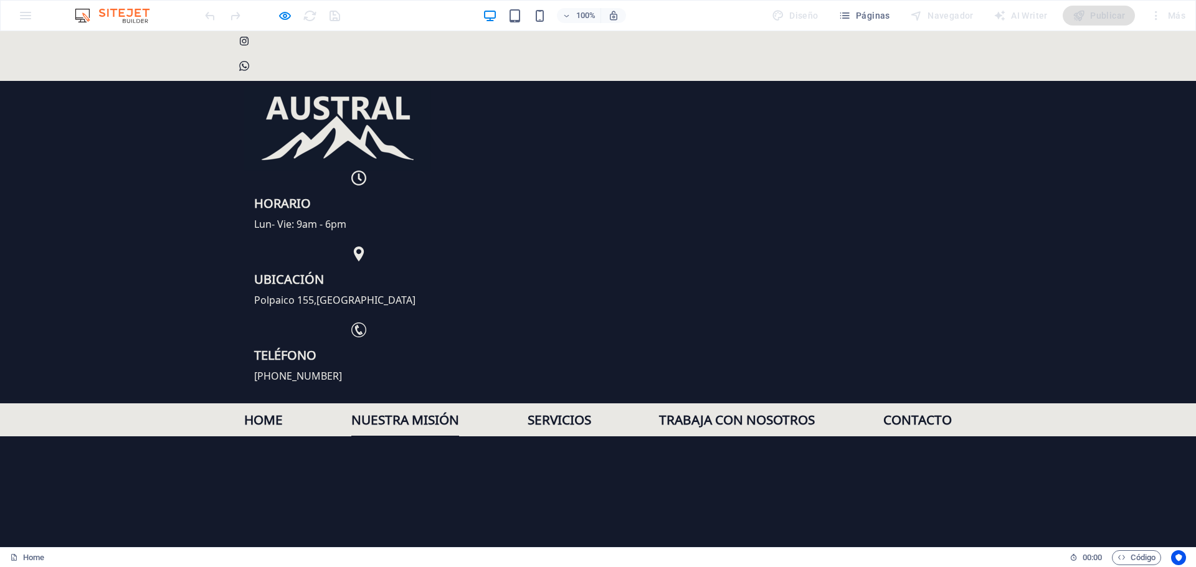
click at [429, 404] on link "Nuestra misión" at bounding box center [405, 420] width 108 height 33
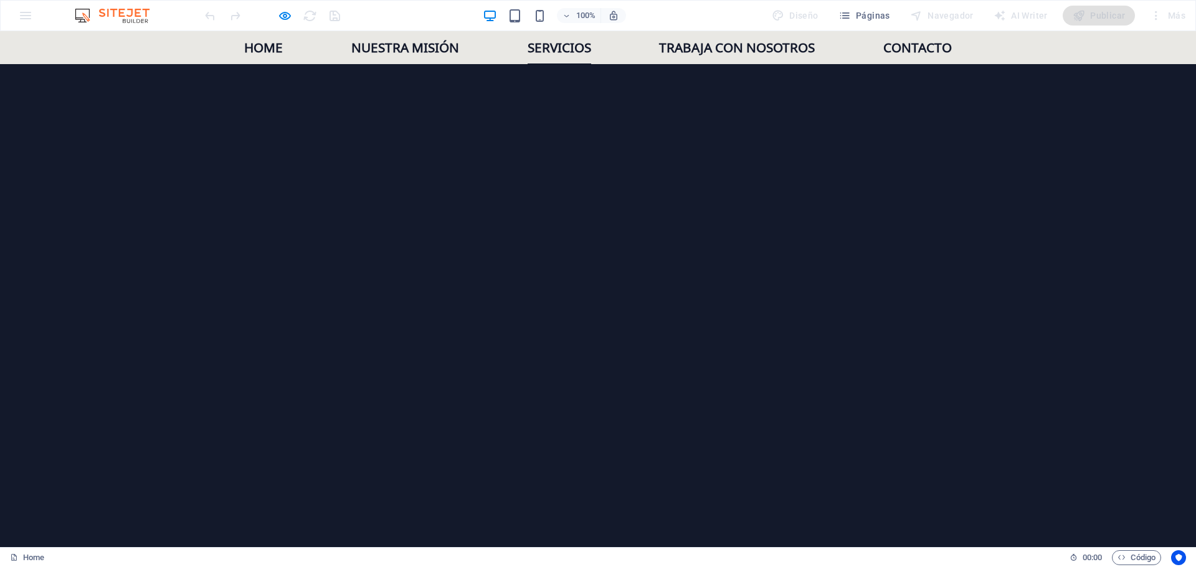
click at [555, 48] on link "Servicios" at bounding box center [559, 47] width 64 height 33
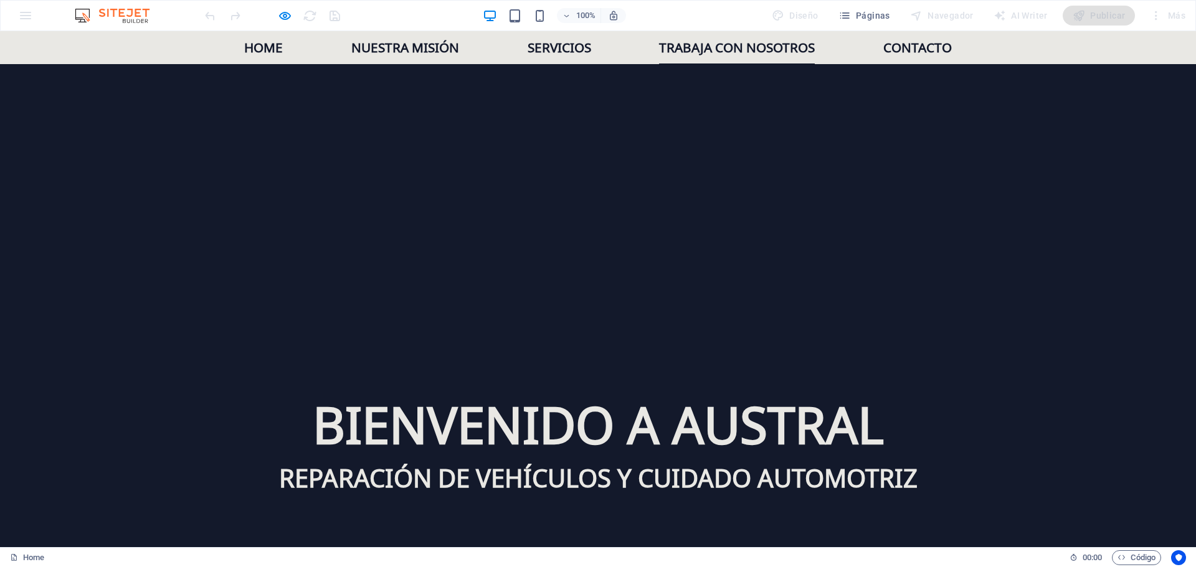
click at [715, 43] on link "Trabaja con nosotros" at bounding box center [737, 47] width 156 height 33
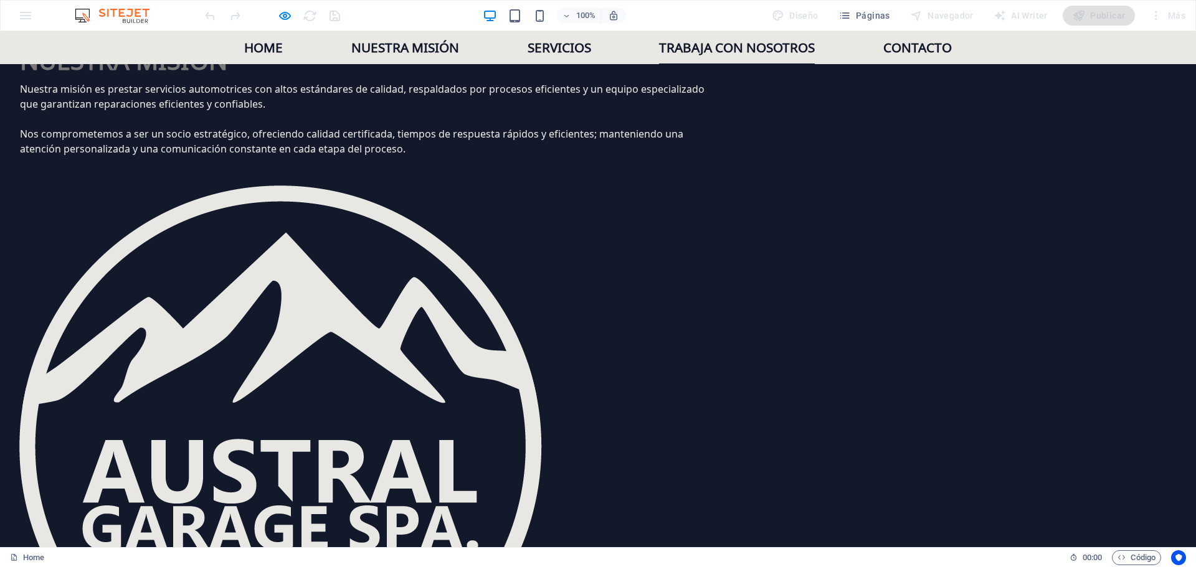
scroll to position [1569, 0]
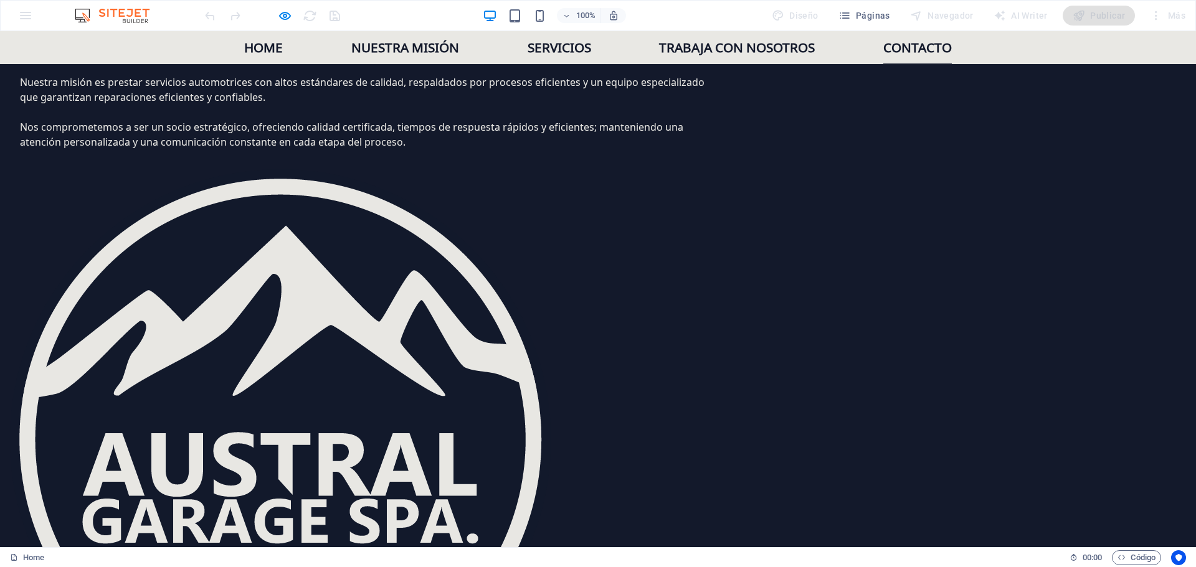
click at [904, 44] on link "Contacto" at bounding box center [917, 47] width 69 height 33
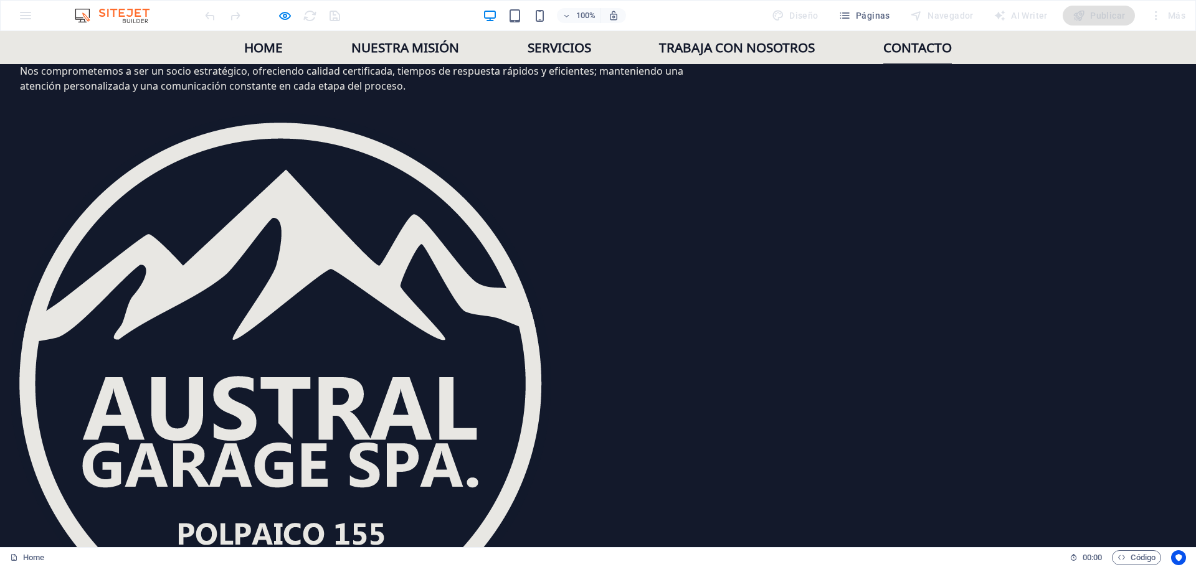
scroll to position [1683, 0]
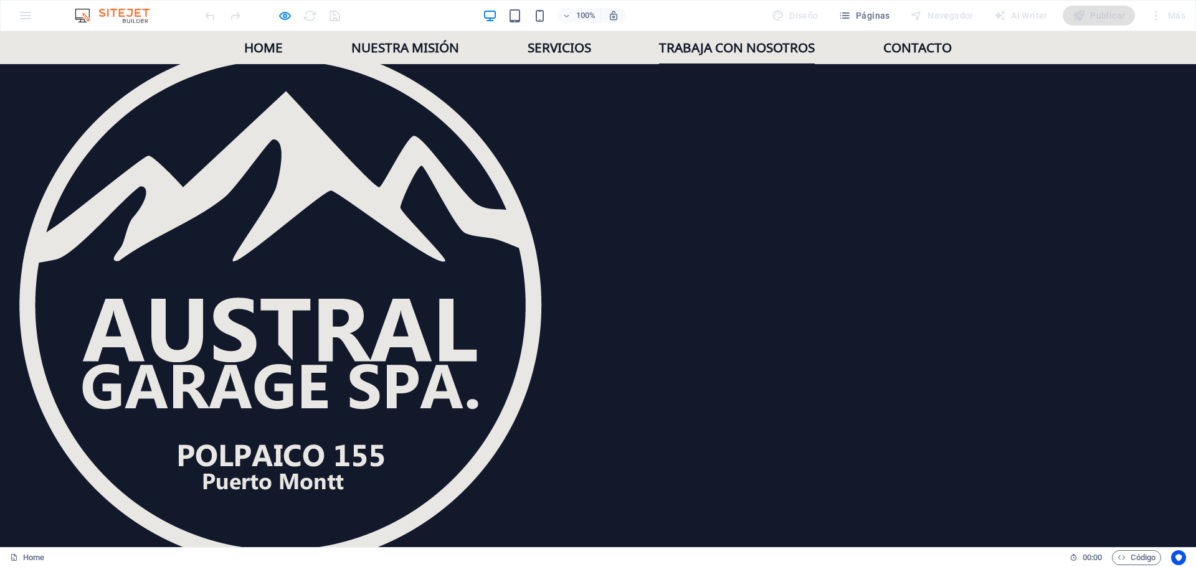
click at [759, 47] on link "Trabaja con nosotros" at bounding box center [737, 47] width 156 height 33
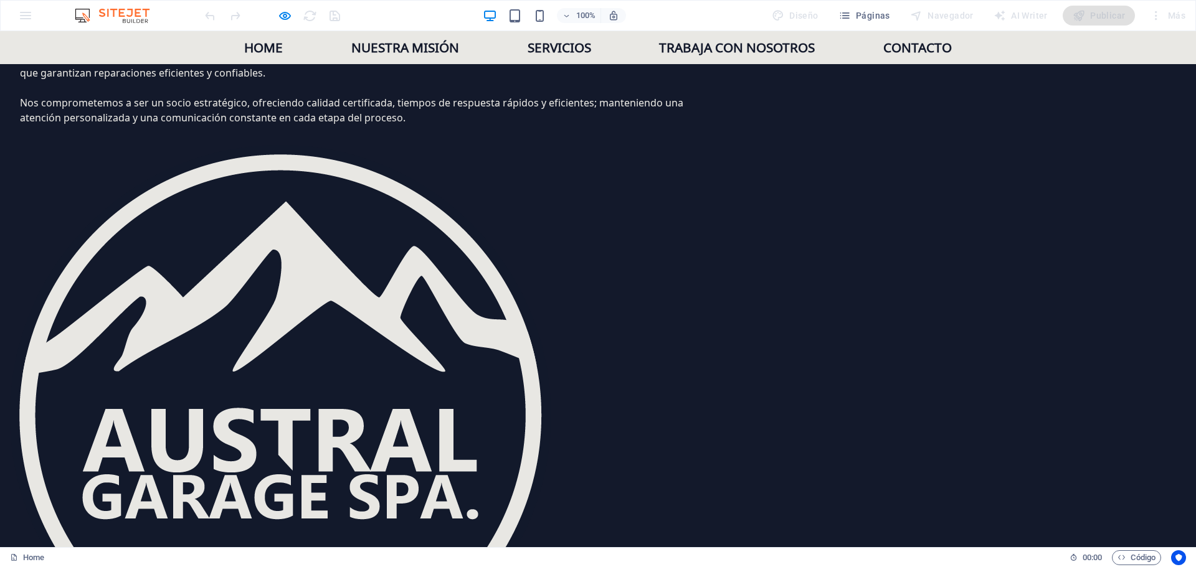
scroll to position [1569, 0]
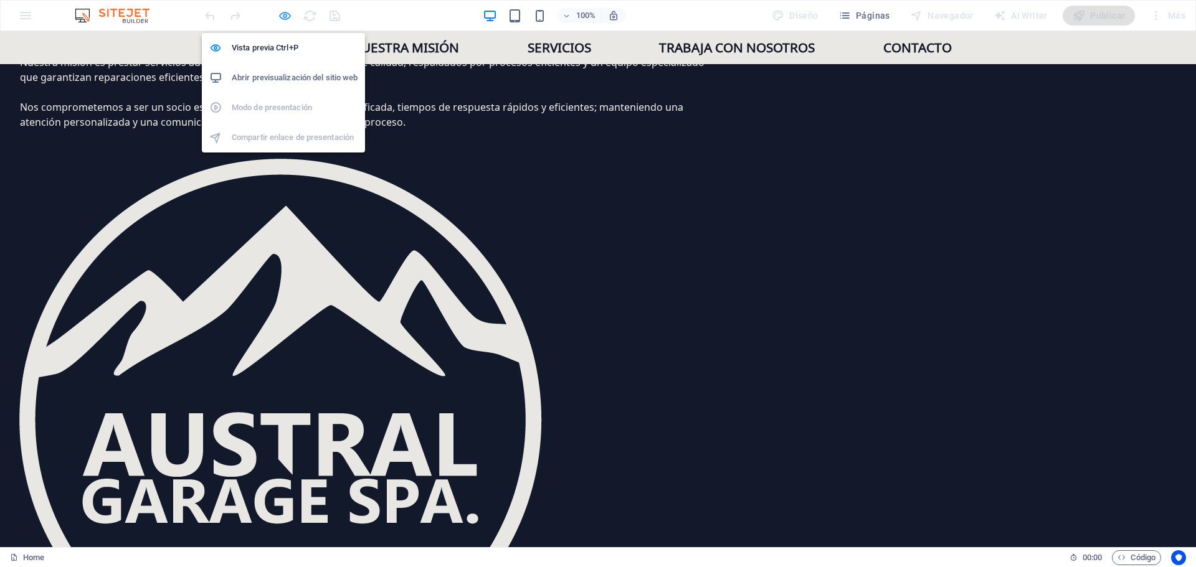
drag, startPoint x: 288, startPoint y: 15, endPoint x: 343, endPoint y: 54, distance: 67.5
click at [288, 15] on icon "button" at bounding box center [285, 16] width 14 height 14
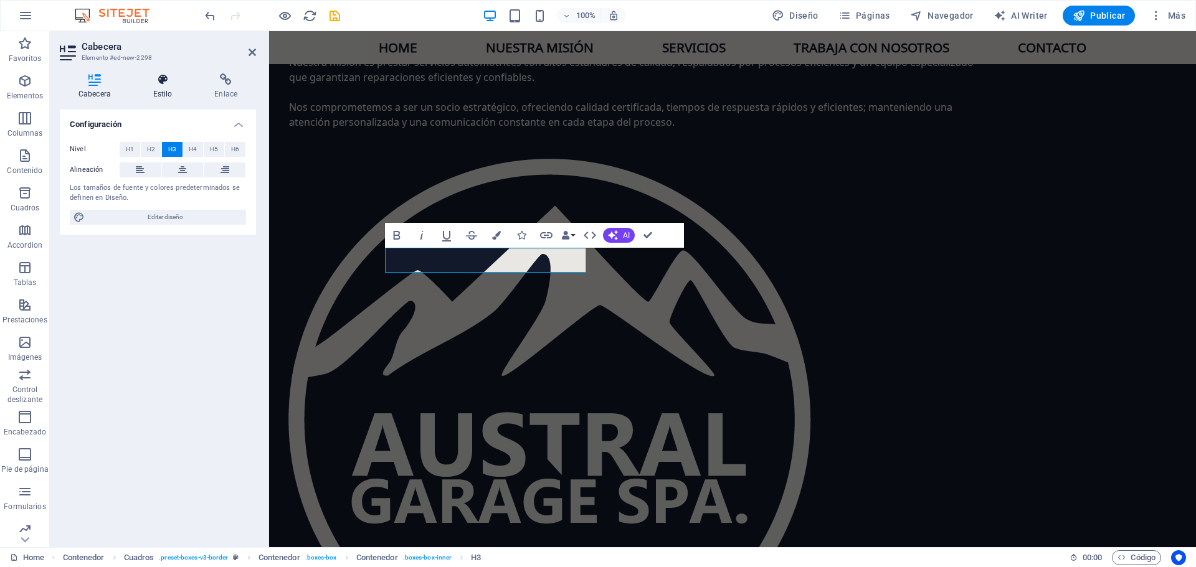
click at [161, 85] on icon at bounding box center [163, 79] width 57 height 12
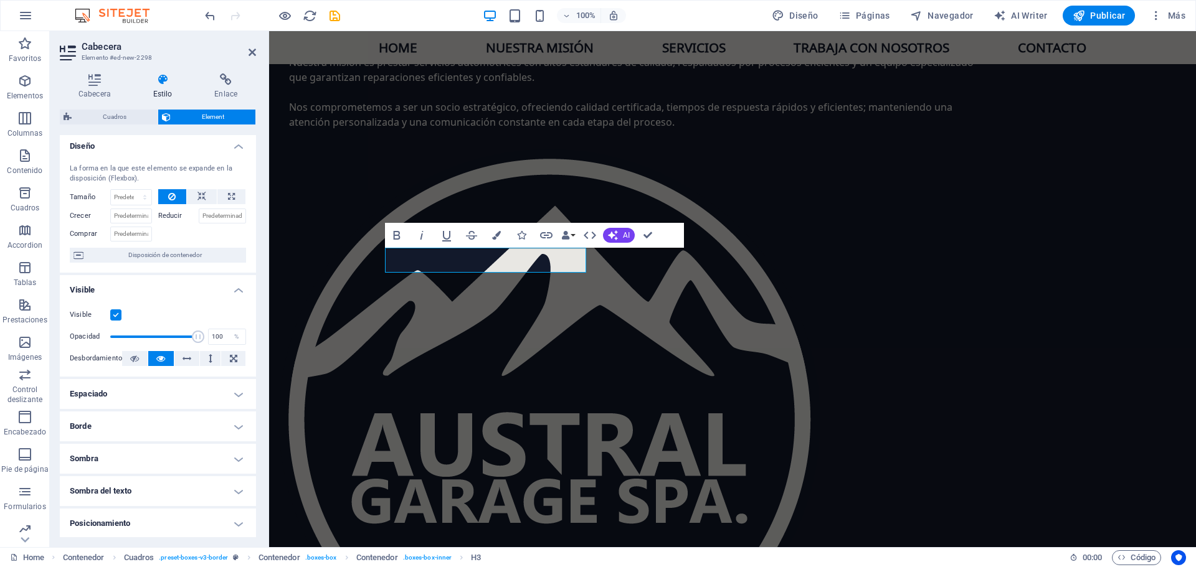
scroll to position [0, 0]
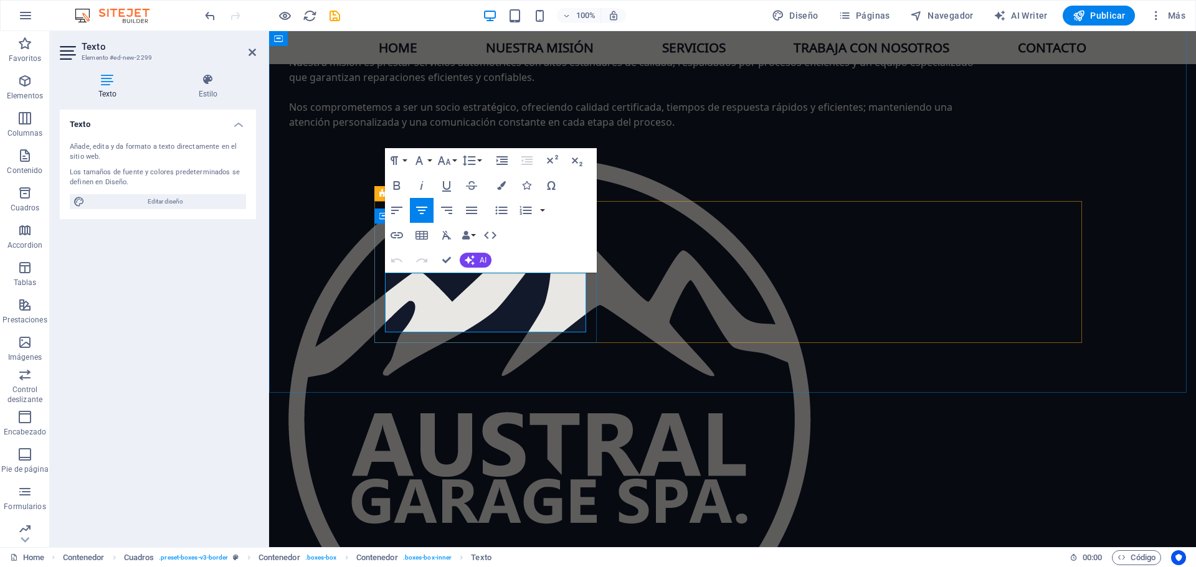
drag, startPoint x: 390, startPoint y: 283, endPoint x: 574, endPoint y: 325, distance: 187.9
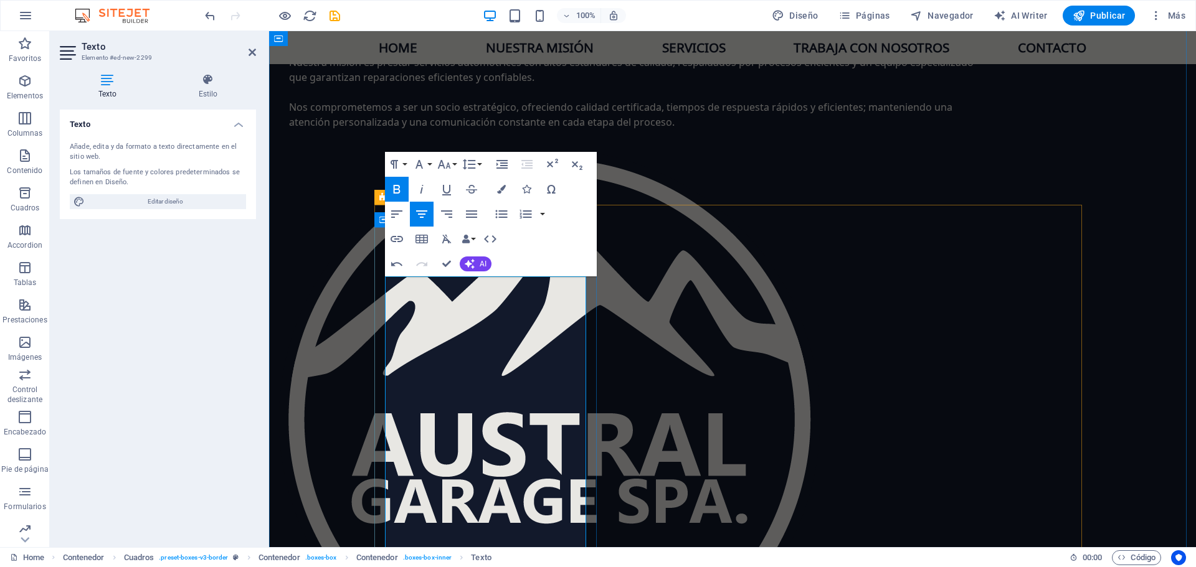
scroll to position [1506, 0]
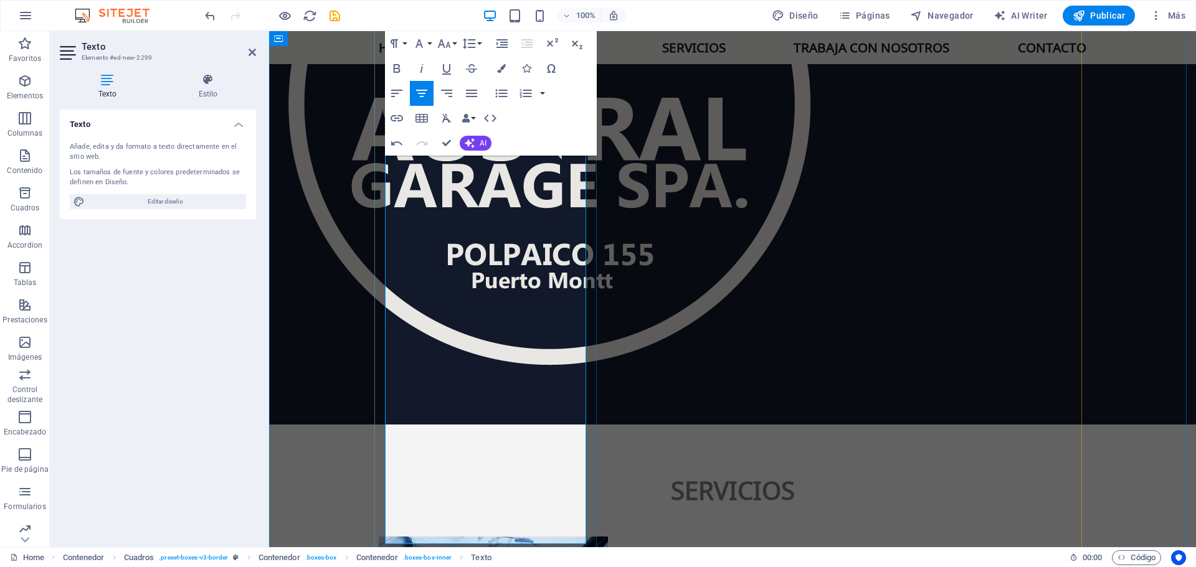
scroll to position [1895, 0]
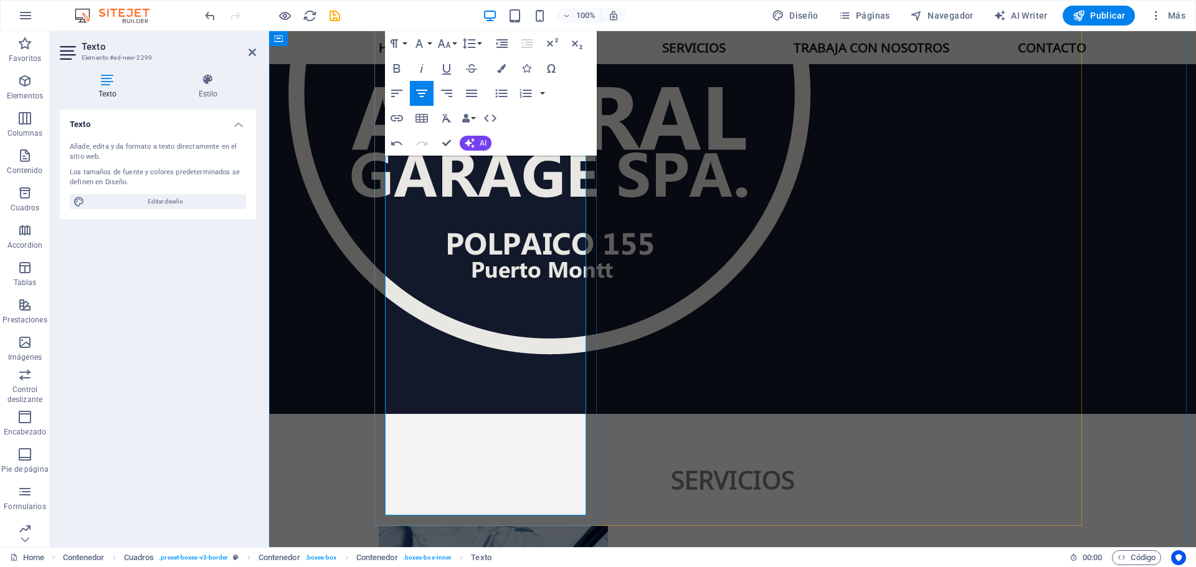
drag, startPoint x: 390, startPoint y: 230, endPoint x: 564, endPoint y: 399, distance: 241.8
drag, startPoint x: 398, startPoint y: 90, endPoint x: 182, endPoint y: 146, distance: 223.2
click at [398, 90] on icon "button" at bounding box center [396, 93] width 11 height 7
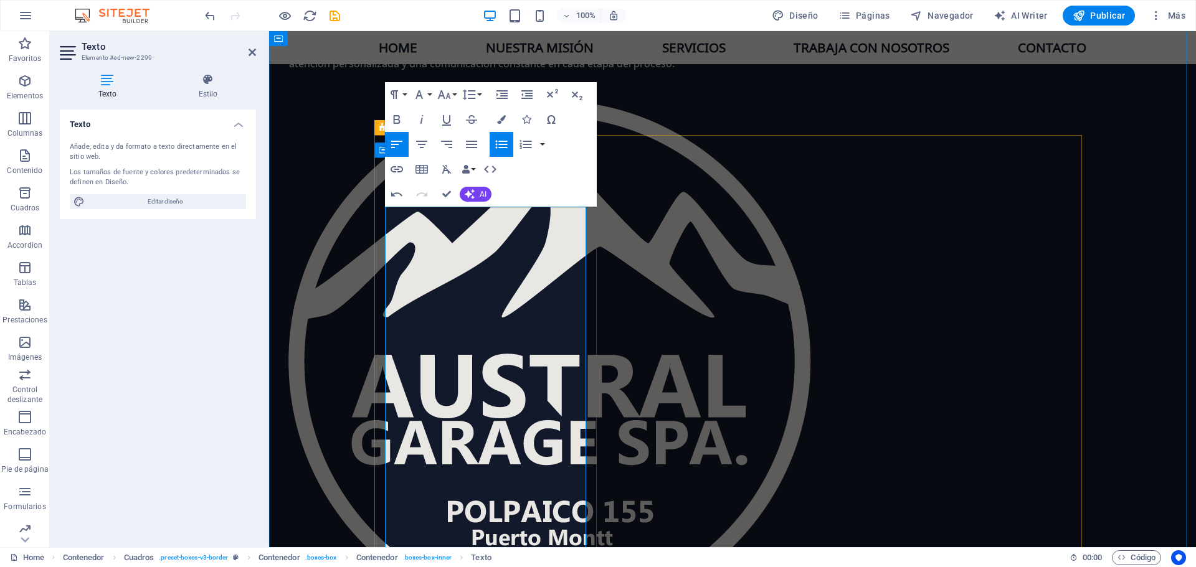
scroll to position [1646, 0]
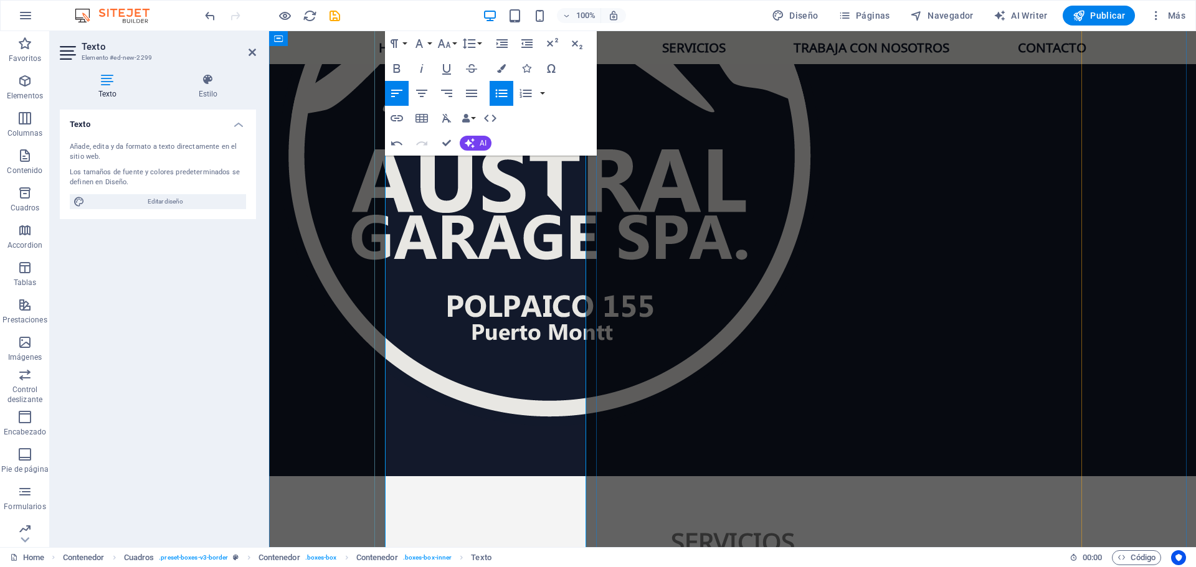
scroll to position [1770, 0]
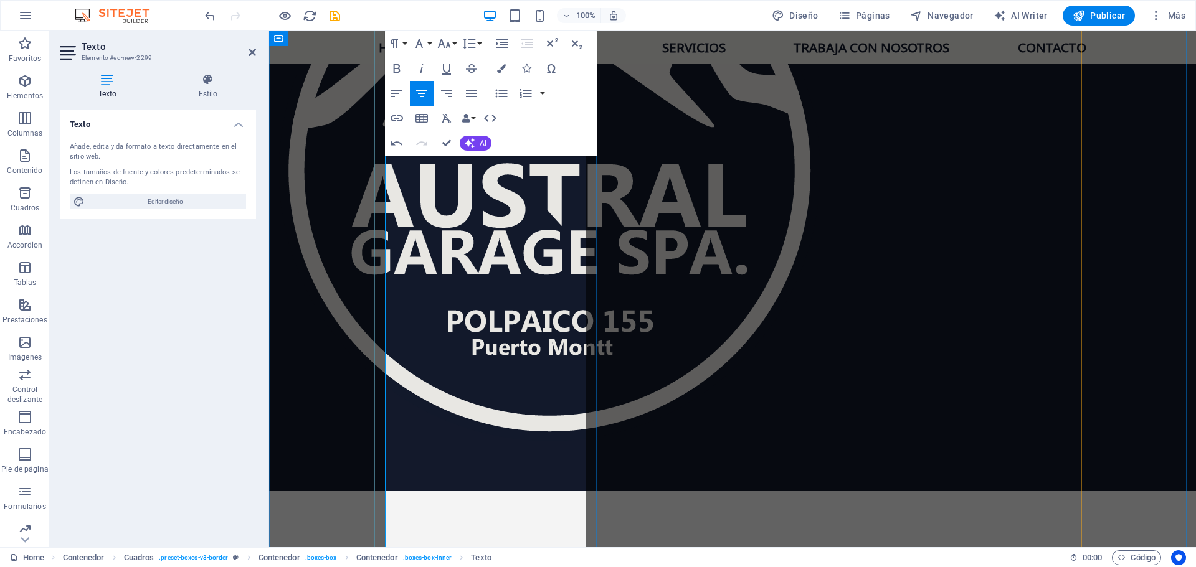
scroll to position [1833, 0]
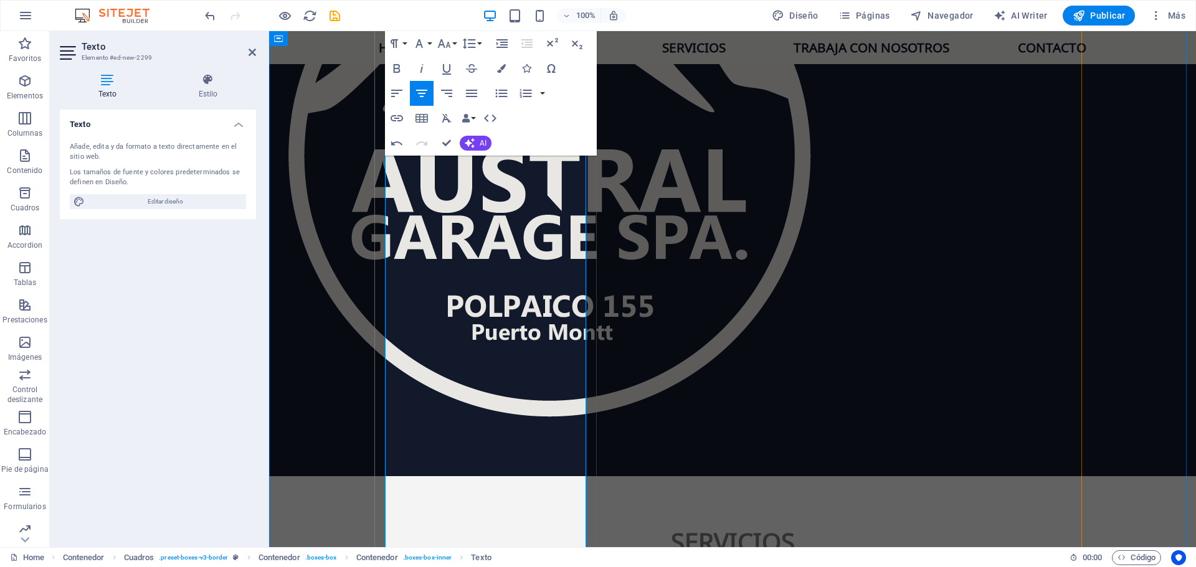
drag, startPoint x: 388, startPoint y: 300, endPoint x: 506, endPoint y: 423, distance: 171.3
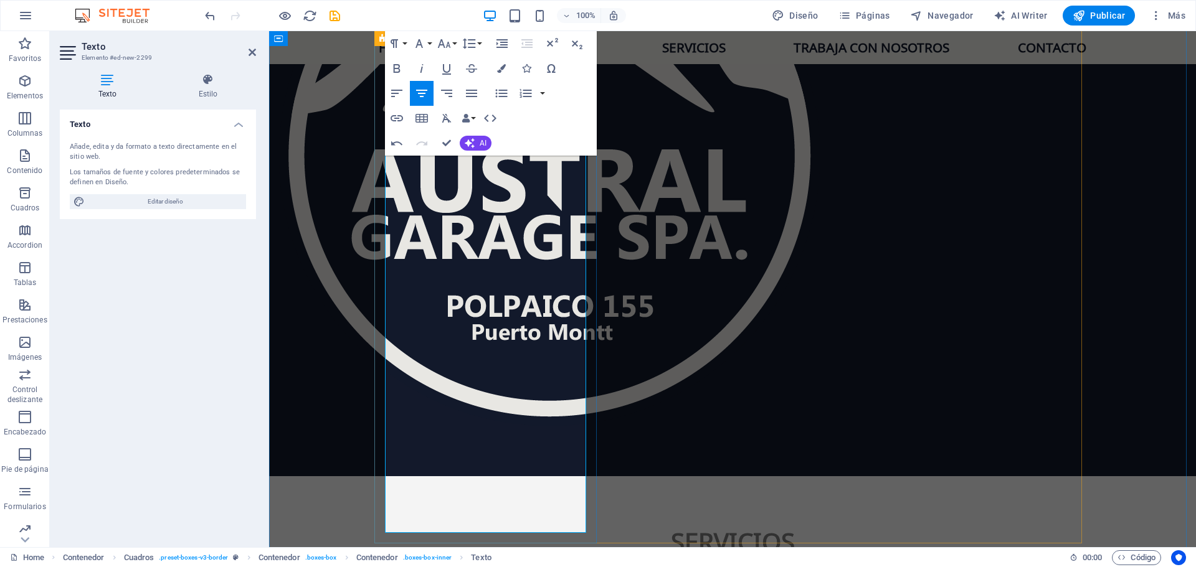
drag, startPoint x: 559, startPoint y: 525, endPoint x: 378, endPoint y: 298, distance: 290.3
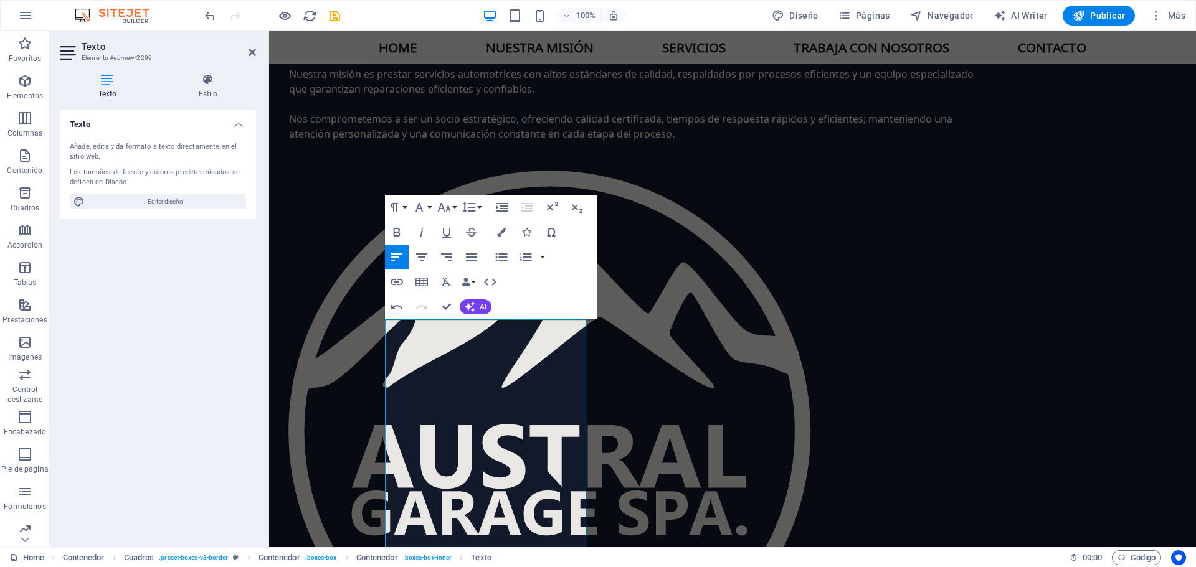
scroll to position [1521, 0]
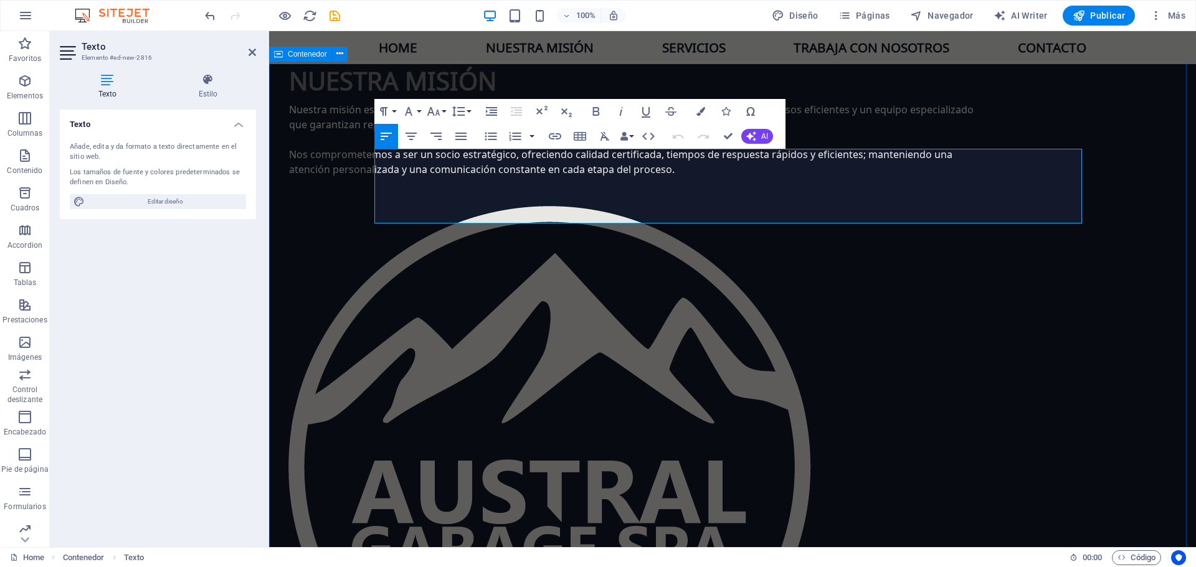
drag, startPoint x: 726, startPoint y: 214, endPoint x: 330, endPoint y: 153, distance: 400.1
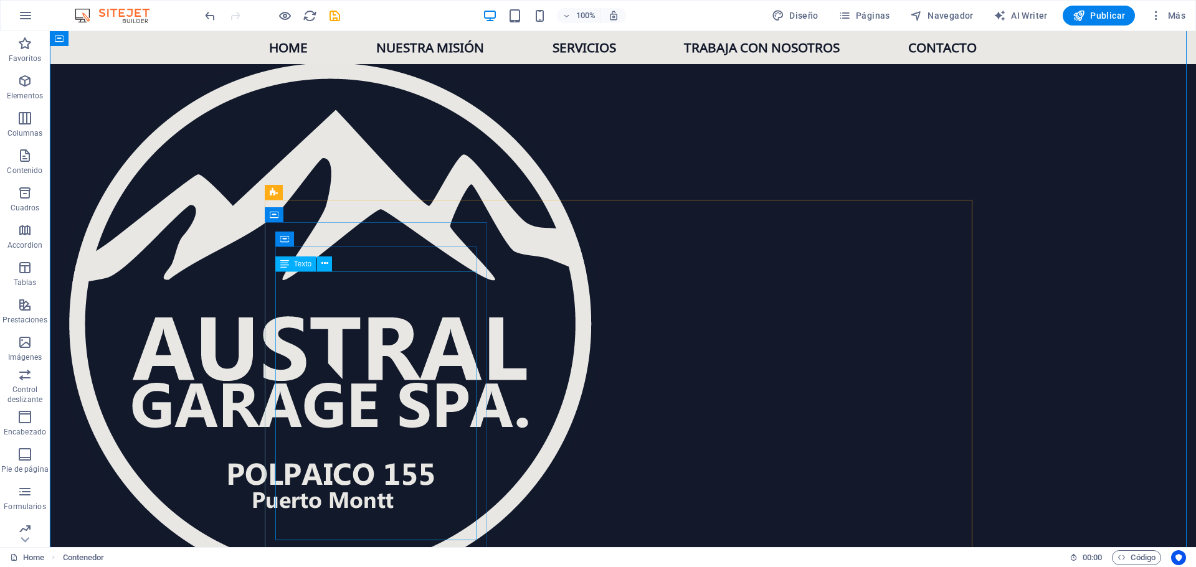
scroll to position [1646, 0]
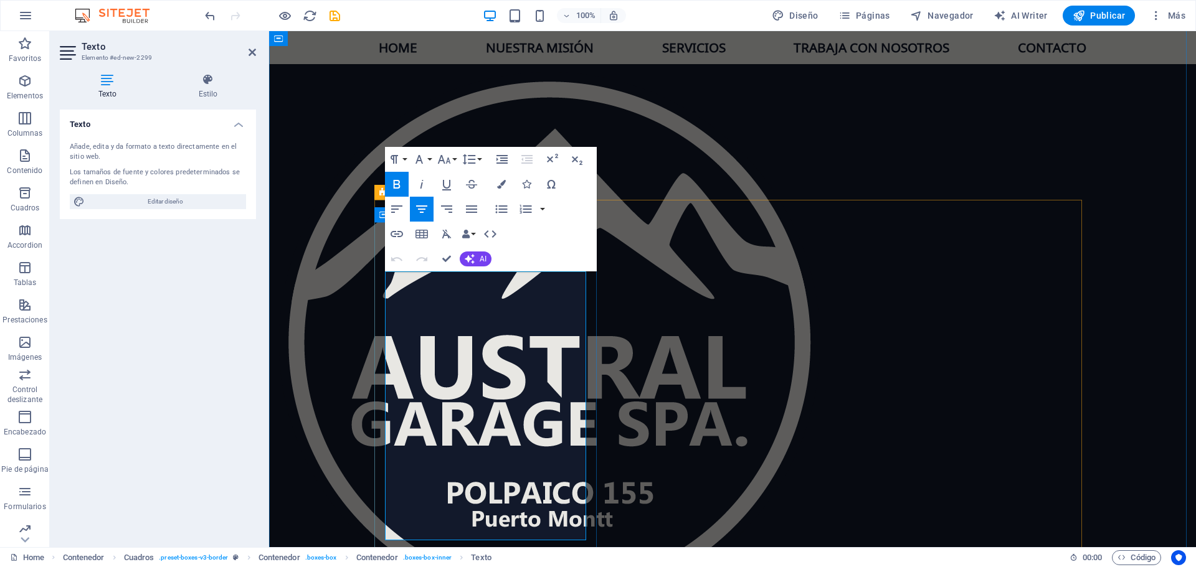
drag, startPoint x: 547, startPoint y: 310, endPoint x: 387, endPoint y: 310, distance: 160.0
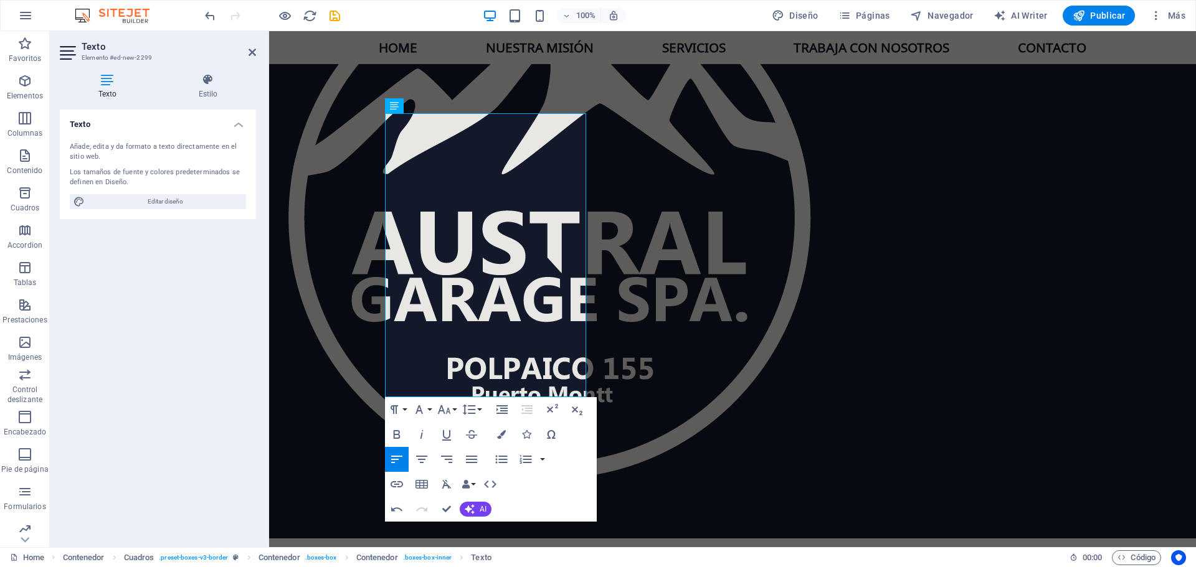
scroll to position [1833, 0]
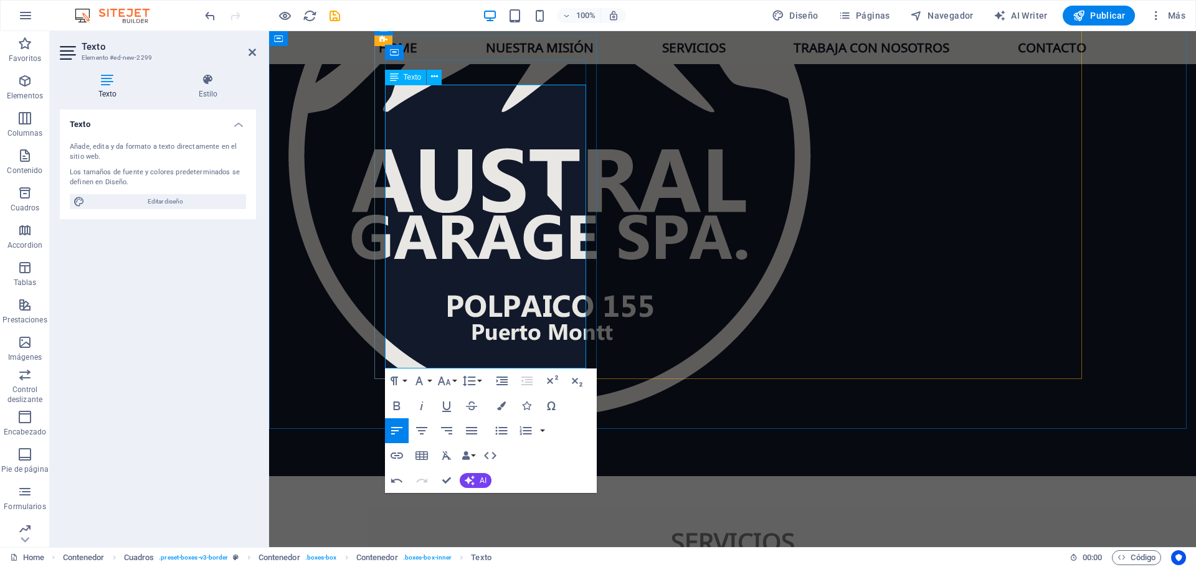
drag, startPoint x: 533, startPoint y: 359, endPoint x: 381, endPoint y: 352, distance: 152.1
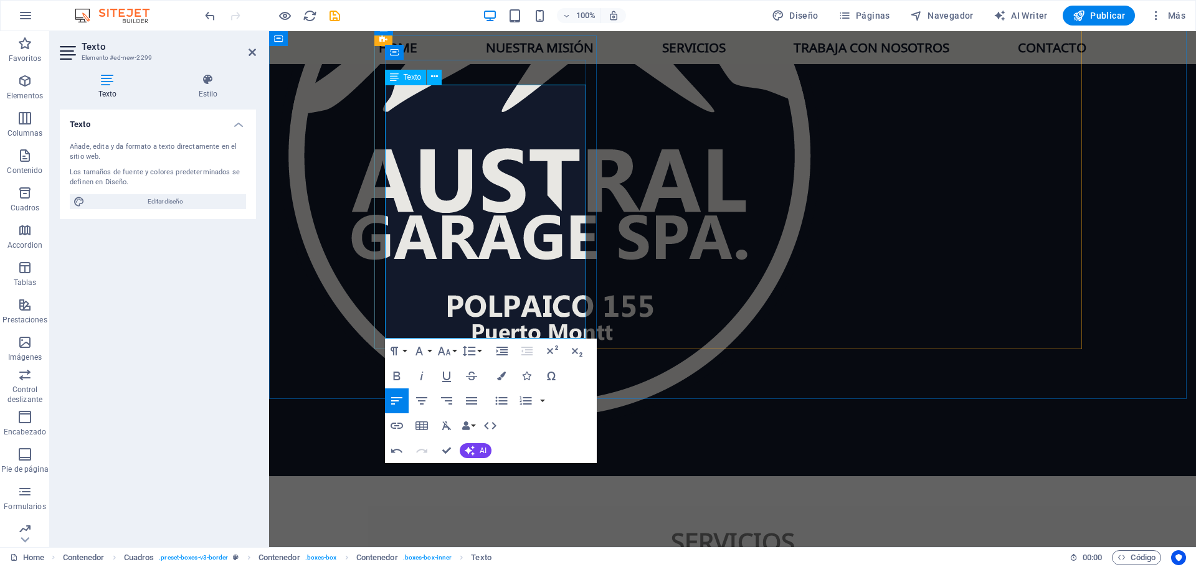
drag, startPoint x: 558, startPoint y: 329, endPoint x: 386, endPoint y: 275, distance: 180.2
click at [502, 399] on icon "button" at bounding box center [501, 401] width 15 height 15
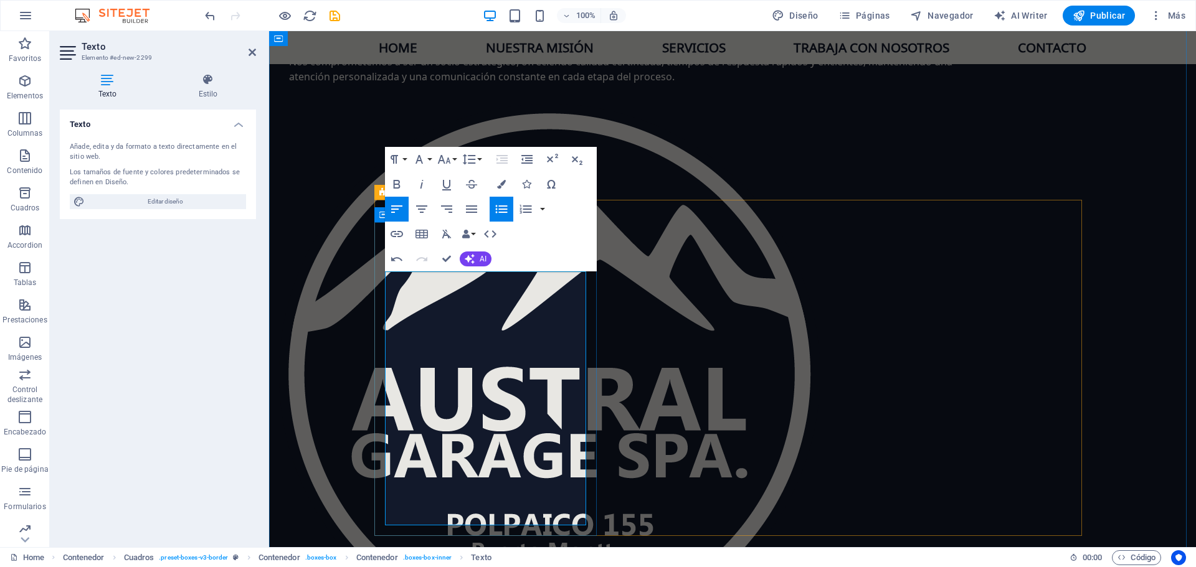
scroll to position [1584, 0]
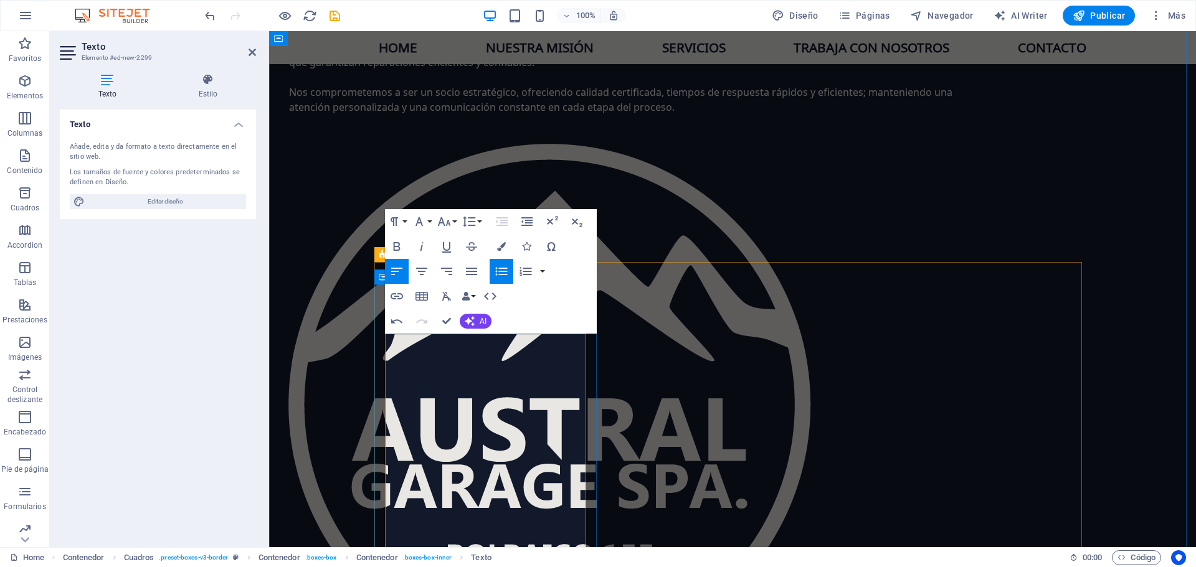
drag, startPoint x: 432, startPoint y: 344, endPoint x: 480, endPoint y: 369, distance: 54.6
click at [390, 276] on icon "button" at bounding box center [396, 271] width 15 height 15
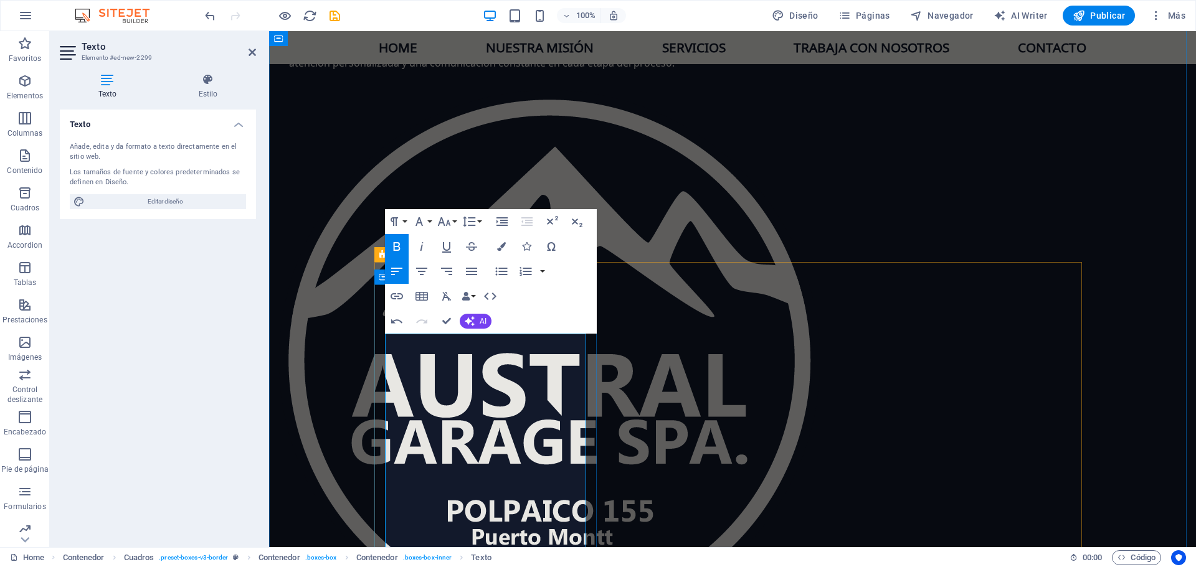
scroll to position [1770, 0]
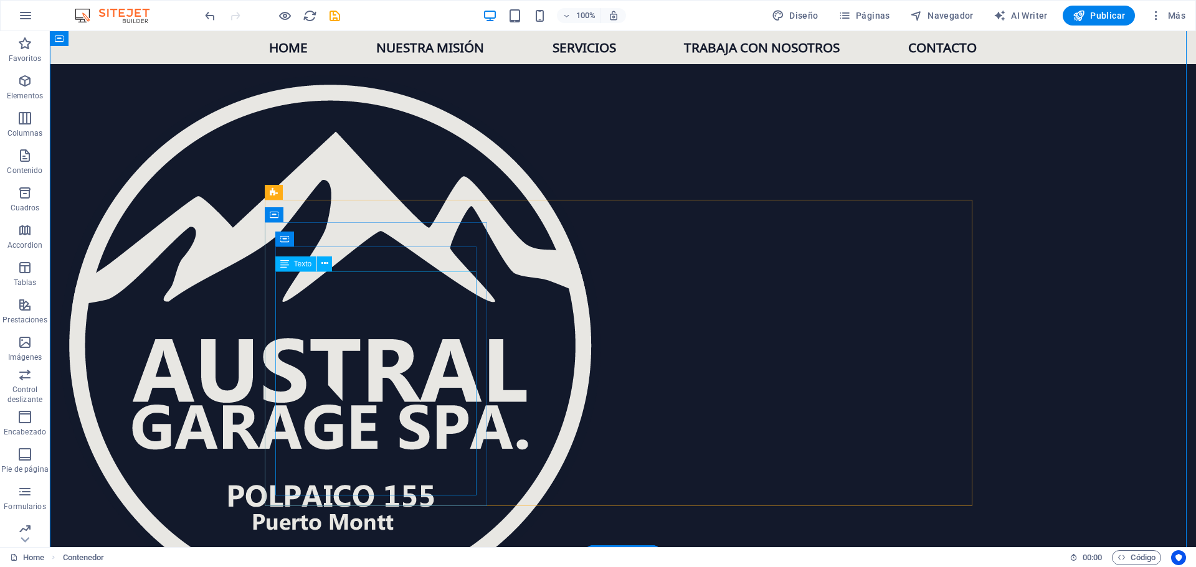
scroll to position [1646, 0]
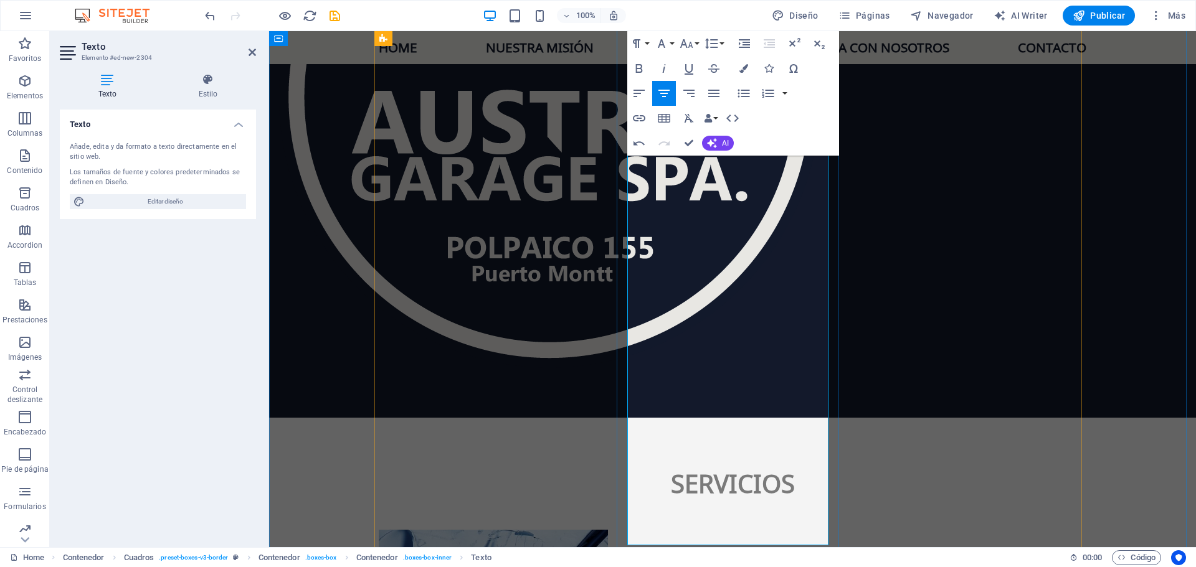
scroll to position [1895, 0]
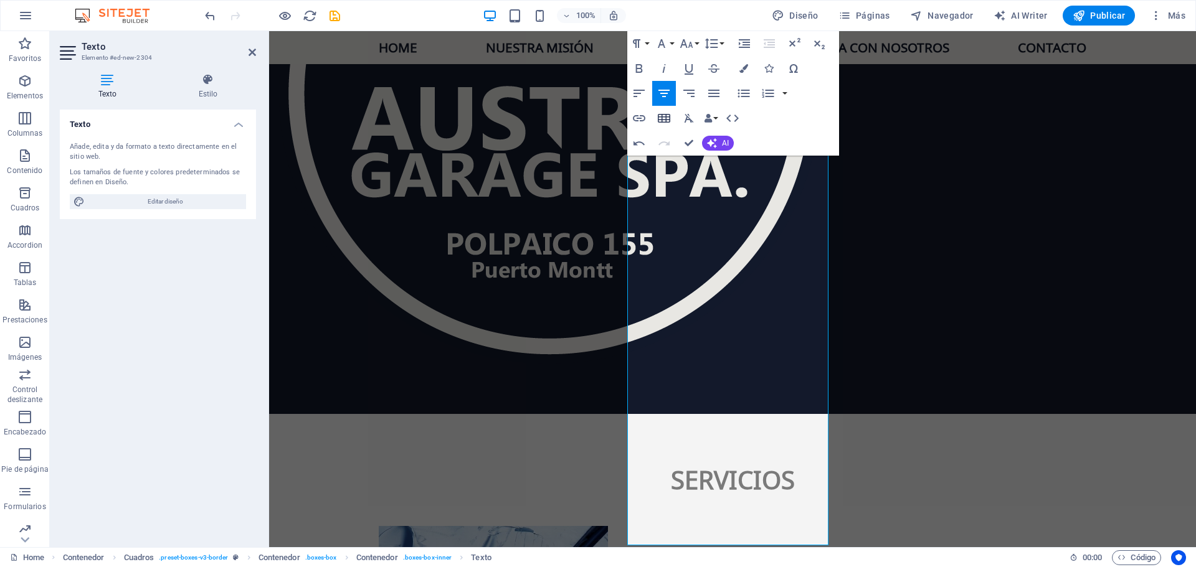
drag, startPoint x: 638, startPoint y: 95, endPoint x: 652, endPoint y: 117, distance: 26.6
click at [638, 94] on icon "button" at bounding box center [638, 93] width 15 height 15
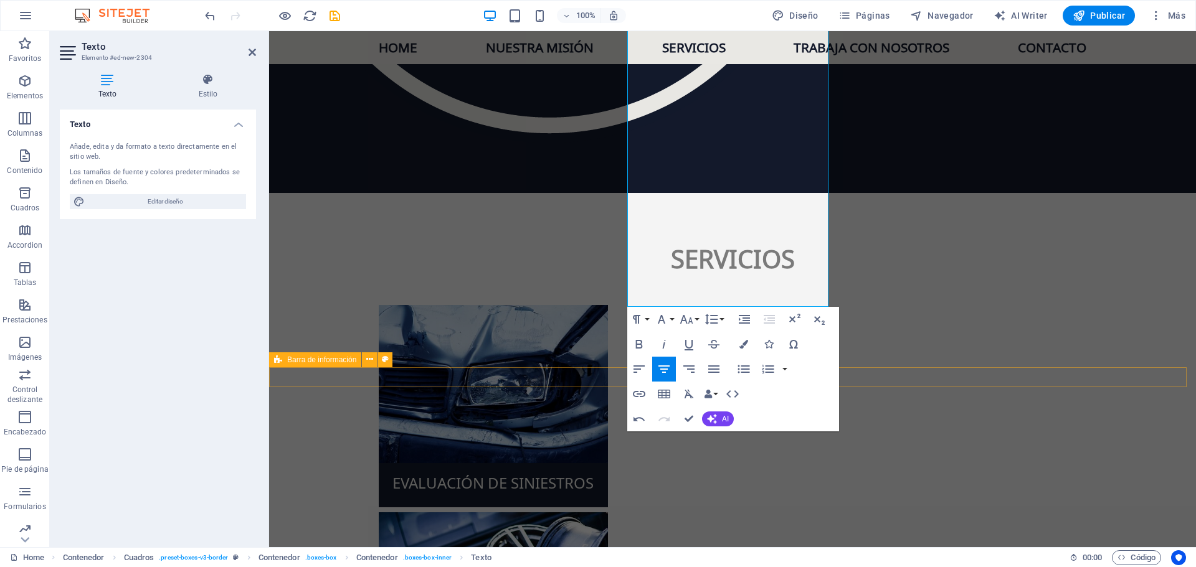
scroll to position [2144, 0]
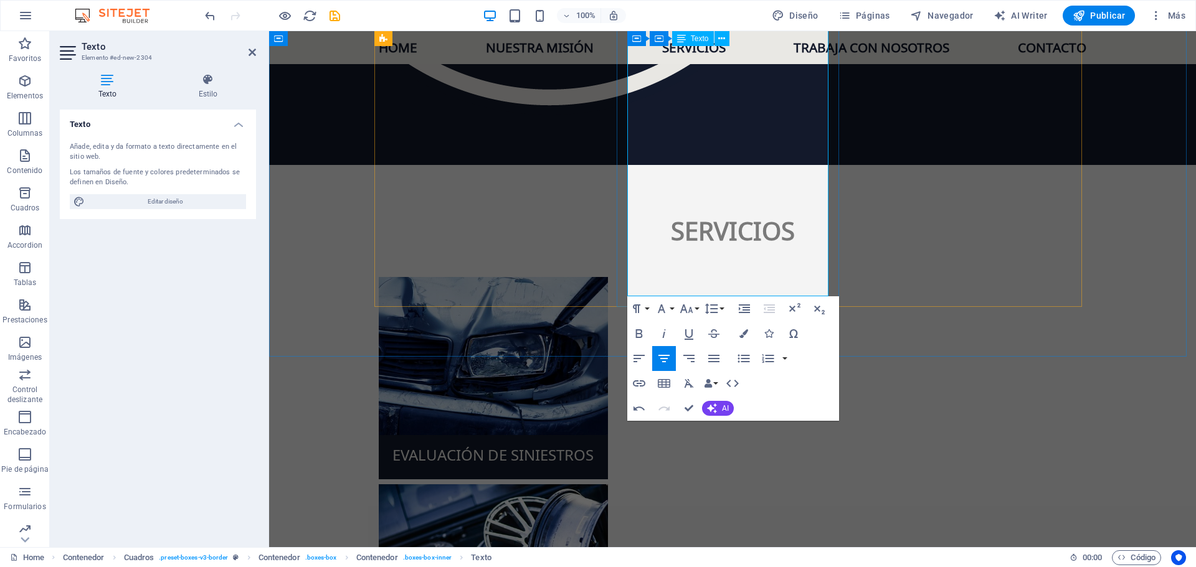
drag, startPoint x: 648, startPoint y: 211, endPoint x: 790, endPoint y: 285, distance: 160.2
click at [634, 364] on icon "button" at bounding box center [638, 358] width 15 height 15
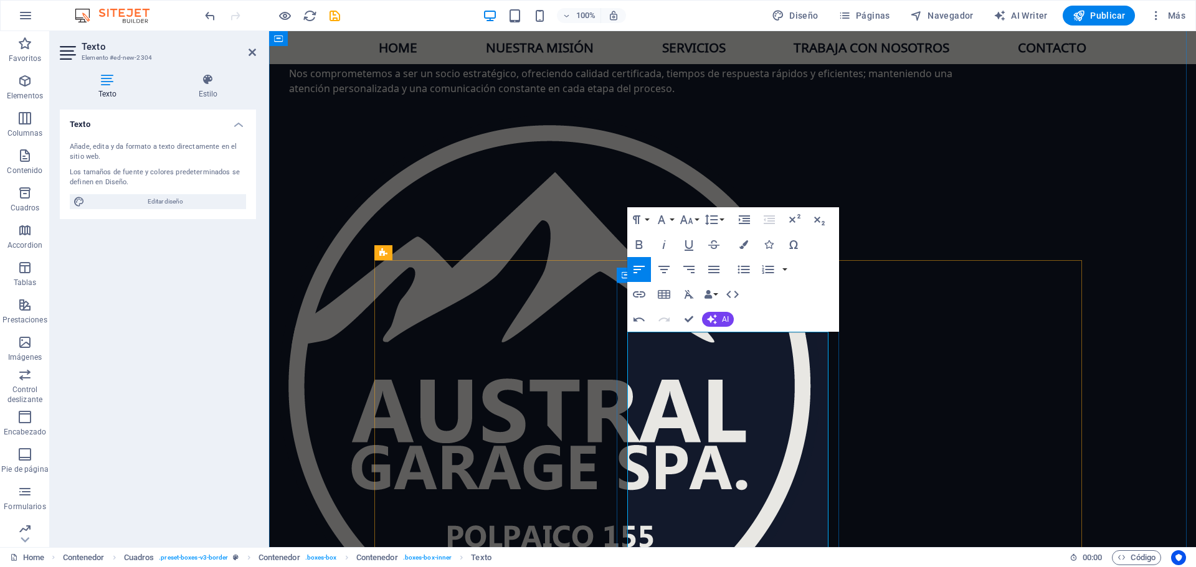
scroll to position [1584, 0]
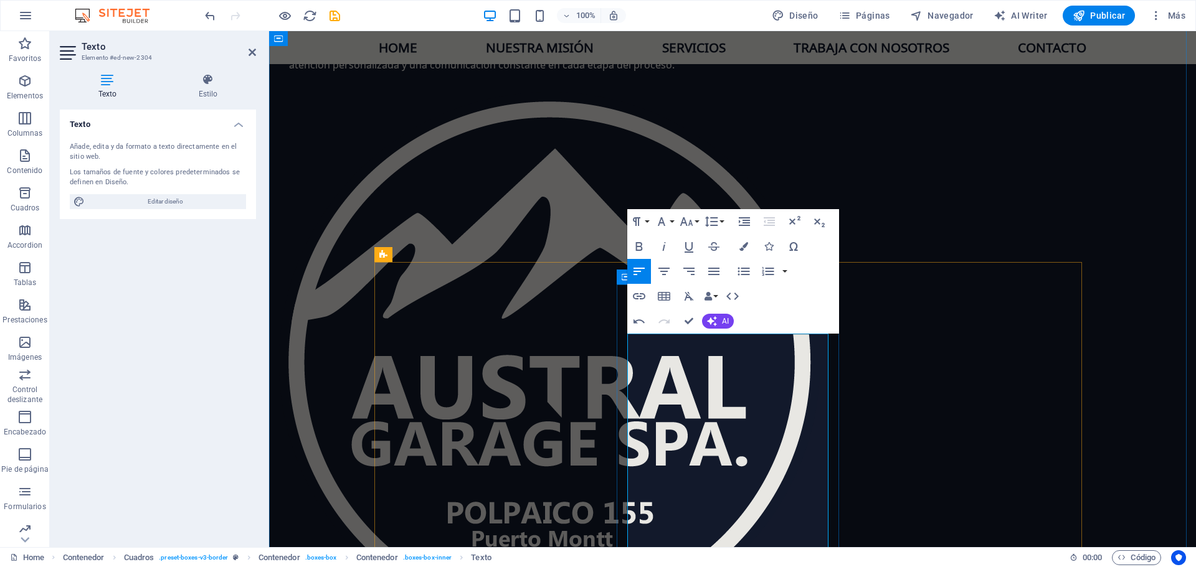
scroll to position [1646, 0]
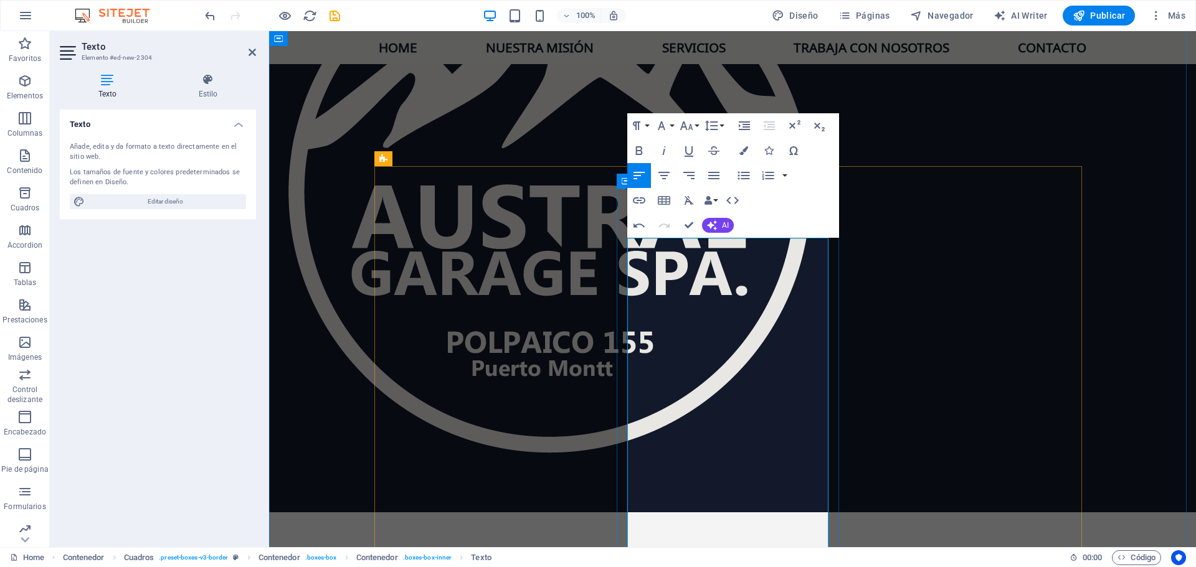
scroll to position [1833, 0]
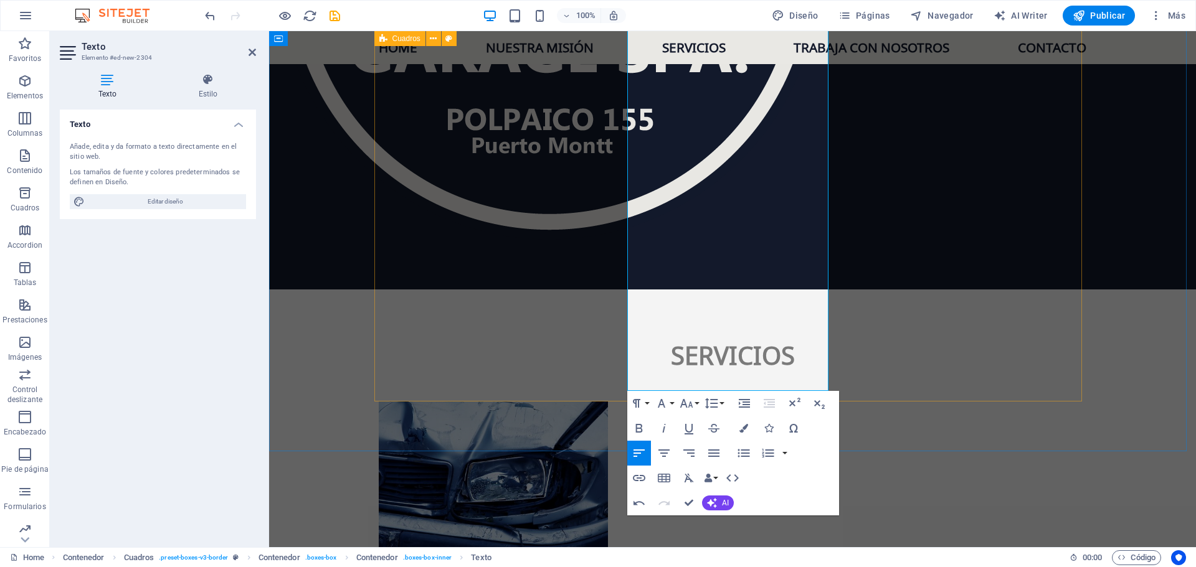
drag, startPoint x: 721, startPoint y: 196, endPoint x: 611, endPoint y: 174, distance: 111.6
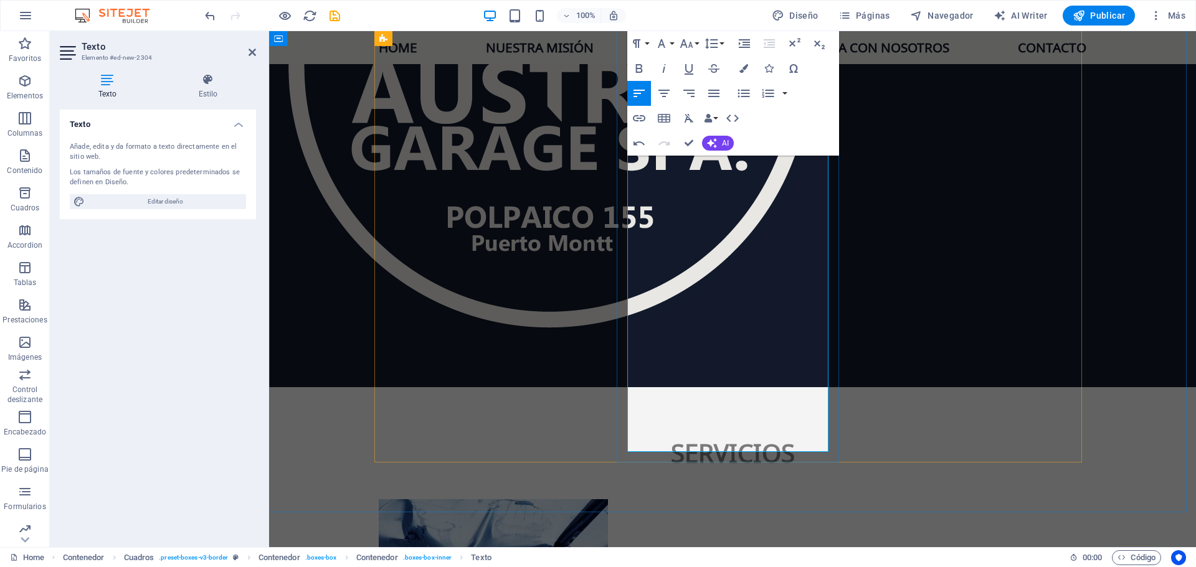
scroll to position [1895, 0]
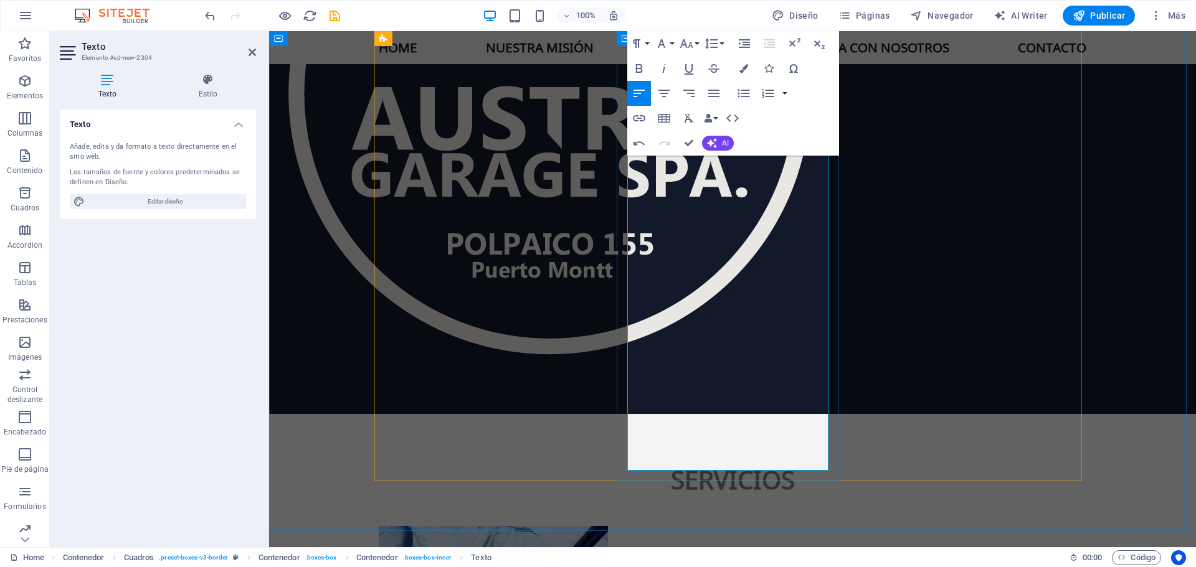
drag, startPoint x: 724, startPoint y: 340, endPoint x: 622, endPoint y: 248, distance: 137.6
click at [738, 92] on icon "button" at bounding box center [743, 93] width 15 height 15
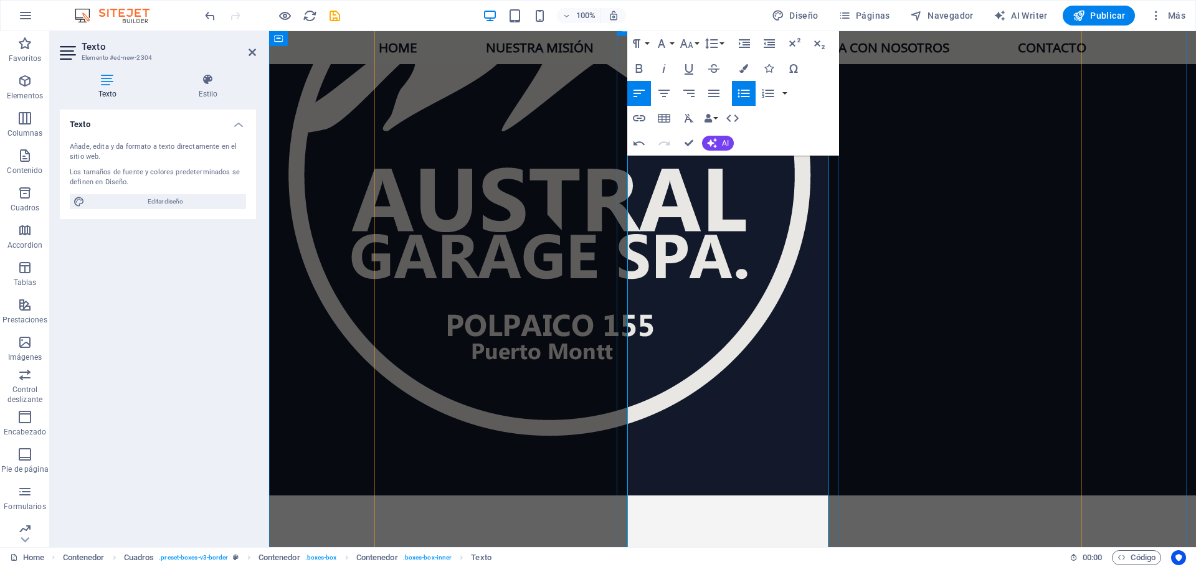
scroll to position [1833, 0]
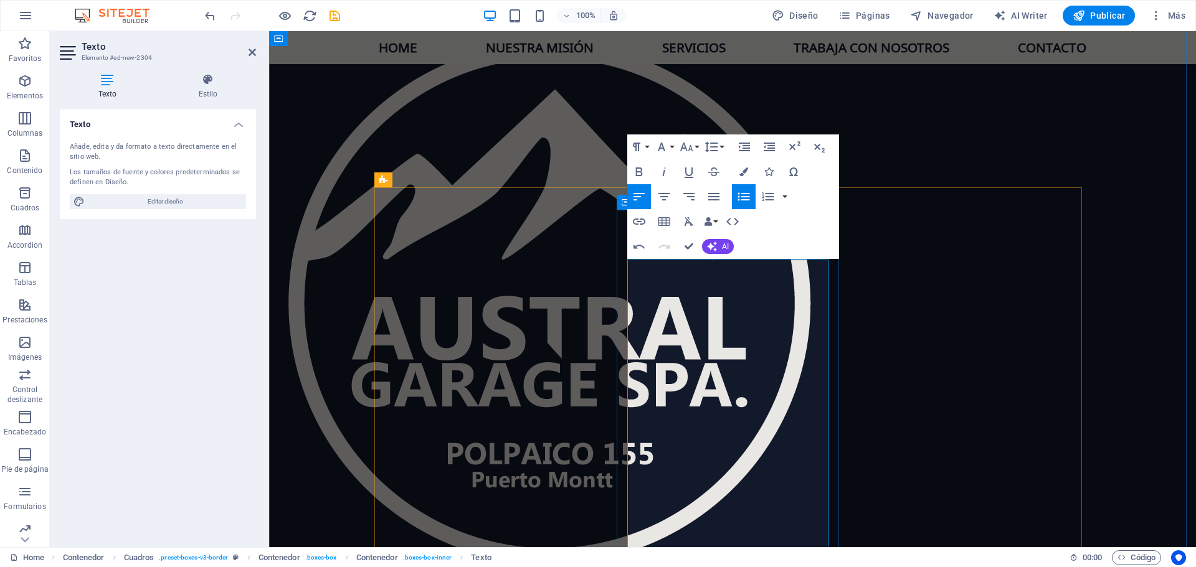
scroll to position [1708, 0]
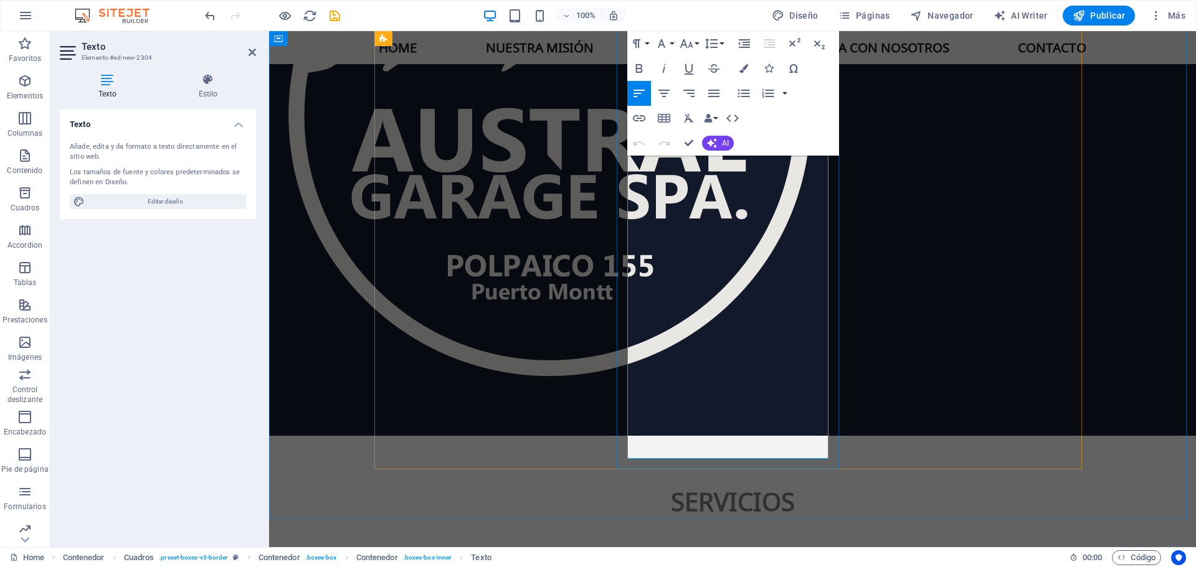
scroll to position [1877, 0]
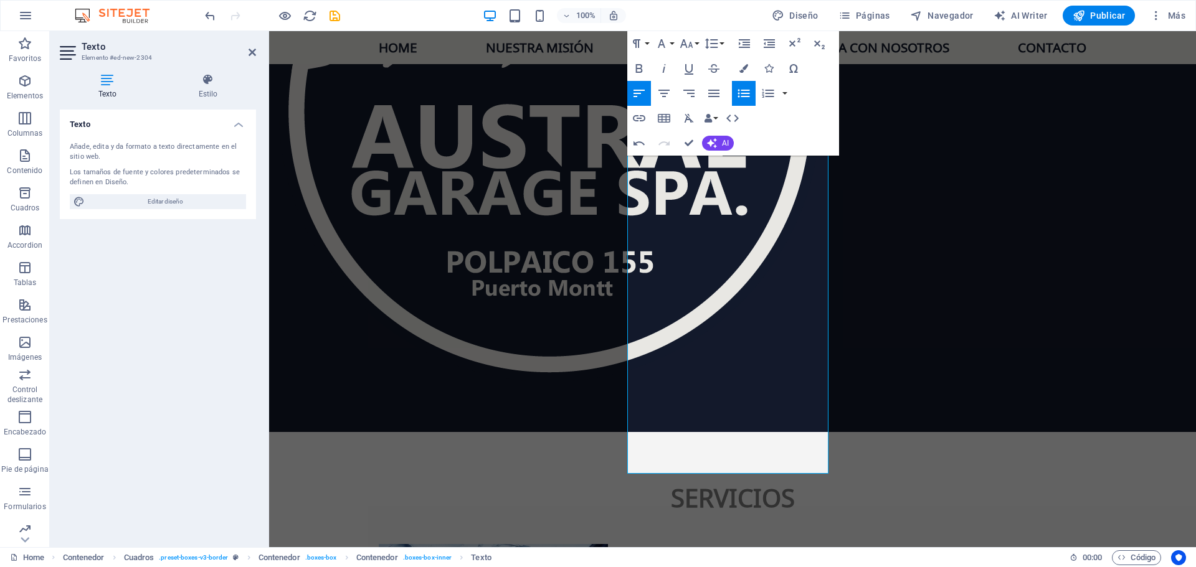
click at [745, 97] on icon "button" at bounding box center [743, 94] width 12 height 8
click at [637, 96] on icon "button" at bounding box center [638, 93] width 15 height 15
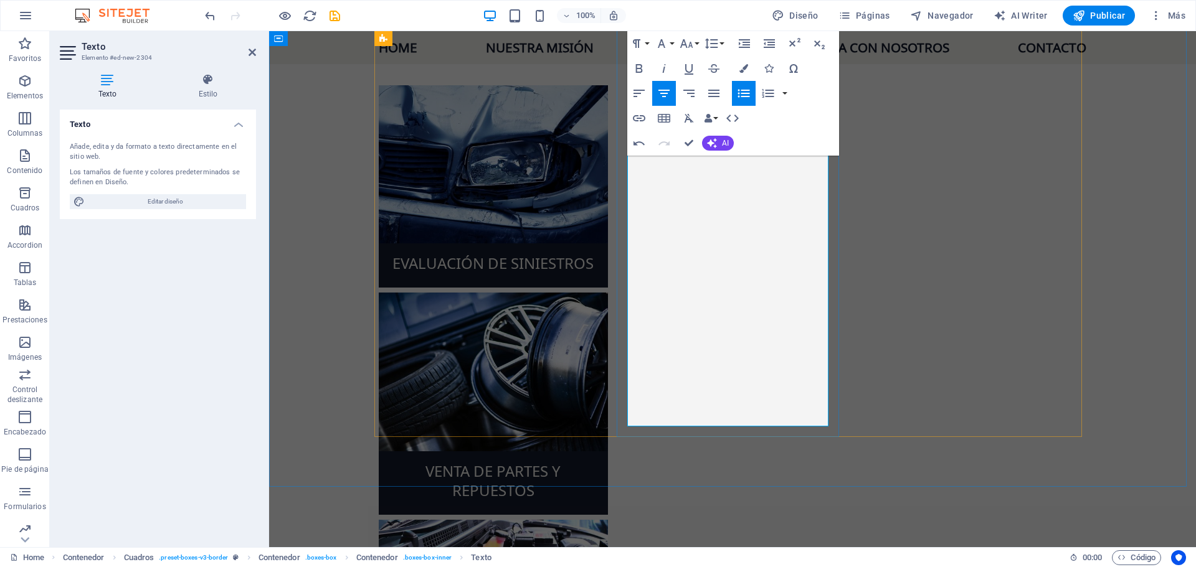
scroll to position [2375, 0]
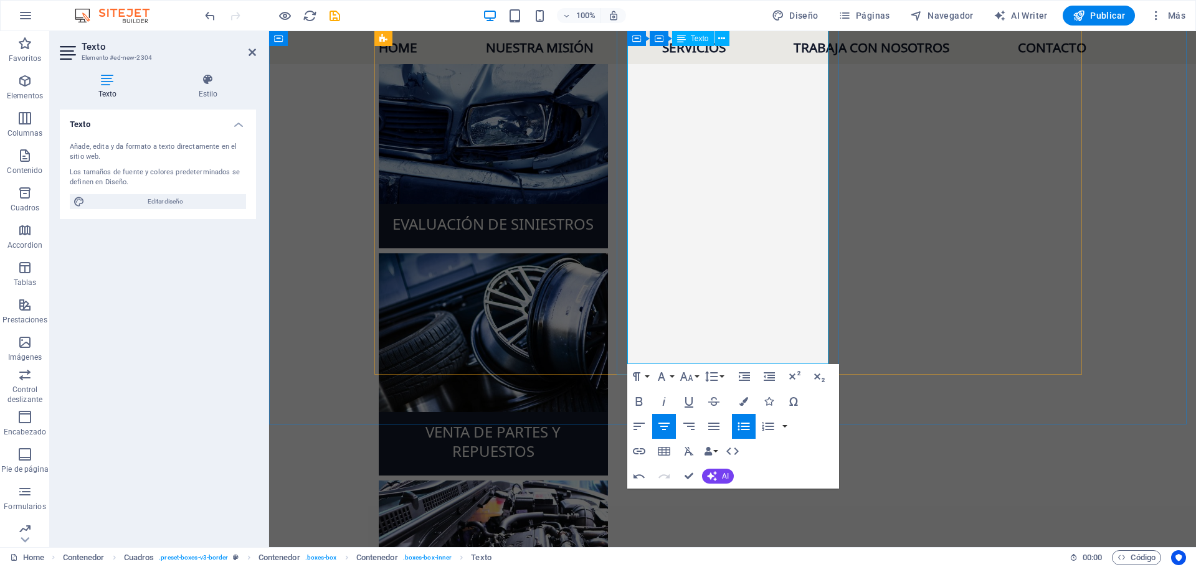
drag, startPoint x: 651, startPoint y: 201, endPoint x: 820, endPoint y: 354, distance: 228.3
click at [640, 428] on icon "button" at bounding box center [638, 426] width 15 height 15
click at [748, 426] on icon "button" at bounding box center [743, 426] width 12 height 8
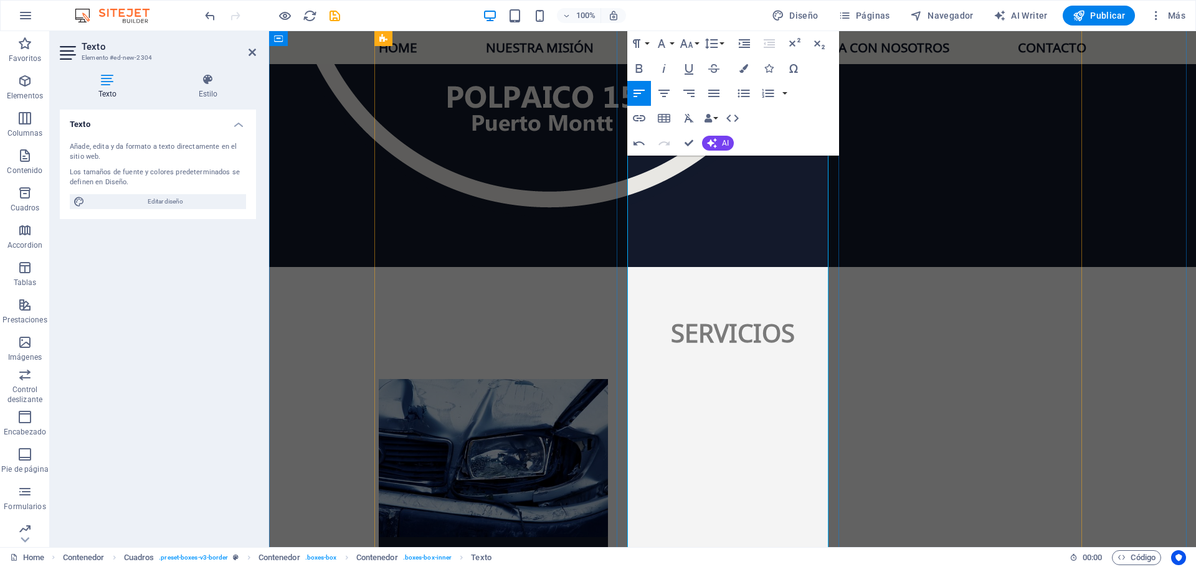
scroll to position [2126, 0]
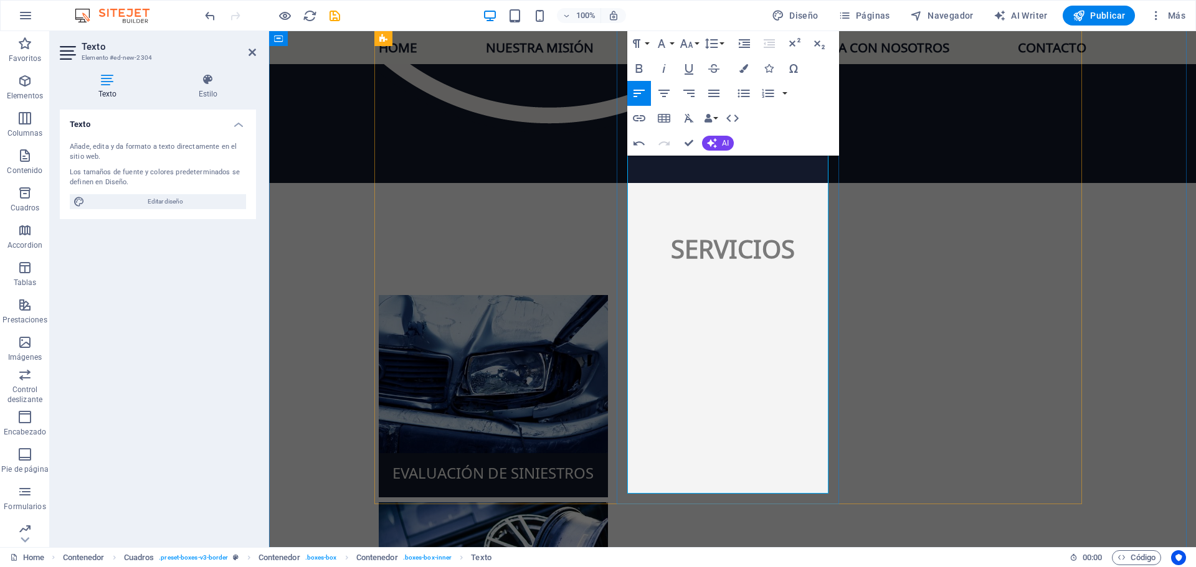
click at [744, 92] on icon "button" at bounding box center [743, 93] width 15 height 15
click at [746, 88] on icon "button" at bounding box center [743, 93] width 15 height 15
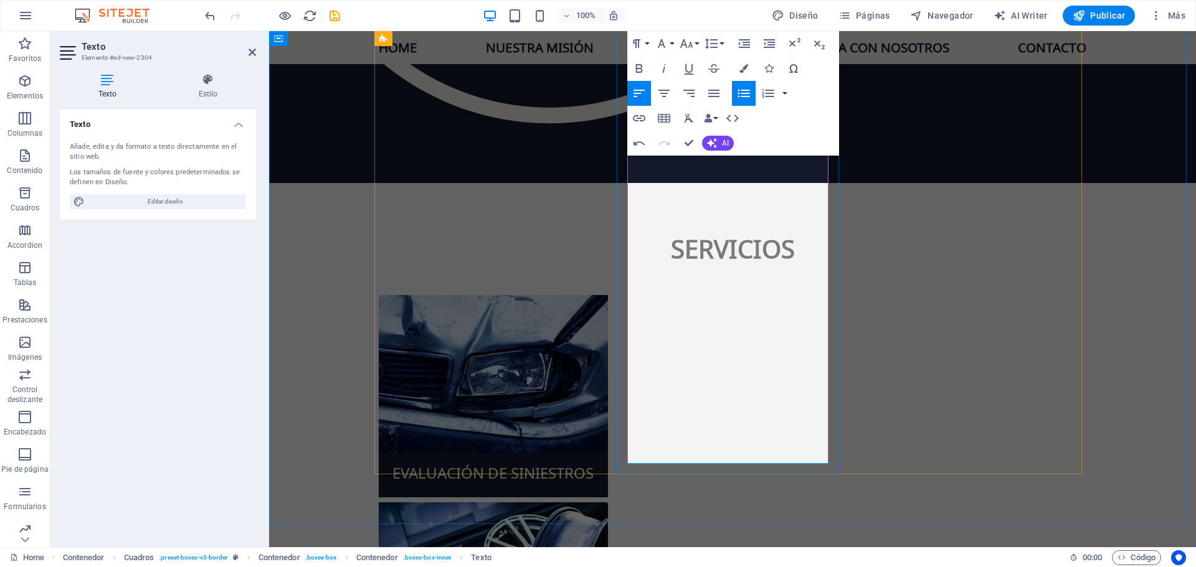
click at [638, 72] on icon "button" at bounding box center [638, 68] width 7 height 9
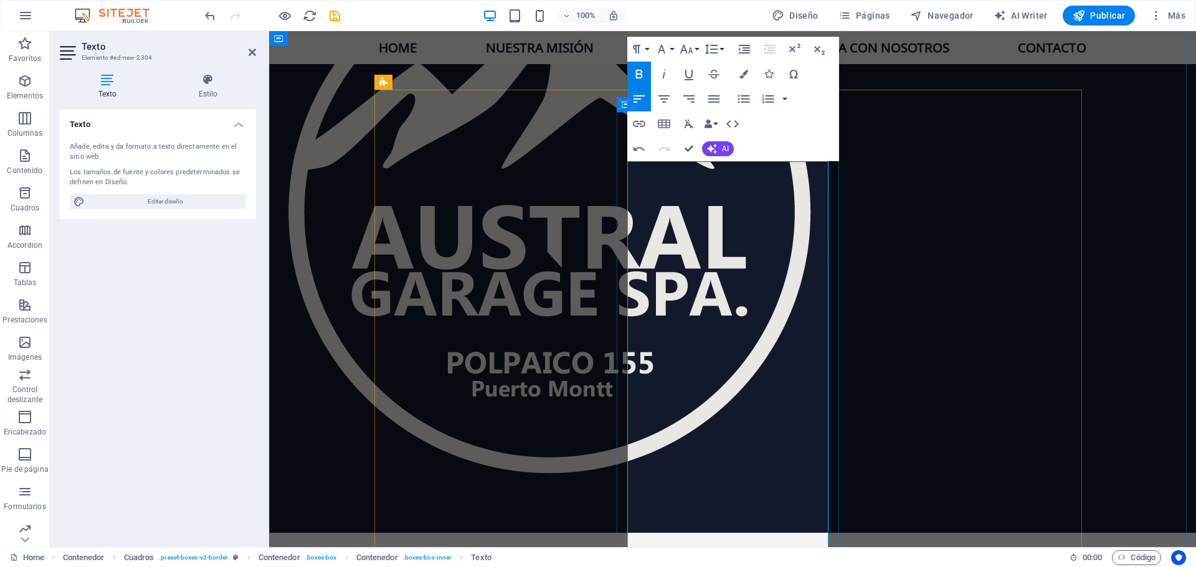
scroll to position [1815, 0]
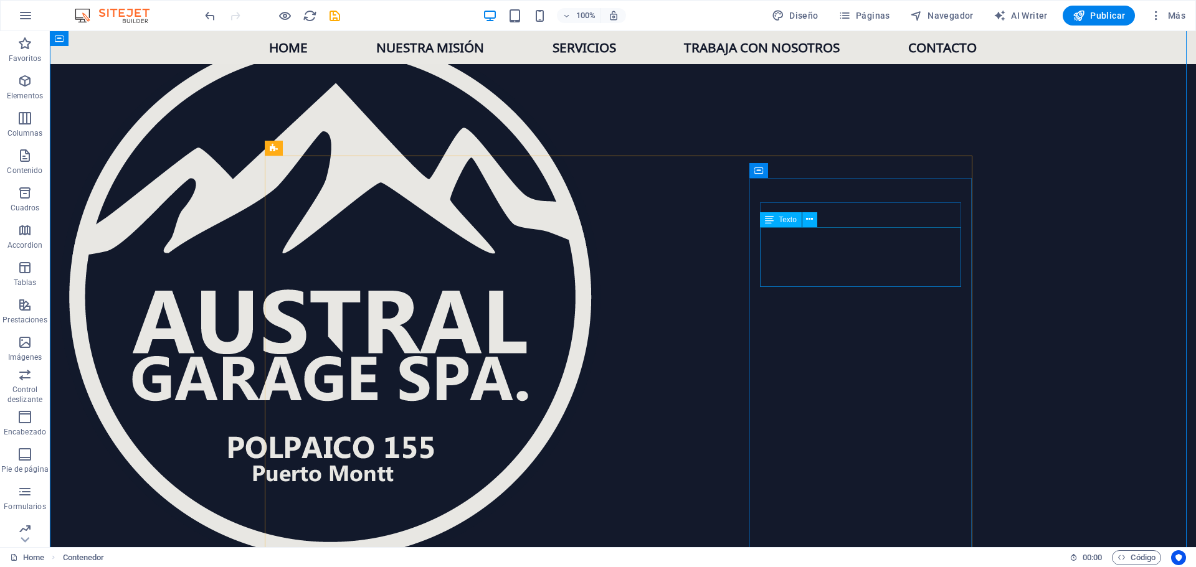
scroll to position [1690, 0]
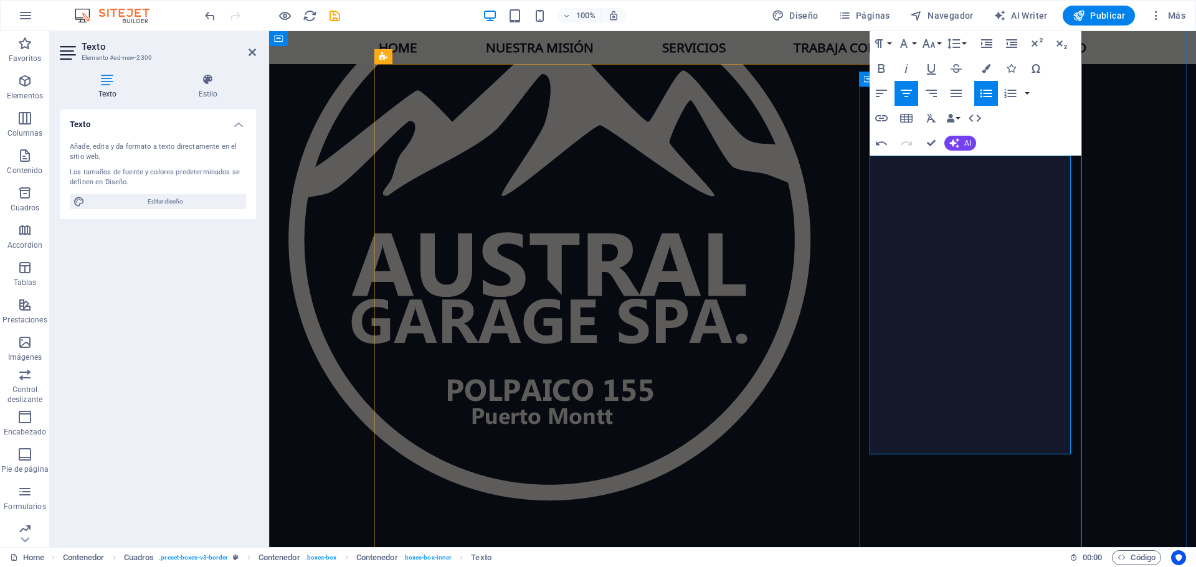
scroll to position [1815, 0]
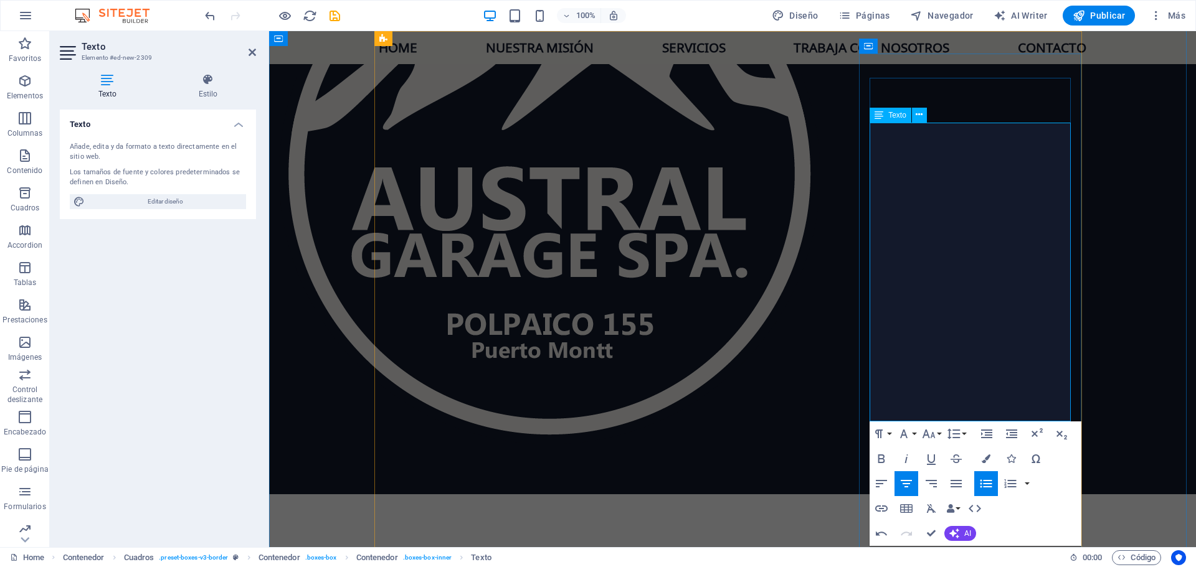
drag, startPoint x: 871, startPoint y: 256, endPoint x: 1028, endPoint y: 415, distance: 223.7
drag, startPoint x: 883, startPoint y: 485, endPoint x: 610, endPoint y: 377, distance: 293.5
click at [883, 485] on icon "button" at bounding box center [881, 483] width 15 height 15
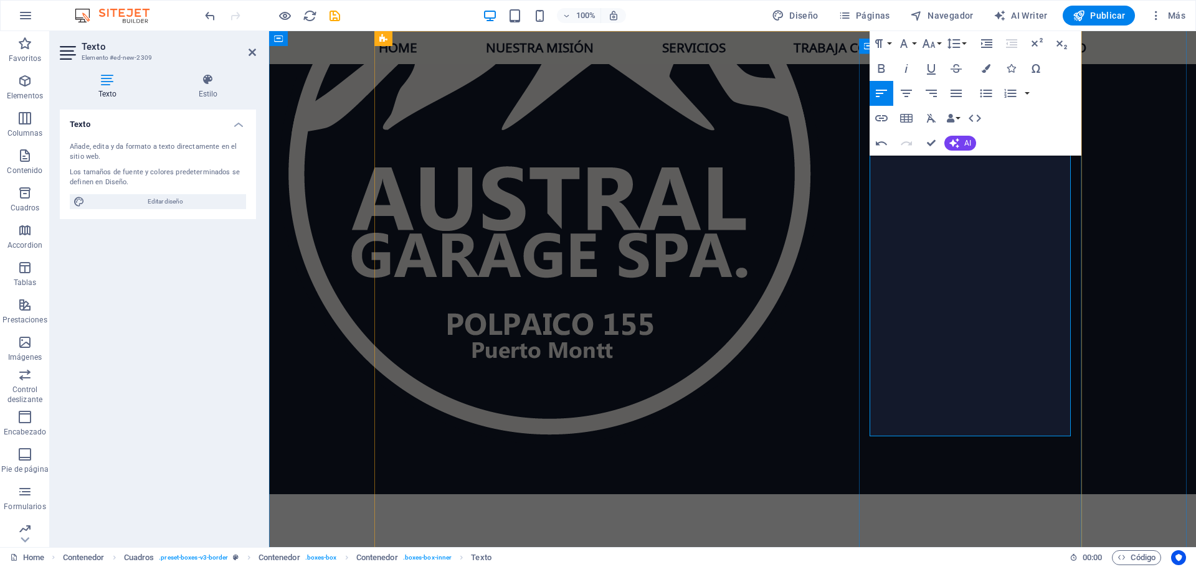
drag, startPoint x: 907, startPoint y: 237, endPoint x: 1039, endPoint y: 237, distance: 131.4
drag, startPoint x: 907, startPoint y: 237, endPoint x: 1047, endPoint y: 238, distance: 139.5
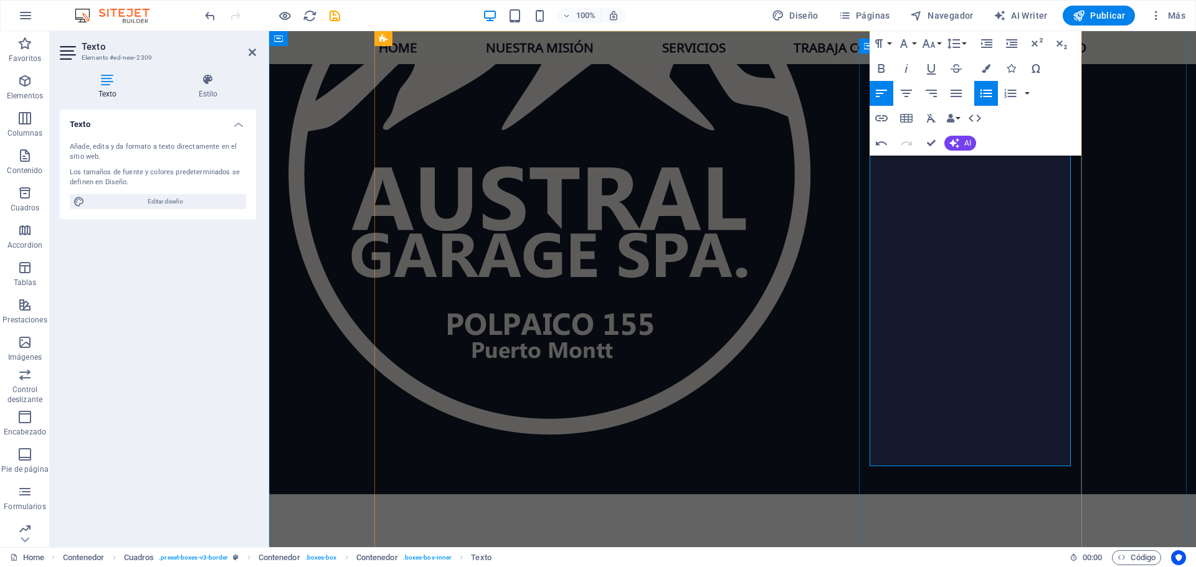
drag, startPoint x: 1013, startPoint y: 325, endPoint x: 901, endPoint y: 316, distance: 111.8
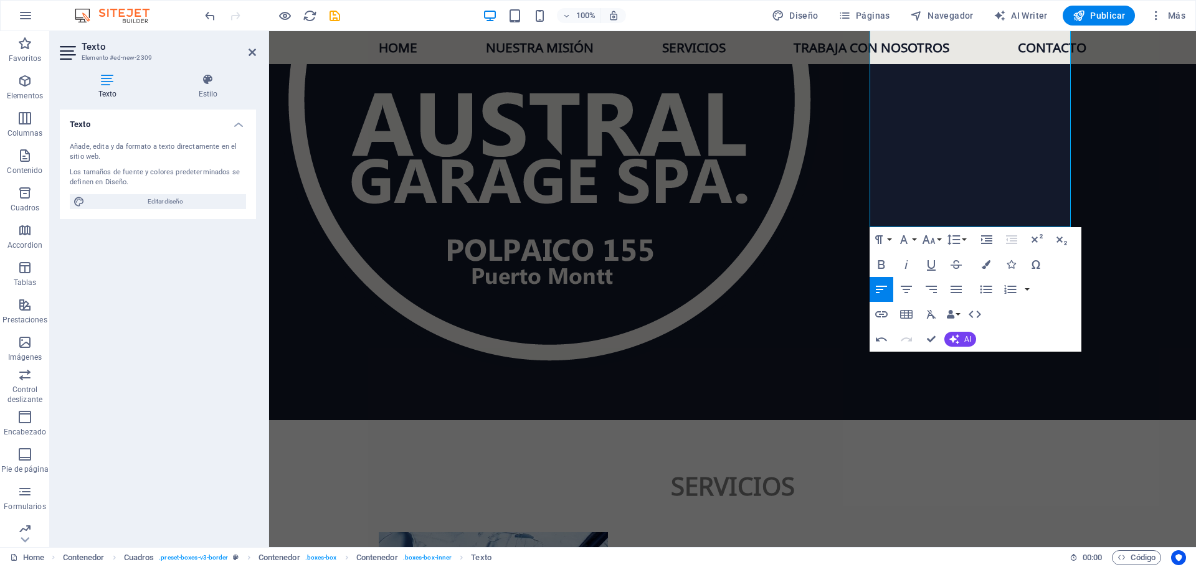
scroll to position [2064, 0]
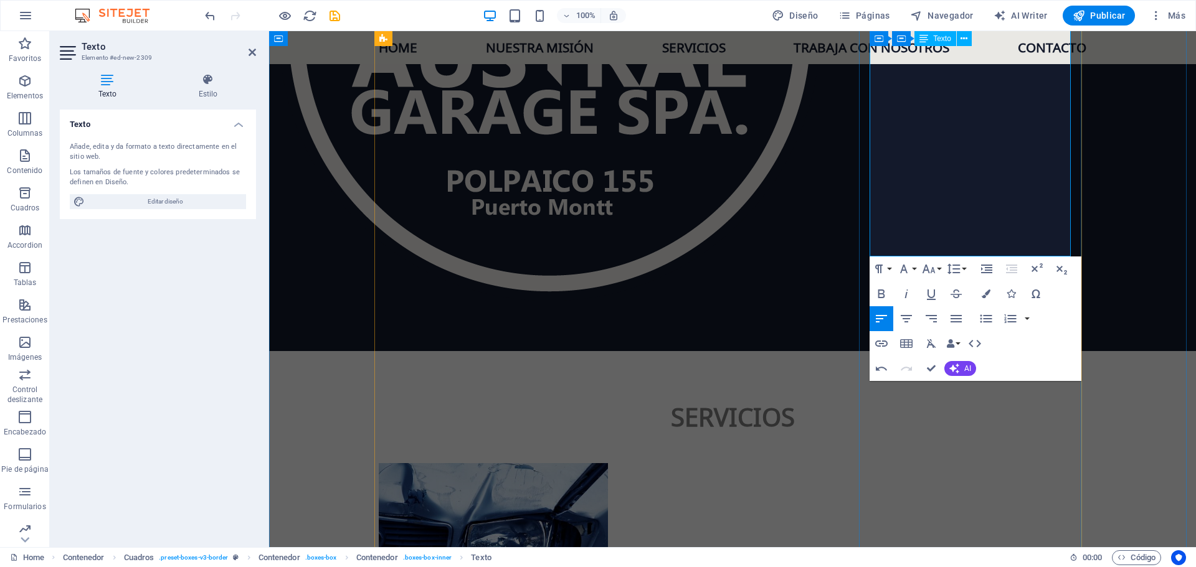
scroll to position [1939, 0]
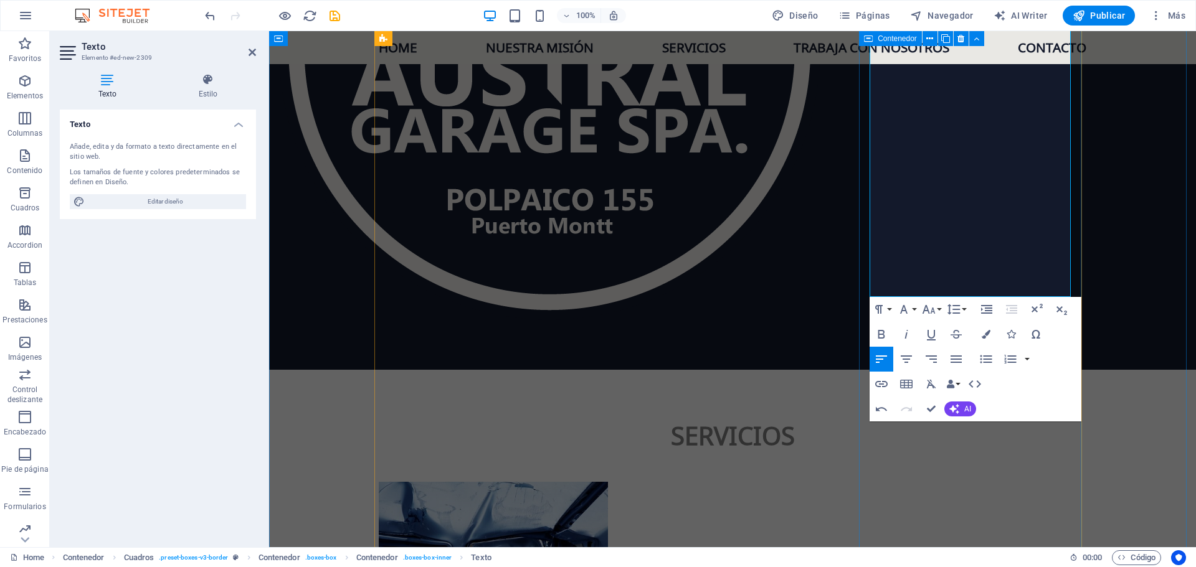
drag, startPoint x: 962, startPoint y: 290, endPoint x: 859, endPoint y: 187, distance: 145.8
click at [989, 357] on icon "button" at bounding box center [985, 359] width 15 height 15
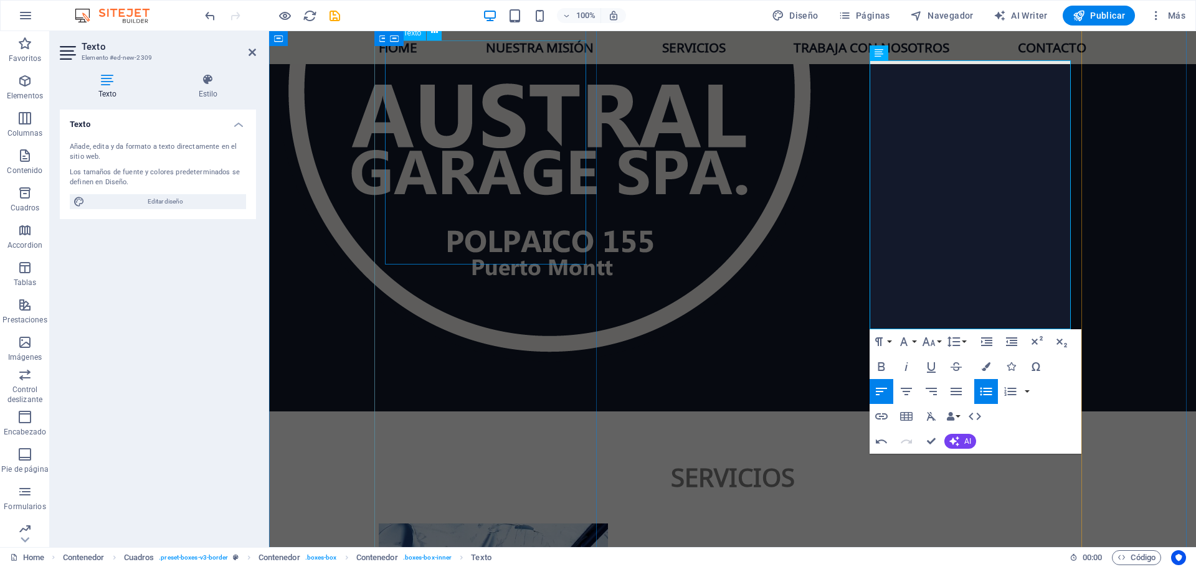
scroll to position [1877, 0]
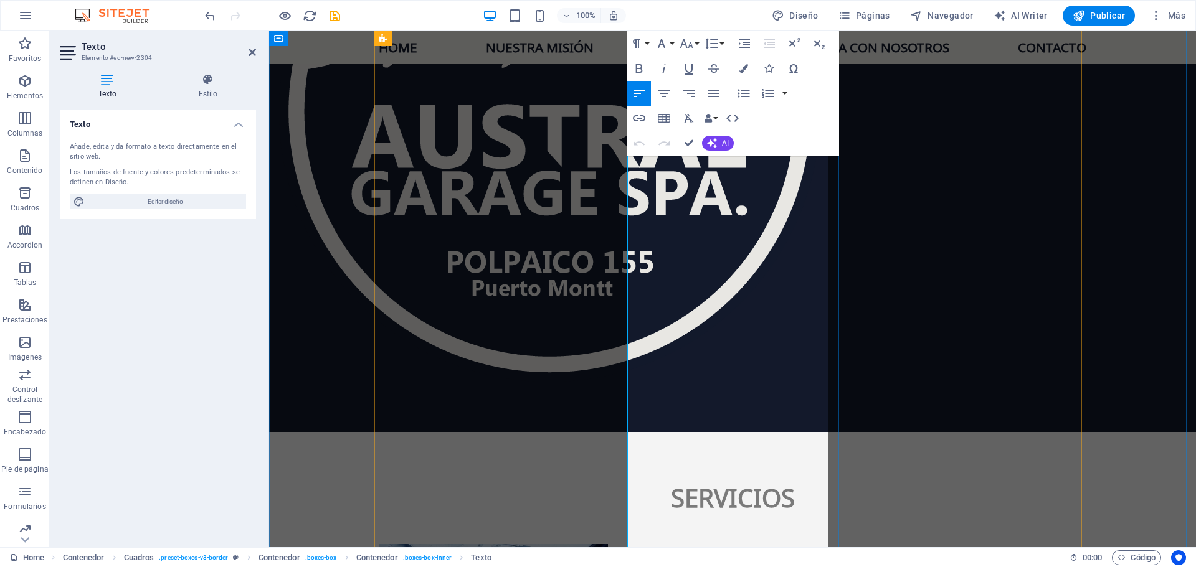
drag, startPoint x: 682, startPoint y: 301, endPoint x: 632, endPoint y: 276, distance: 55.7
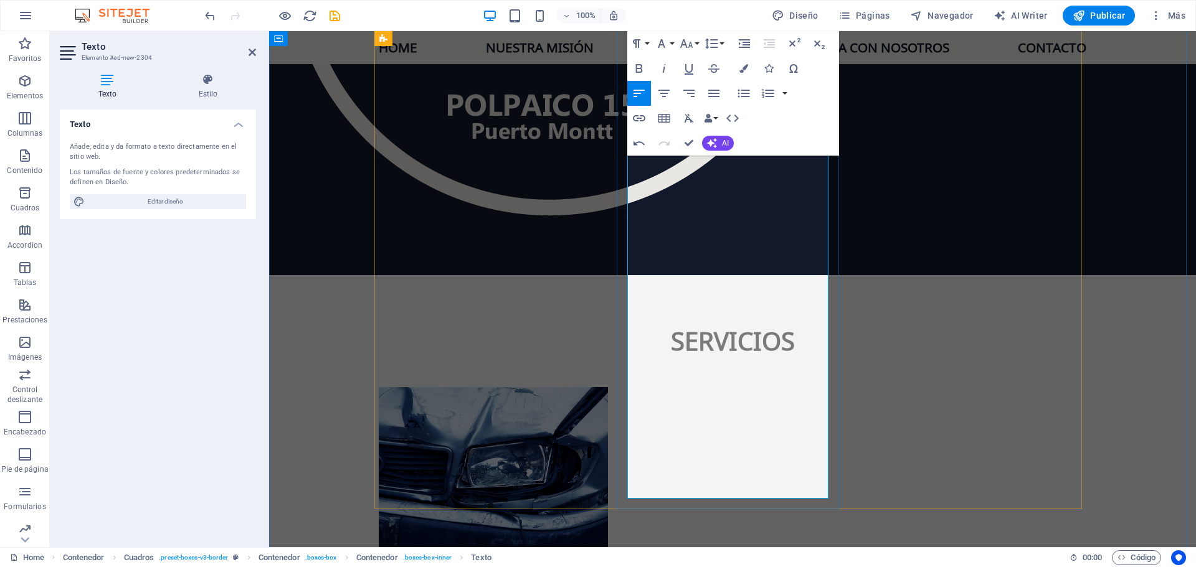
scroll to position [2064, 0]
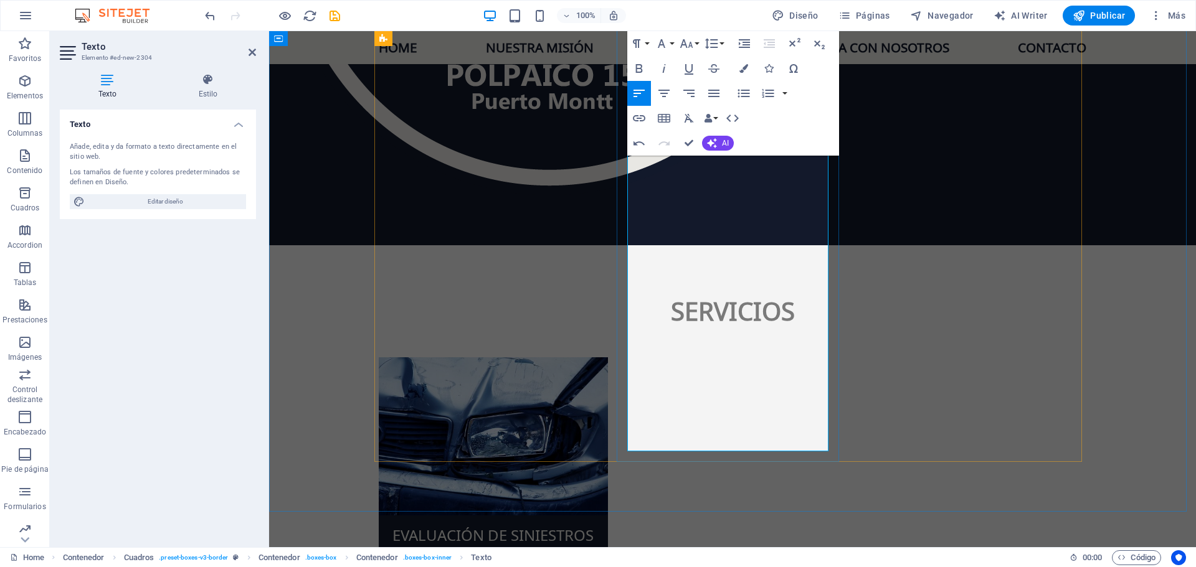
drag, startPoint x: 703, startPoint y: 353, endPoint x: 626, endPoint y: 338, distance: 78.8
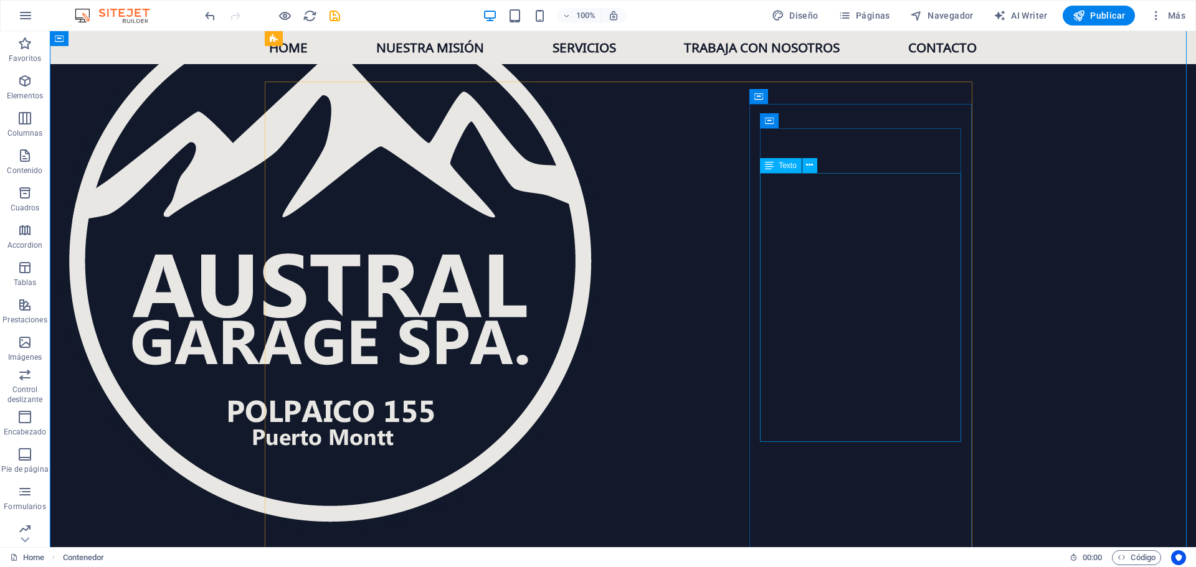
scroll to position [1690, 0]
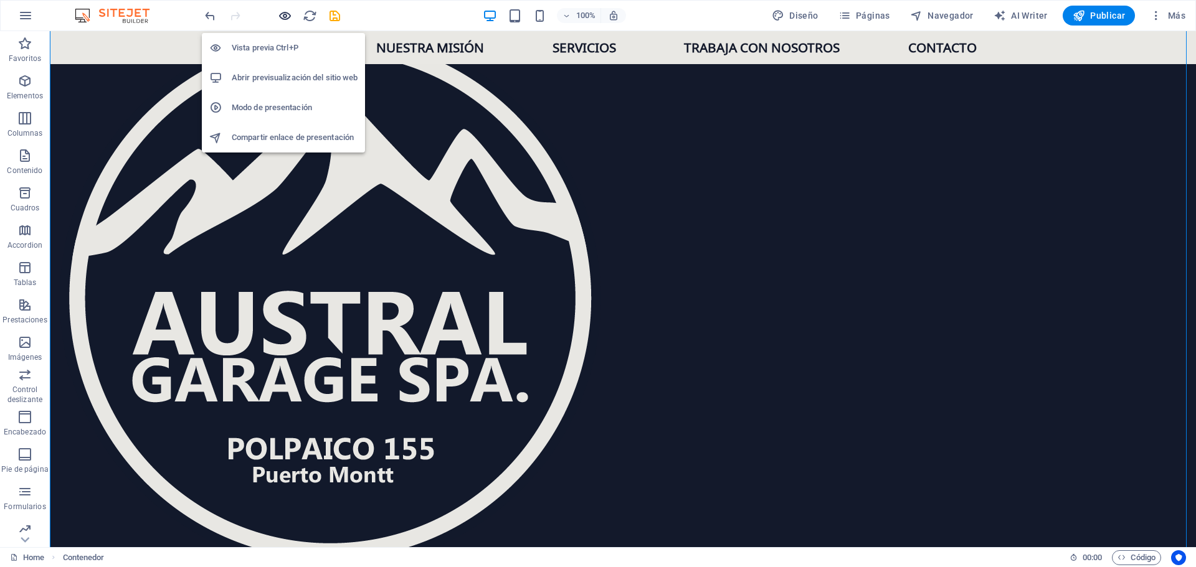
drag, startPoint x: 280, startPoint y: 14, endPoint x: 438, endPoint y: 36, distance: 159.7
click at [280, 14] on icon "button" at bounding box center [285, 16] width 14 height 14
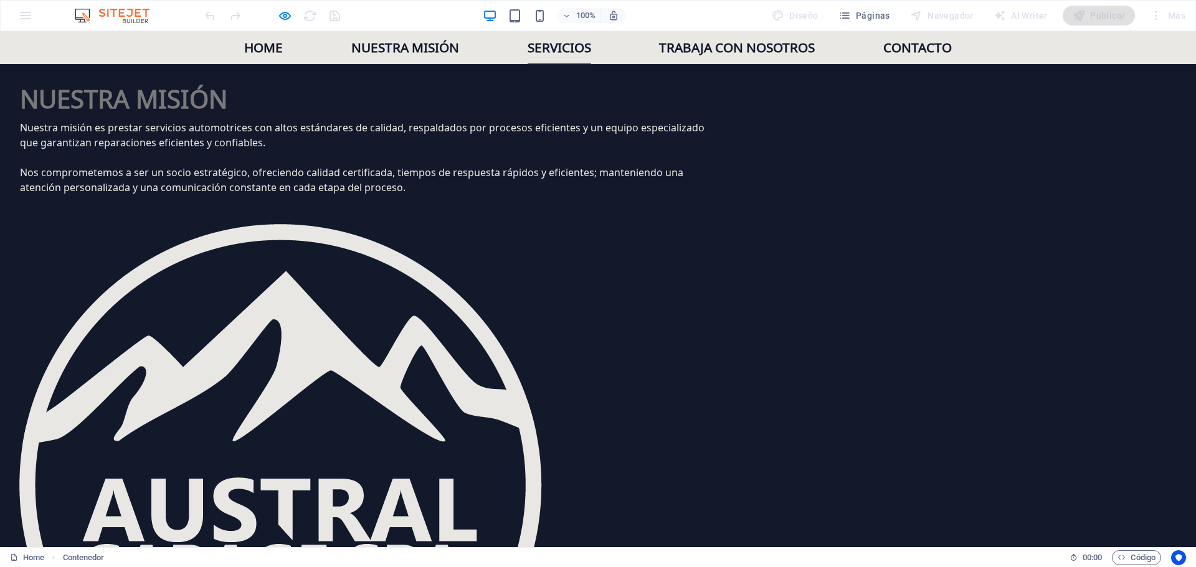
click at [560, 45] on link "Servicios" at bounding box center [559, 47] width 64 height 33
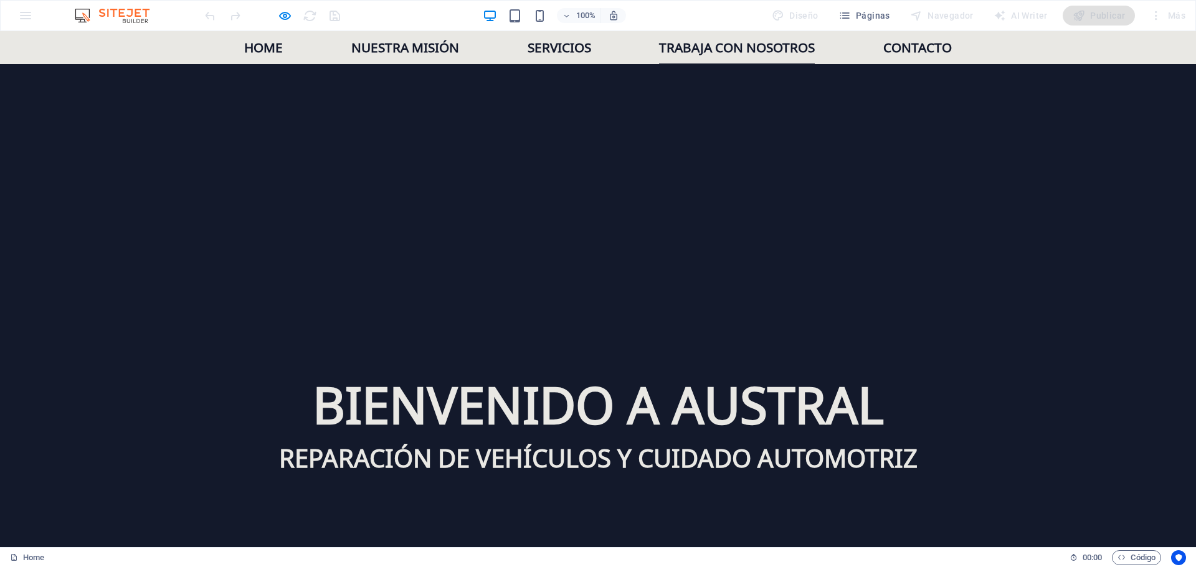
click at [757, 50] on link "Trabaja con nosotros" at bounding box center [737, 47] width 156 height 33
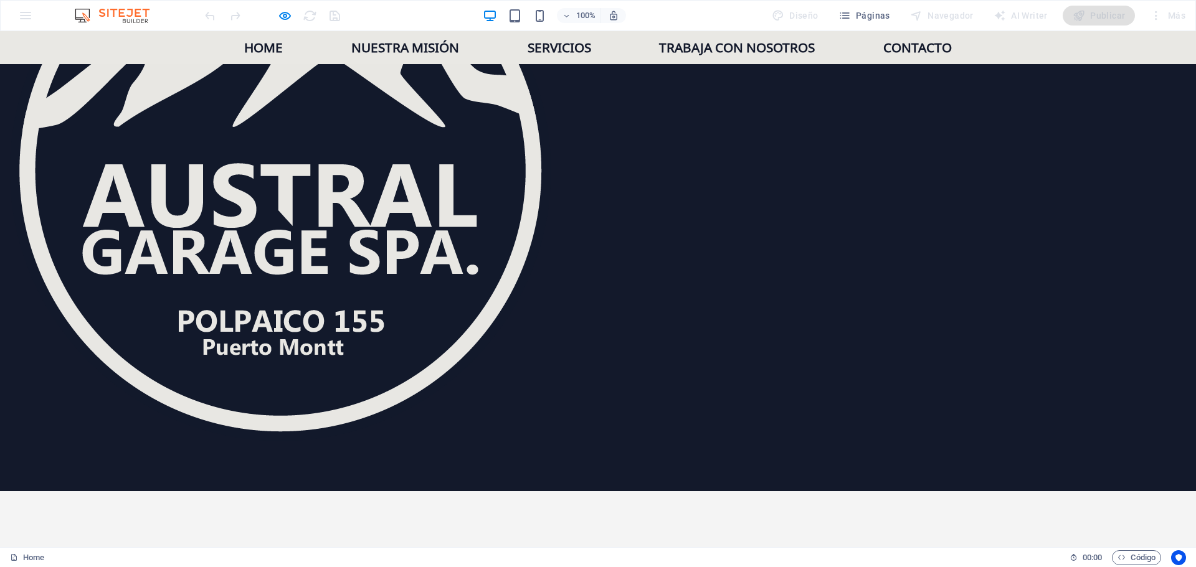
scroll to position [1756, 0]
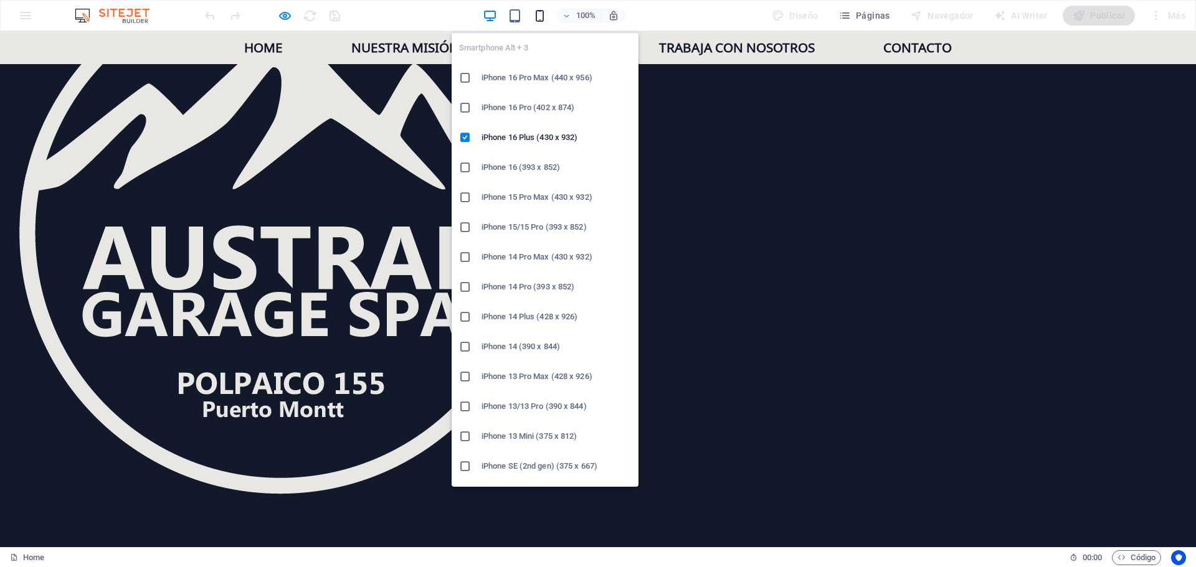
click at [544, 13] on icon "button" at bounding box center [539, 16] width 14 height 14
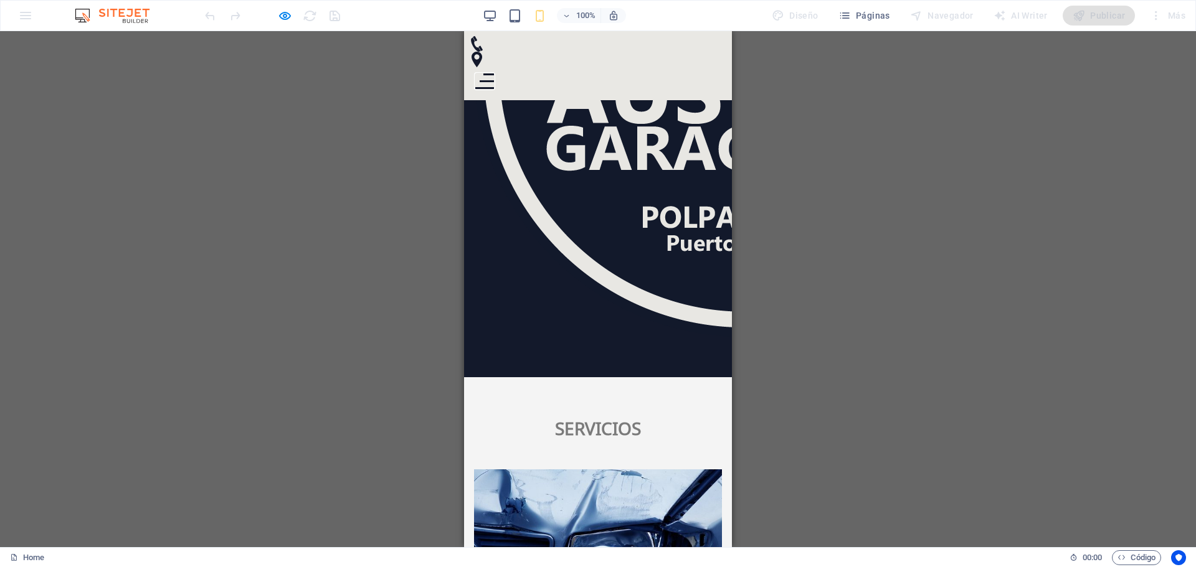
click at [494, 80] on button at bounding box center [487, 81] width 14 height 2
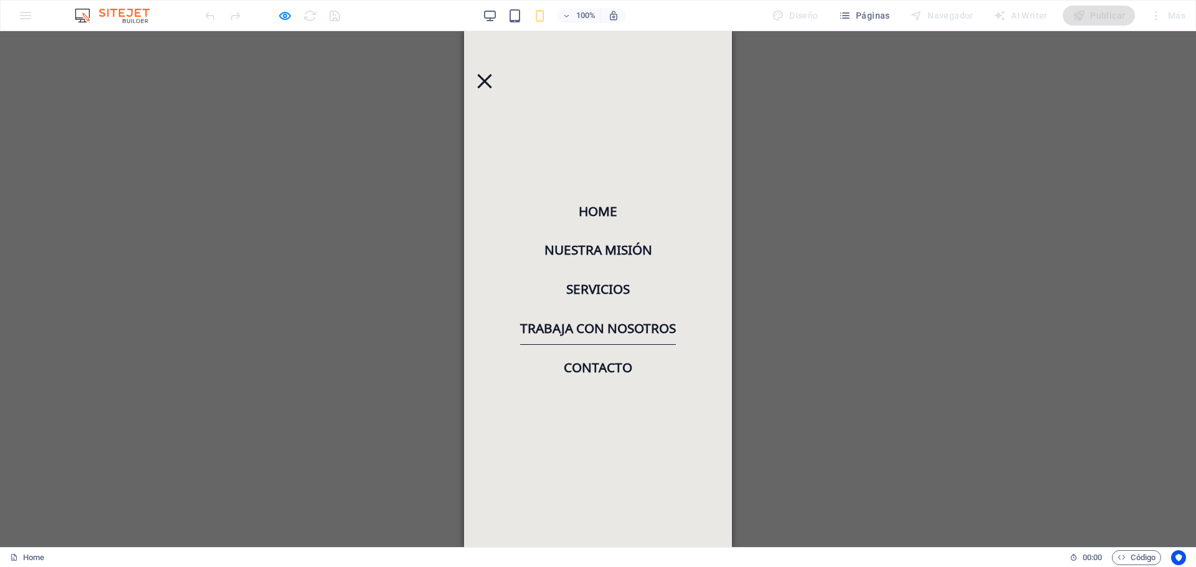
click at [628, 326] on link "Trabaja con nosotros" at bounding box center [598, 328] width 156 height 33
click at [494, 73] on div at bounding box center [484, 81] width 19 height 16
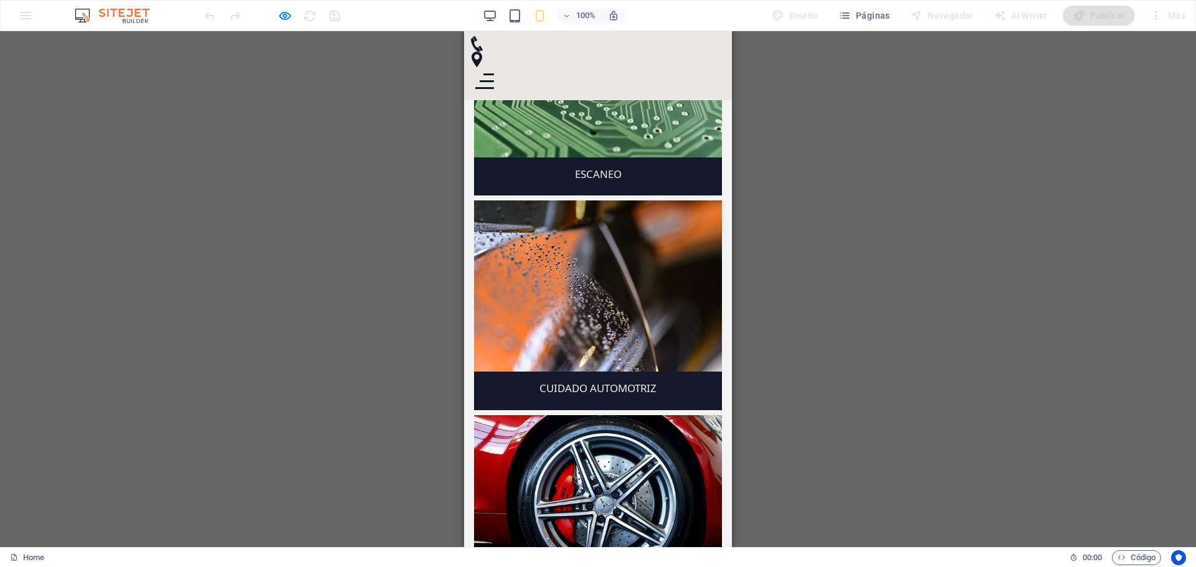
scroll to position [2879, 0]
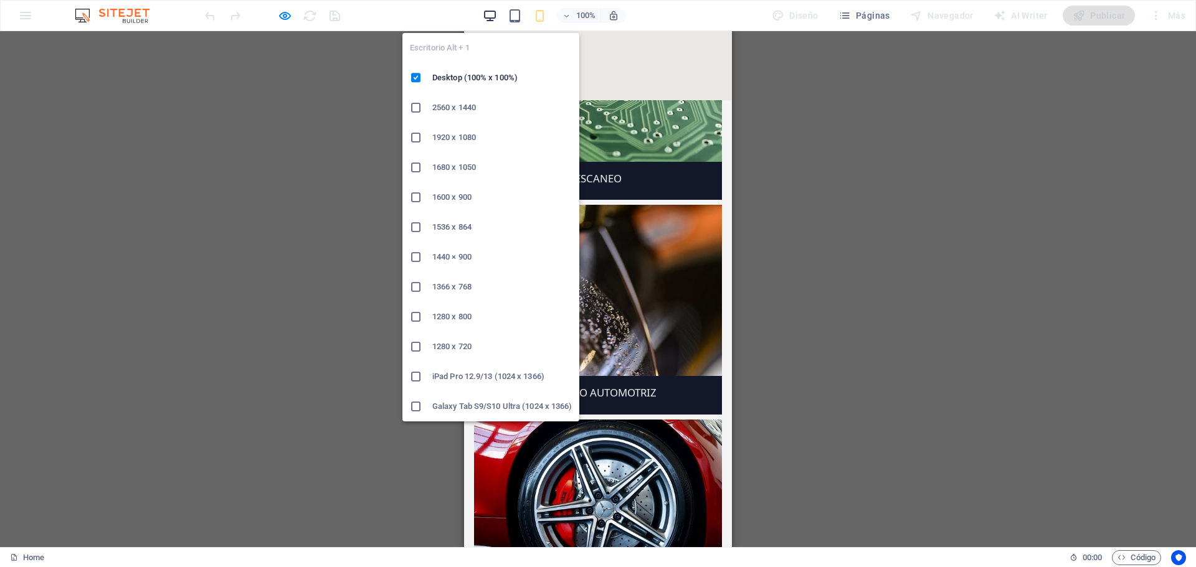
click at [495, 15] on icon "button" at bounding box center [490, 16] width 14 height 14
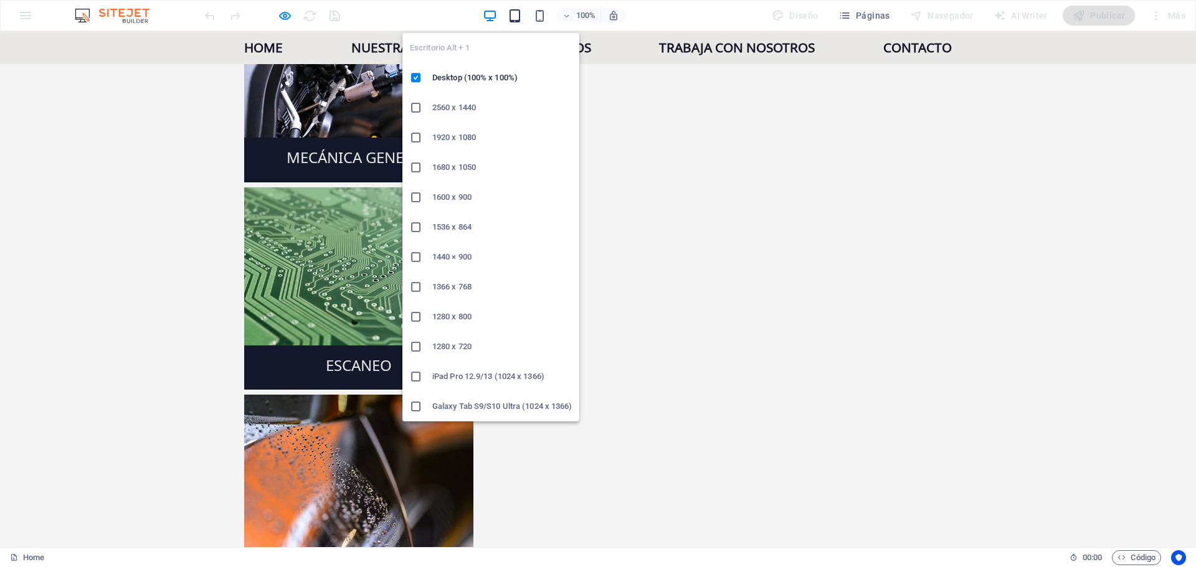
scroll to position [2223, 0]
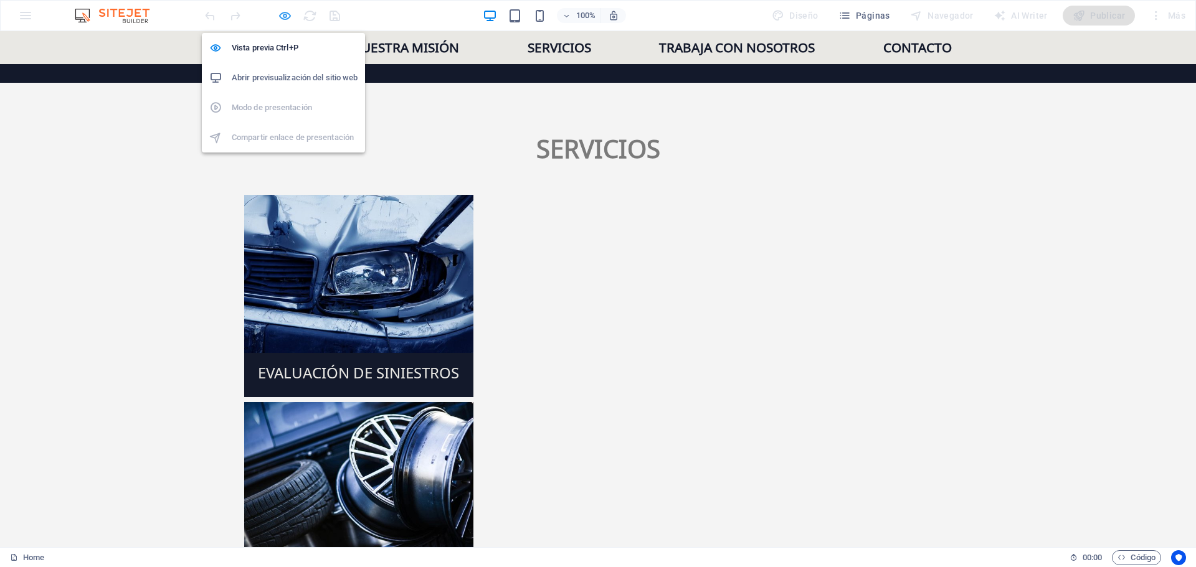
click at [285, 16] on icon "button" at bounding box center [285, 16] width 14 height 14
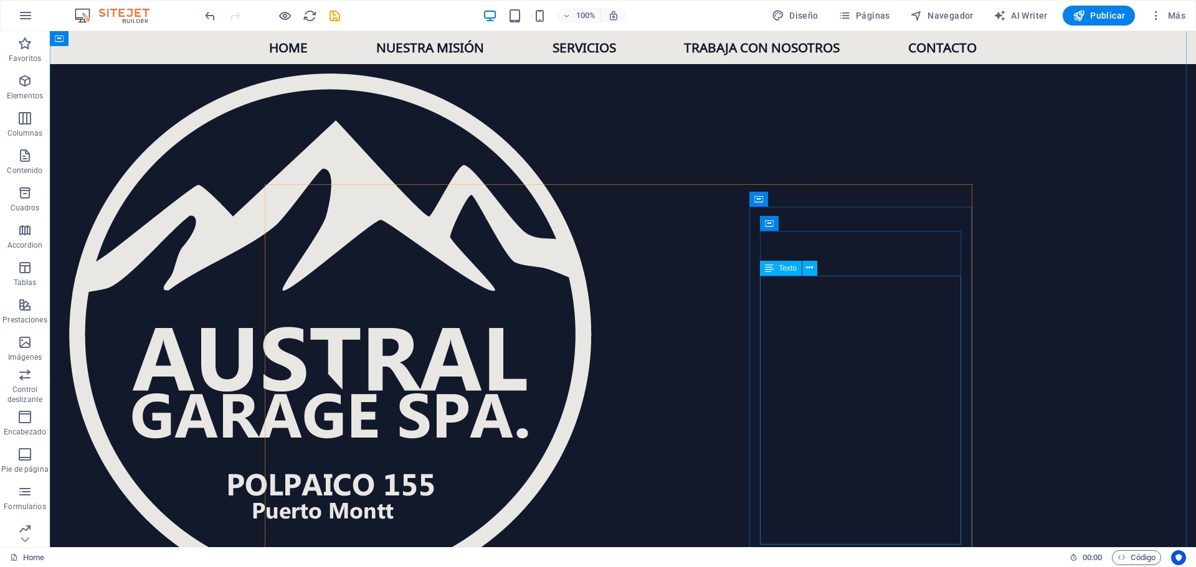
scroll to position [1538, 0]
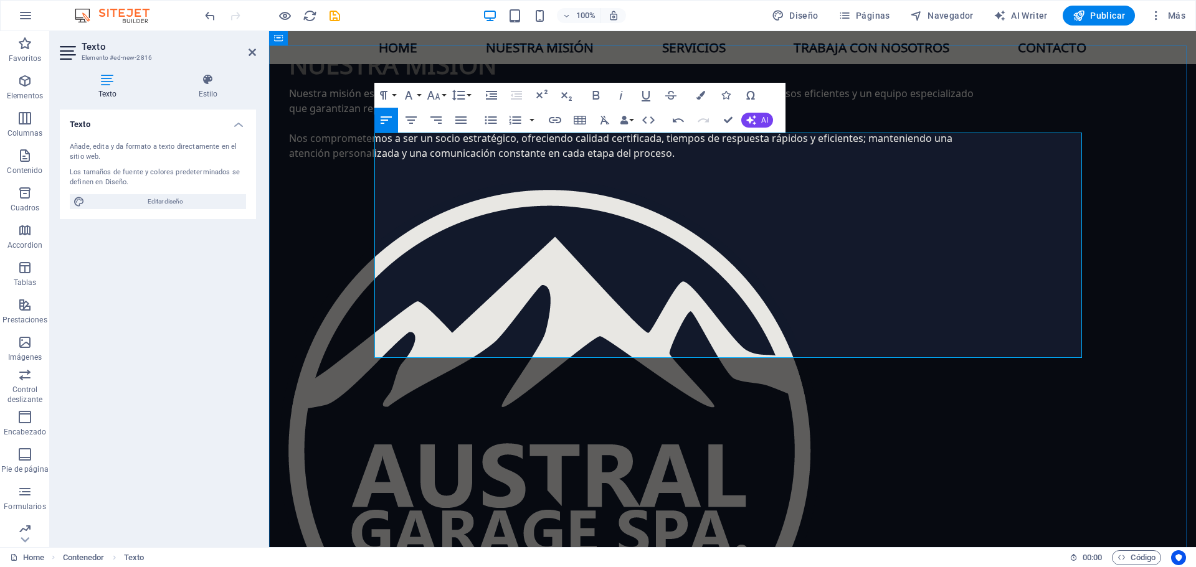
drag, startPoint x: 529, startPoint y: 144, endPoint x: 389, endPoint y: 139, distance: 140.8
click at [595, 97] on icon "button" at bounding box center [595, 95] width 15 height 15
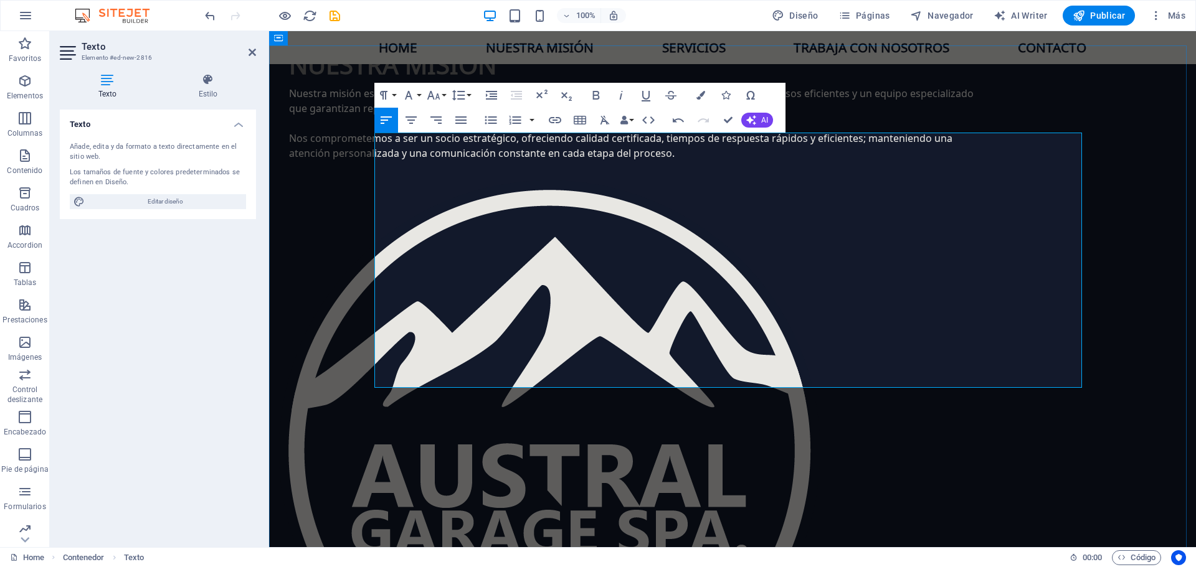
drag, startPoint x: 554, startPoint y: 322, endPoint x: 366, endPoint y: 257, distance: 198.5
click at [493, 121] on icon "button" at bounding box center [490, 120] width 15 height 15
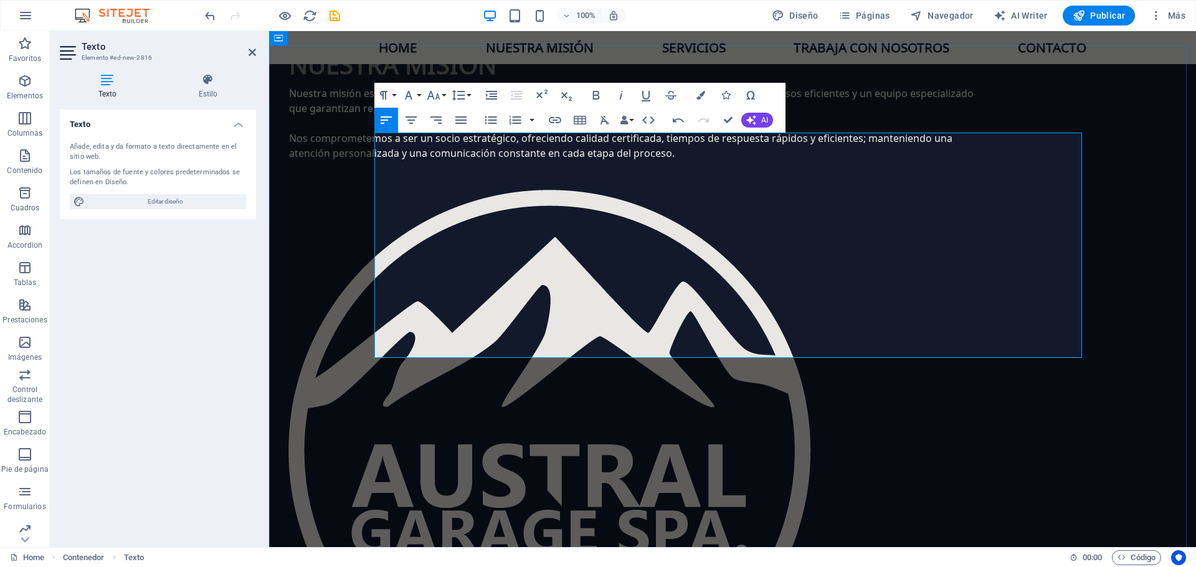
drag, startPoint x: 498, startPoint y: 337, endPoint x: 538, endPoint y: 336, distance: 40.5
drag, startPoint x: 643, startPoint y: 338, endPoint x: 500, endPoint y: 339, distance: 143.2
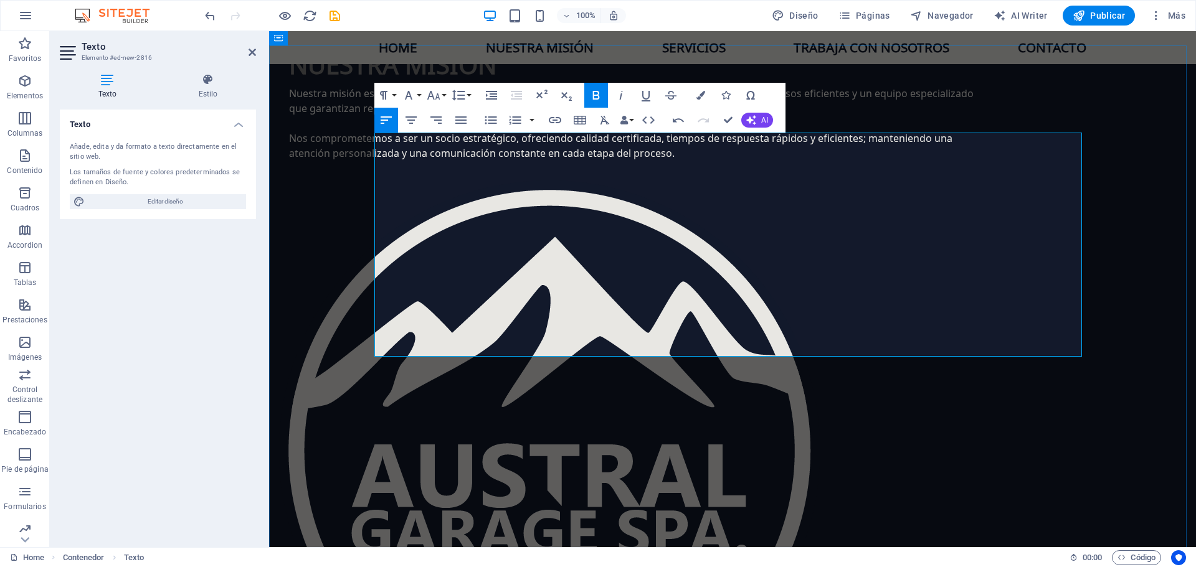
drag, startPoint x: 760, startPoint y: 336, endPoint x: 959, endPoint y: 338, distance: 198.7
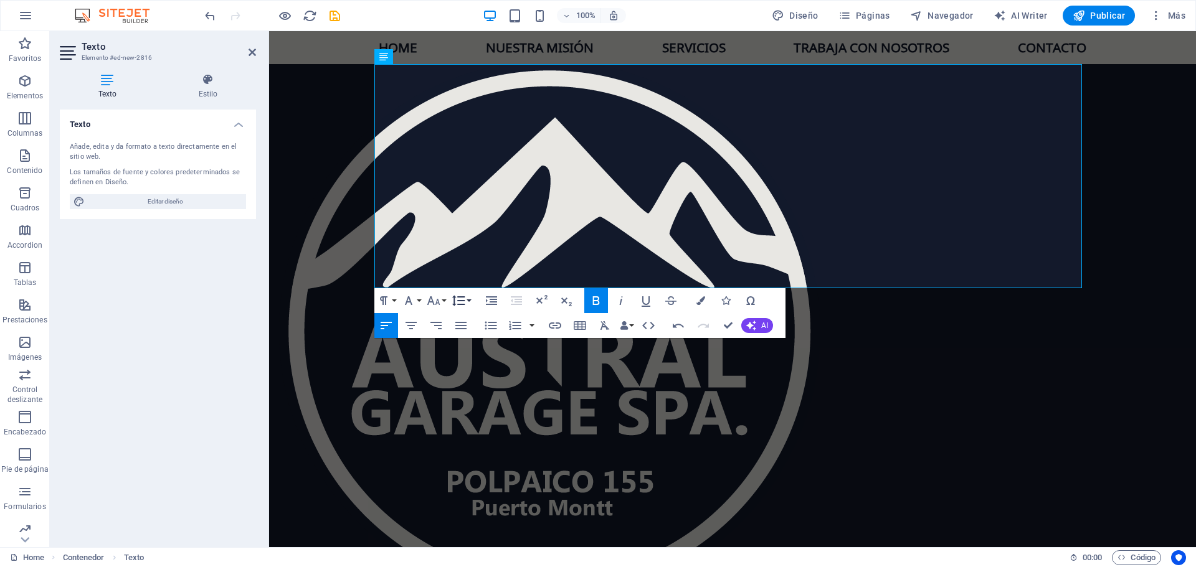
scroll to position [1662, 0]
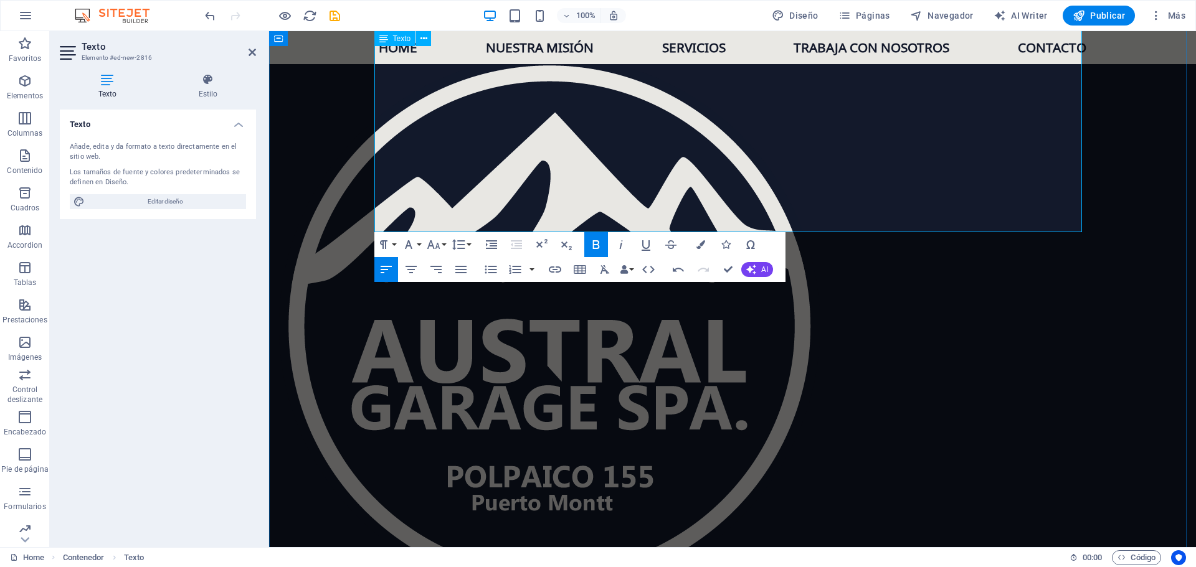
drag, startPoint x: 453, startPoint y: 225, endPoint x: 611, endPoint y: 227, distance: 158.2
click at [600, 241] on icon "button" at bounding box center [595, 244] width 15 height 15
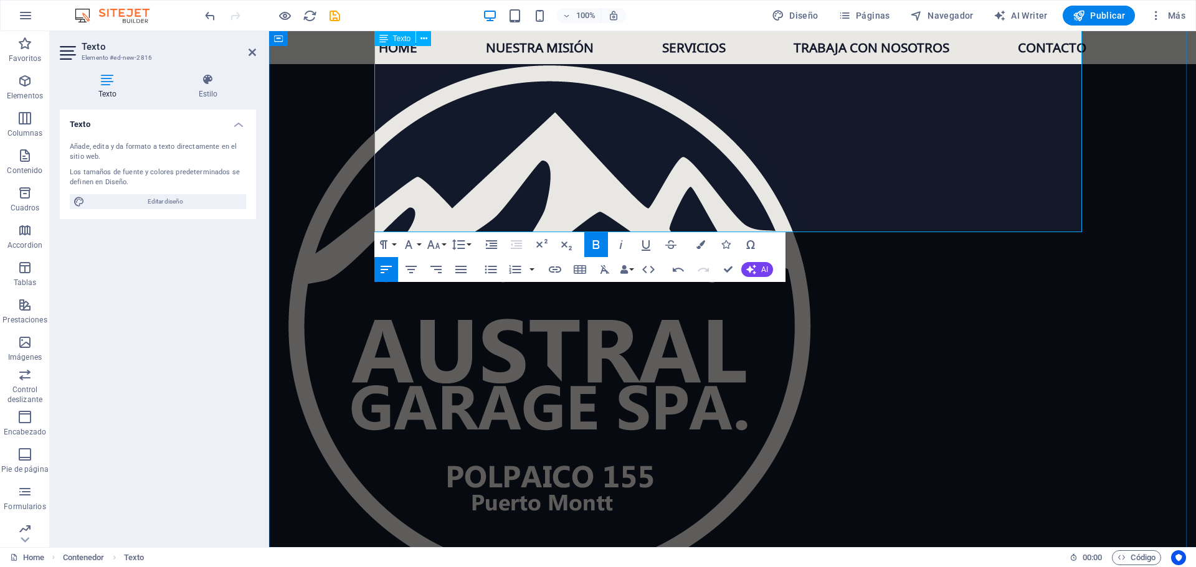
drag, startPoint x: 499, startPoint y: 210, endPoint x: 648, endPoint y: 212, distance: 148.2
click at [598, 247] on icon "button" at bounding box center [595, 244] width 7 height 9
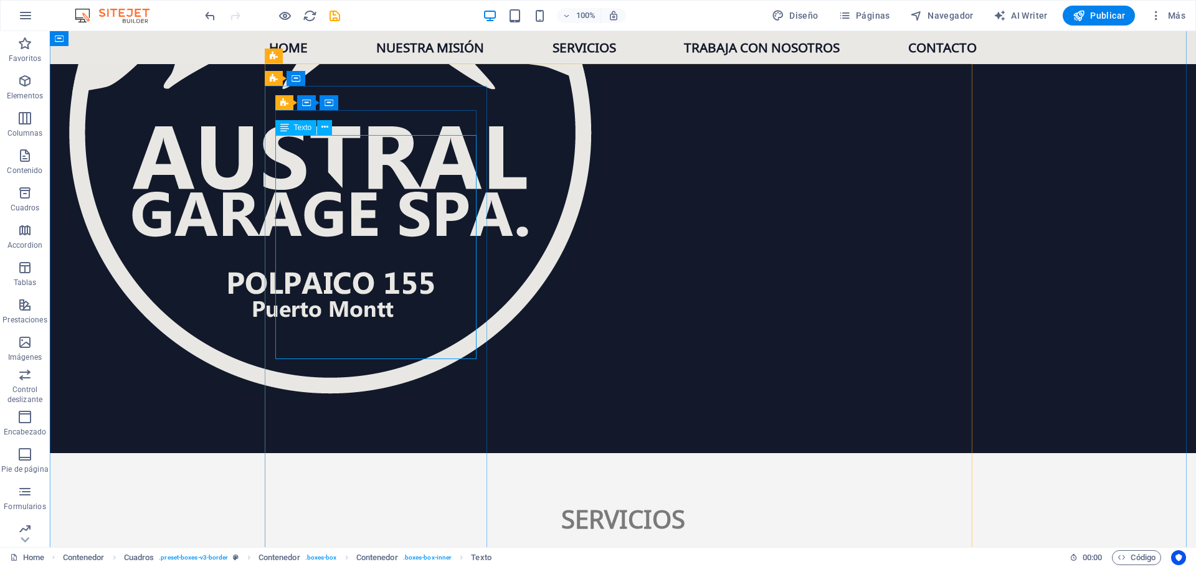
scroll to position [1866, 0]
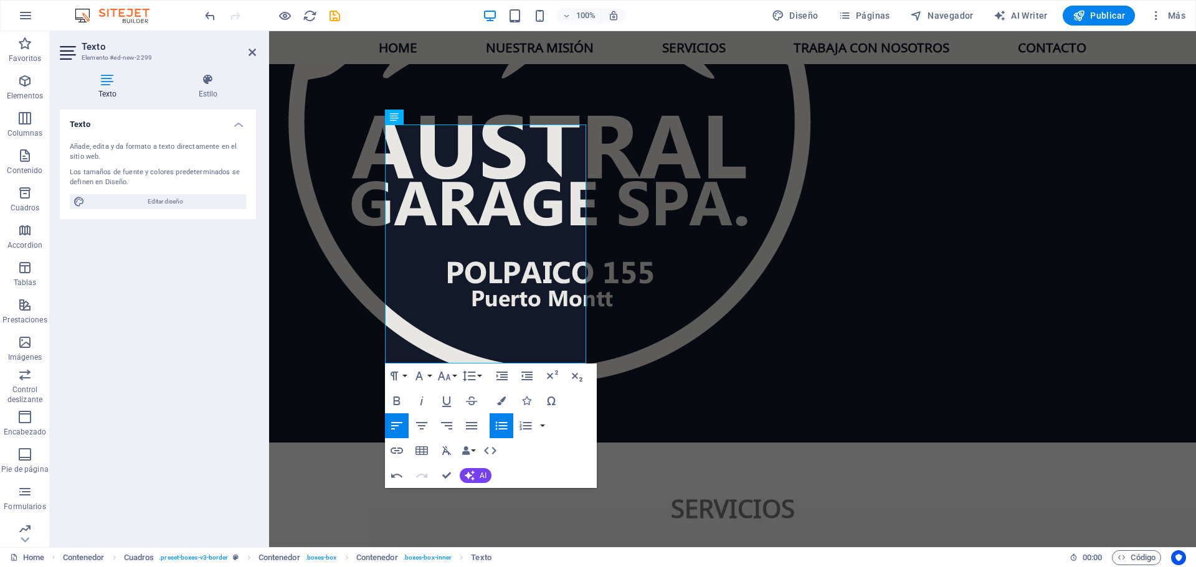
click at [504, 432] on icon "button" at bounding box center [501, 425] width 15 height 15
click at [400, 423] on icon "button" at bounding box center [396, 425] width 11 height 7
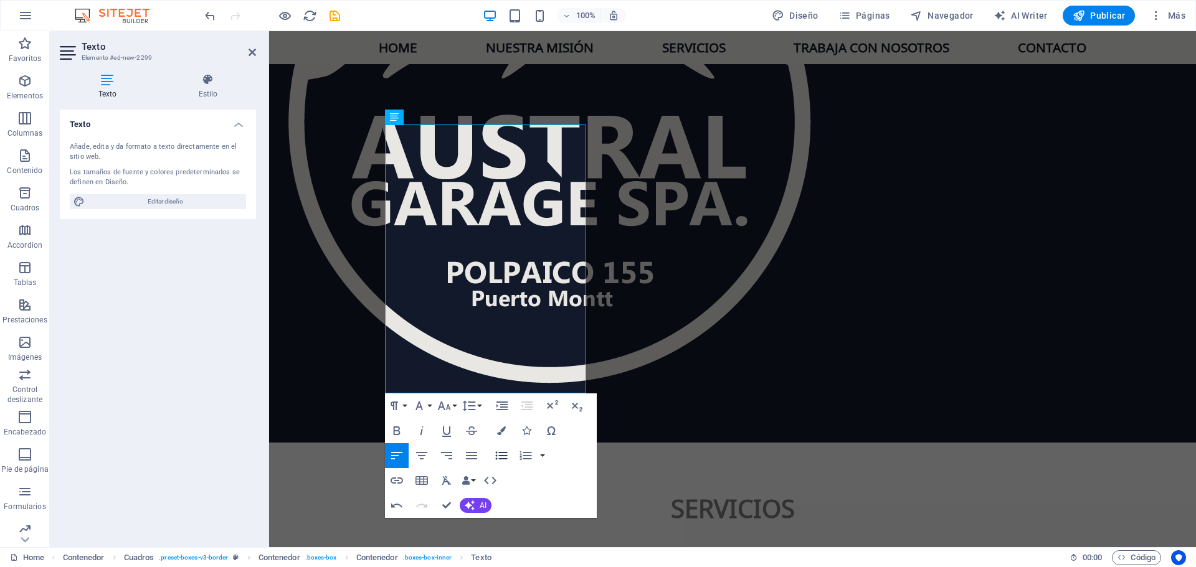
click at [501, 454] on icon "button" at bounding box center [501, 455] width 15 height 15
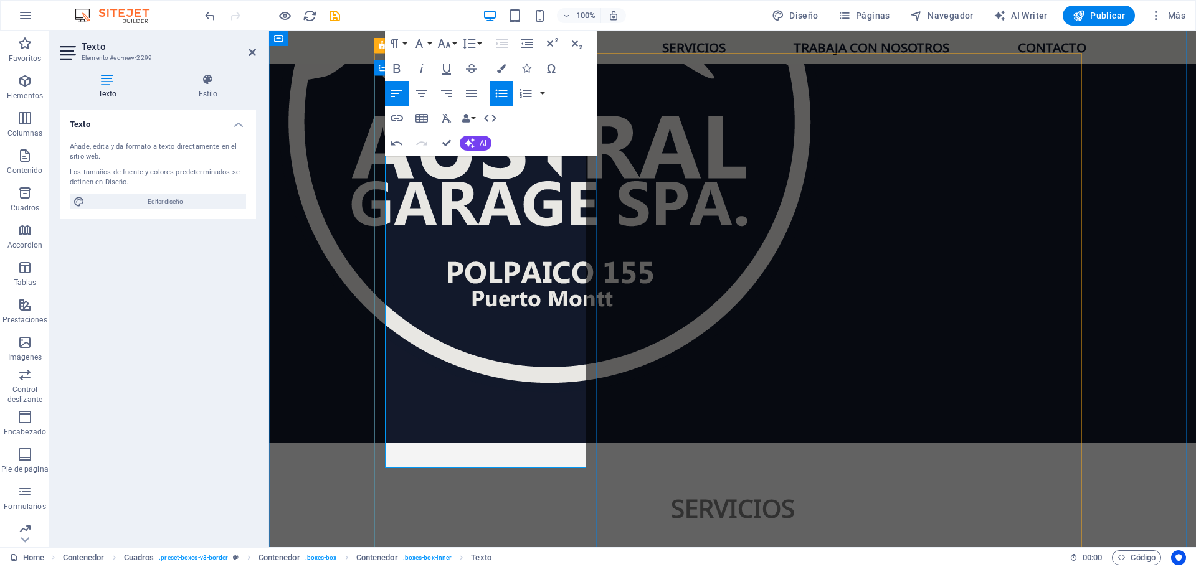
click at [399, 72] on icon "button" at bounding box center [396, 68] width 15 height 15
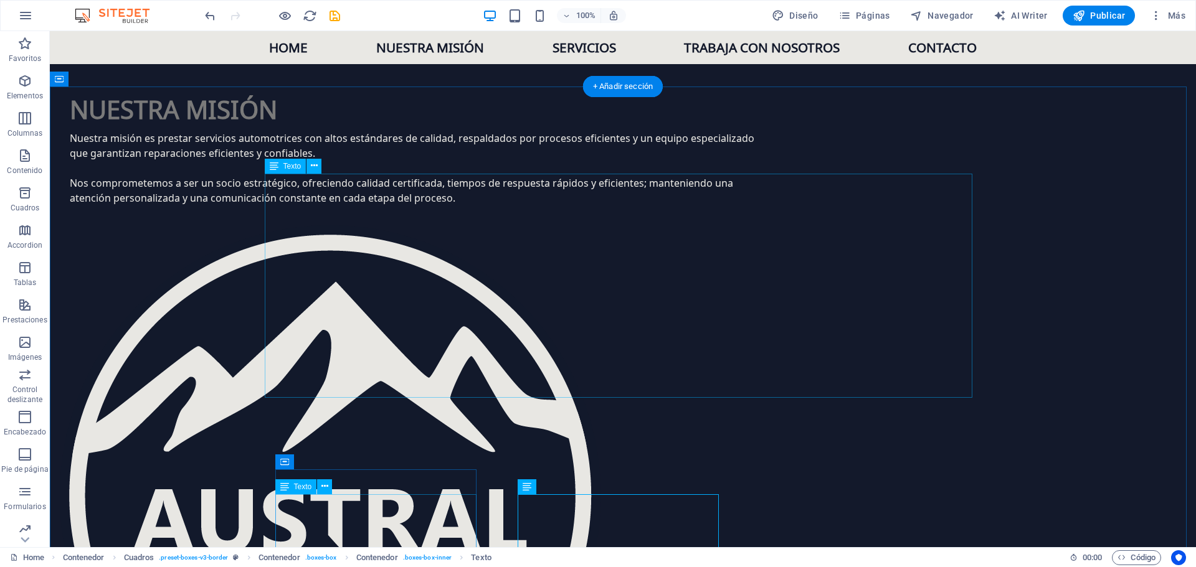
scroll to position [1555, 0]
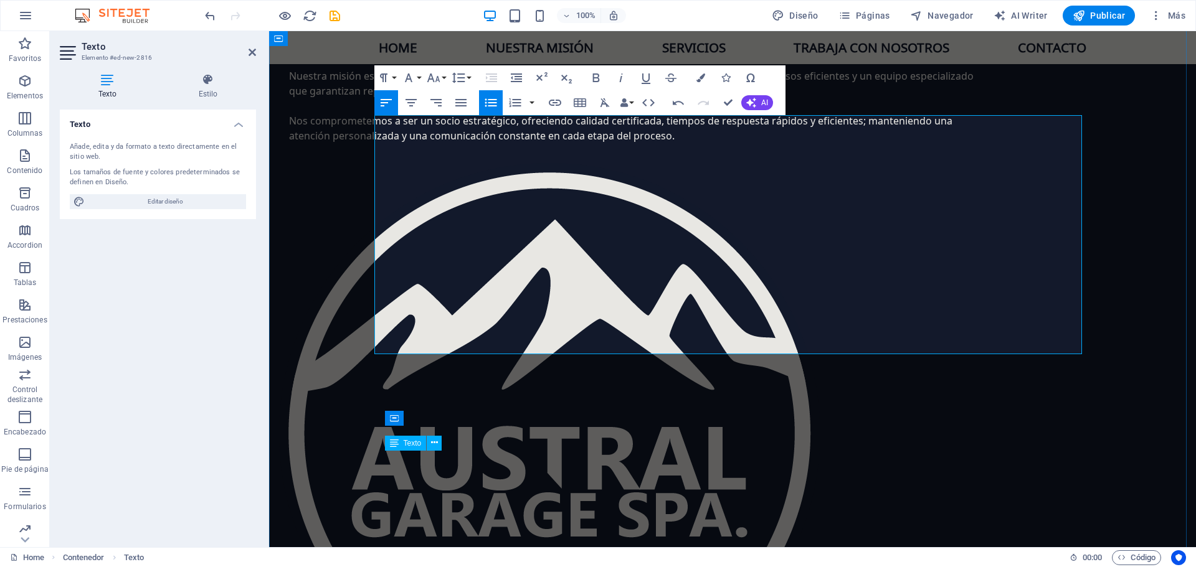
drag, startPoint x: 494, startPoint y: 276, endPoint x: 634, endPoint y: 273, distance: 139.5
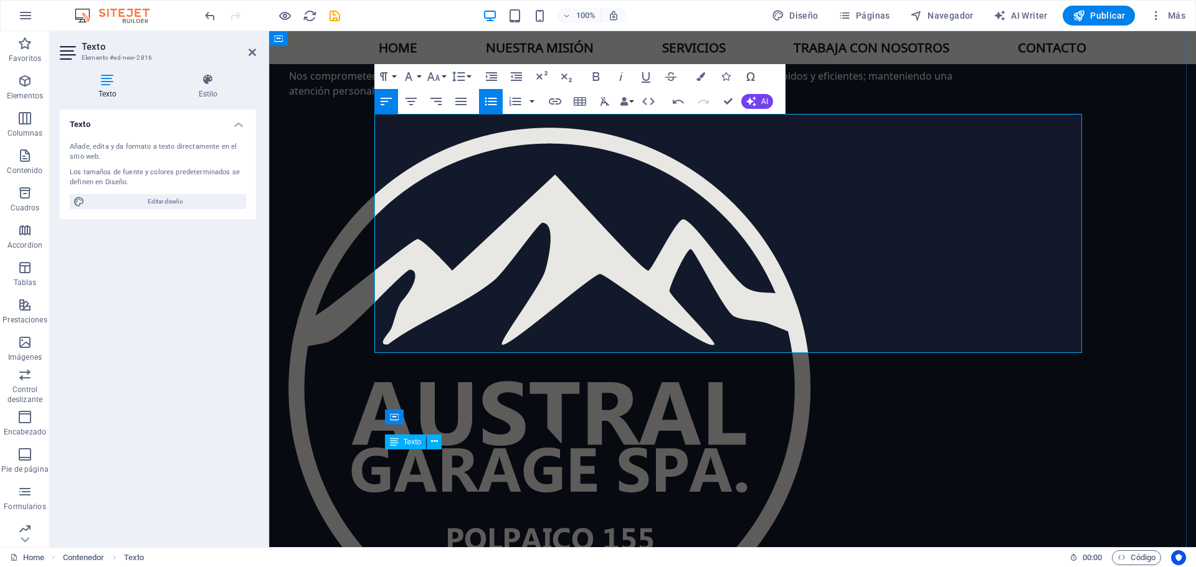
scroll to position [1617, 0]
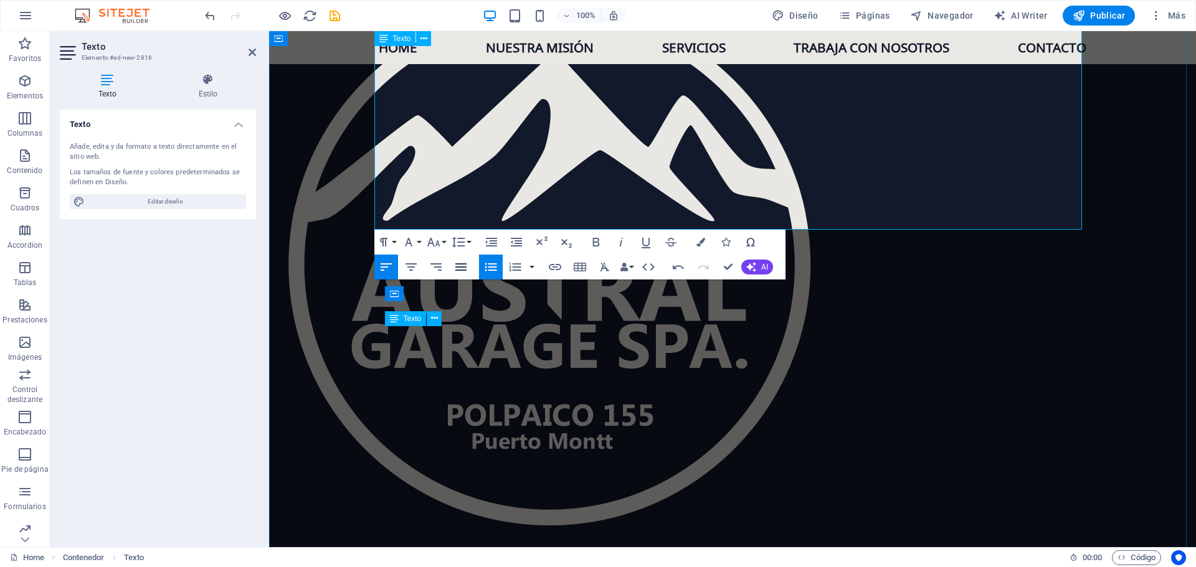
scroll to position [1742, 0]
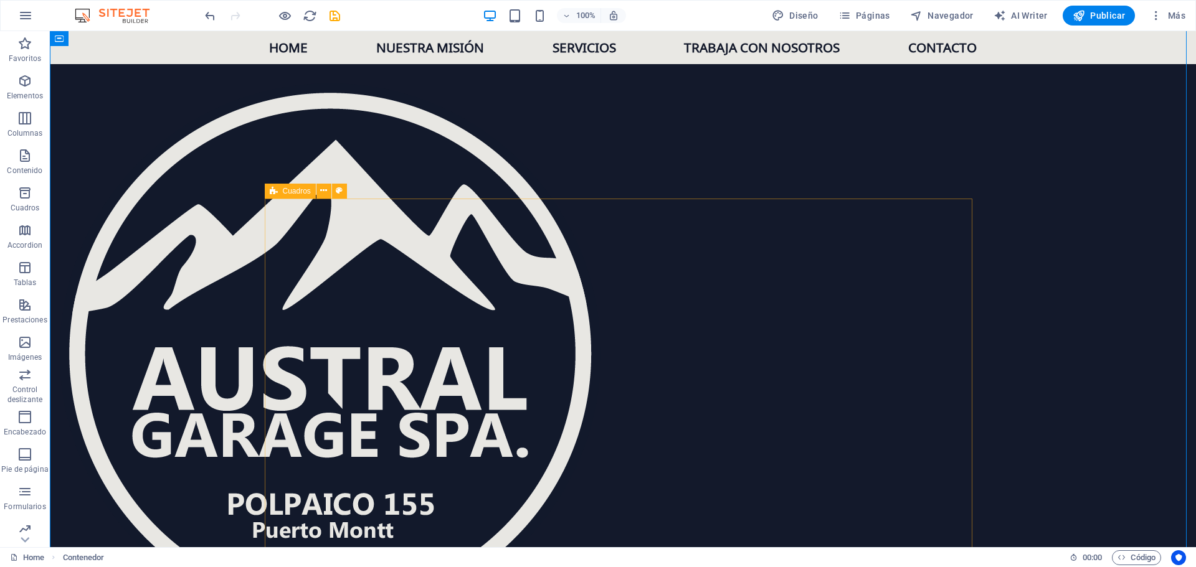
scroll to position [1617, 0]
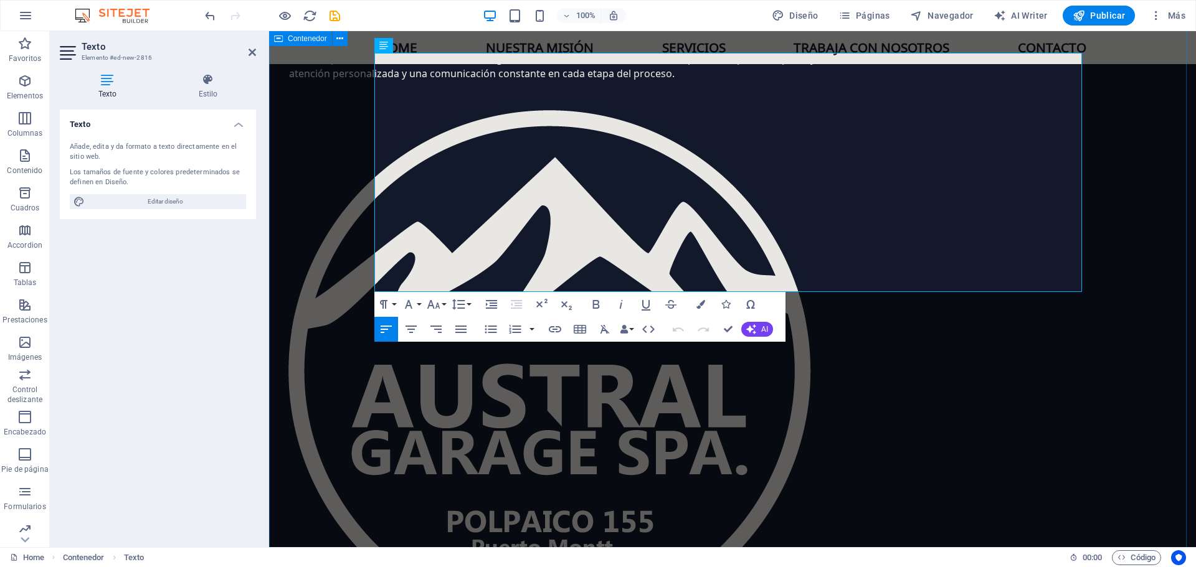
drag, startPoint x: 829, startPoint y: 284, endPoint x: 354, endPoint y: 253, distance: 476.2
copy div "Cómo postular: Envía tu CV y referencias a [EMAIL_ADDRESS][DOMAIN_NAME] , indic…"
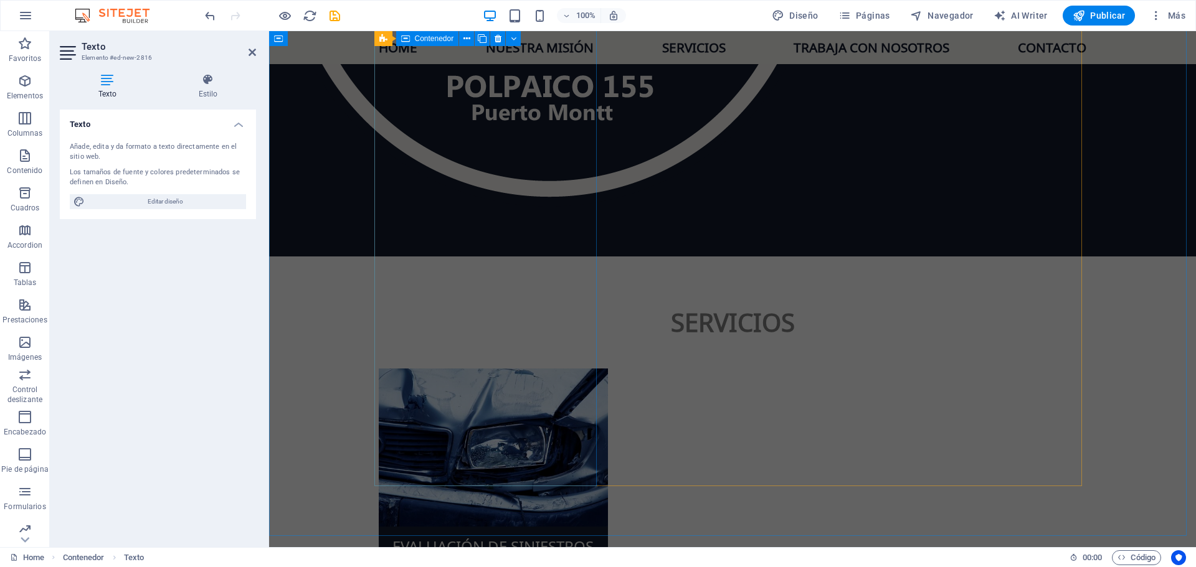
scroll to position [2053, 0]
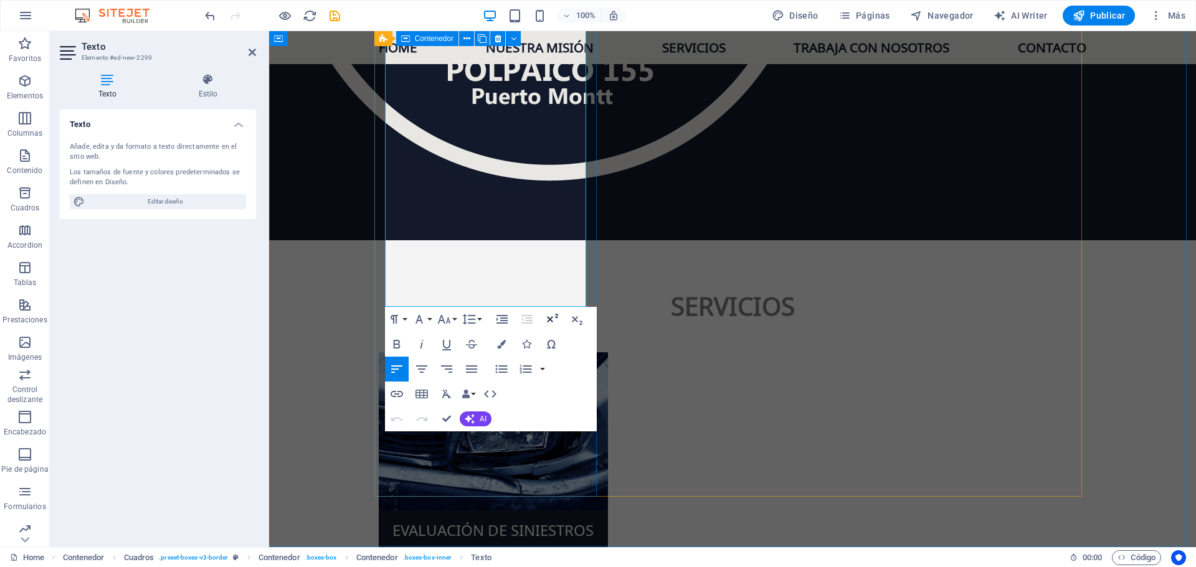
scroll to position [2090, 0]
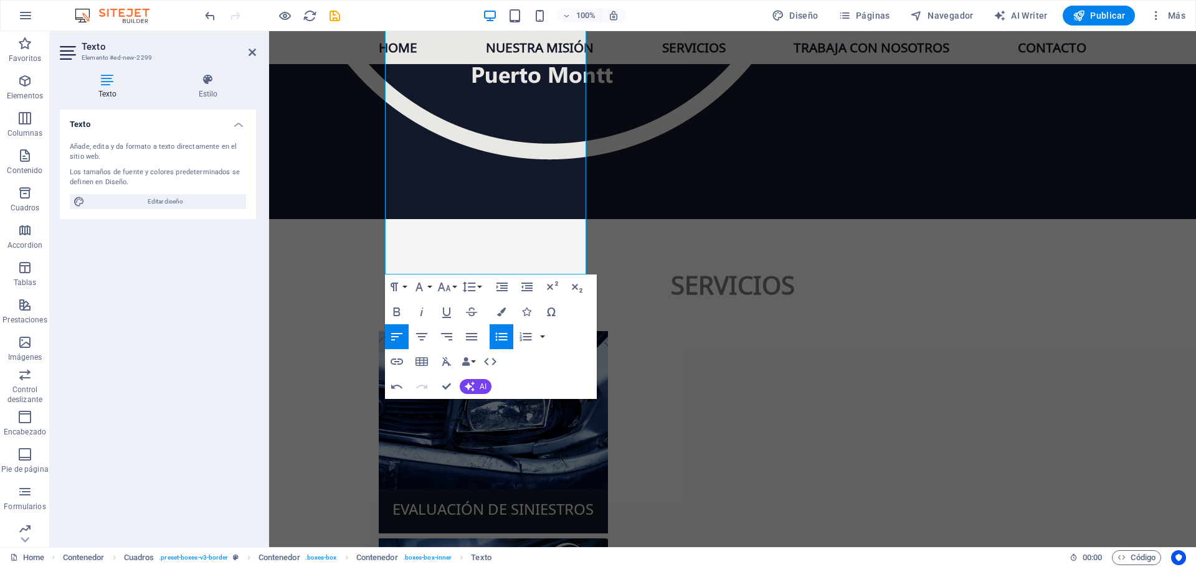
click at [494, 334] on icon "button" at bounding box center [501, 336] width 15 height 15
click at [400, 334] on icon "button" at bounding box center [396, 336] width 15 height 15
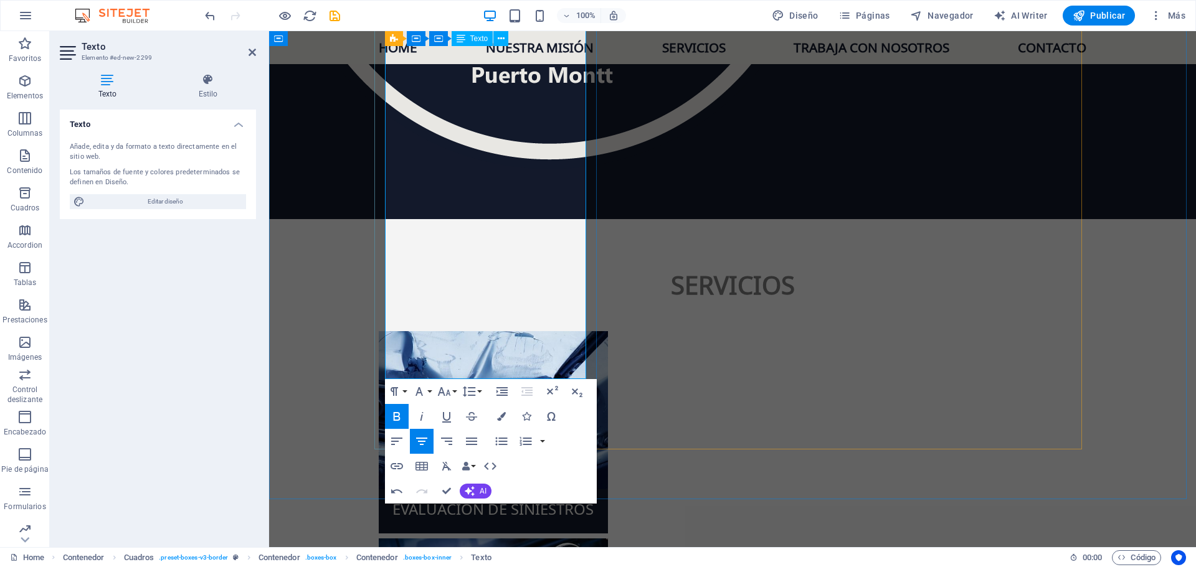
drag, startPoint x: 526, startPoint y: 371, endPoint x: 427, endPoint y: 283, distance: 131.9
click at [395, 440] on icon "button" at bounding box center [396, 441] width 15 height 15
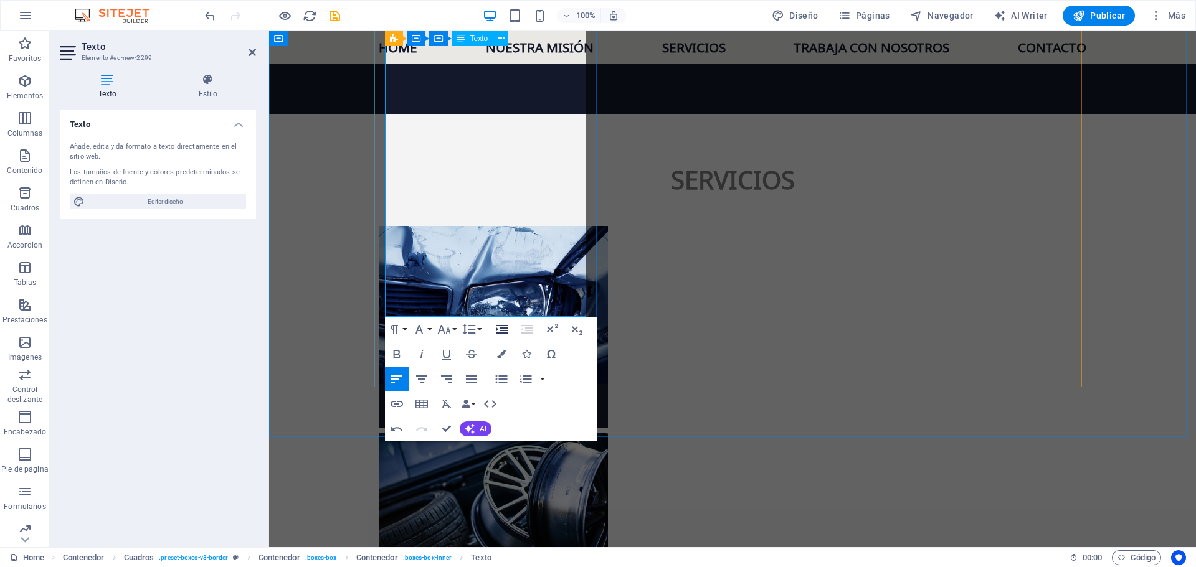
scroll to position [2214, 0]
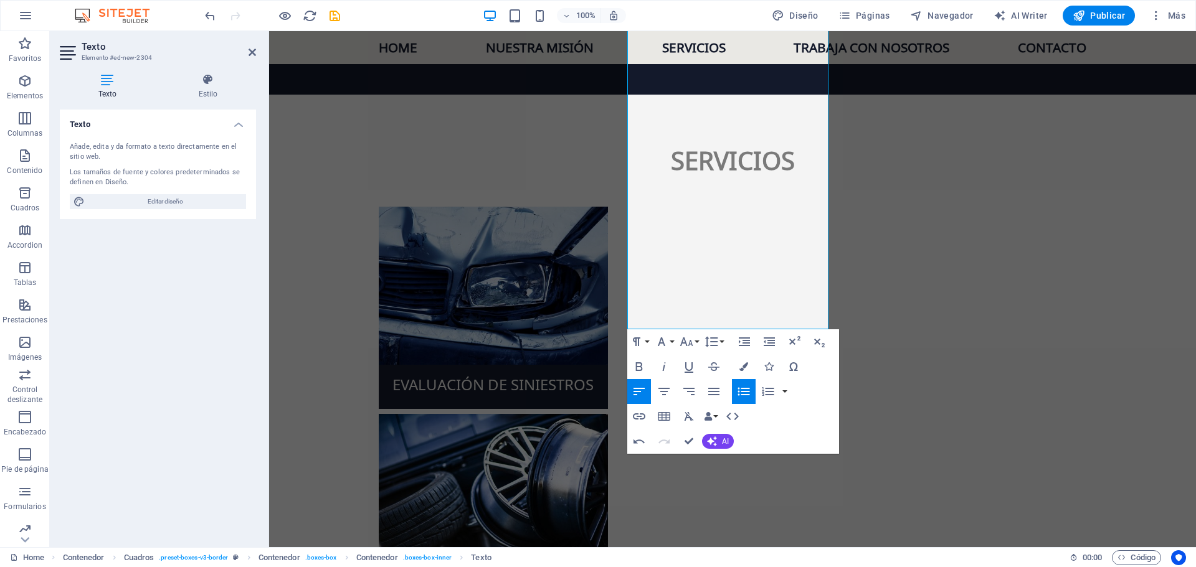
click at [739, 393] on icon "button" at bounding box center [743, 391] width 15 height 15
click at [636, 387] on icon "button" at bounding box center [638, 391] width 15 height 15
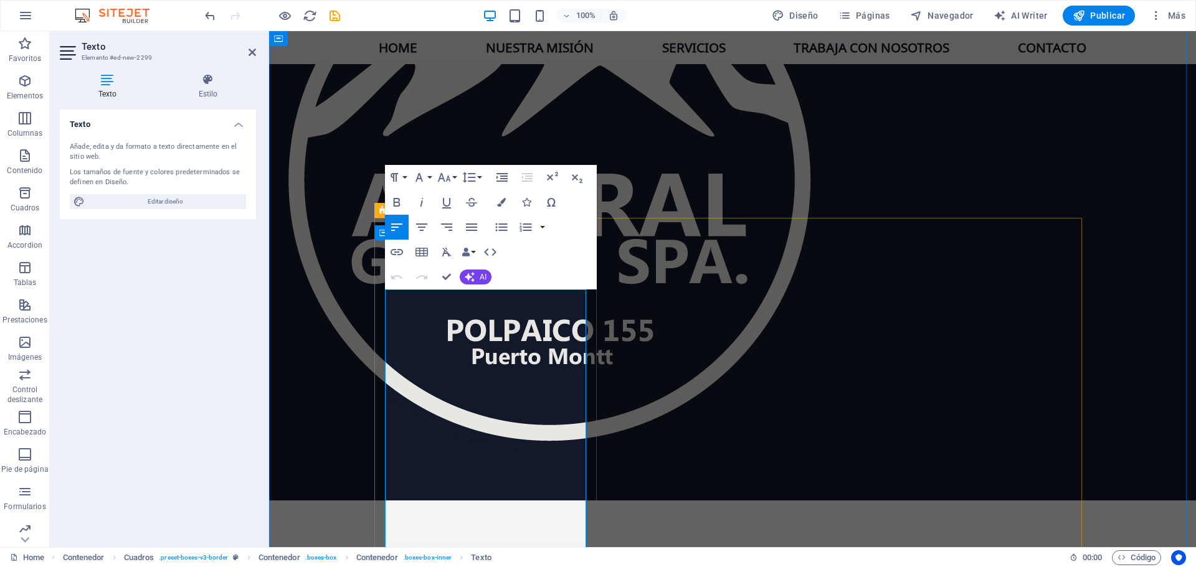
scroll to position [1965, 0]
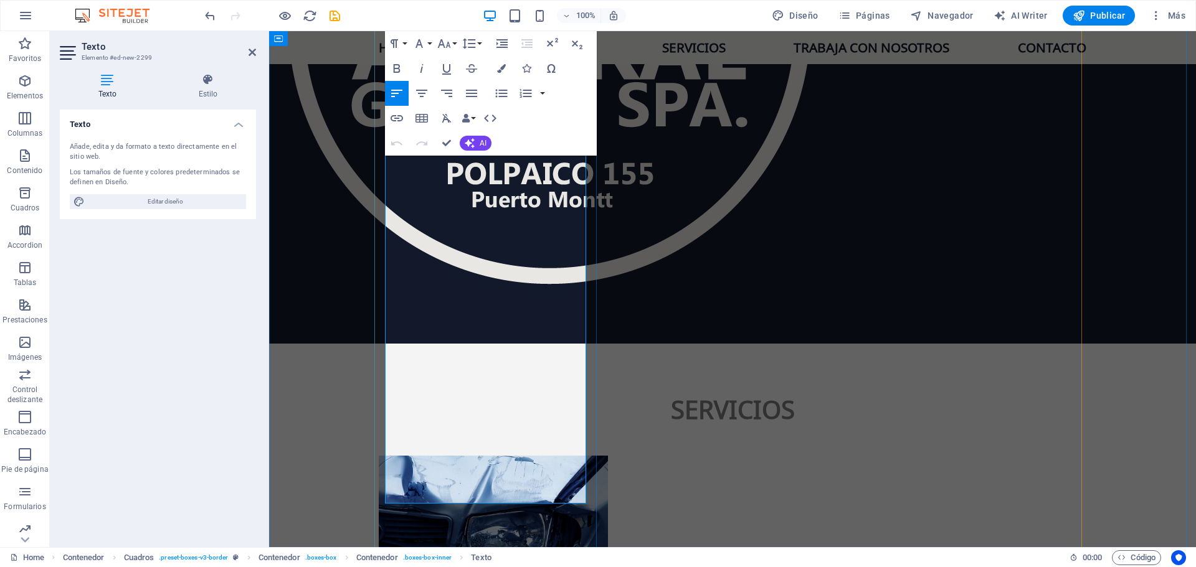
drag, startPoint x: 461, startPoint y: 496, endPoint x: 384, endPoint y: 410, distance: 115.5
copy div "Cómo postular: Envía tu CV y referencias a [EMAIL_ADDRESS][DOMAIN_NAME] , indic…"
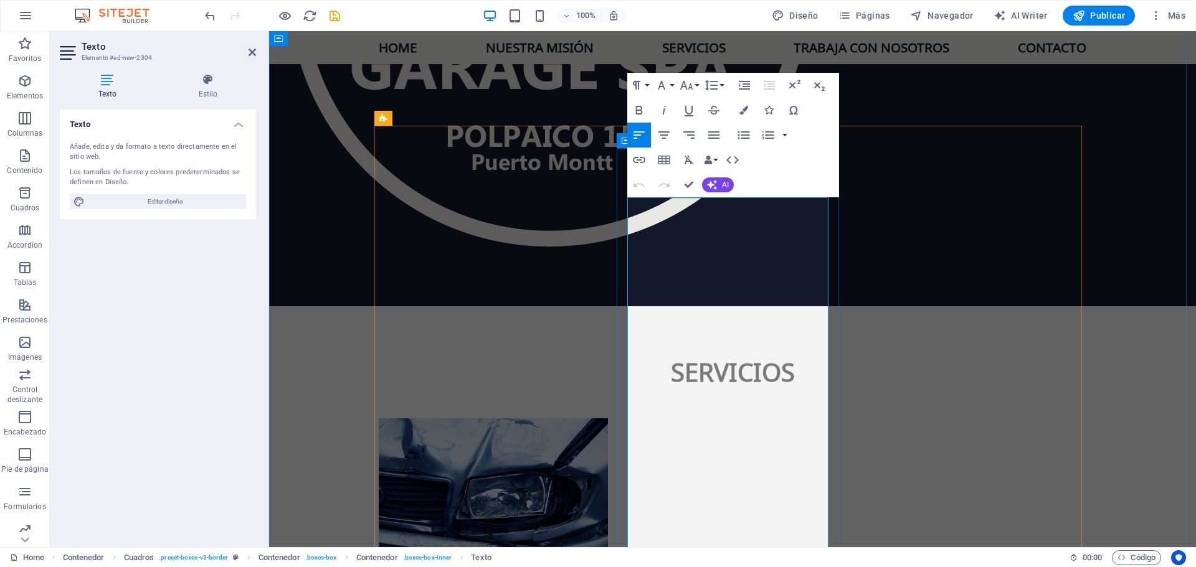
scroll to position [2028, 0]
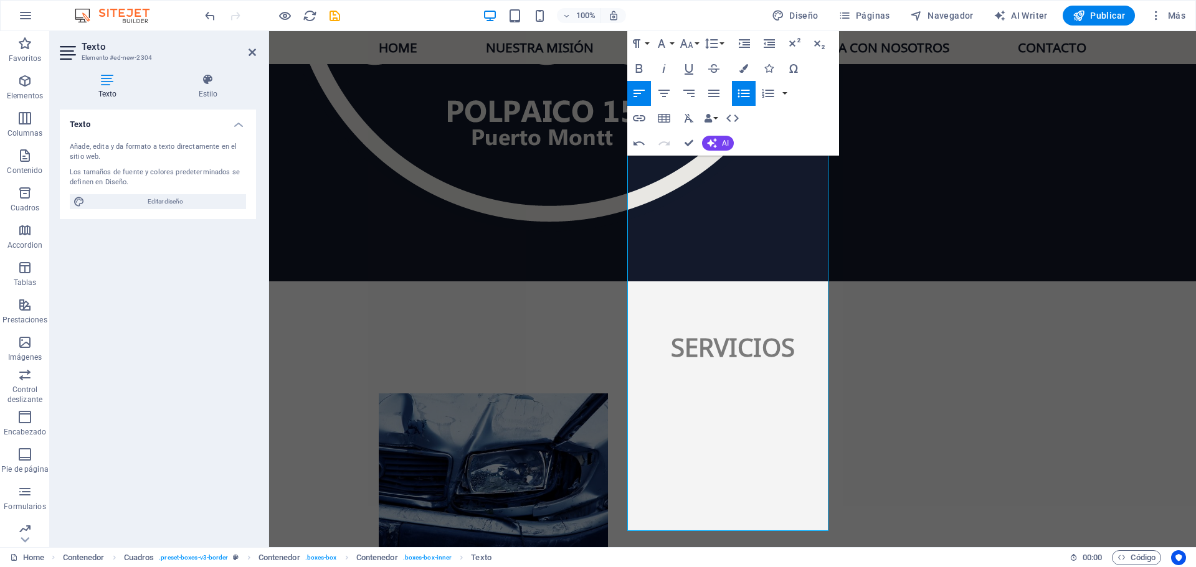
click at [749, 90] on icon "button" at bounding box center [743, 94] width 12 height 8
click at [636, 92] on icon "button" at bounding box center [638, 93] width 15 height 15
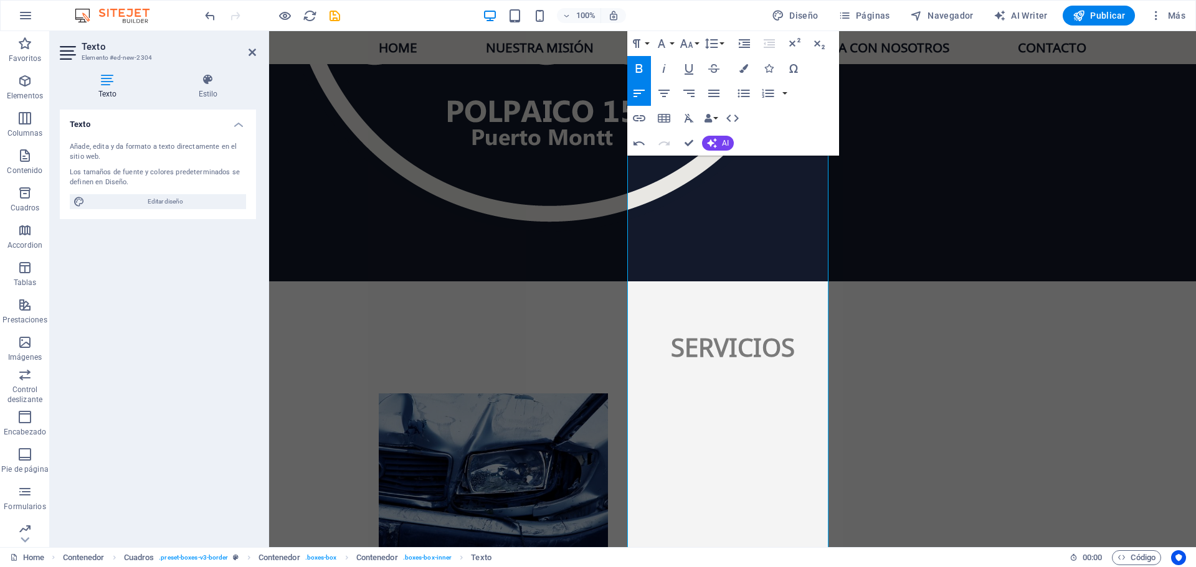
scroll to position [2071, 0]
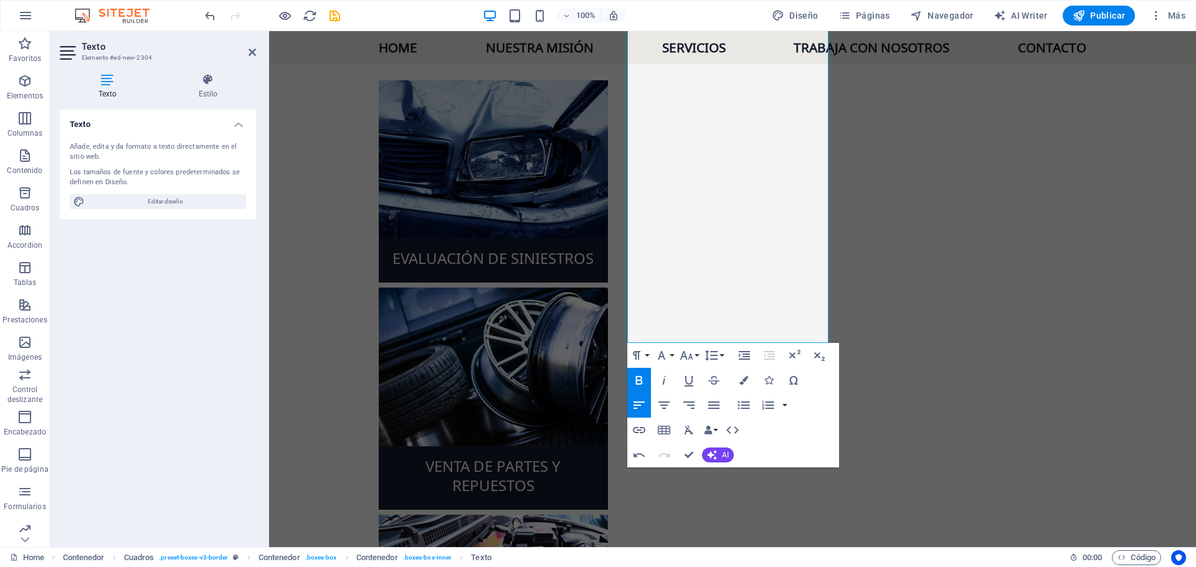
scroll to position [2320, 0]
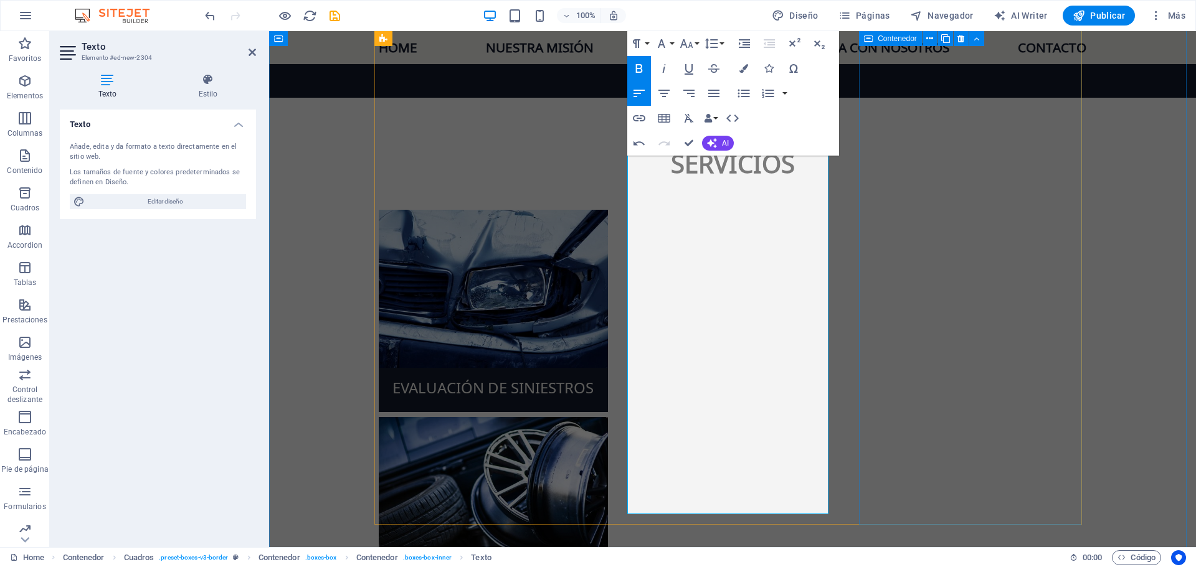
scroll to position [2133, 0]
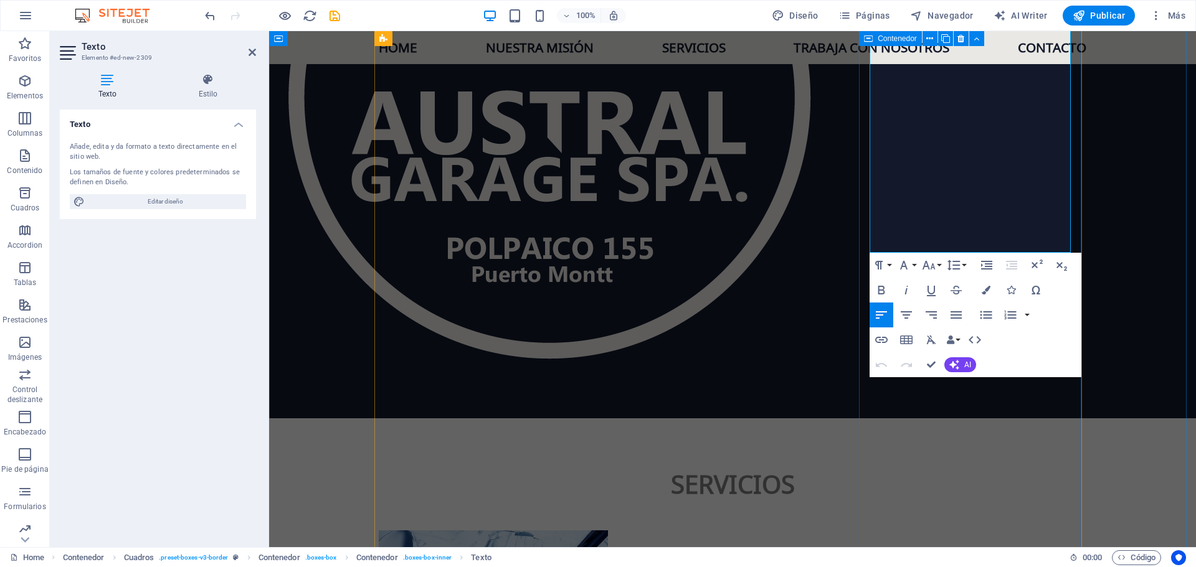
scroll to position [2048, 0]
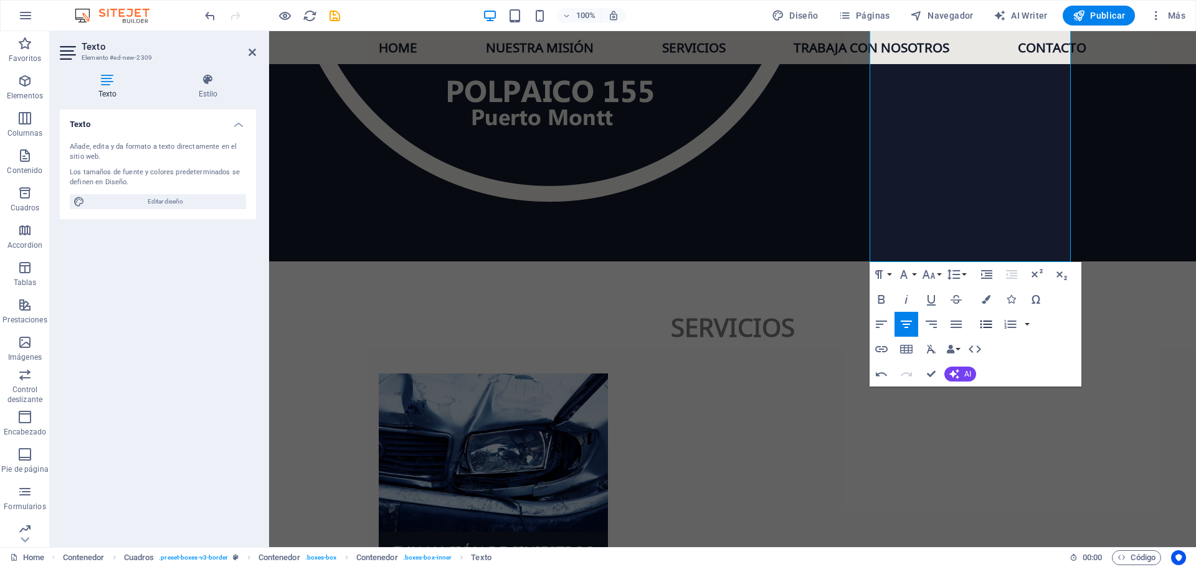
click at [983, 324] on icon "button" at bounding box center [985, 324] width 15 height 15
click at [984, 324] on icon "button" at bounding box center [986, 324] width 12 height 8
click at [877, 323] on icon "button" at bounding box center [881, 324] width 15 height 15
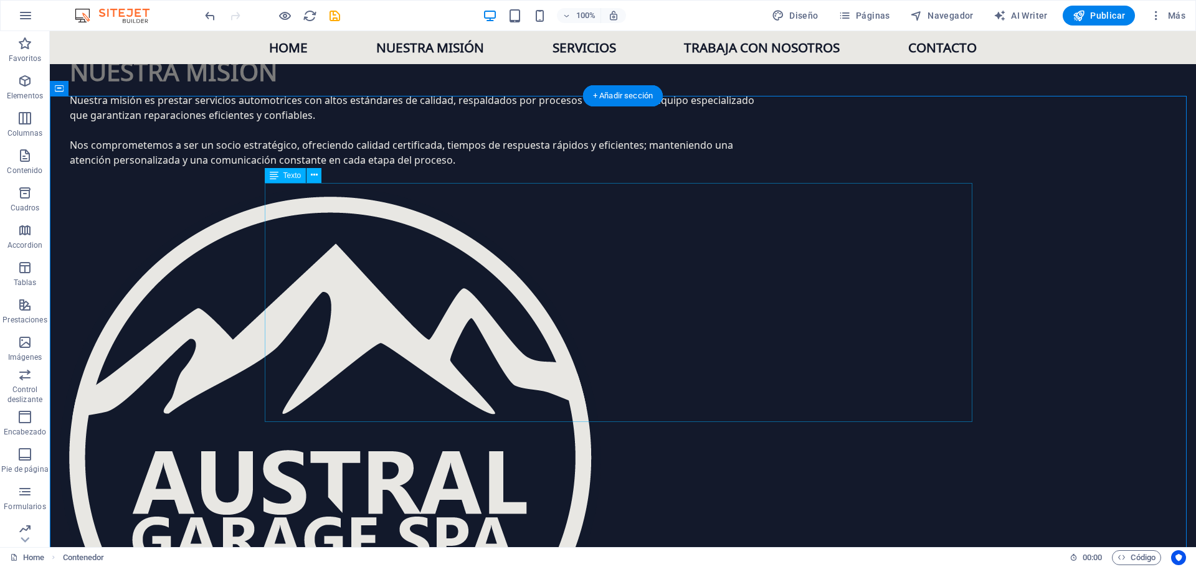
scroll to position [1549, 0]
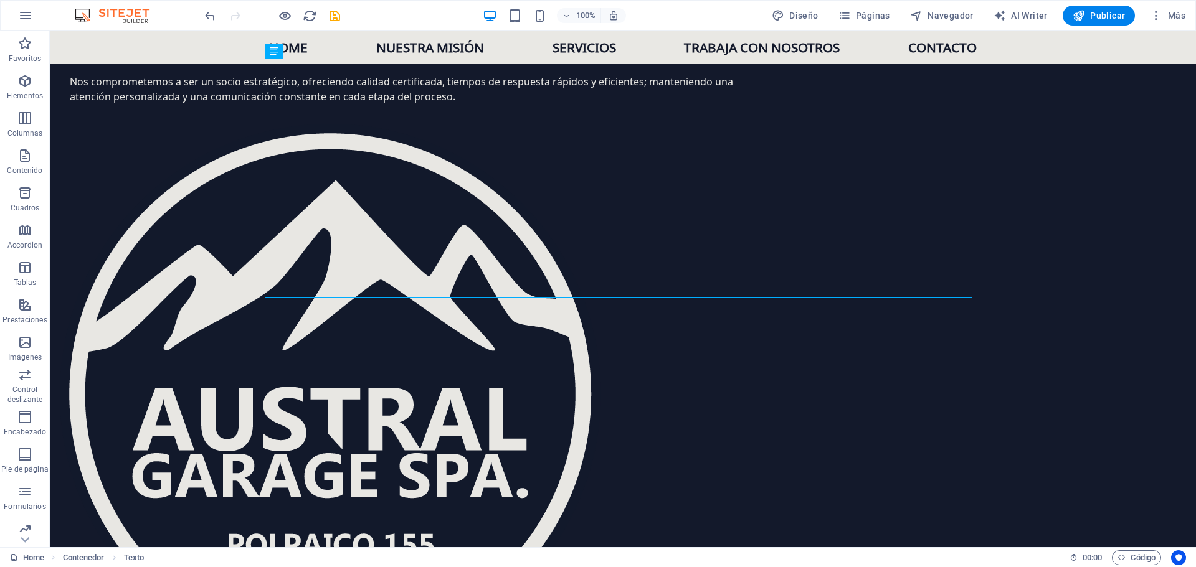
scroll to position [1612, 0]
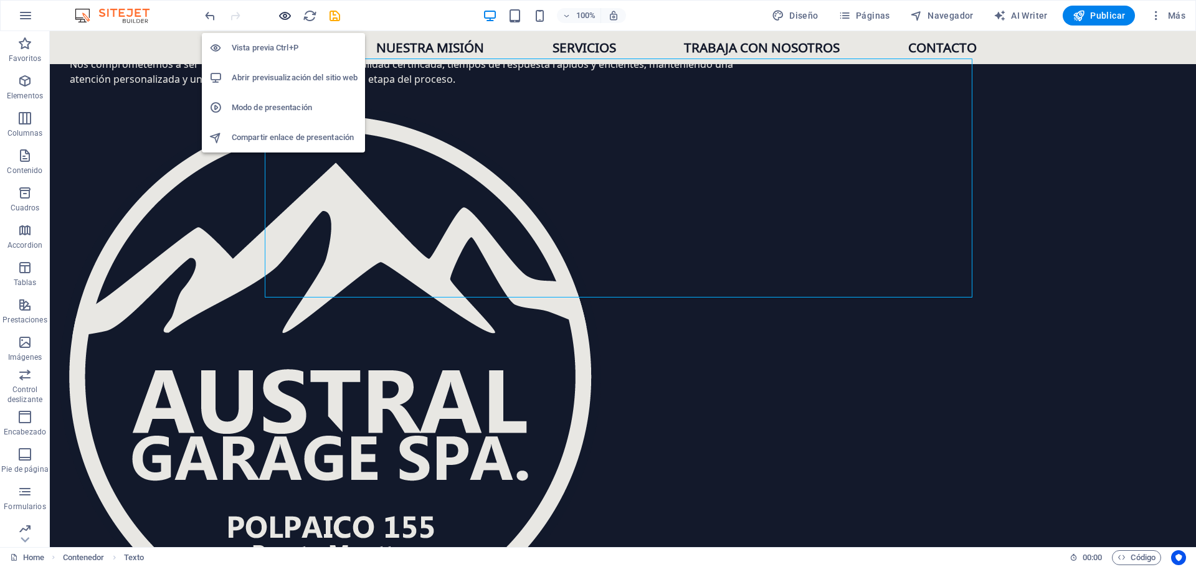
click at [283, 16] on icon "button" at bounding box center [285, 16] width 14 height 14
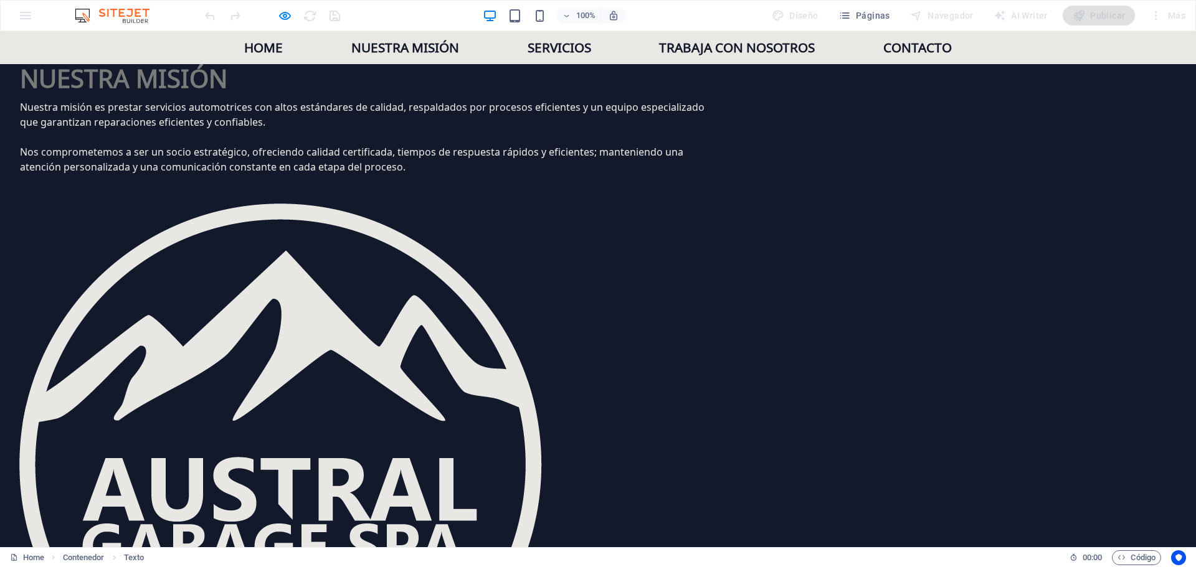
scroll to position [1487, 0]
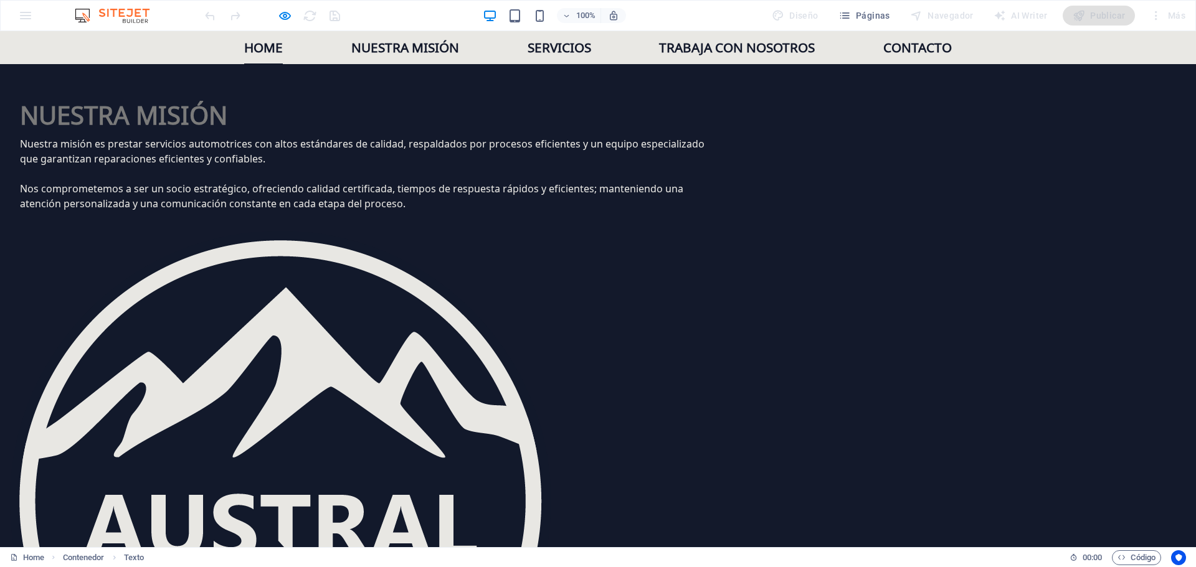
click at [265, 48] on link "Home" at bounding box center [263, 47] width 39 height 33
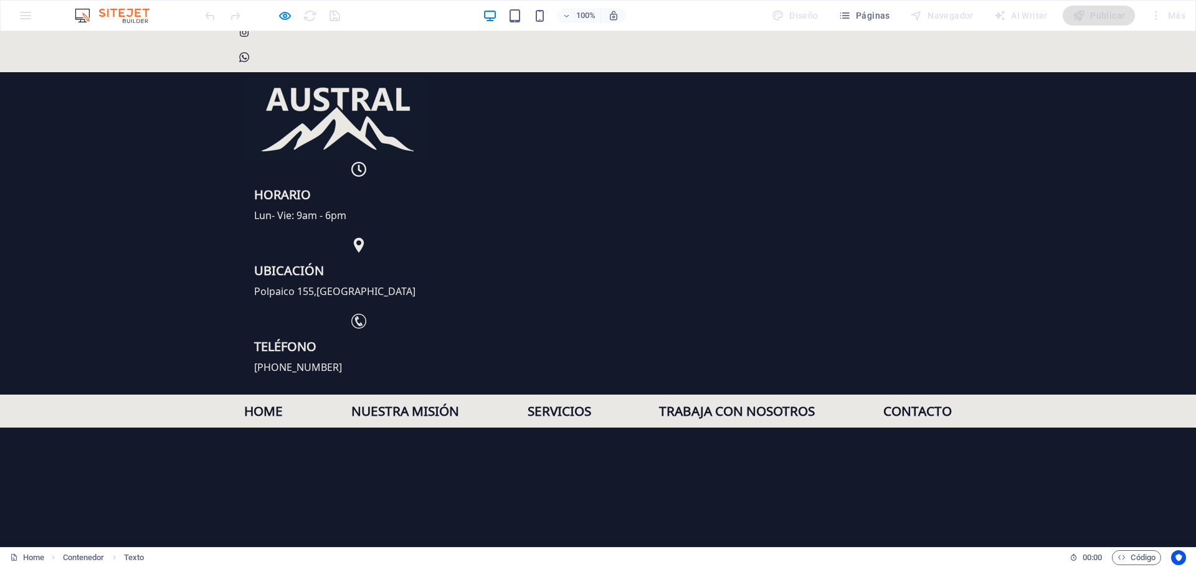
scroll to position [0, 0]
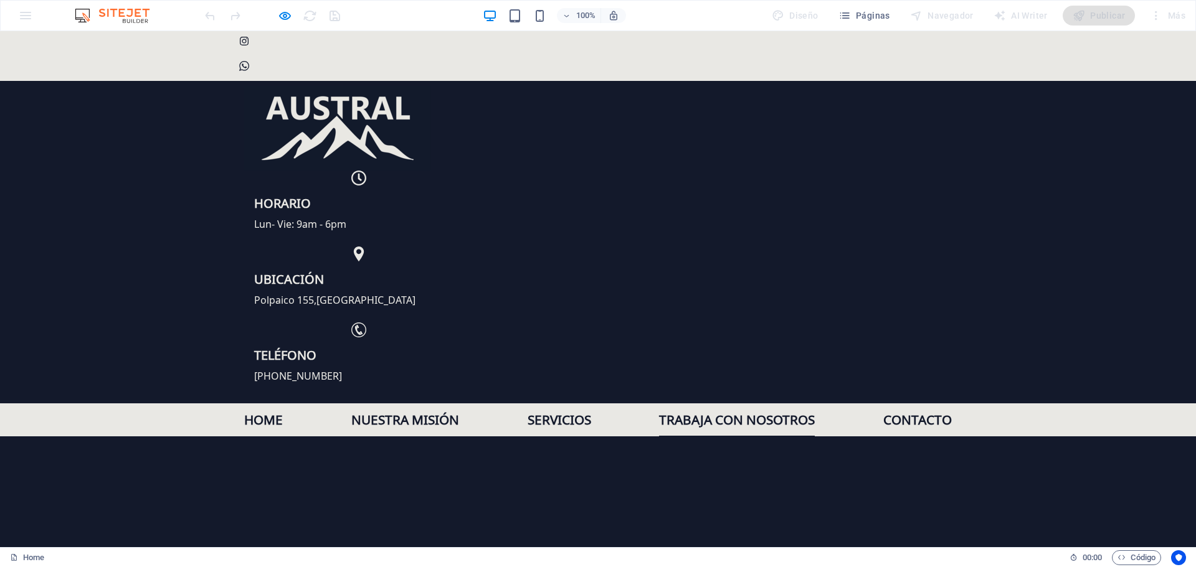
click at [689, 404] on link "Trabaja con nosotros" at bounding box center [737, 420] width 156 height 33
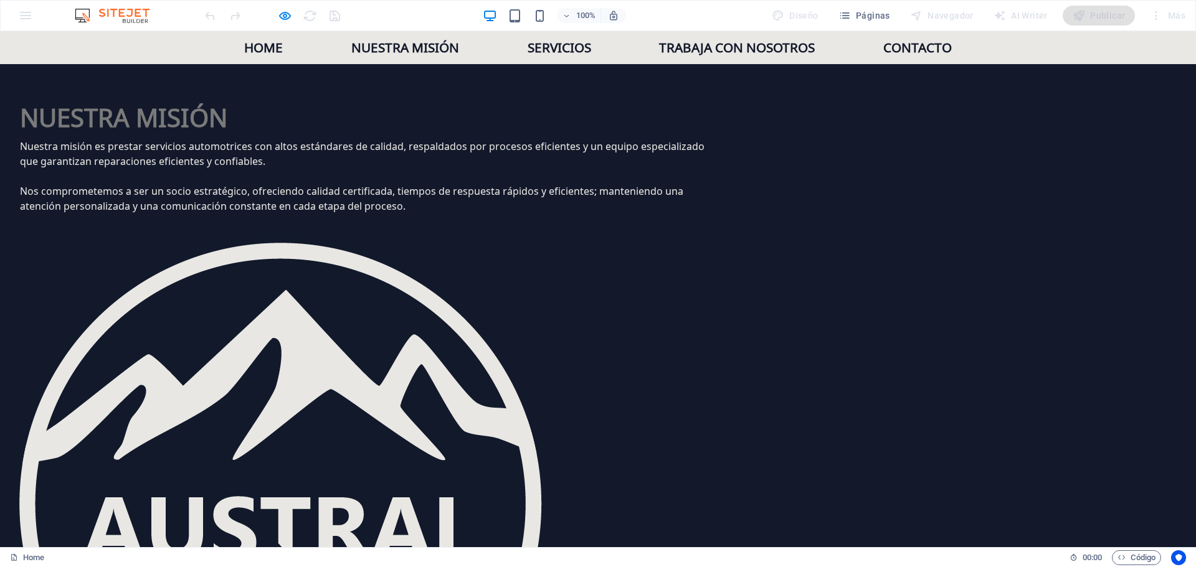
scroll to position [1569, 0]
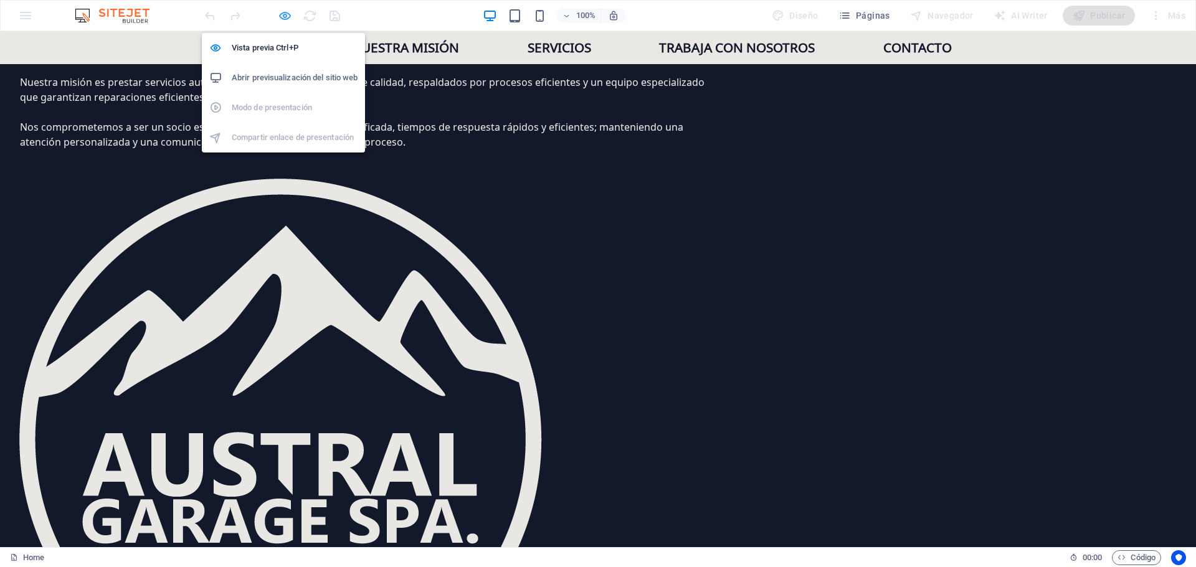
click at [285, 16] on icon "button" at bounding box center [285, 16] width 14 height 14
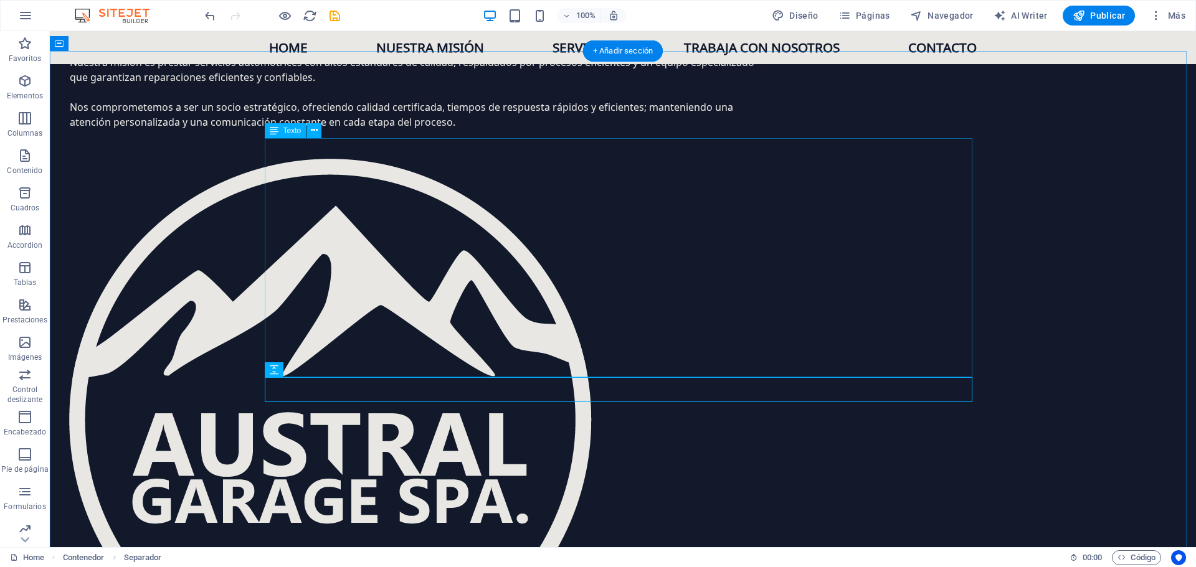
scroll to position [1506, 0]
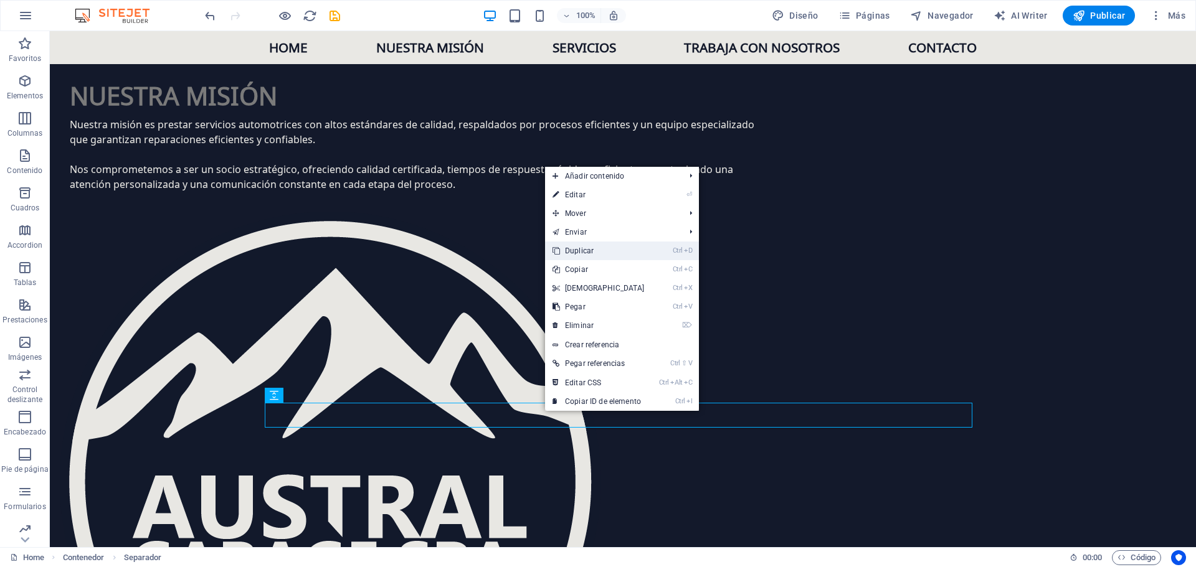
click at [588, 250] on link "Ctrl D Duplicar" at bounding box center [598, 251] width 107 height 19
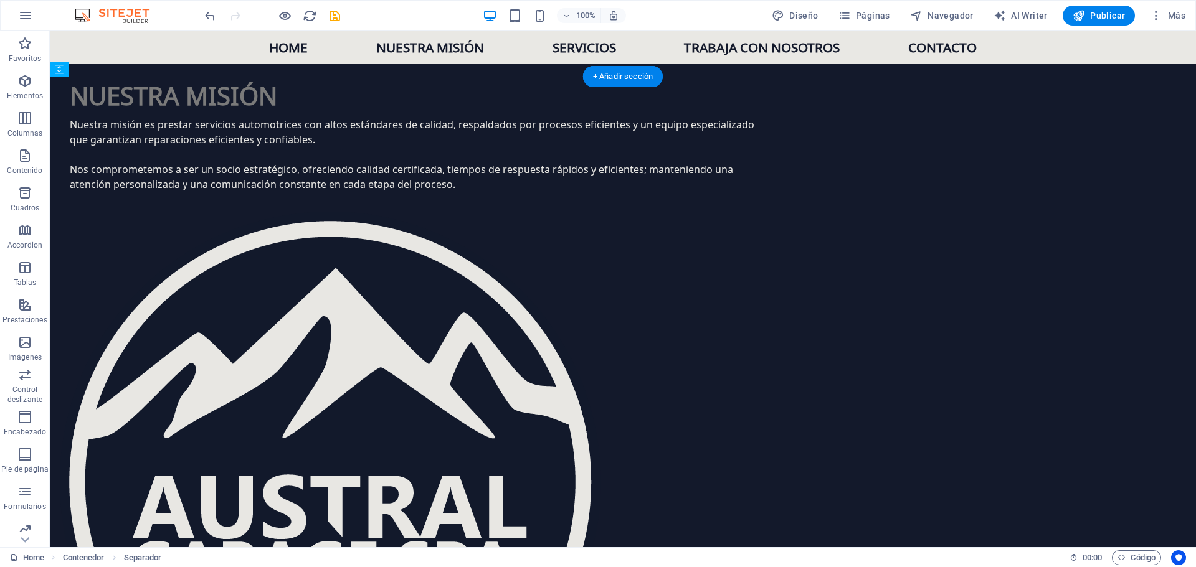
drag, startPoint x: 405, startPoint y: 411, endPoint x: 435, endPoint y: 159, distance: 253.4
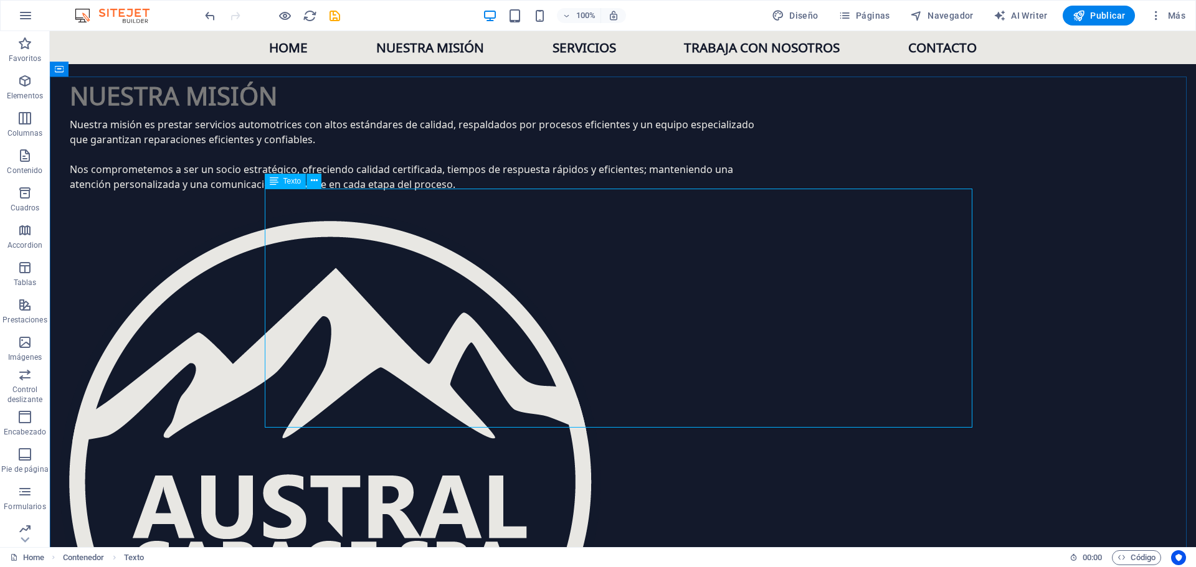
click at [283, 180] on span "Texto" at bounding box center [292, 180] width 18 height 7
click at [314, 185] on icon at bounding box center [314, 180] width 7 height 13
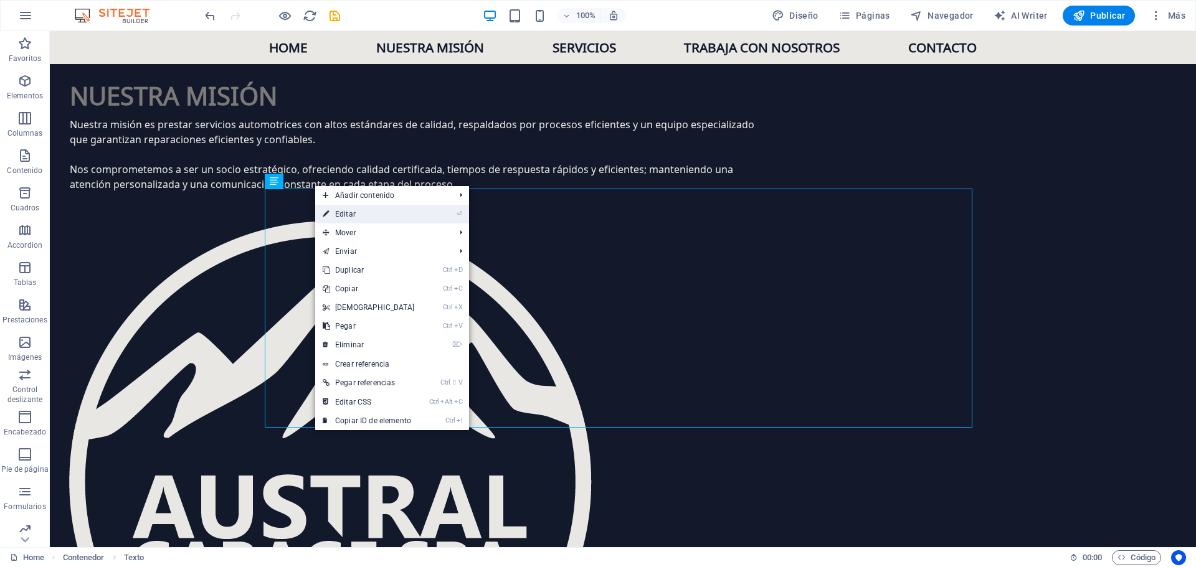
click at [389, 212] on link "⏎ Editar" at bounding box center [368, 214] width 107 height 19
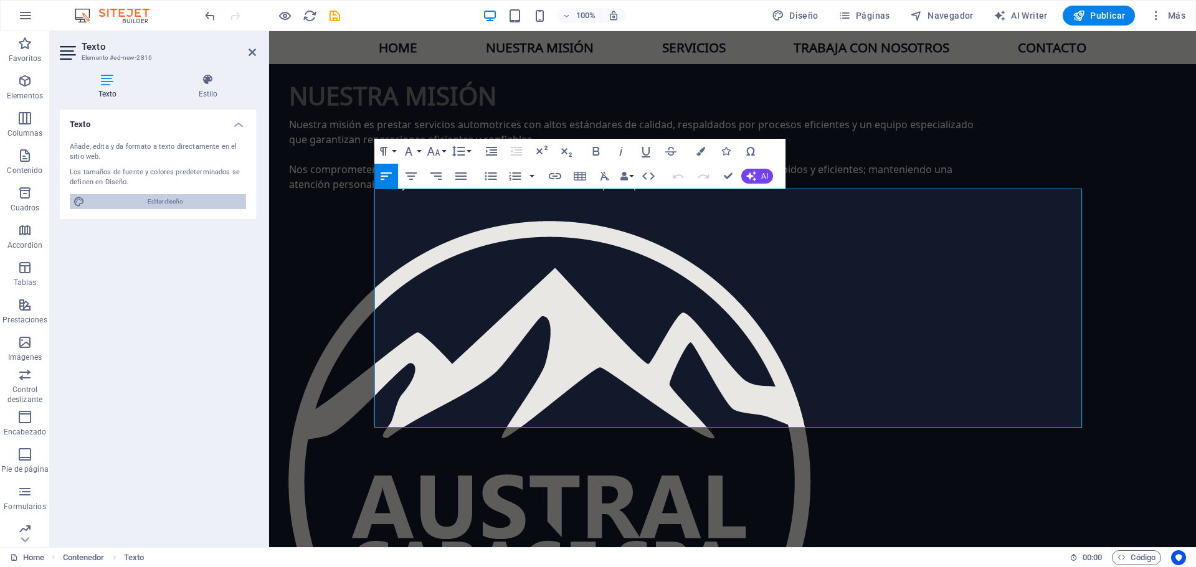
drag, startPoint x: 177, startPoint y: 202, endPoint x: 100, endPoint y: 171, distance: 82.9
click at [177, 202] on span "Editar diseño" at bounding box center [165, 201] width 154 height 15
select select "px"
select select "400"
select select "px"
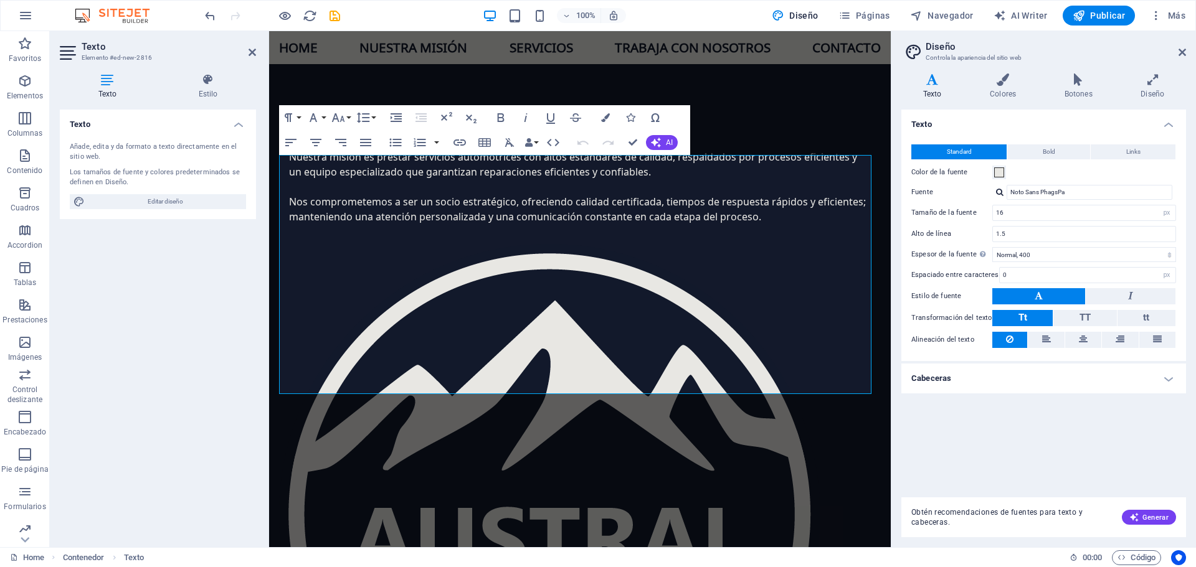
scroll to position [1449, 0]
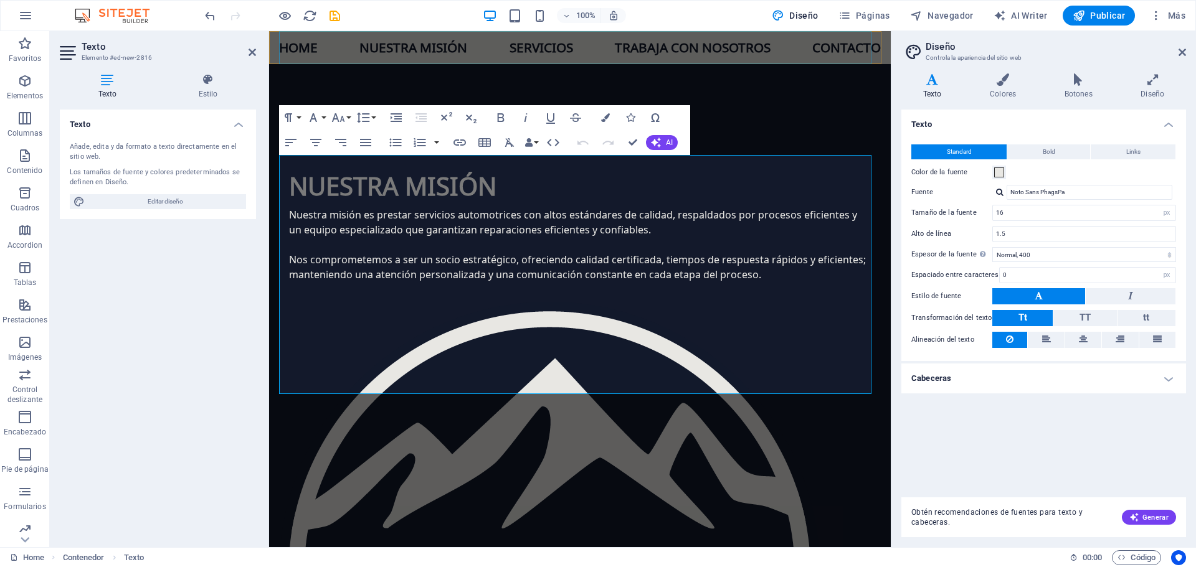
click at [540, 49] on nav "Home Nuestra misión Servicios Trabaja con nosotros Contacto" at bounding box center [580, 47] width 602 height 33
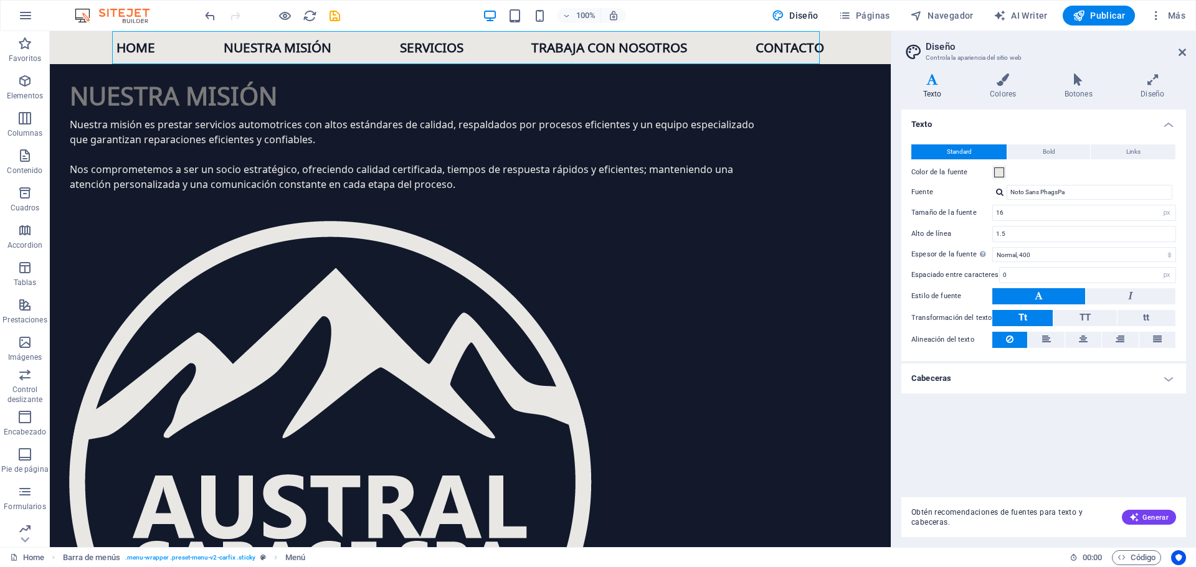
click at [541, 52] on nav "Home Nuestra misión Servicios Trabaja con nosotros Contacto" at bounding box center [469, 47] width 707 height 33
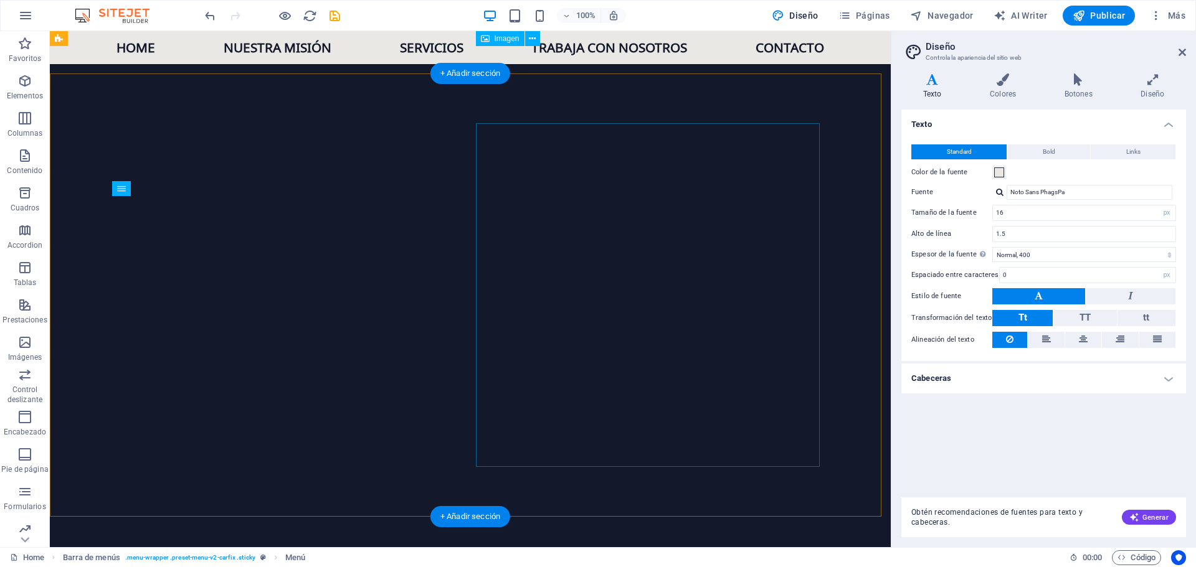
scroll to position [323, 0]
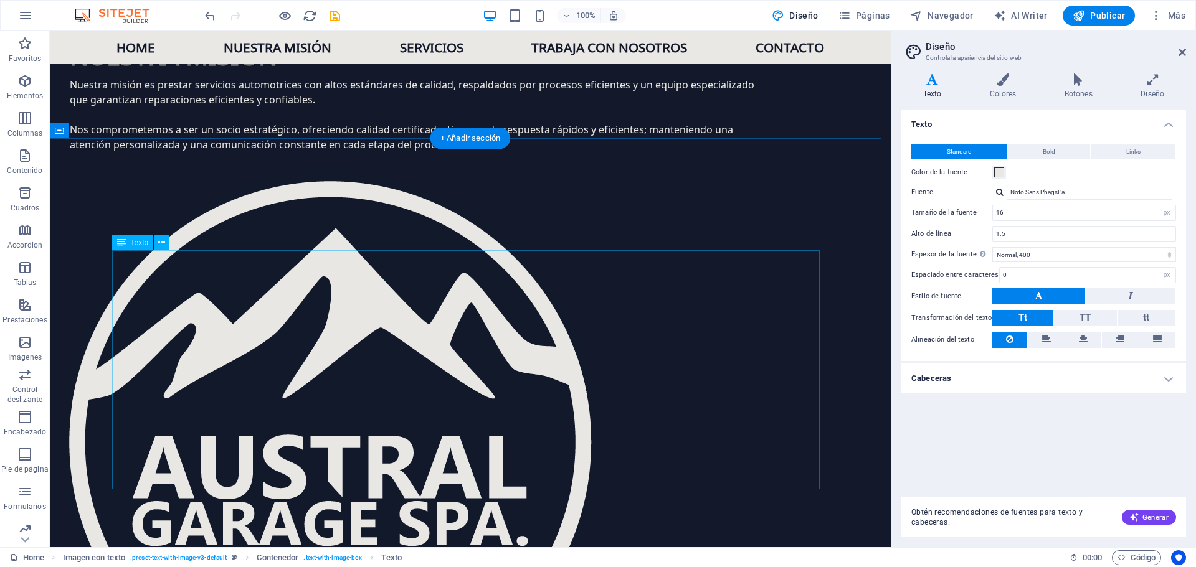
scroll to position [1631, 0]
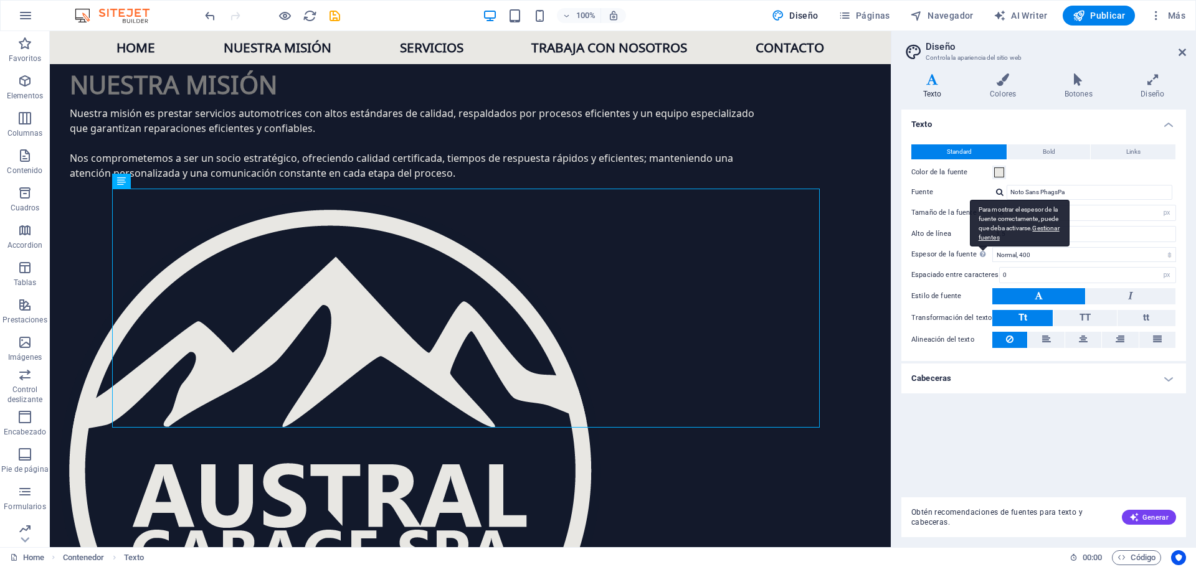
scroll to position [1506, 0]
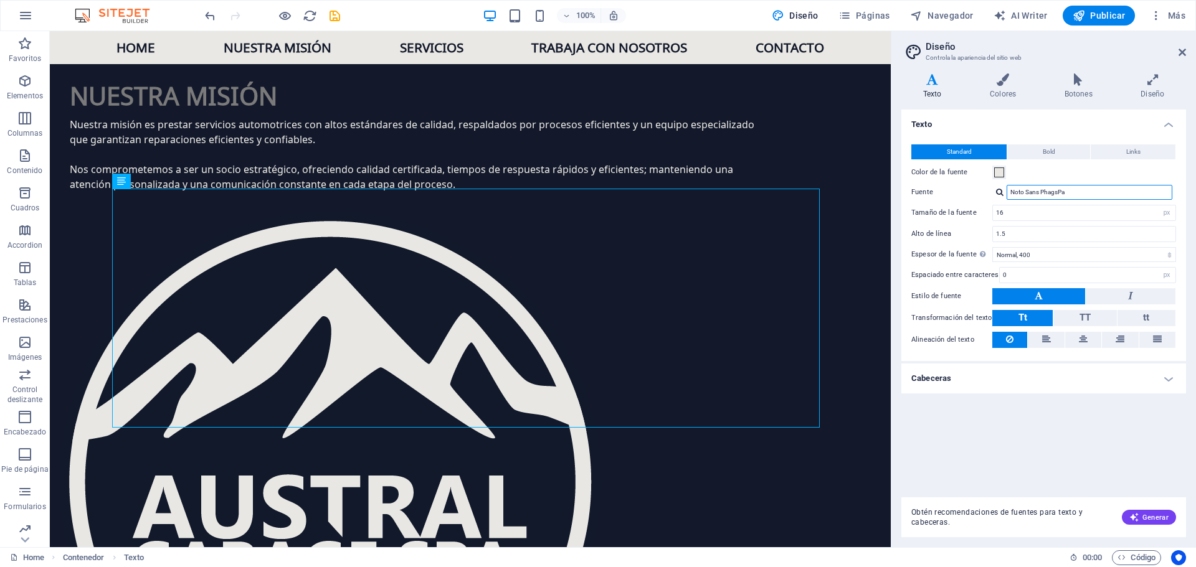
click at [1052, 192] on input "Noto Sans PhagsPa" at bounding box center [1089, 192] width 166 height 15
click at [1085, 191] on input "Noto Sans PhagsPa" at bounding box center [1089, 192] width 166 height 15
drag, startPoint x: 1085, startPoint y: 191, endPoint x: 929, endPoint y: 192, distance: 155.7
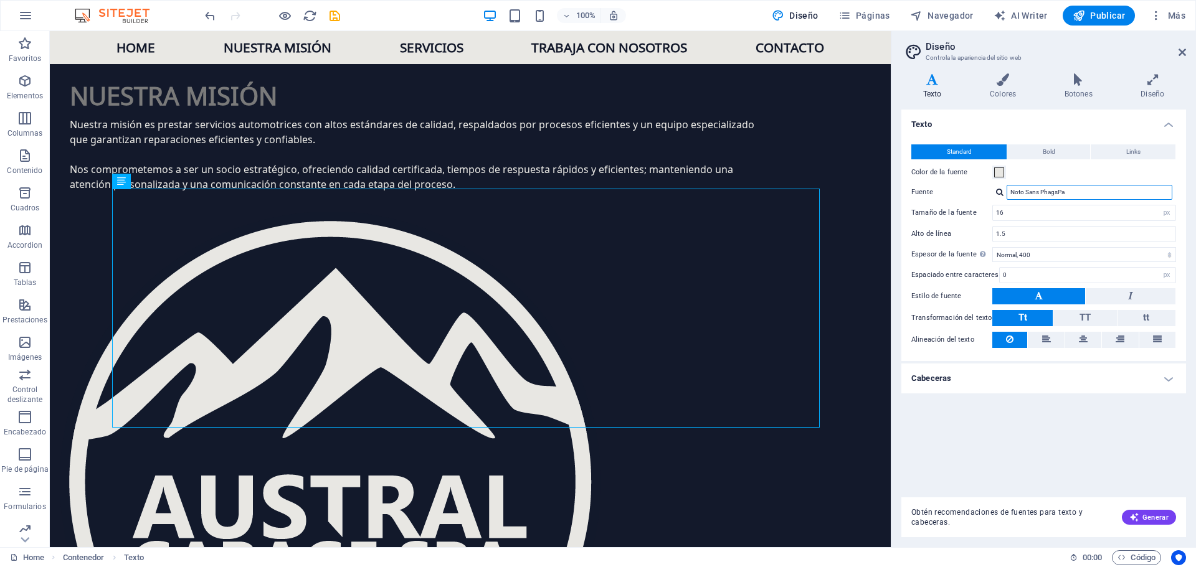
click at [929, 192] on div "Fuente Noto Sans PhagsPa" at bounding box center [1043, 192] width 265 height 15
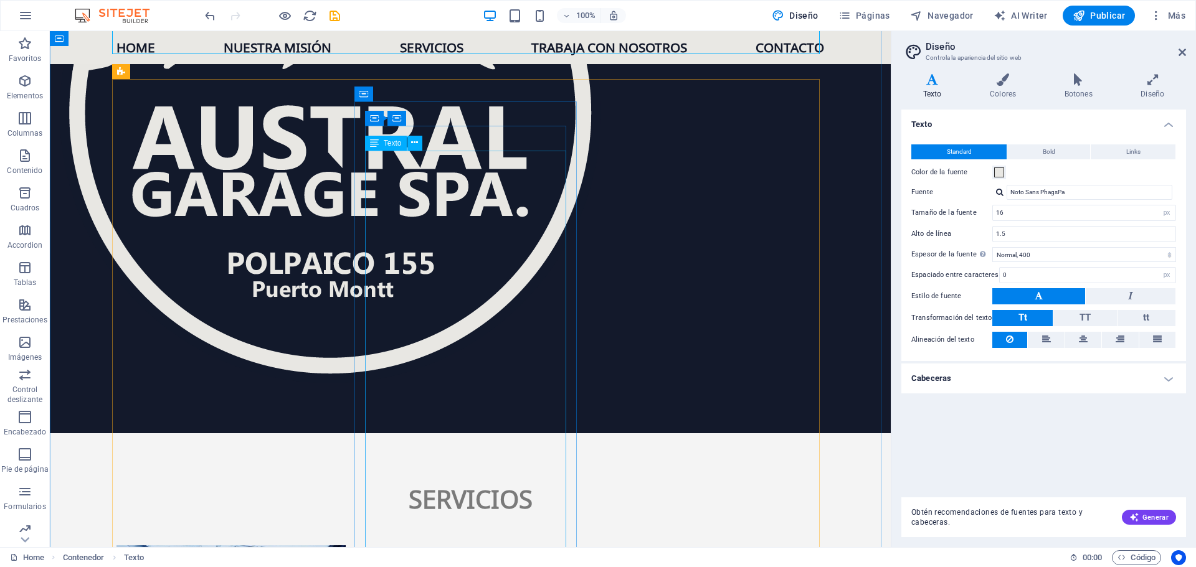
scroll to position [1880, 0]
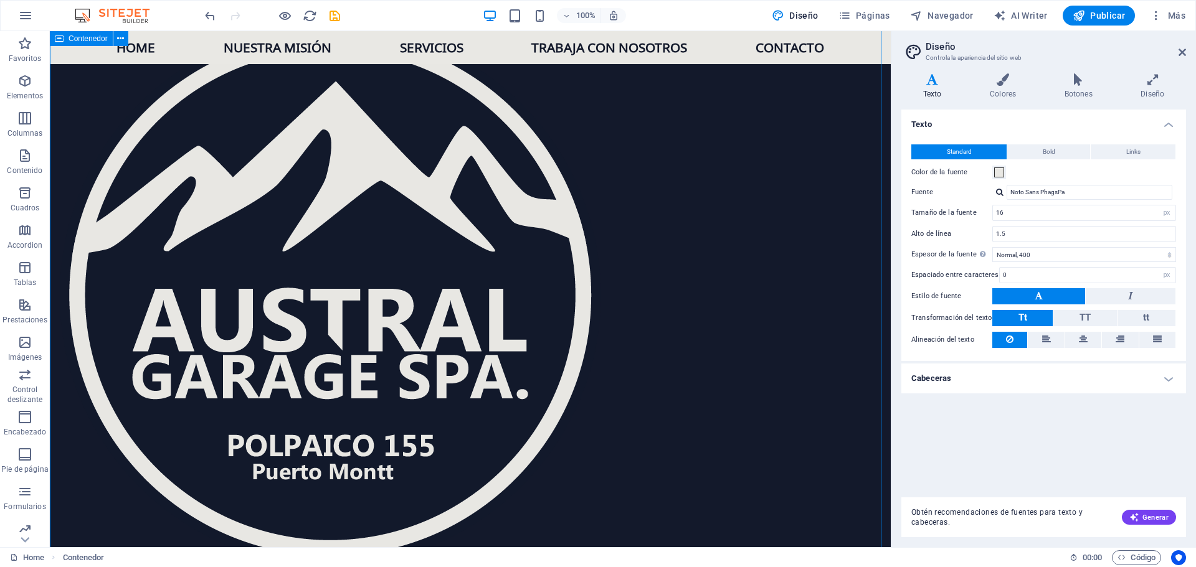
scroll to position [1631, 0]
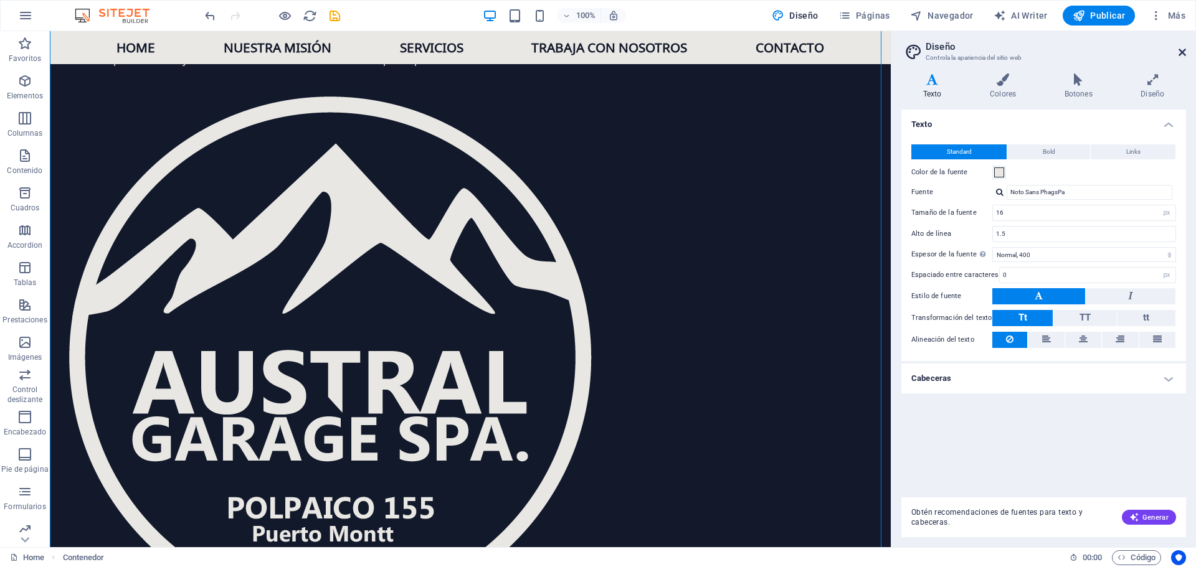
click at [1181, 52] on icon at bounding box center [1181, 52] width 7 height 10
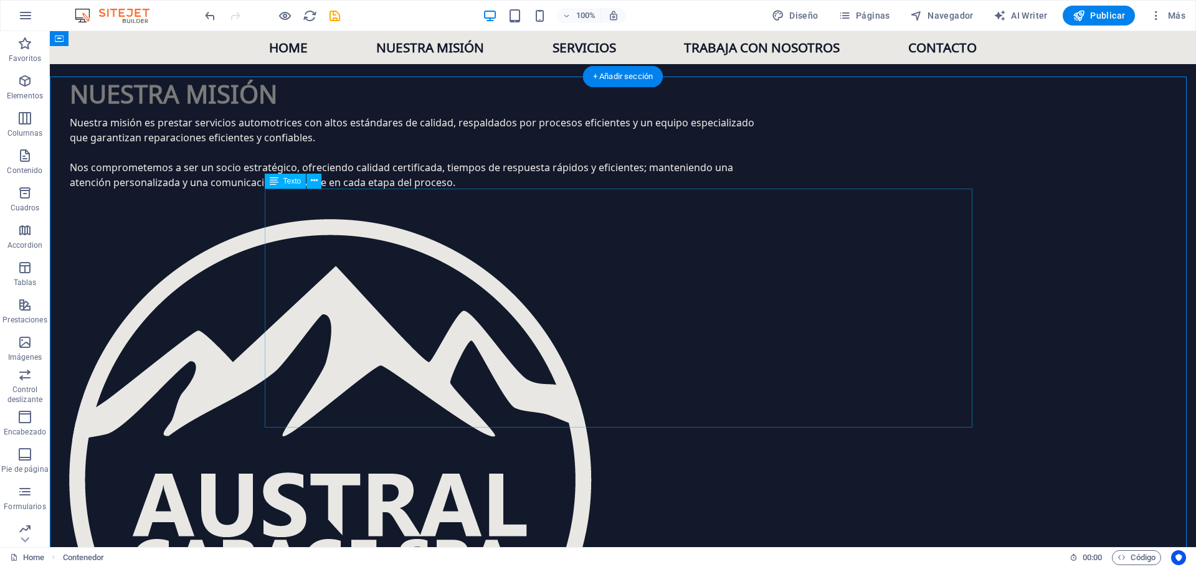
scroll to position [1506, 0]
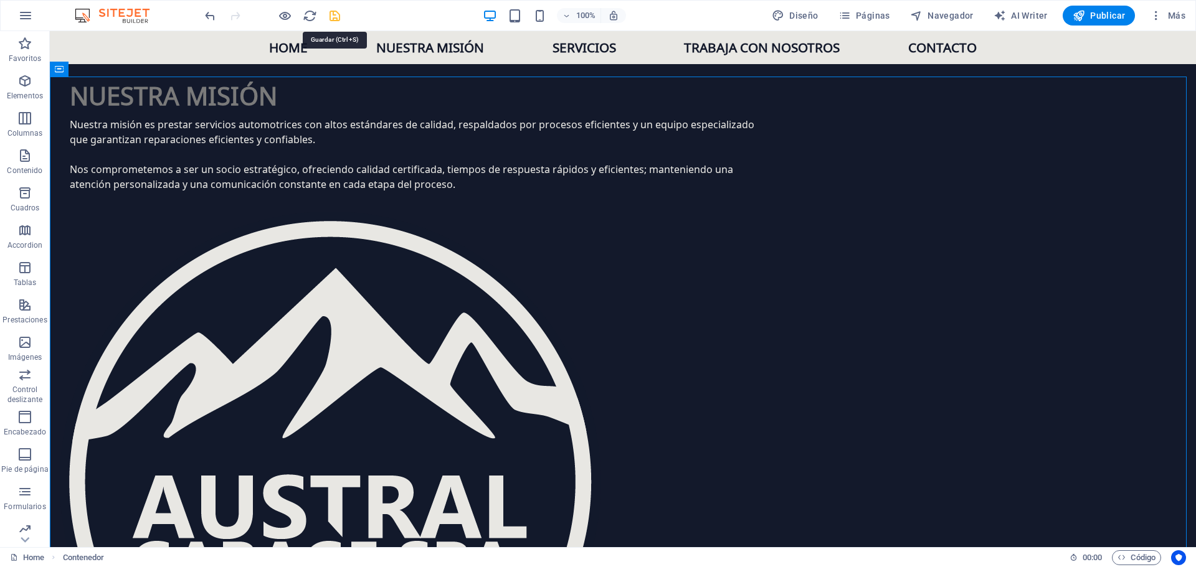
click at [334, 18] on icon "save" at bounding box center [335, 16] width 14 height 14
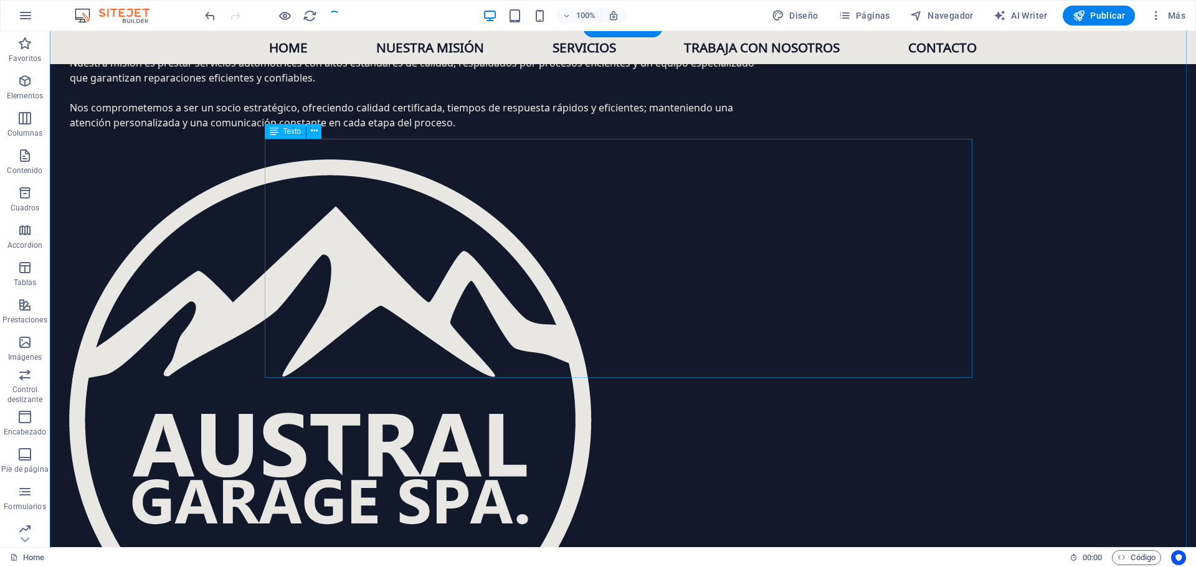
scroll to position [1569, 0]
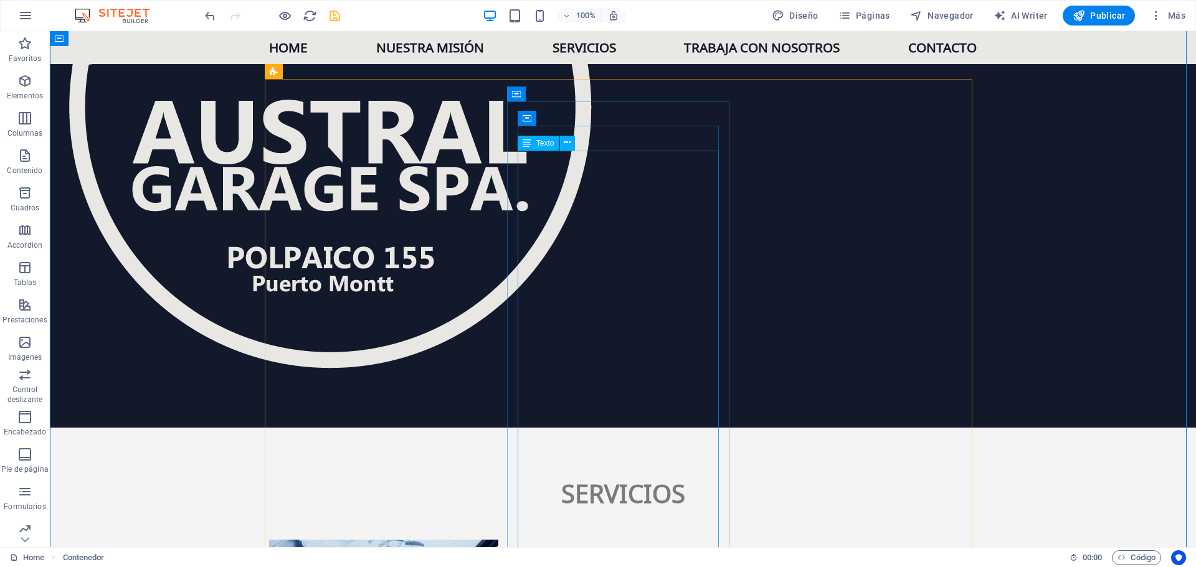
scroll to position [1880, 0]
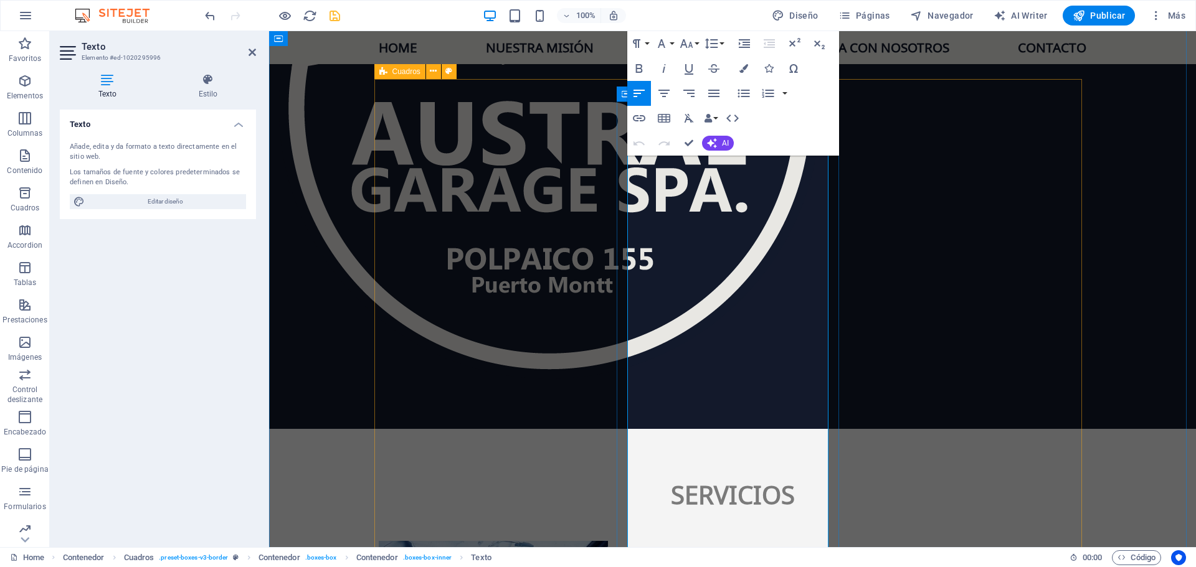
drag, startPoint x: 733, startPoint y: 191, endPoint x: 751, endPoint y: 205, distance: 23.1
drag, startPoint x: 711, startPoint y: 206, endPoint x: 674, endPoint y: 221, distance: 39.3
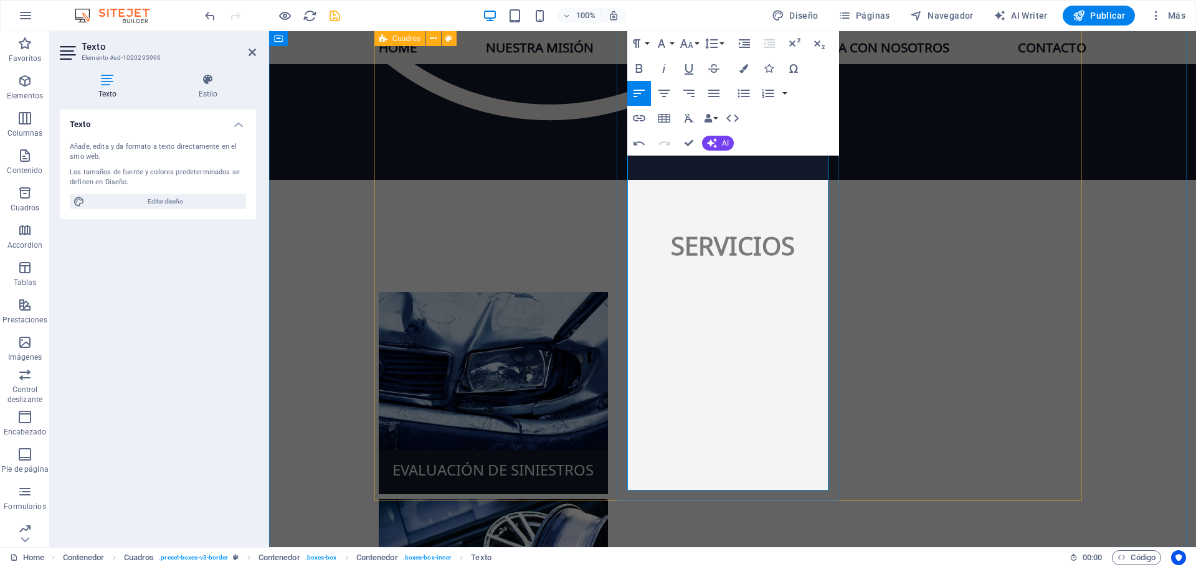
scroll to position [2191, 0]
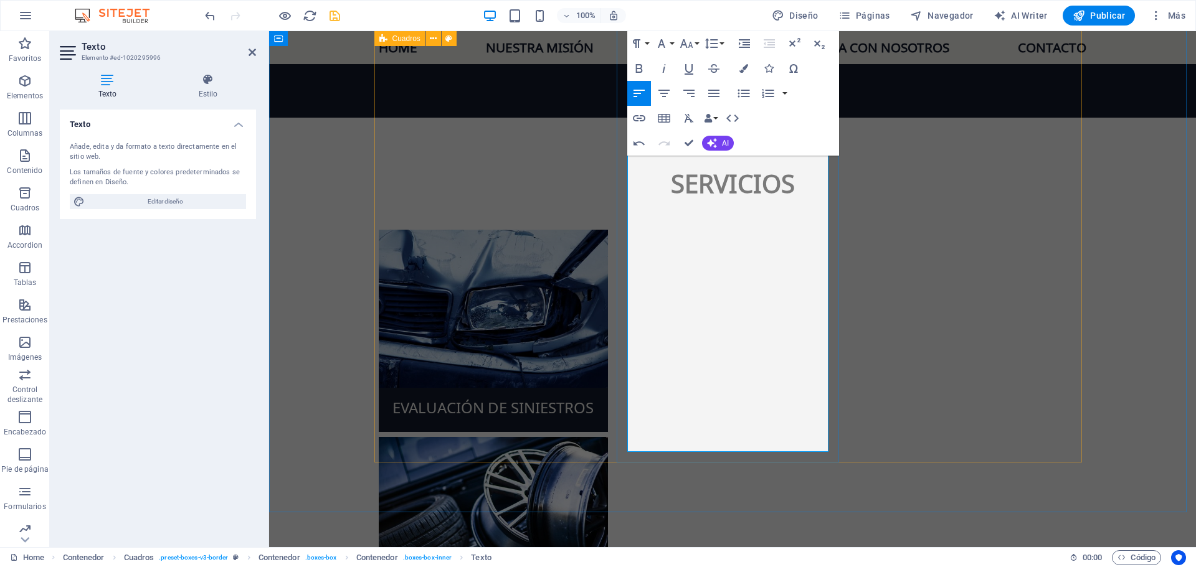
drag, startPoint x: 774, startPoint y: 252, endPoint x: 725, endPoint y: 265, distance: 50.9
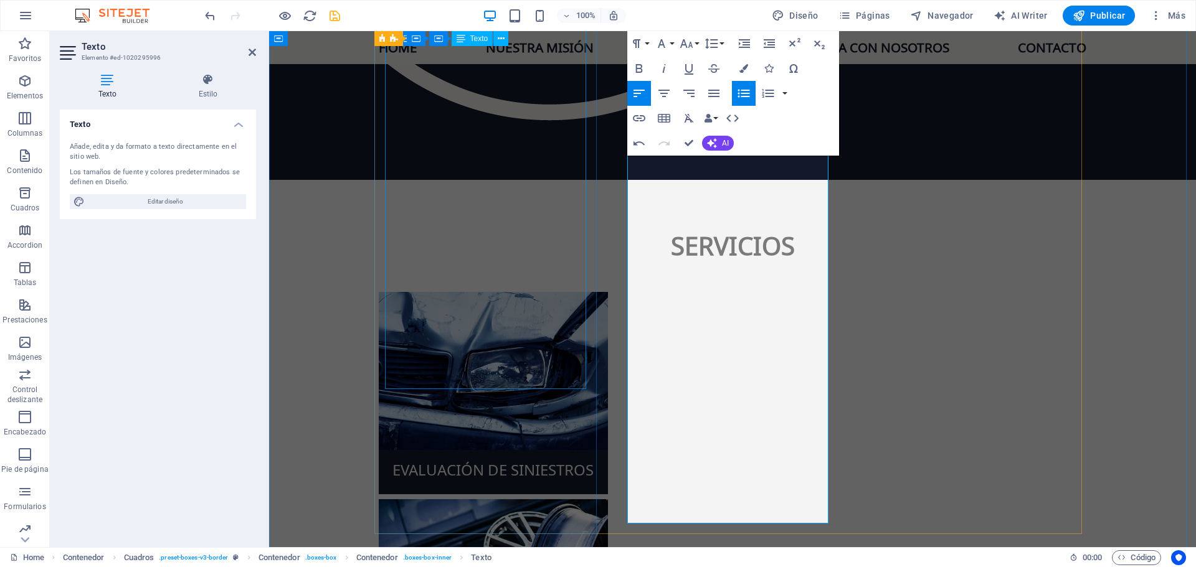
scroll to position [2067, 0]
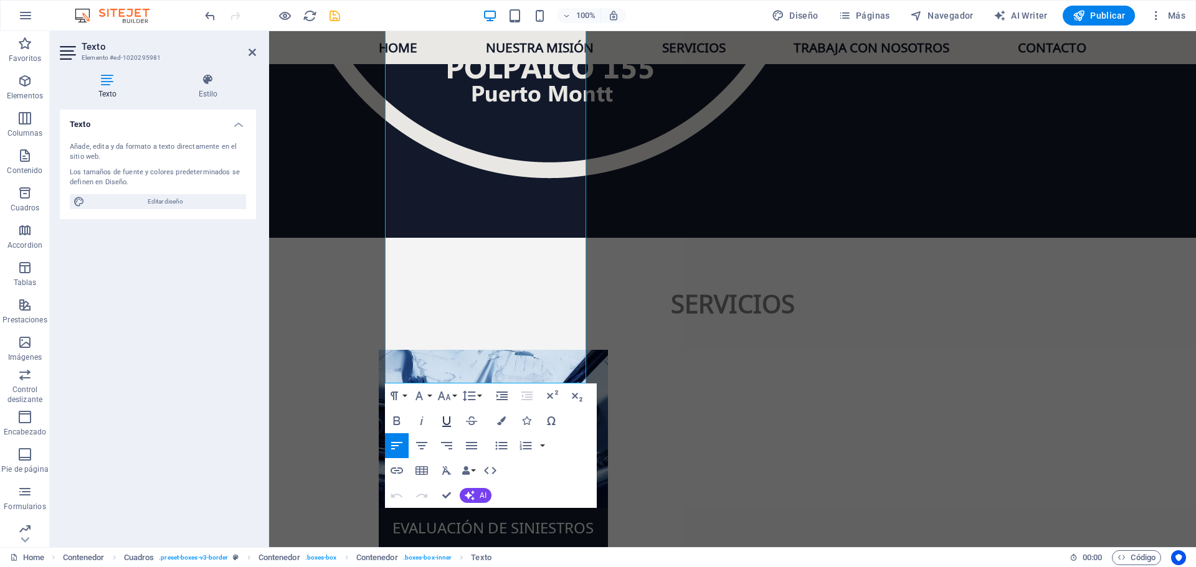
scroll to position [2115, 0]
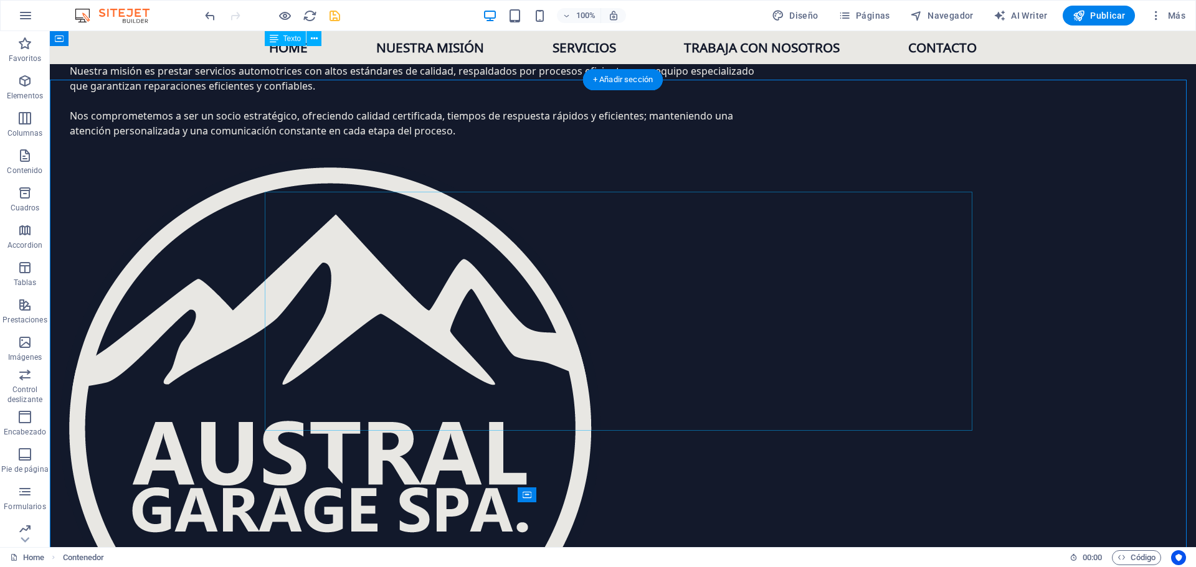
scroll to position [1492, 0]
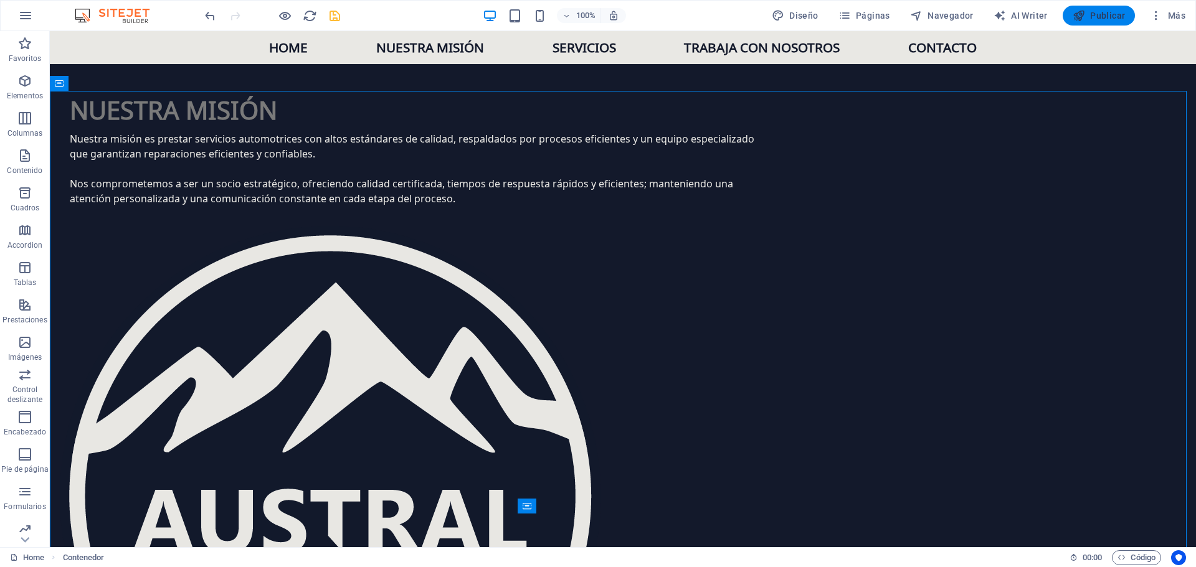
click at [1108, 17] on span "Publicar" at bounding box center [1098, 15] width 53 height 12
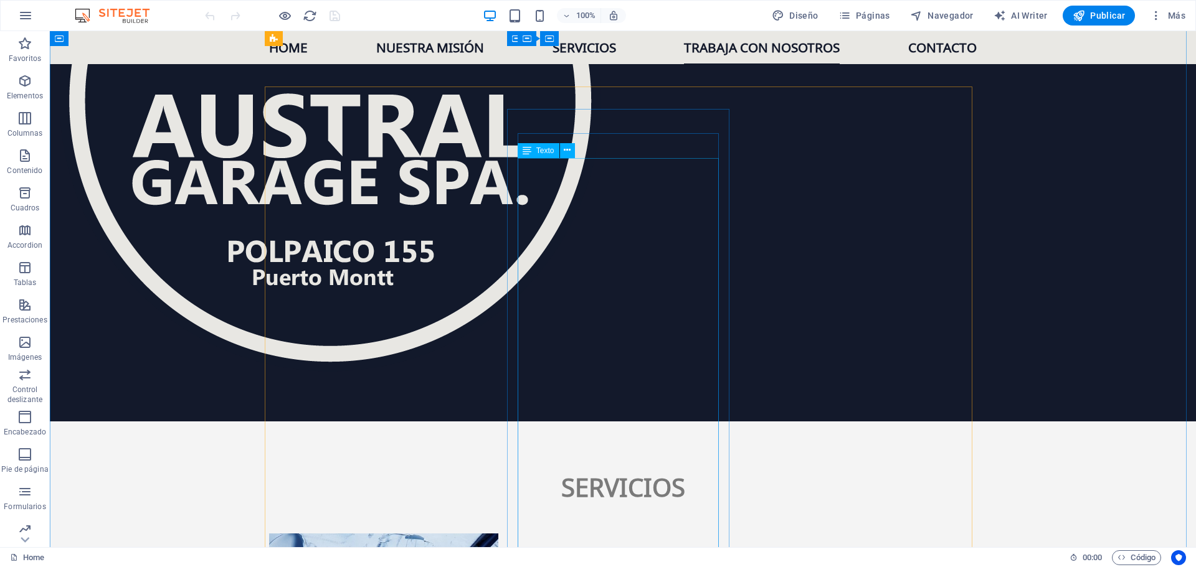
scroll to position [1806, 0]
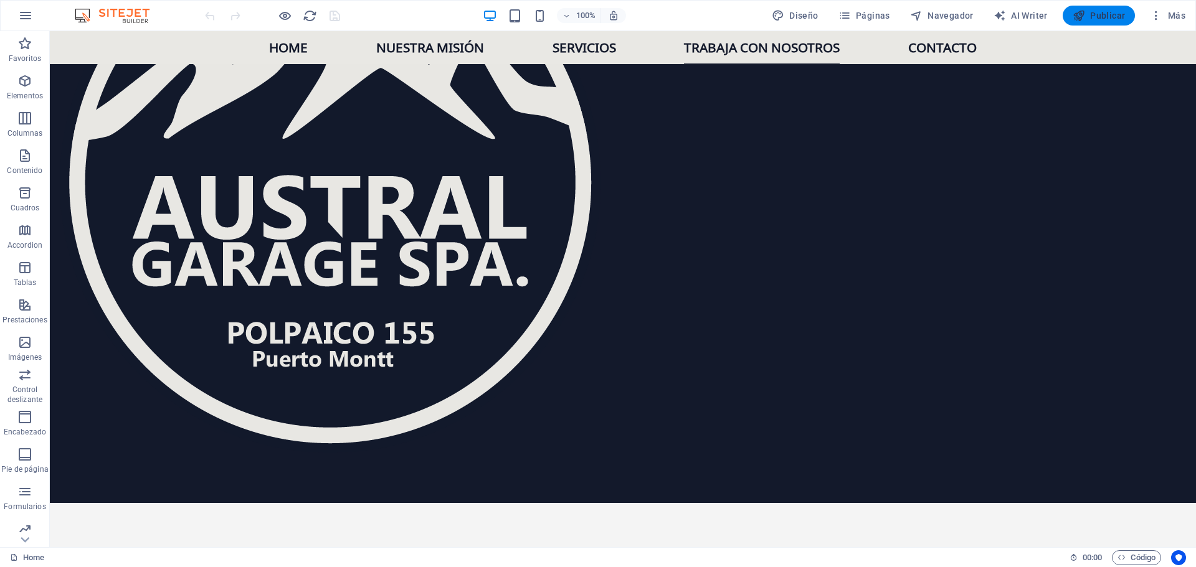
click at [1112, 14] on span "Publicar" at bounding box center [1098, 15] width 53 height 12
